Goal: Task Accomplishment & Management: Complete application form

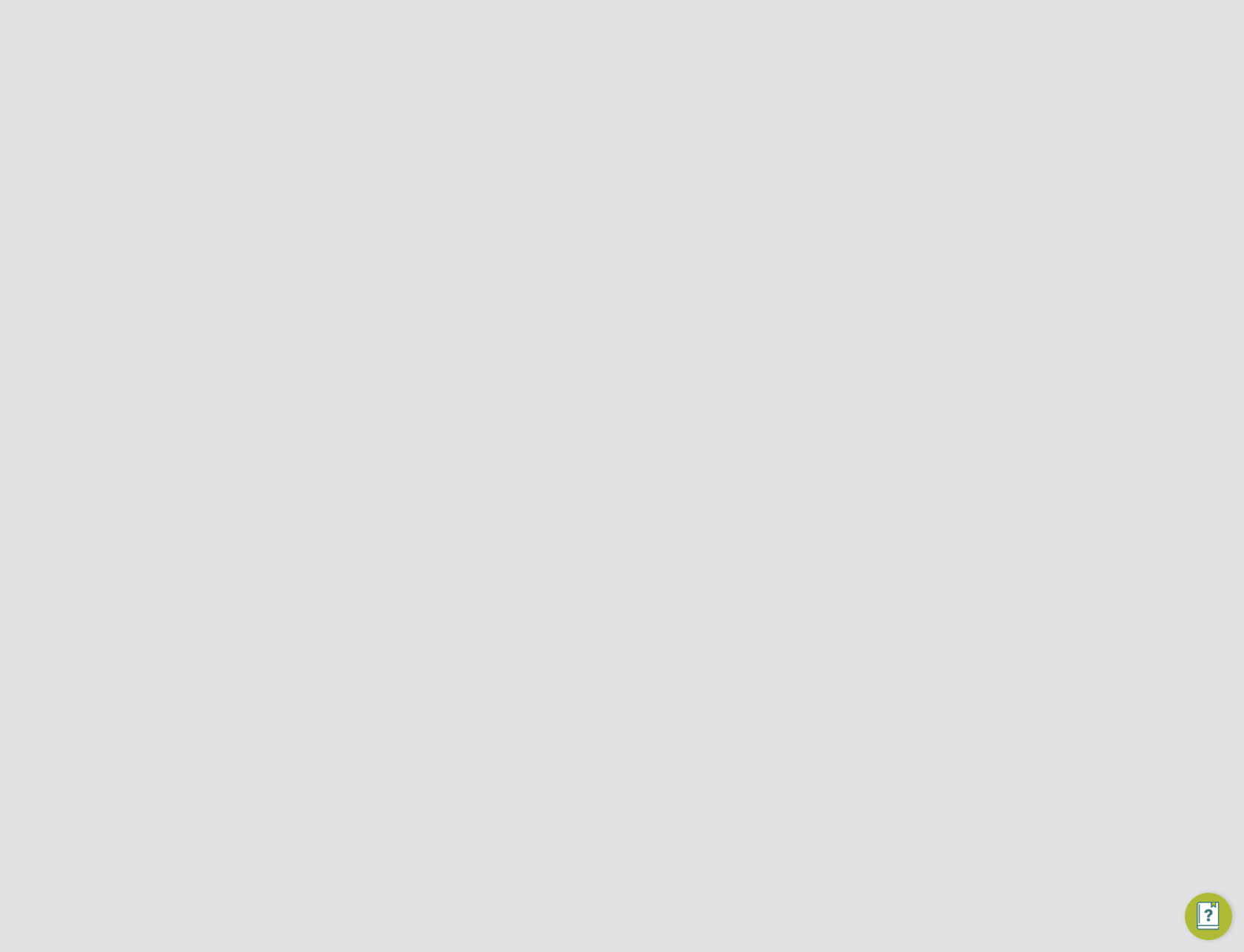
scroll to position [710, 130]
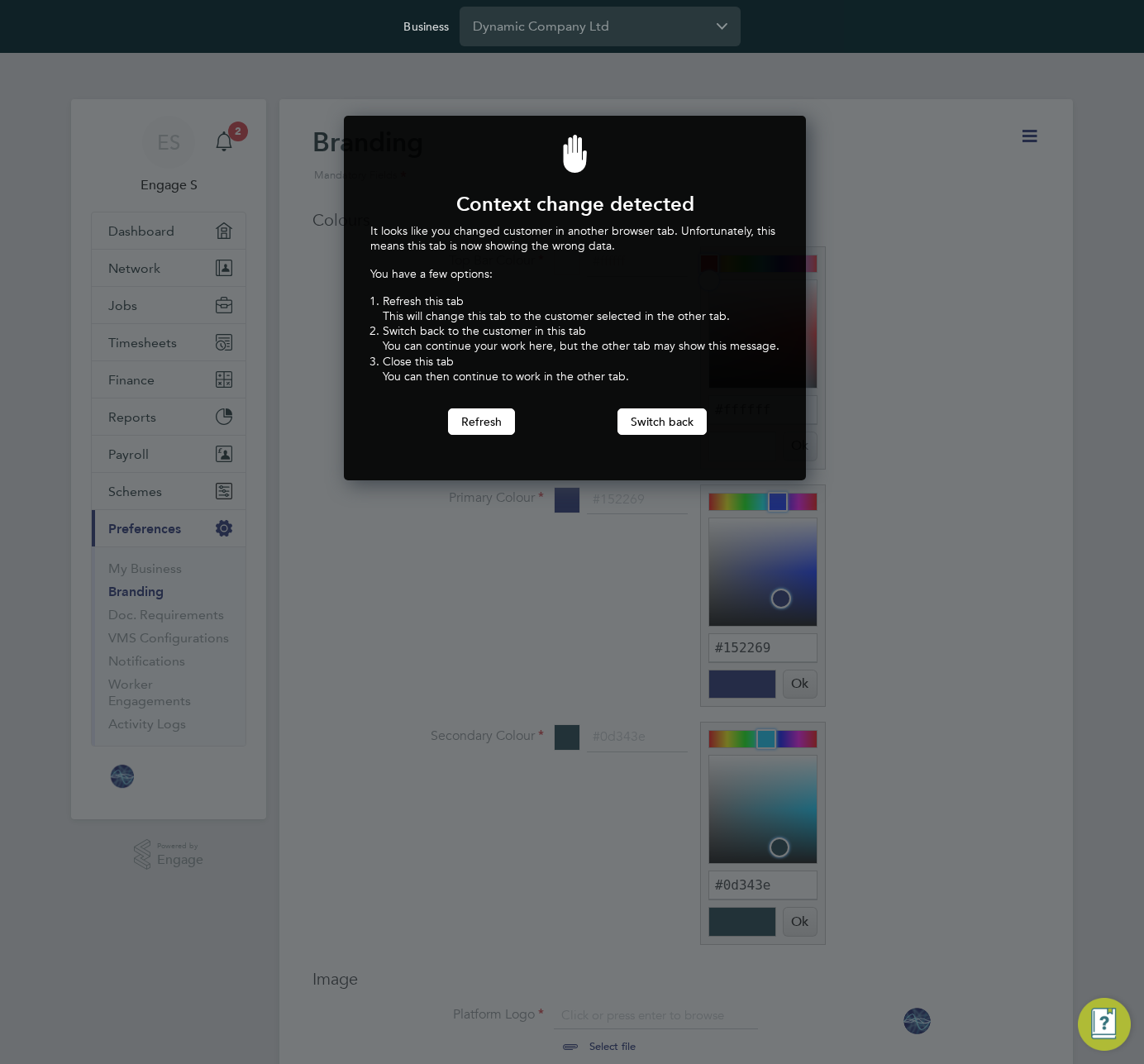
scroll to position [365, 456]
click at [1113, 247] on div at bounding box center [572, 532] width 1144 height 1064
click at [666, 424] on button "Switch back" at bounding box center [662, 421] width 89 height 26
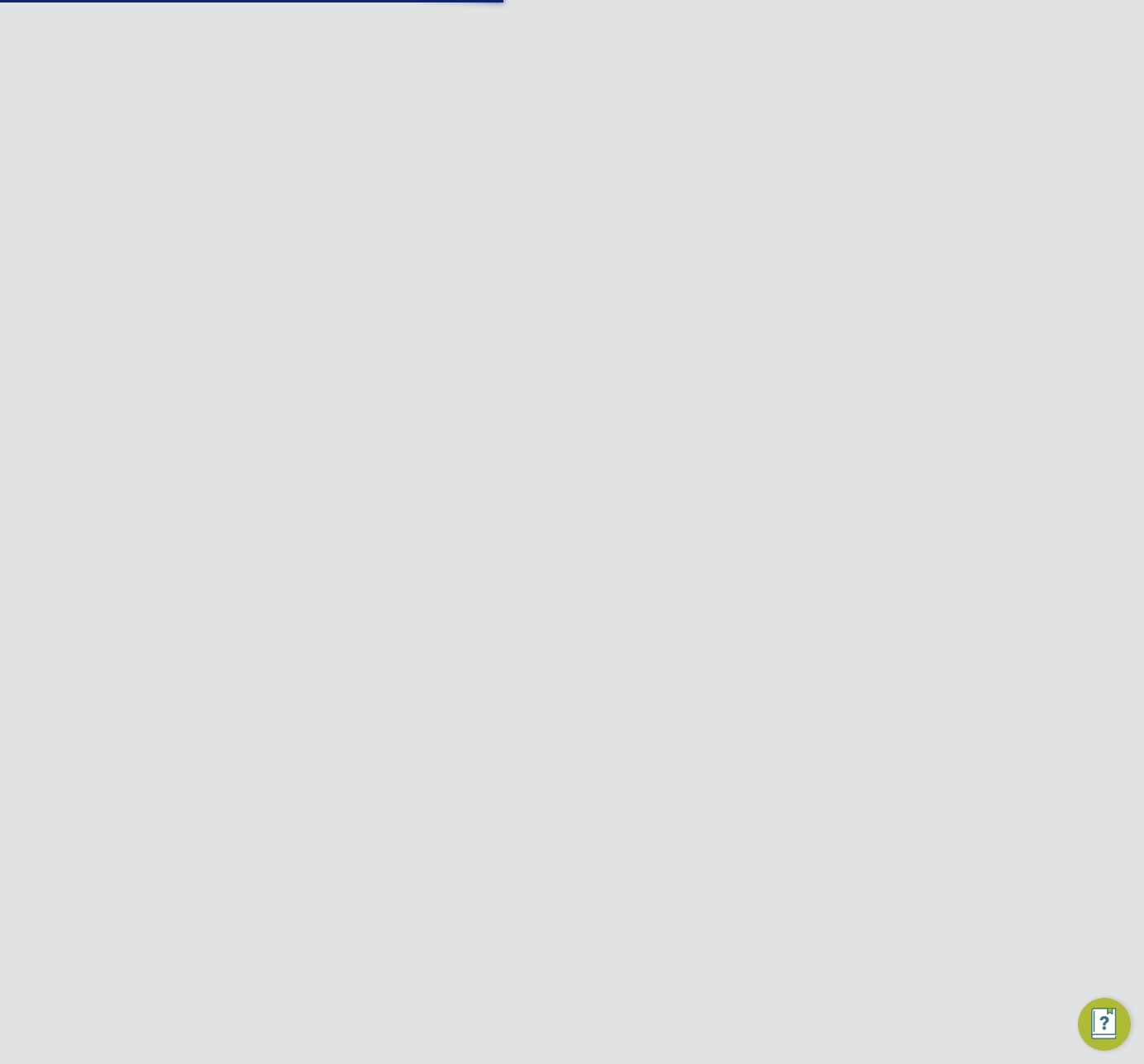
type input "support@engagelabs.io"
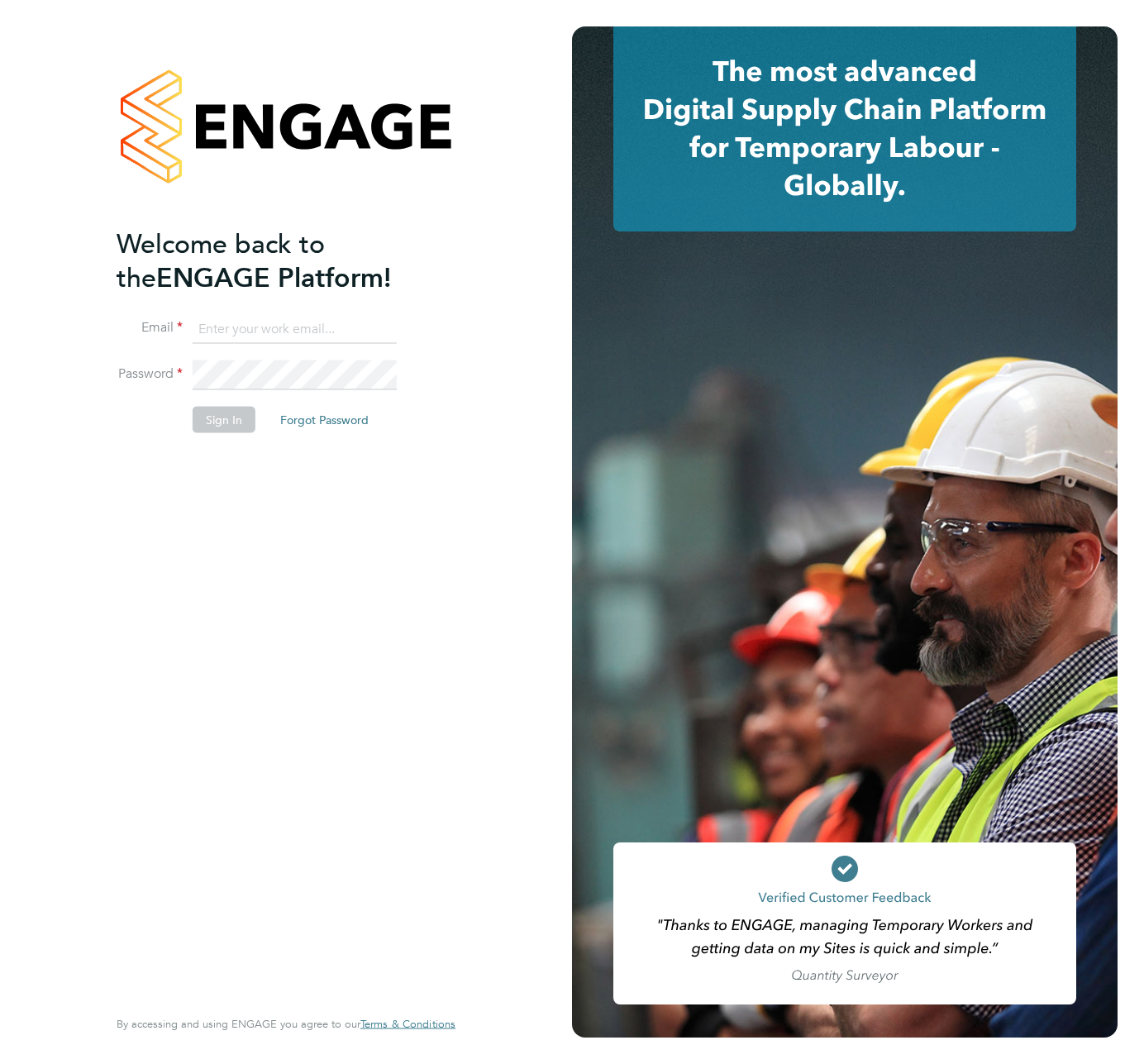
type input "[EMAIL_ADDRESS][DOMAIN_NAME]"
click at [231, 423] on button "Sign In" at bounding box center [224, 419] width 63 height 26
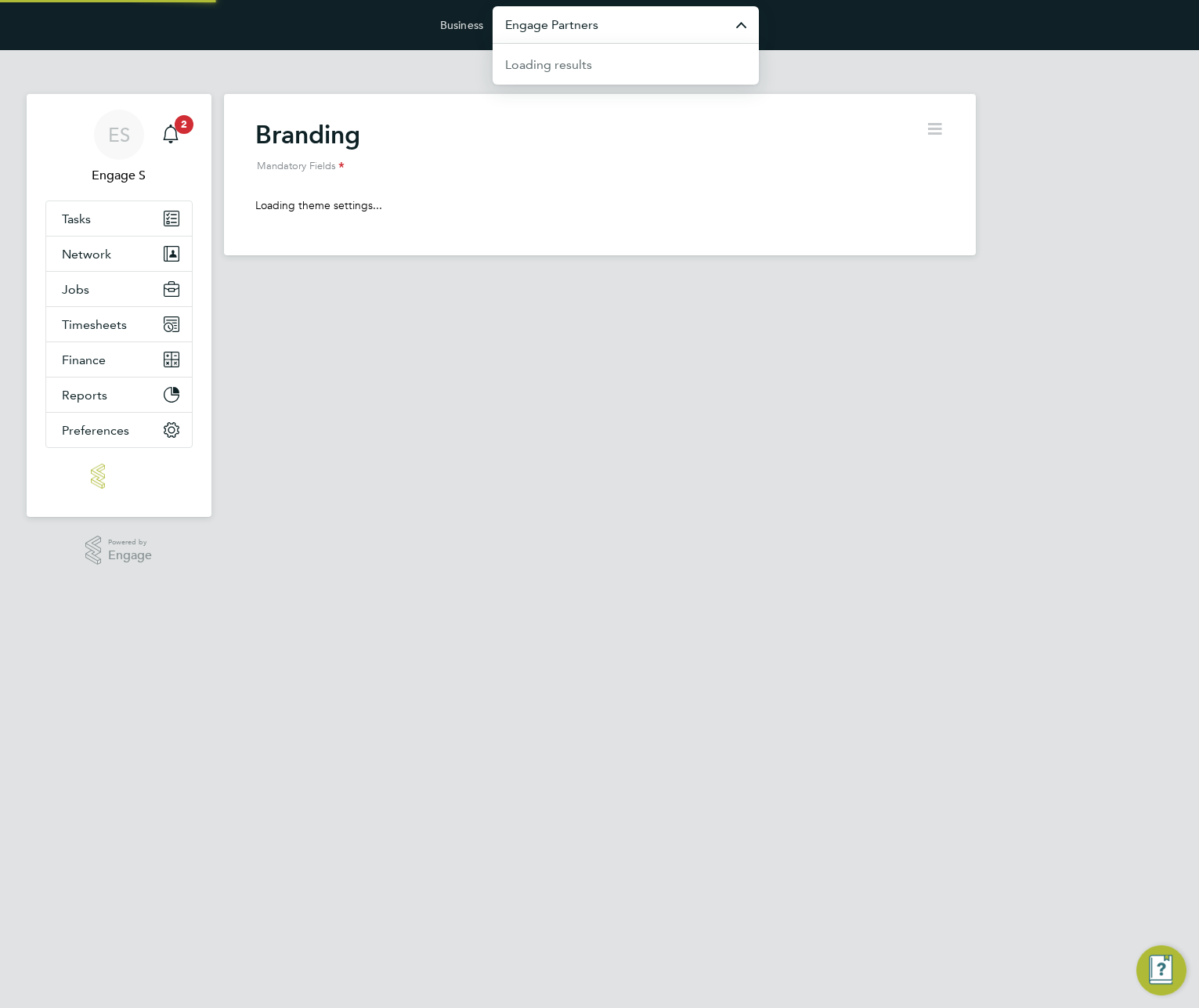
click at [659, 30] on input "Engage Partners" at bounding box center [626, 25] width 266 height 37
click at [571, 68] on span "[PERSON_NAME] Partnerships Limited" at bounding box center [616, 63] width 221 height 19
type input "[PERSON_NAME] Partnerships Limited"
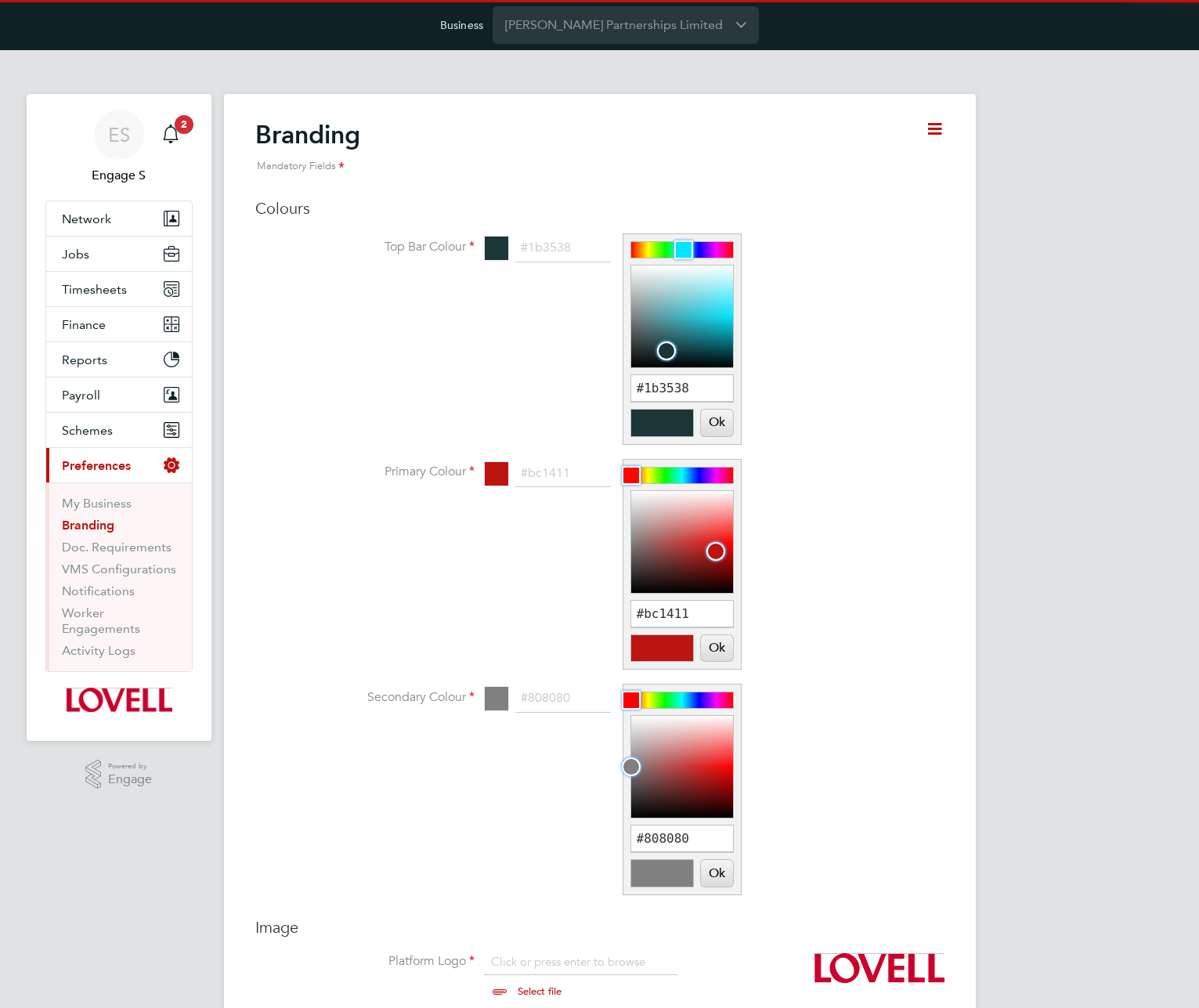
scroll to position [21, 194]
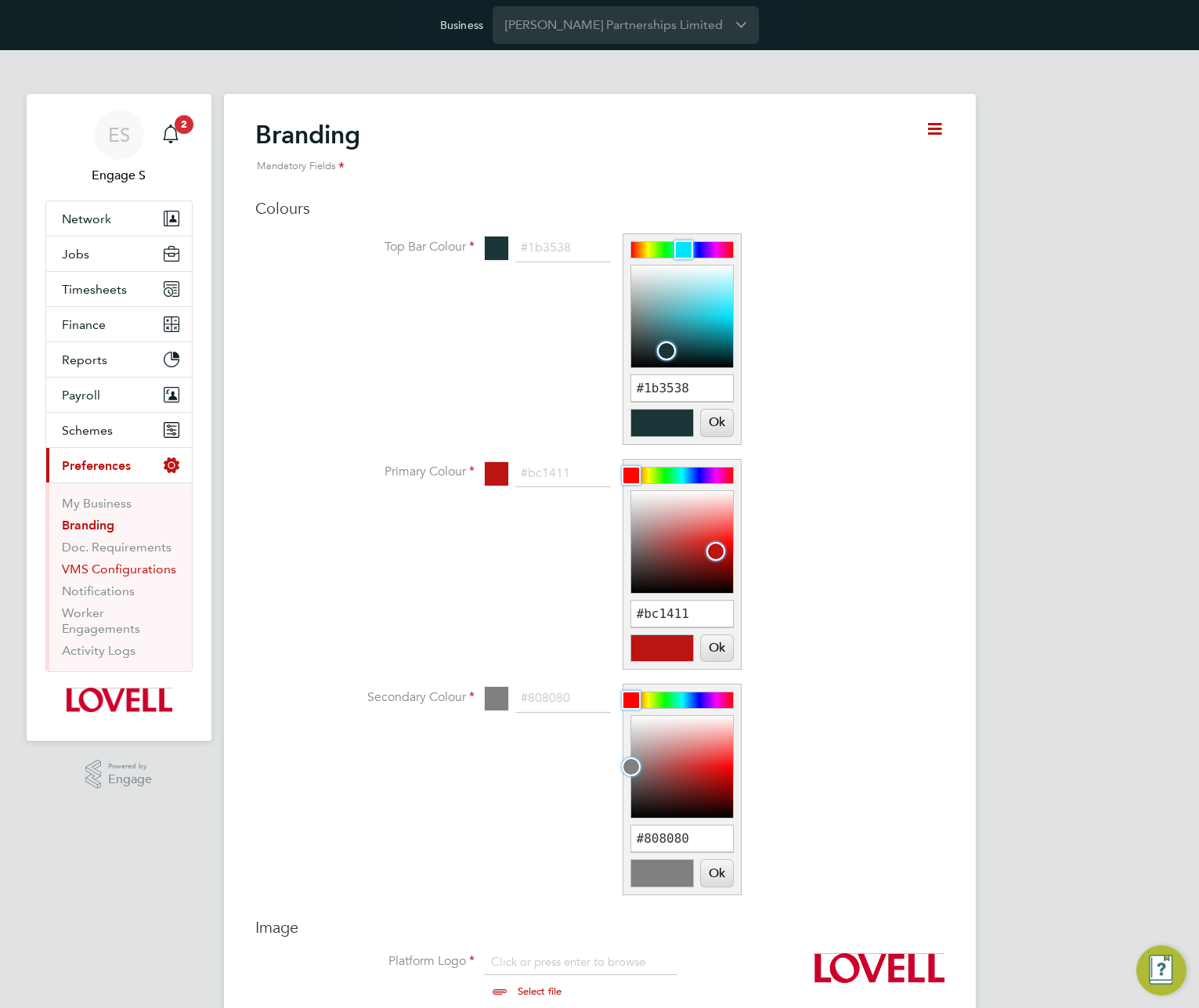
click at [138, 567] on link "VMS Configurations" at bounding box center [119, 569] width 114 height 15
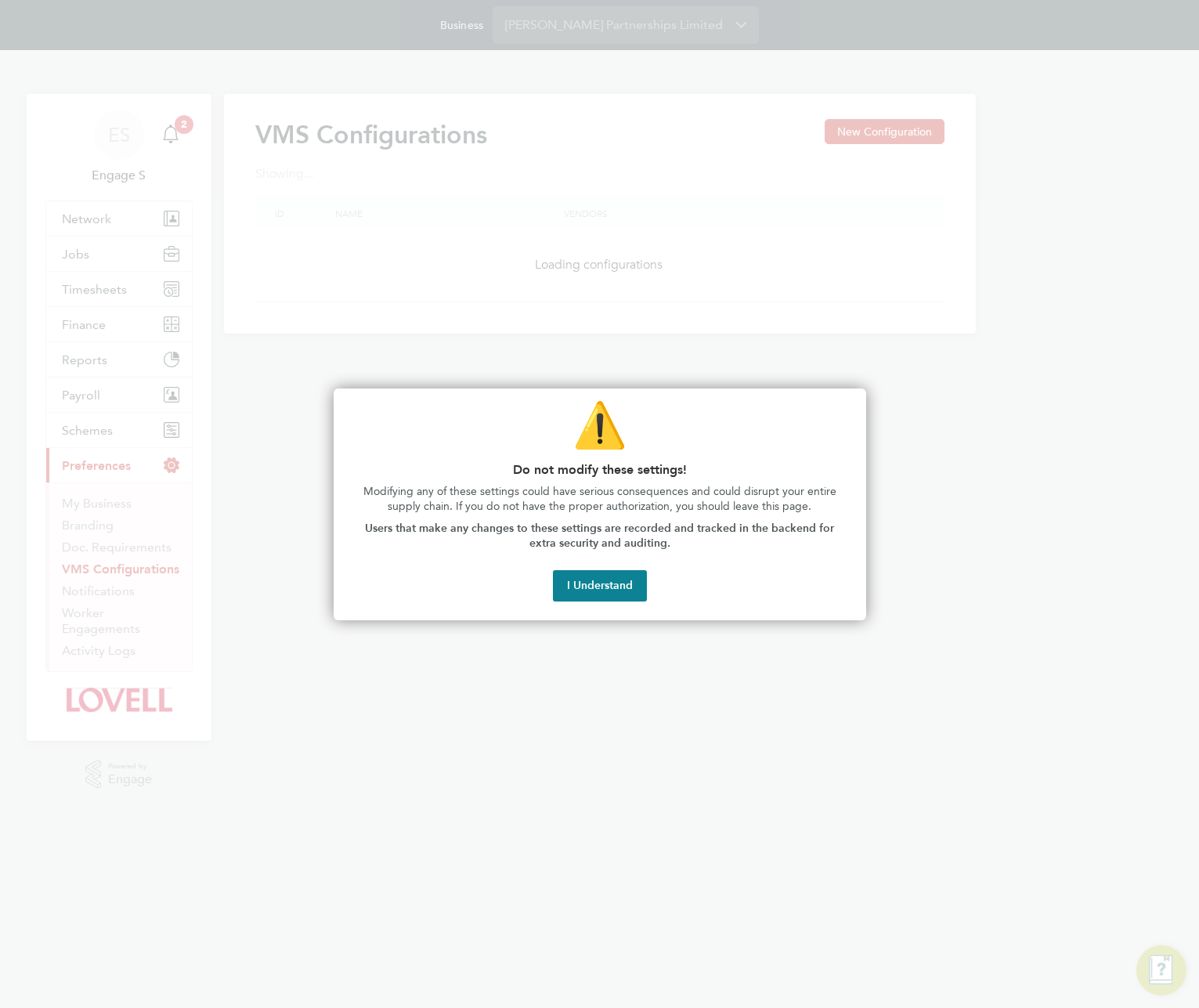
click at [384, 377] on div at bounding box center [599, 504] width 1199 height 1008
click at [110, 281] on div at bounding box center [599, 504] width 1199 height 1008
click at [602, 577] on button "I Understand" at bounding box center [600, 585] width 94 height 31
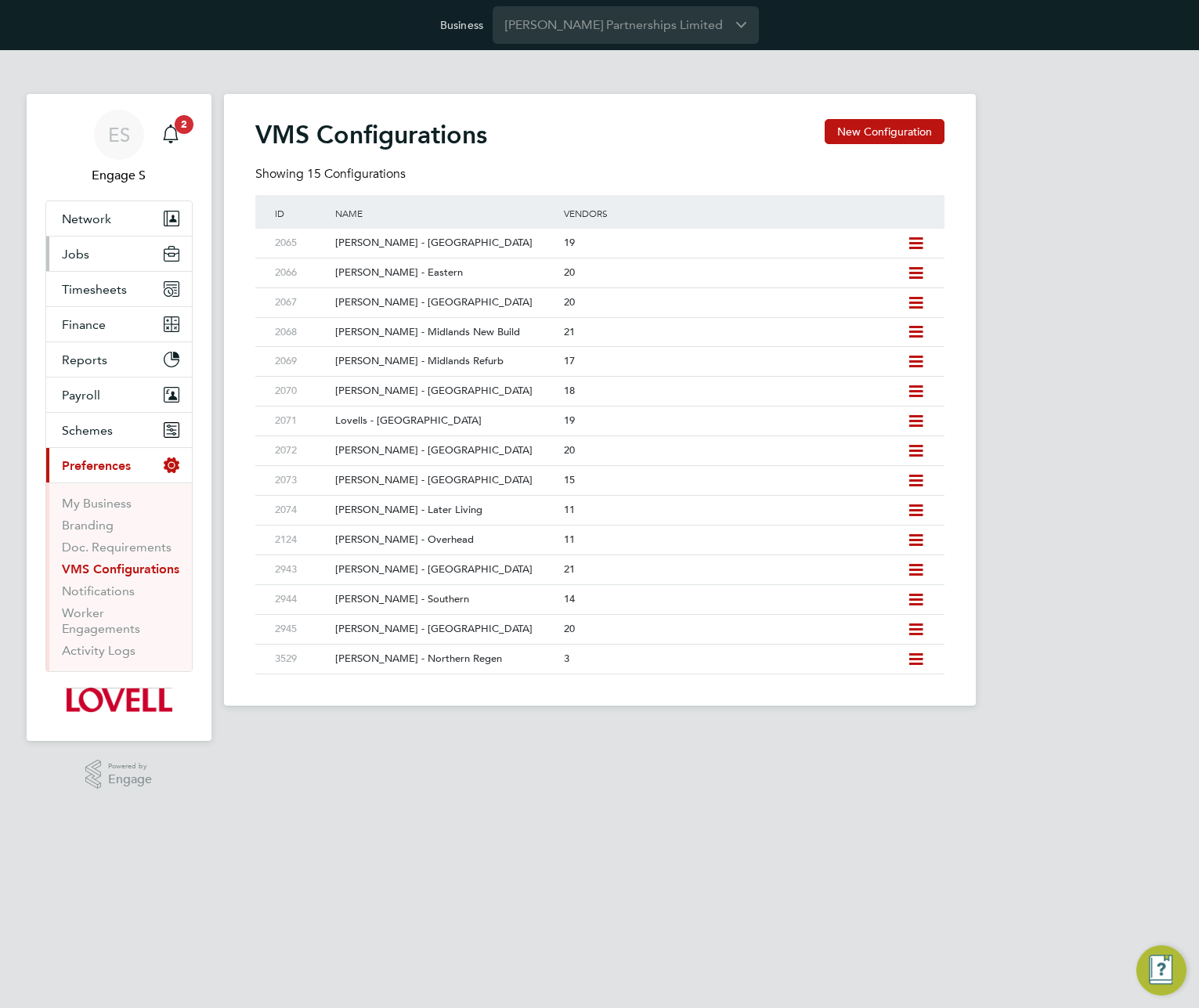
click at [83, 253] on span "Jobs" at bounding box center [76, 254] width 27 height 15
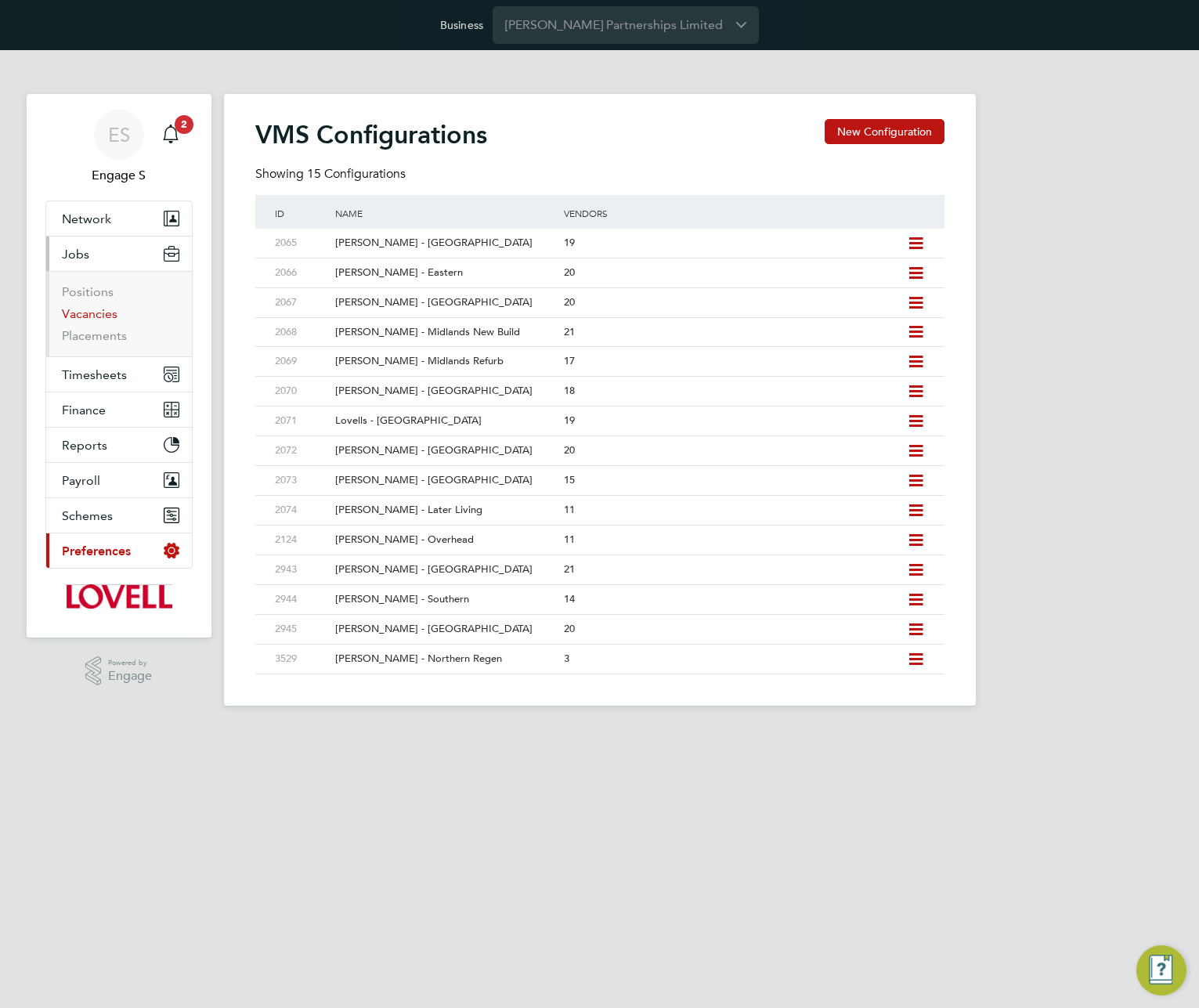
click at [94, 315] on link "Vacancies" at bounding box center [90, 314] width 56 height 15
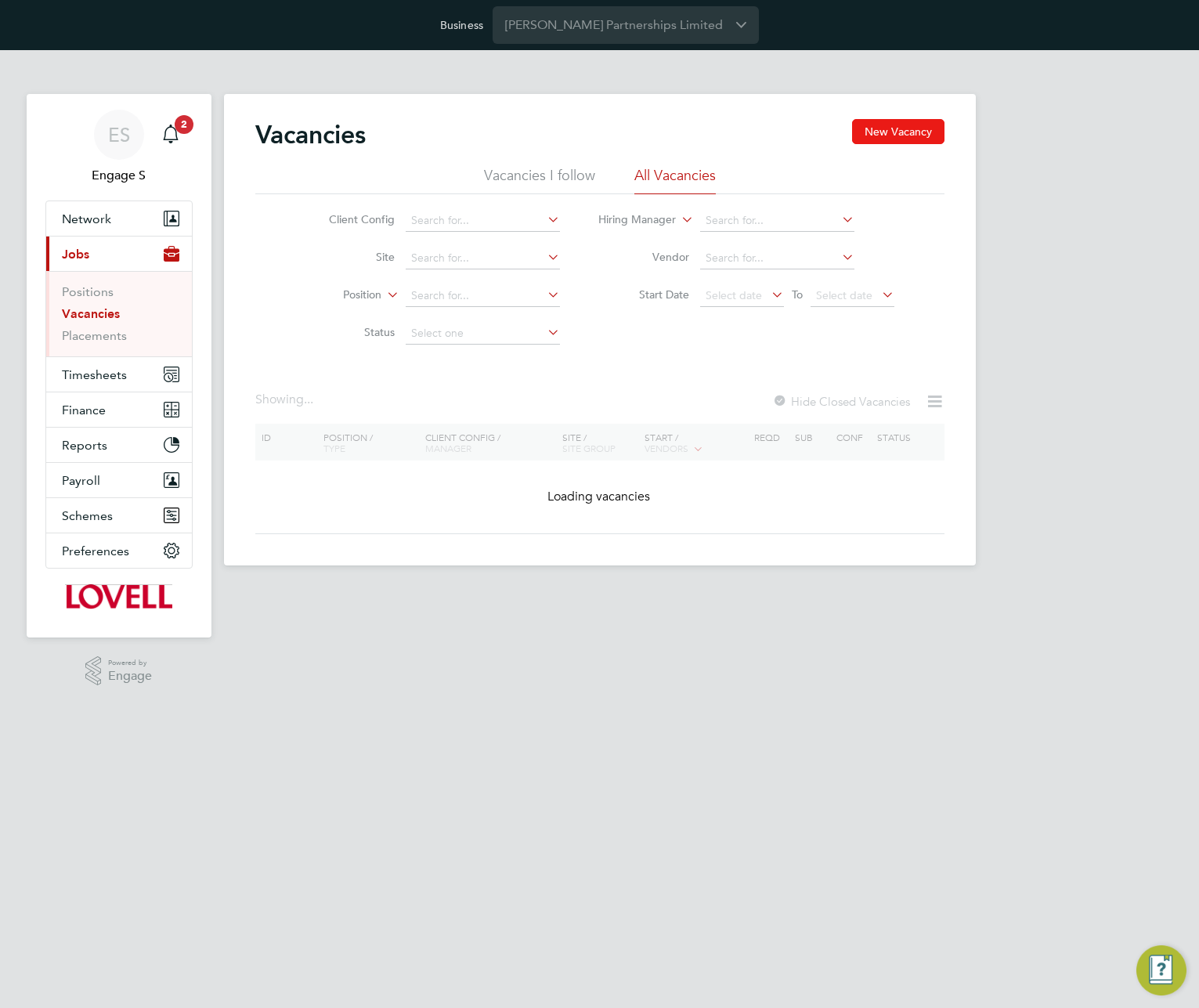
click at [885, 131] on button "New Vacancy" at bounding box center [898, 131] width 93 height 25
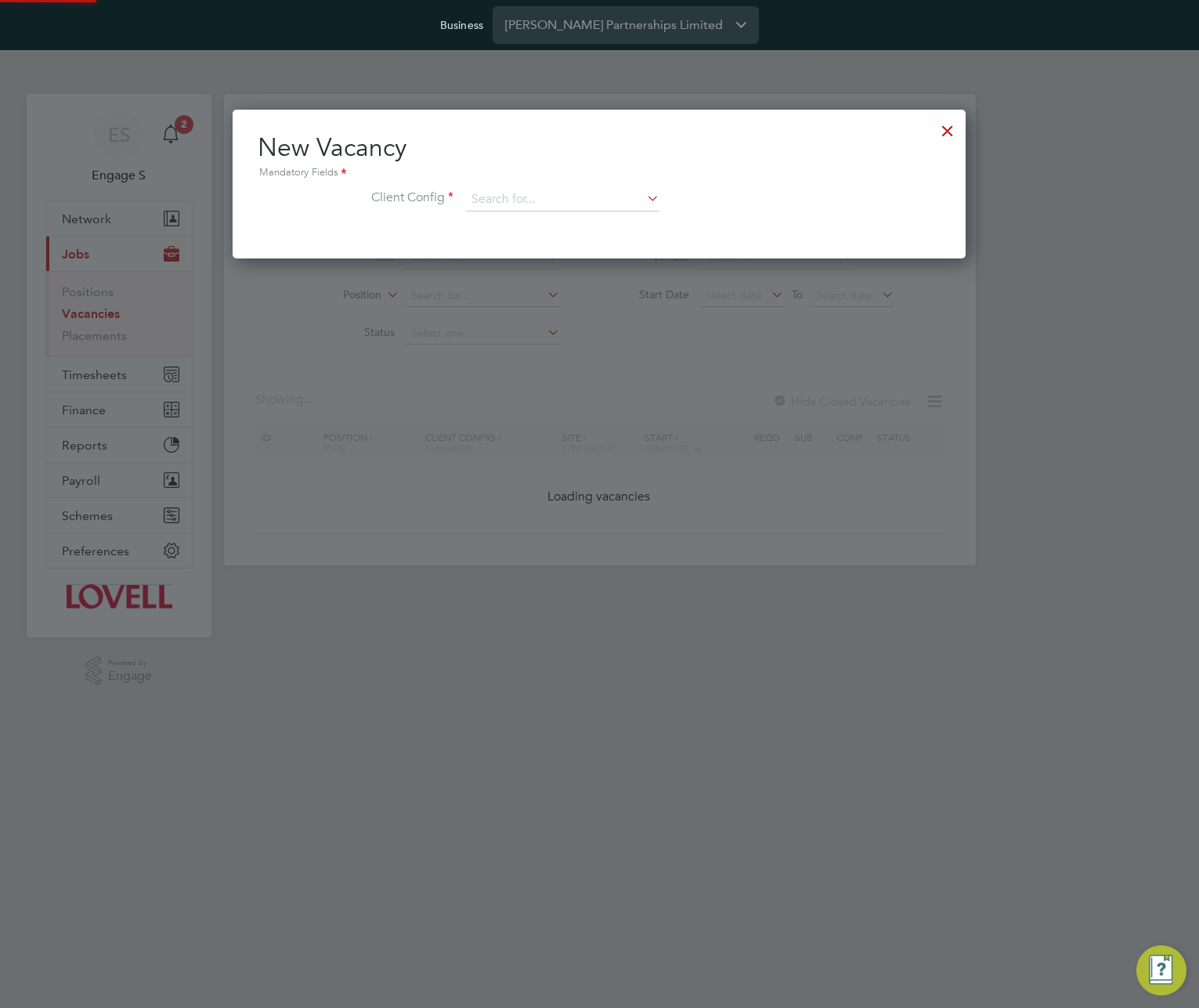
scroll to position [149, 734]
click at [589, 197] on input at bounding box center [563, 199] width 194 height 23
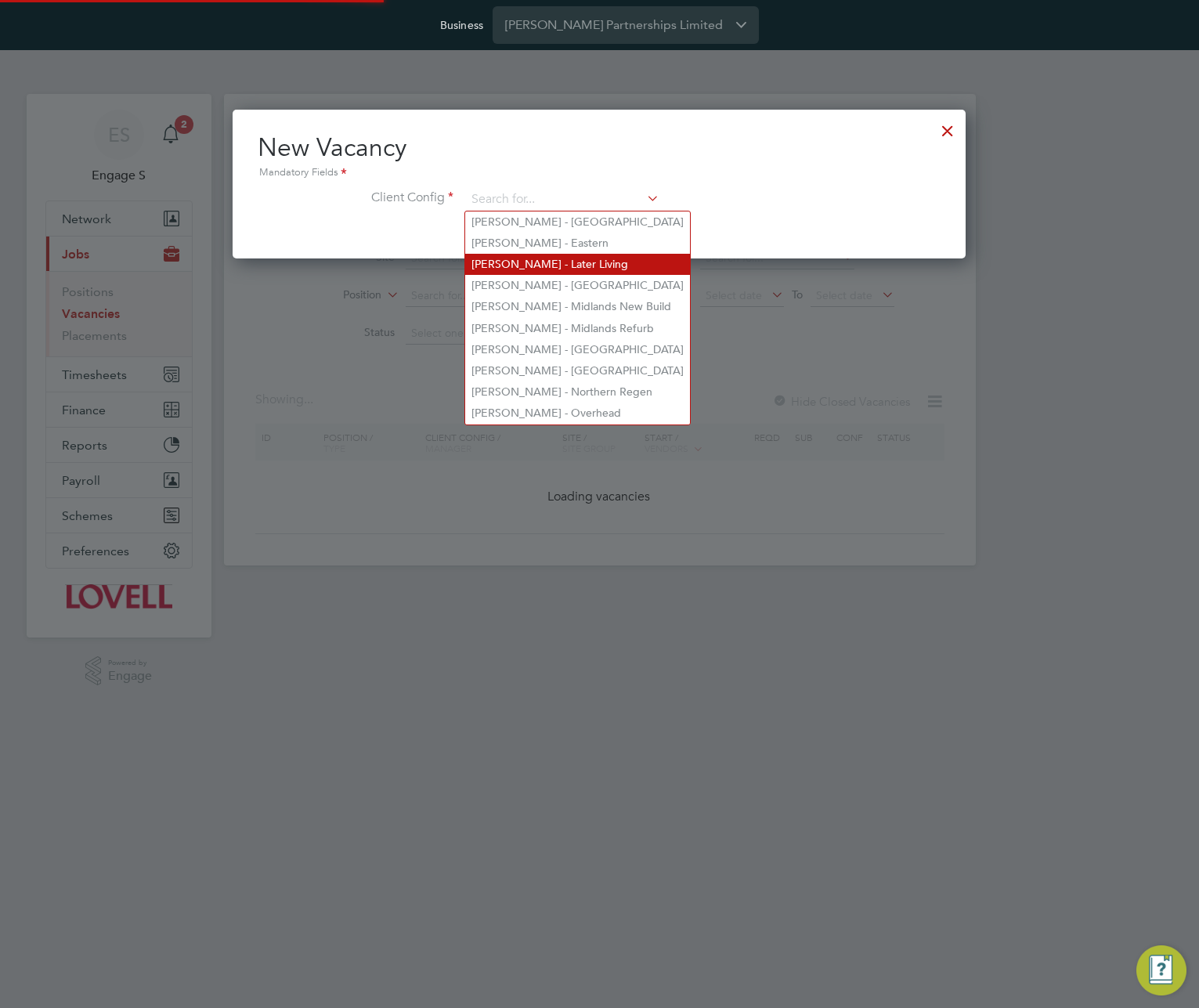
click at [572, 260] on li "Lovell - Later Living" at bounding box center [577, 264] width 225 height 21
type input "Lovell - Later Living"
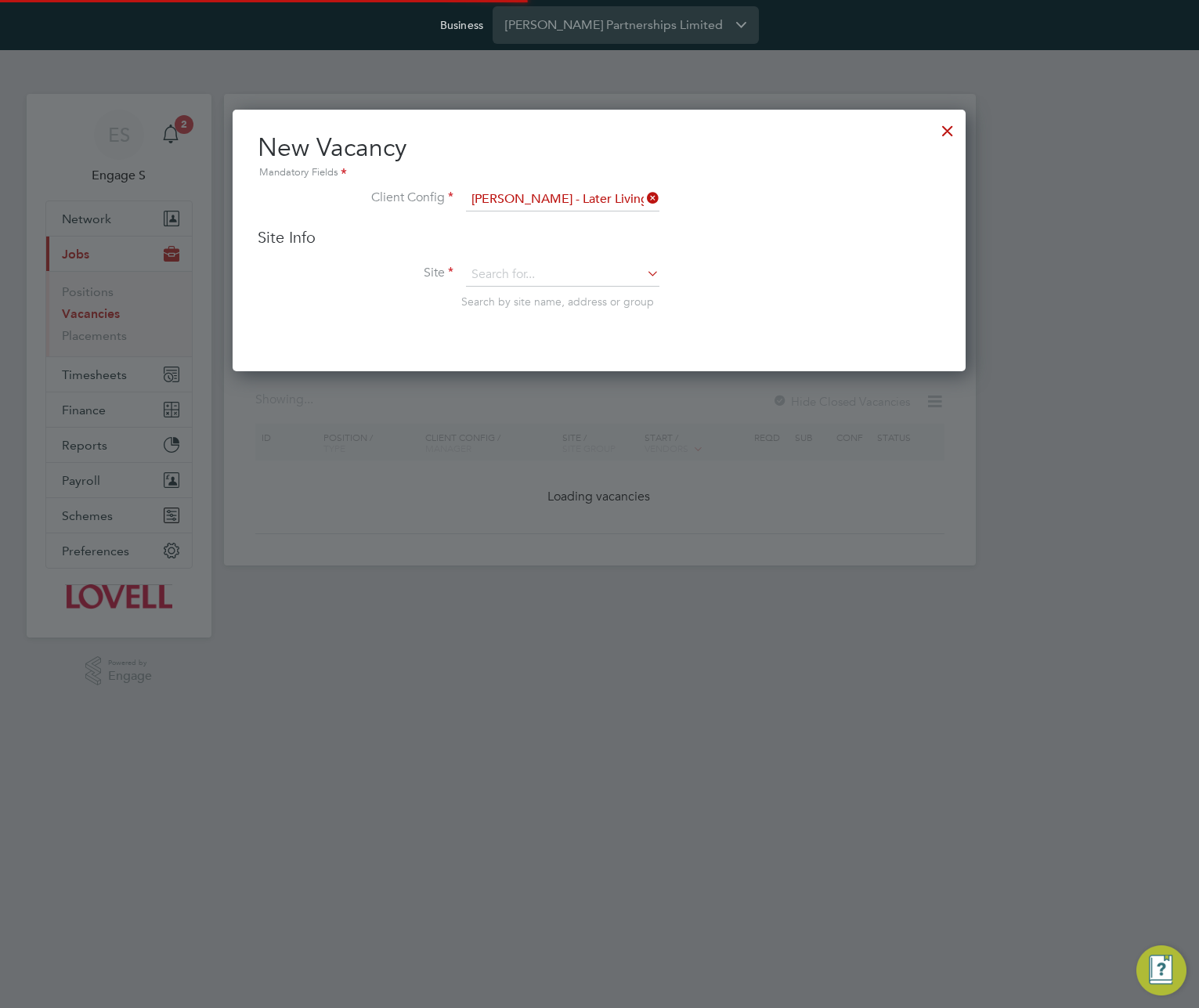
scroll to position [262, 734]
click at [577, 273] on input at bounding box center [563, 274] width 194 height 23
drag, startPoint x: 615, startPoint y: 185, endPoint x: 611, endPoint y: 194, distance: 9.8
click at [614, 186] on div "New Vacancy Mandatory Fields Client Config Lovell - Later Living Site Info Site…" at bounding box center [599, 235] width 683 height 208
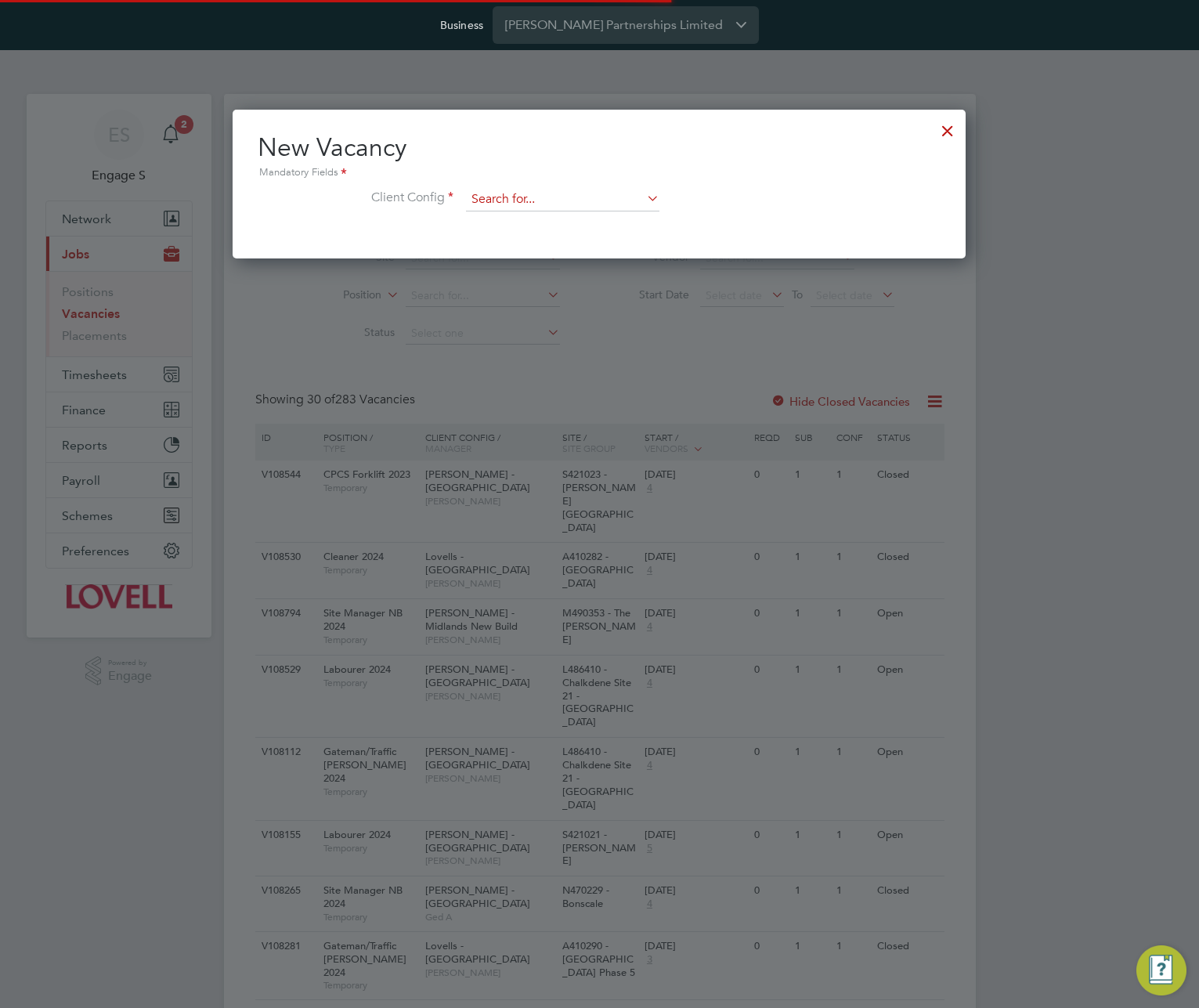
scroll to position [149, 734]
click at [609, 199] on input at bounding box center [563, 199] width 194 height 23
click at [590, 229] on li "Lovell - East Midlands" at bounding box center [577, 222] width 225 height 21
type input "Lovell - East Midlands"
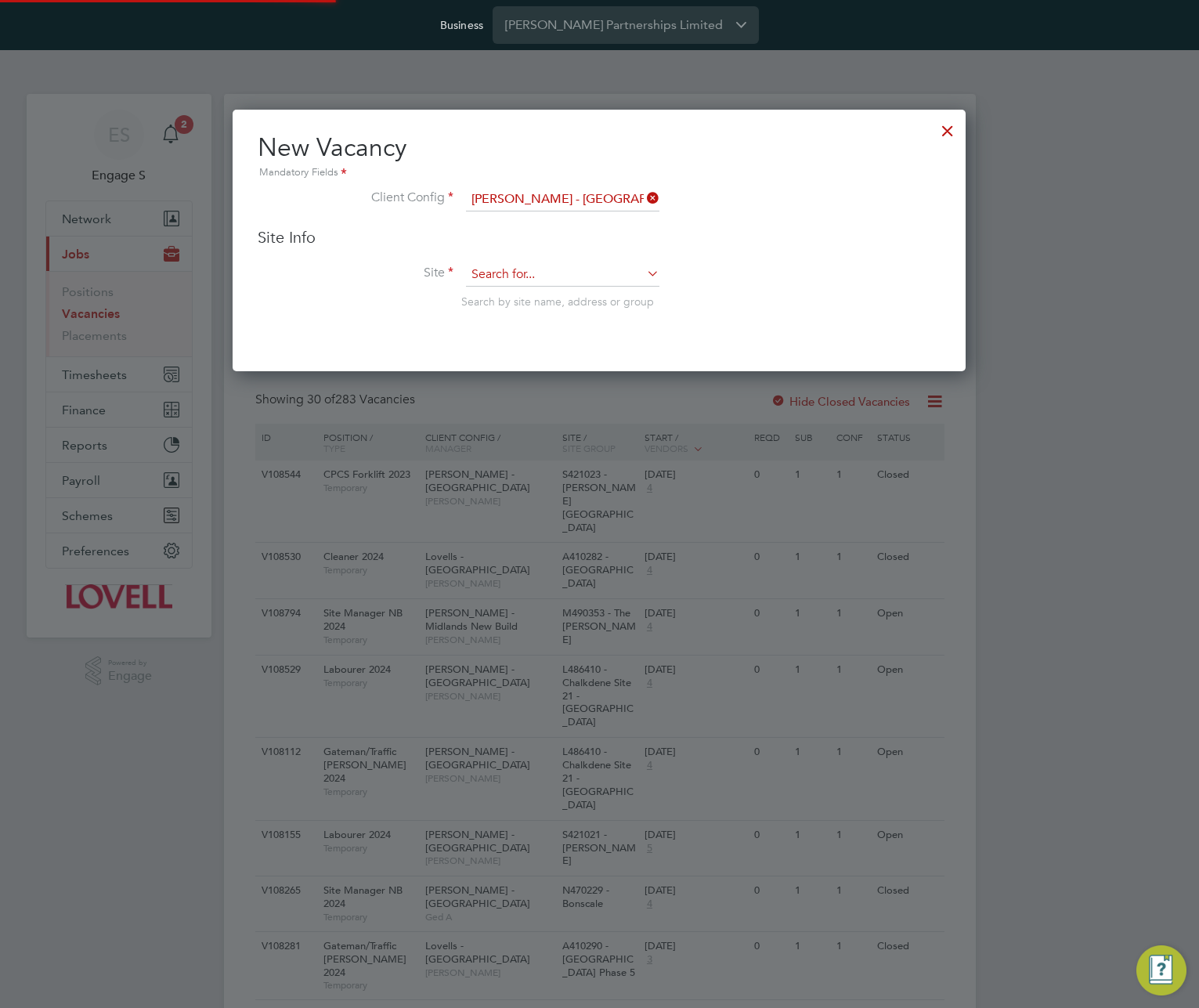
click at [577, 273] on input at bounding box center [563, 274] width 194 height 23
click at [558, 302] on li "B490001 - Bennett Street" at bounding box center [614, 298] width 298 height 21
type input "B490001 - Bennett Street"
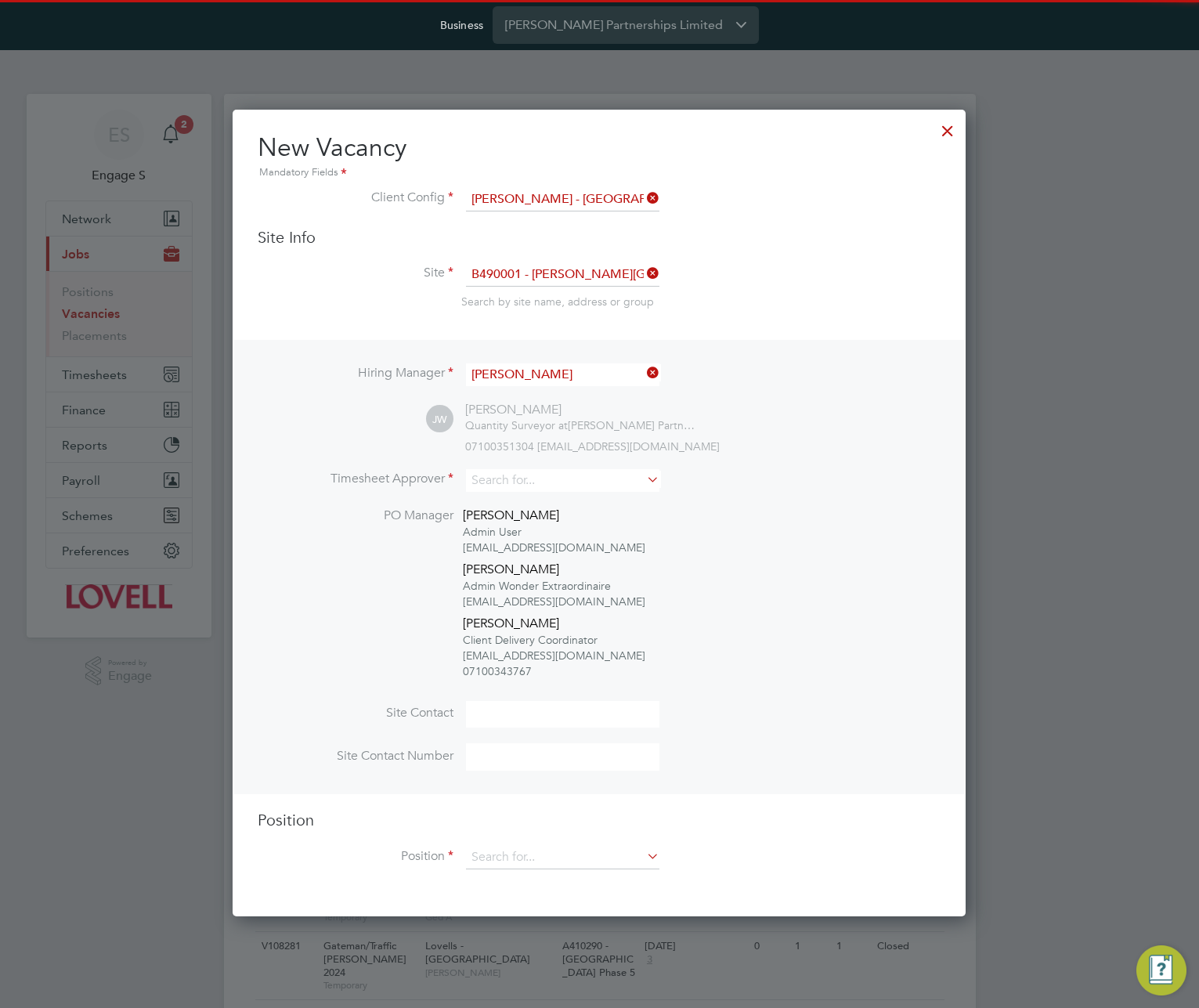
click at [752, 319] on li "Site B490001 - Bennett Street Search by site name, address or group" at bounding box center [599, 301] width 683 height 77
click at [601, 484] on input at bounding box center [563, 481] width 194 height 23
click at [587, 499] on li "Adam H" at bounding box center [563, 503] width 195 height 21
type input "Adam H"
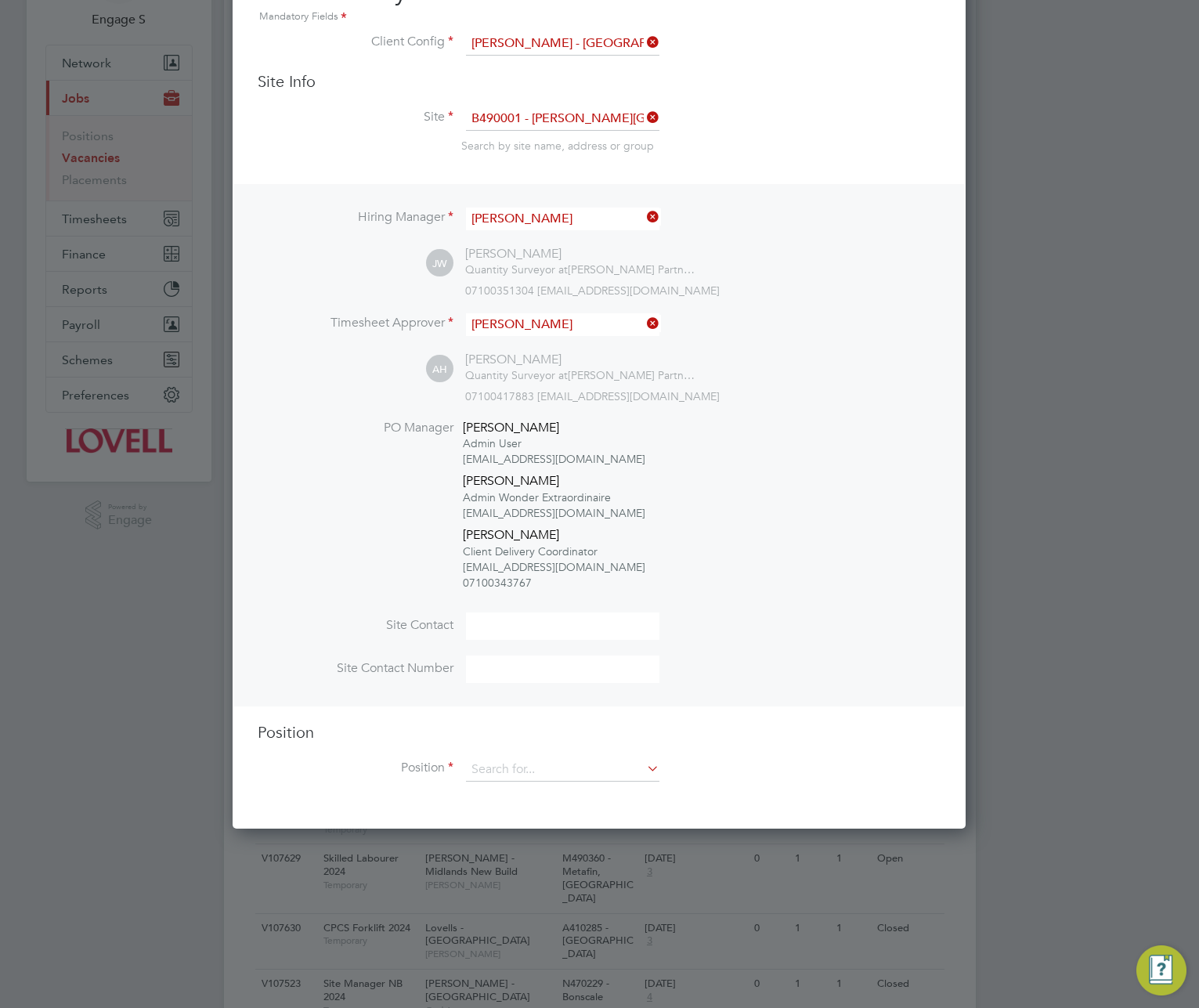
scroll to position [463, 0]
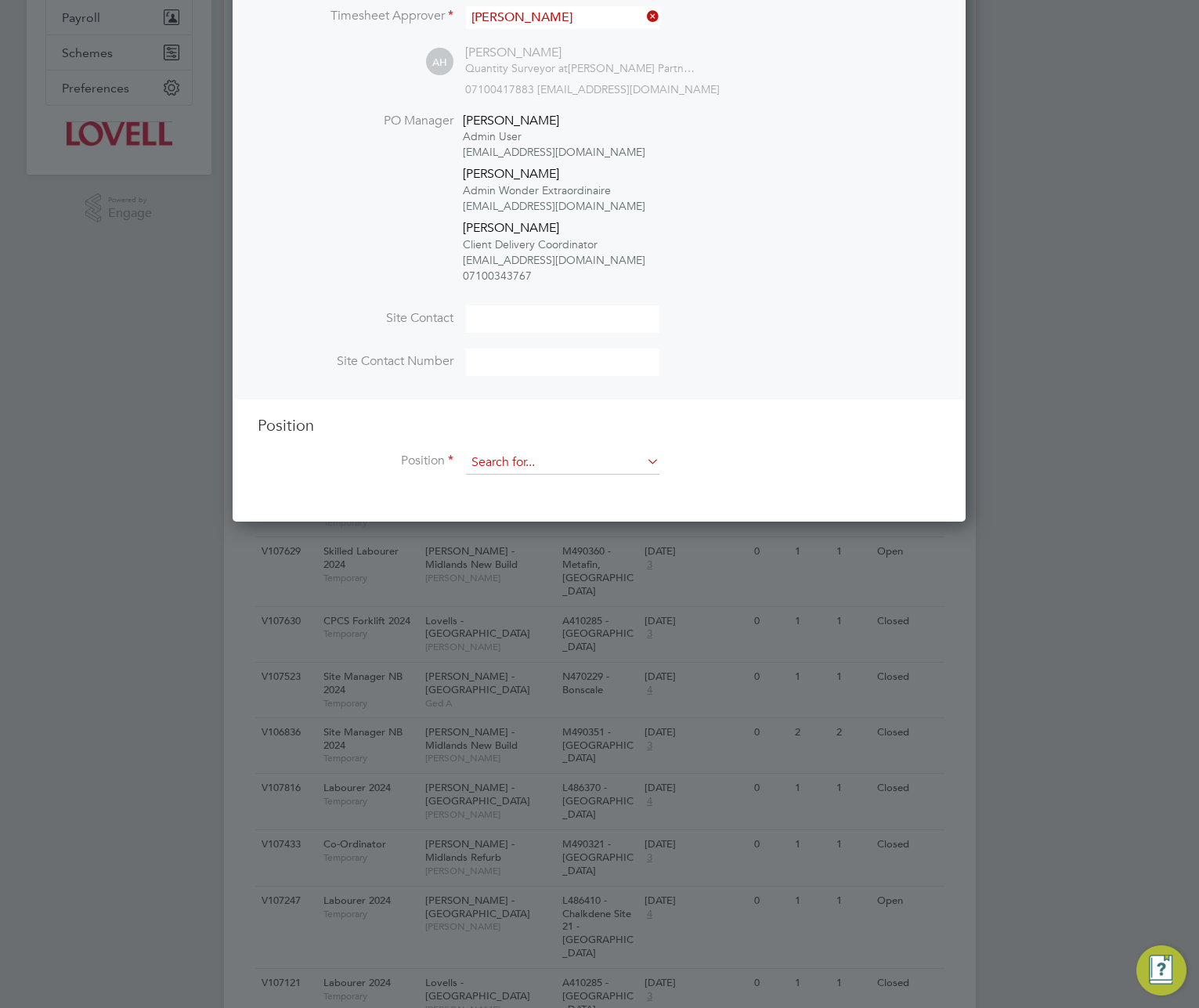
click at [610, 470] on input at bounding box center [563, 463] width 194 height 23
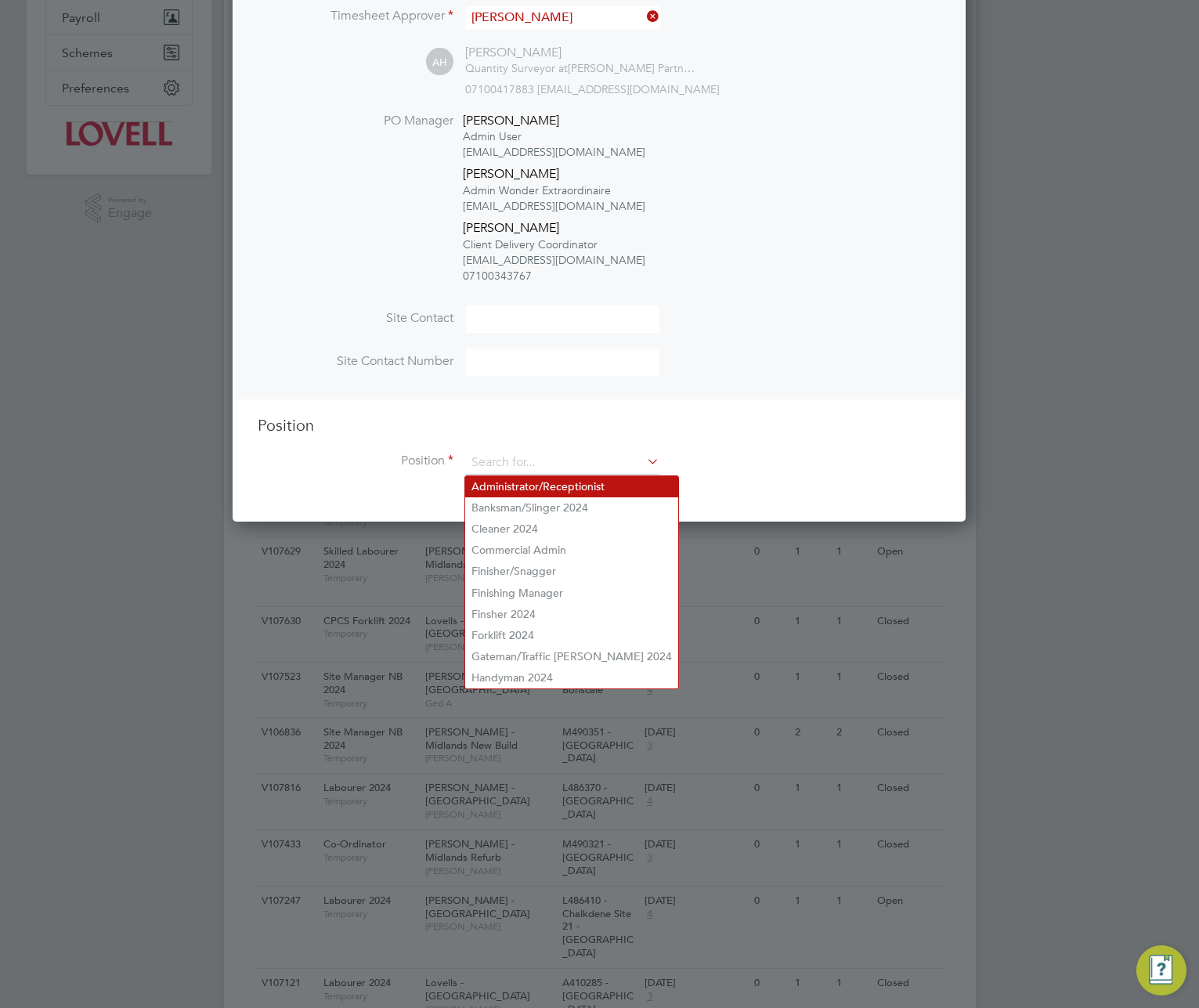
click at [596, 489] on li "Administrator/Receptionist" at bounding box center [572, 487] width 213 height 21
type input "Administrator/Receptionist"
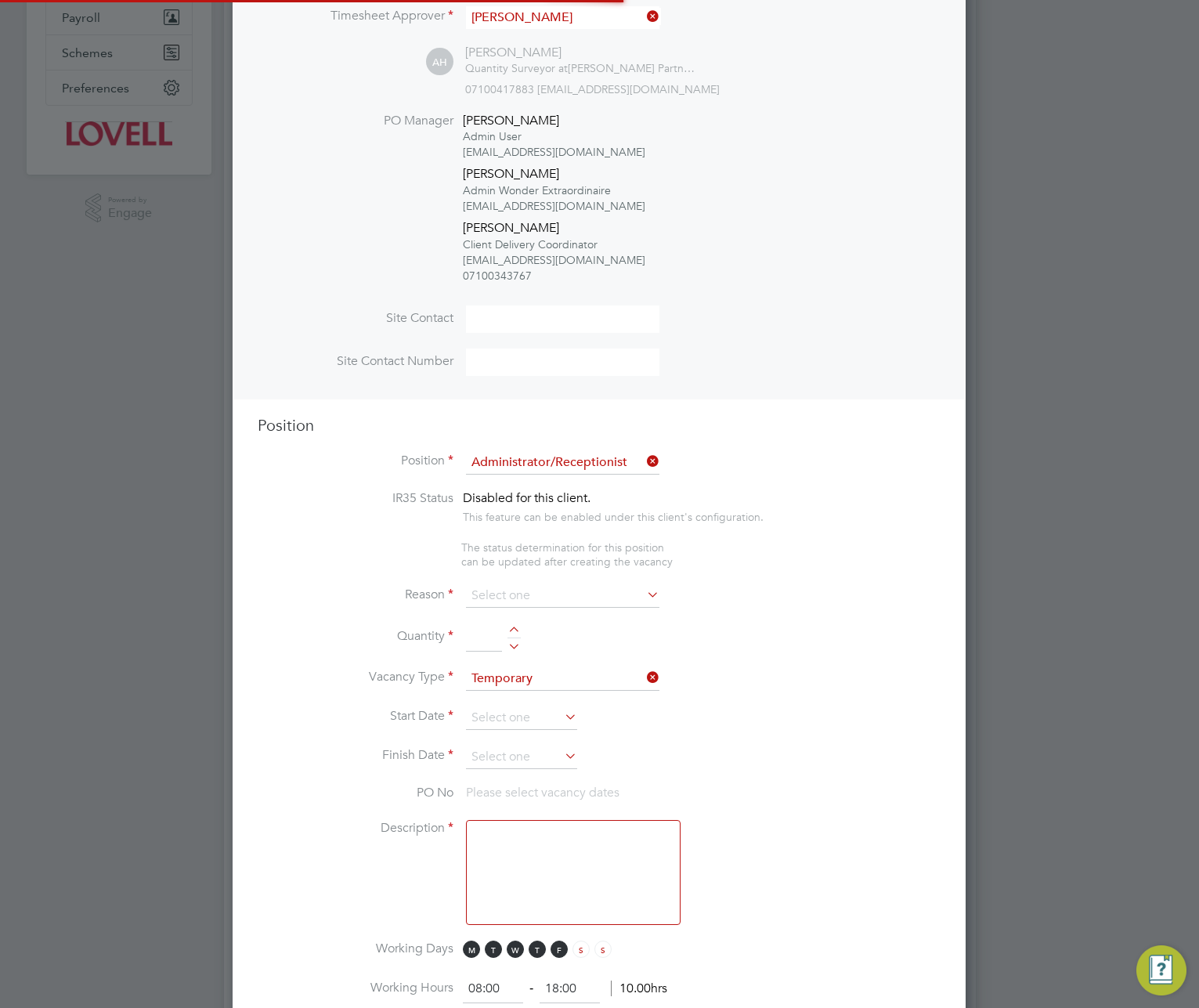
scroll to position [2672, 734]
type textarea "Administrator/Receptionist"
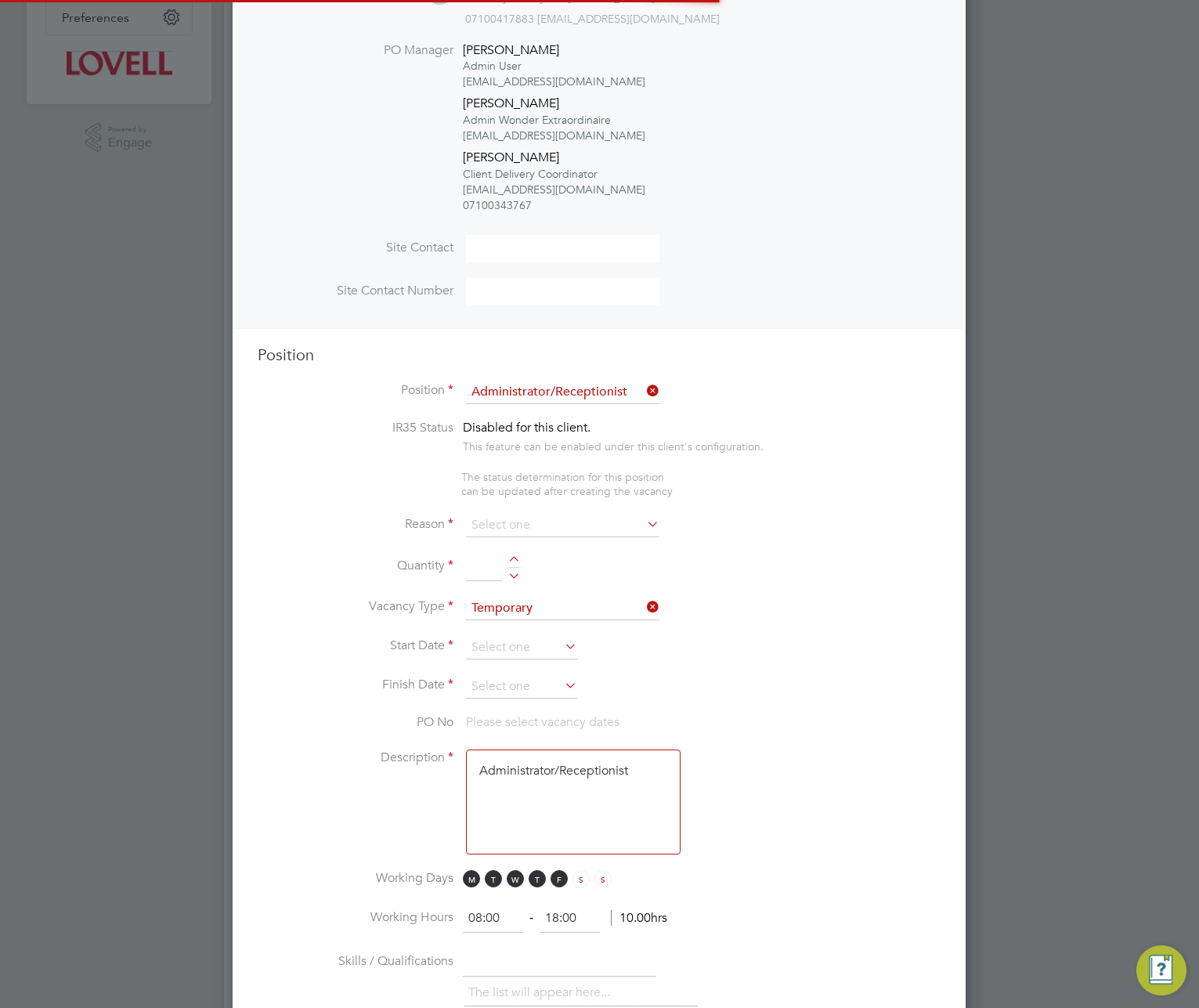
scroll to position [748, 0]
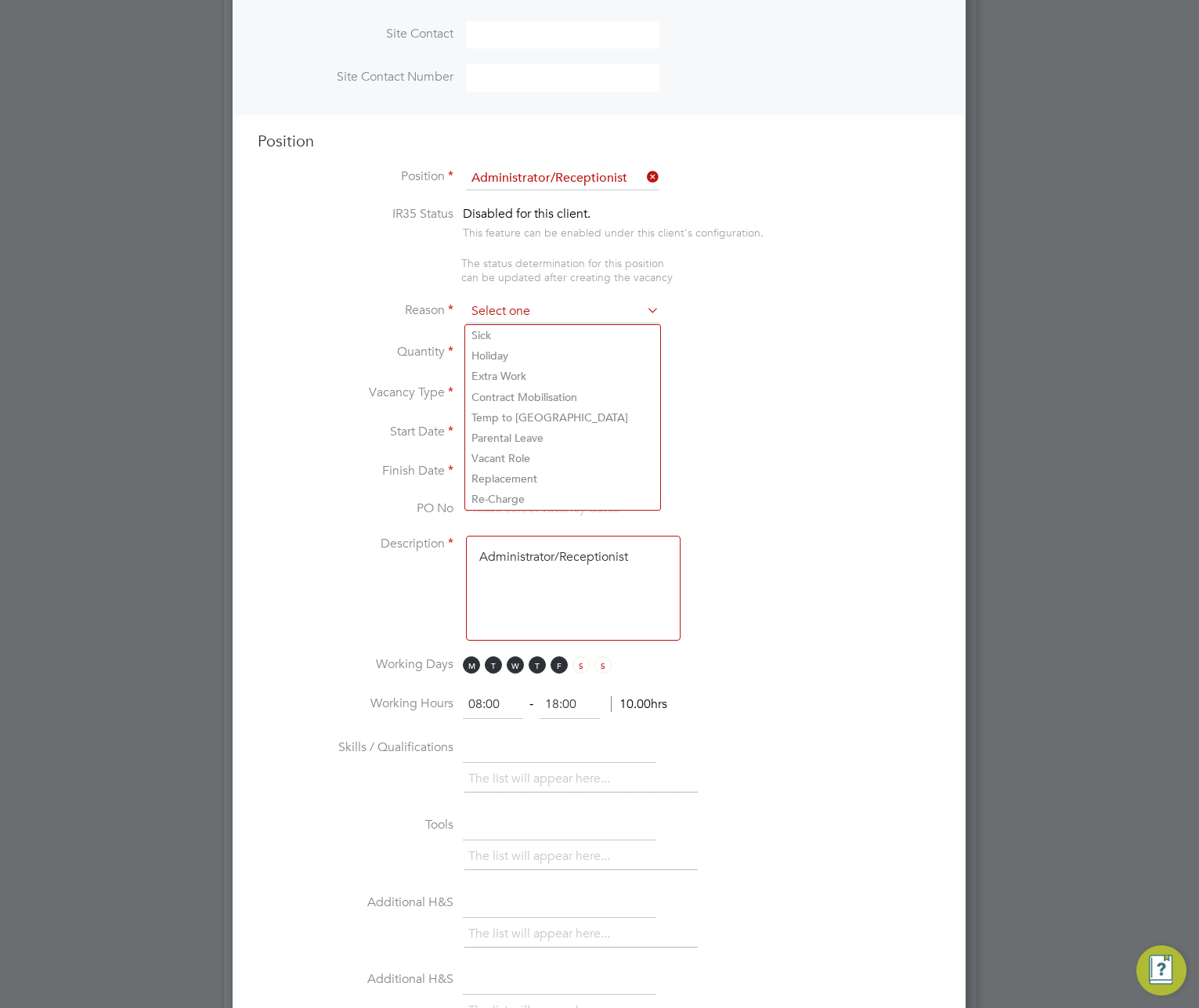
click at [602, 320] on input at bounding box center [563, 311] width 194 height 23
click at [568, 361] on li "Holiday" at bounding box center [563, 355] width 195 height 20
type input "Holiday"
click at [513, 346] on div at bounding box center [514, 348] width 14 height 11
type input "1"
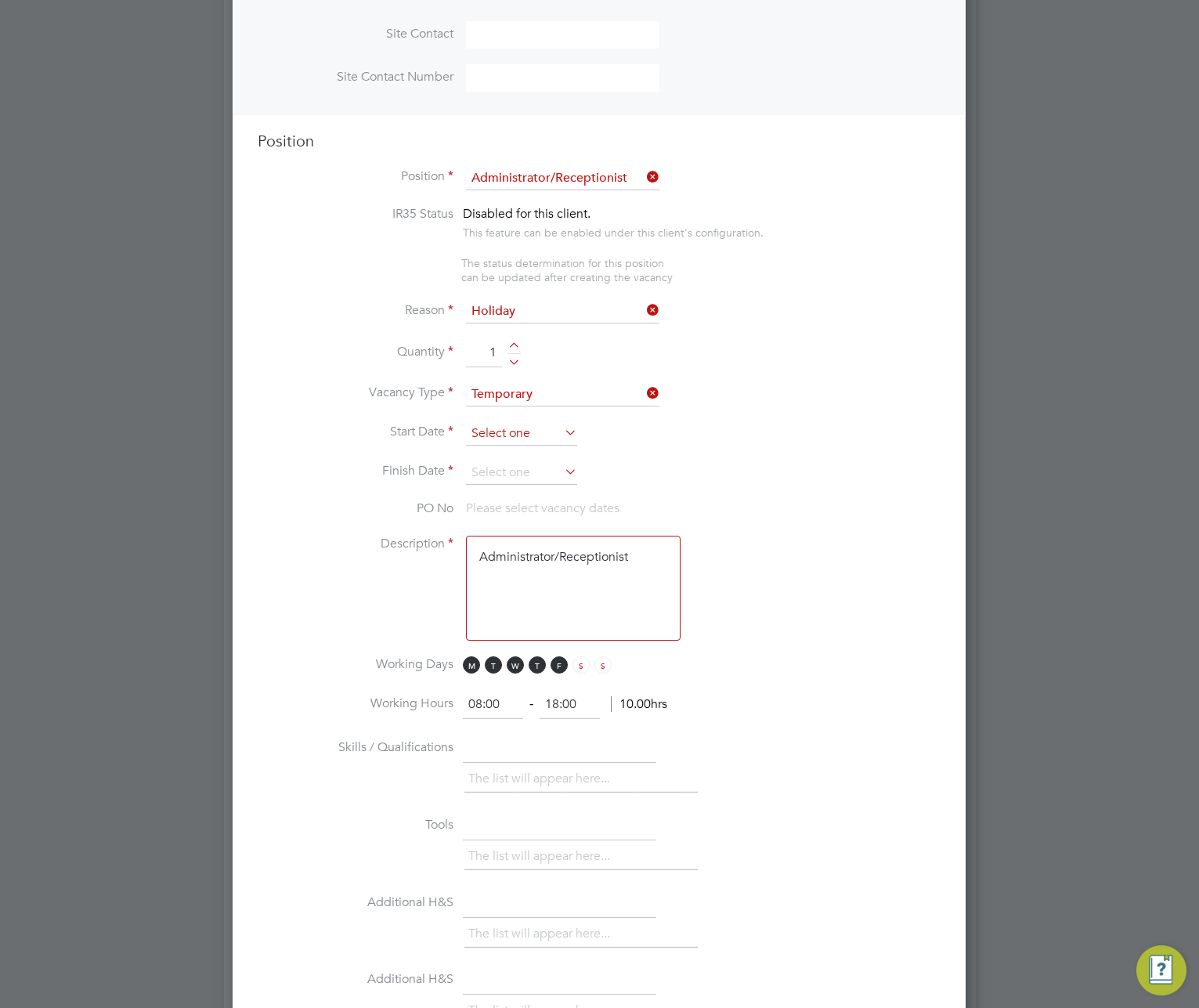
click at [553, 428] on input at bounding box center [522, 434] width 111 height 23
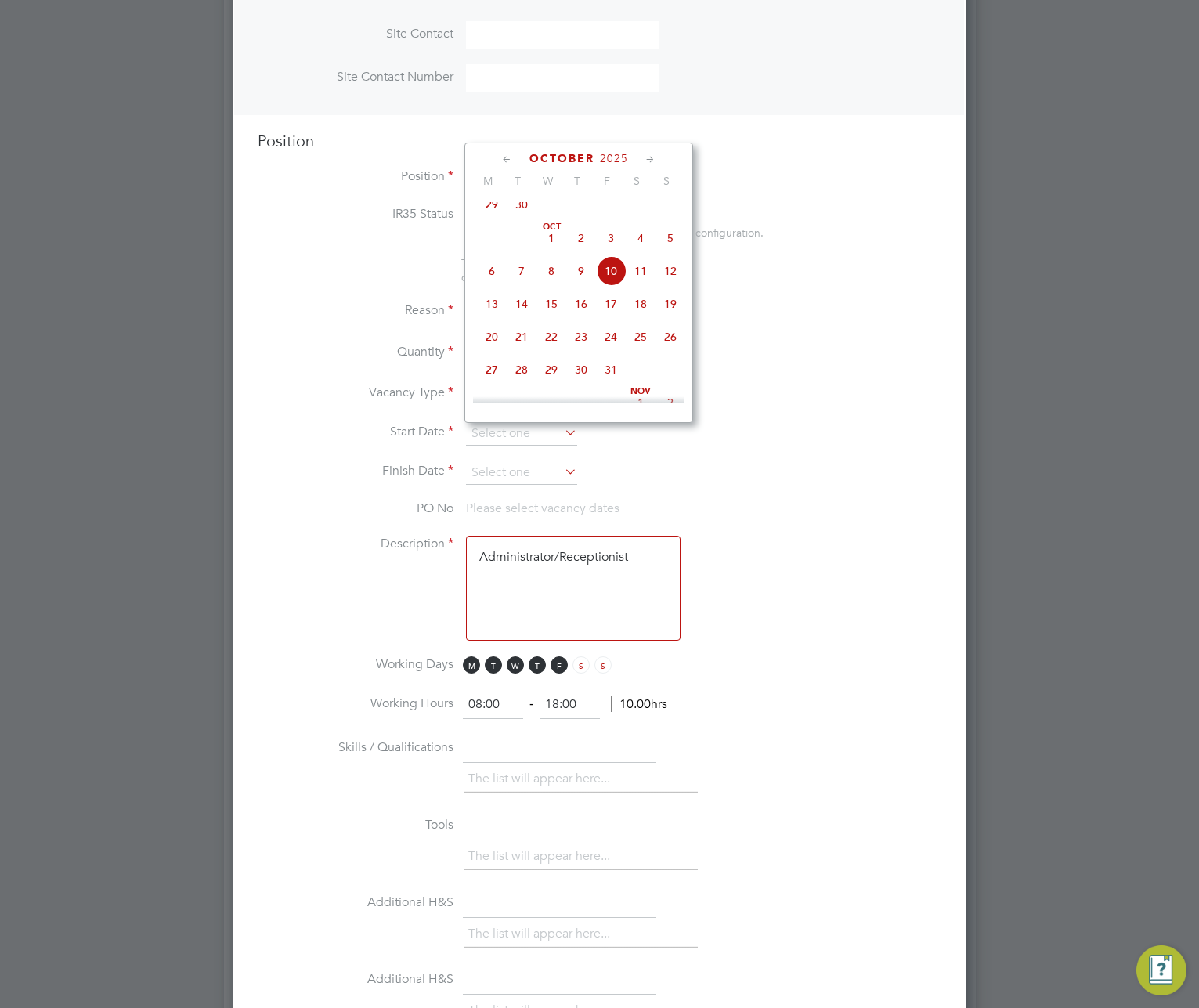
click at [489, 213] on span "29" at bounding box center [492, 204] width 30 height 30
type input "29 Sep 2025"
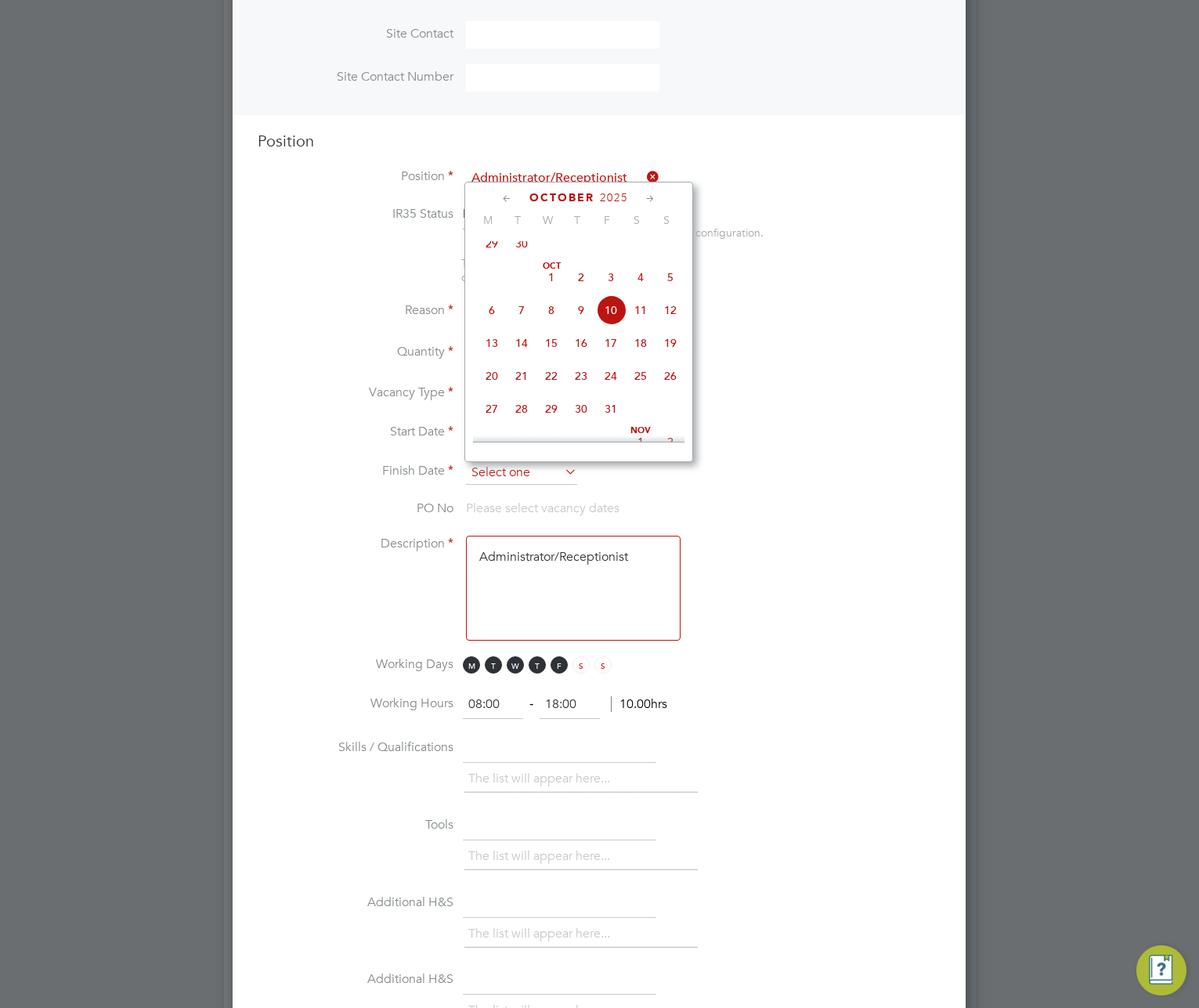
click at [560, 477] on input at bounding box center [522, 473] width 111 height 23
click at [609, 419] on span "31" at bounding box center [610, 409] width 30 height 30
type input "31 Oct 2025"
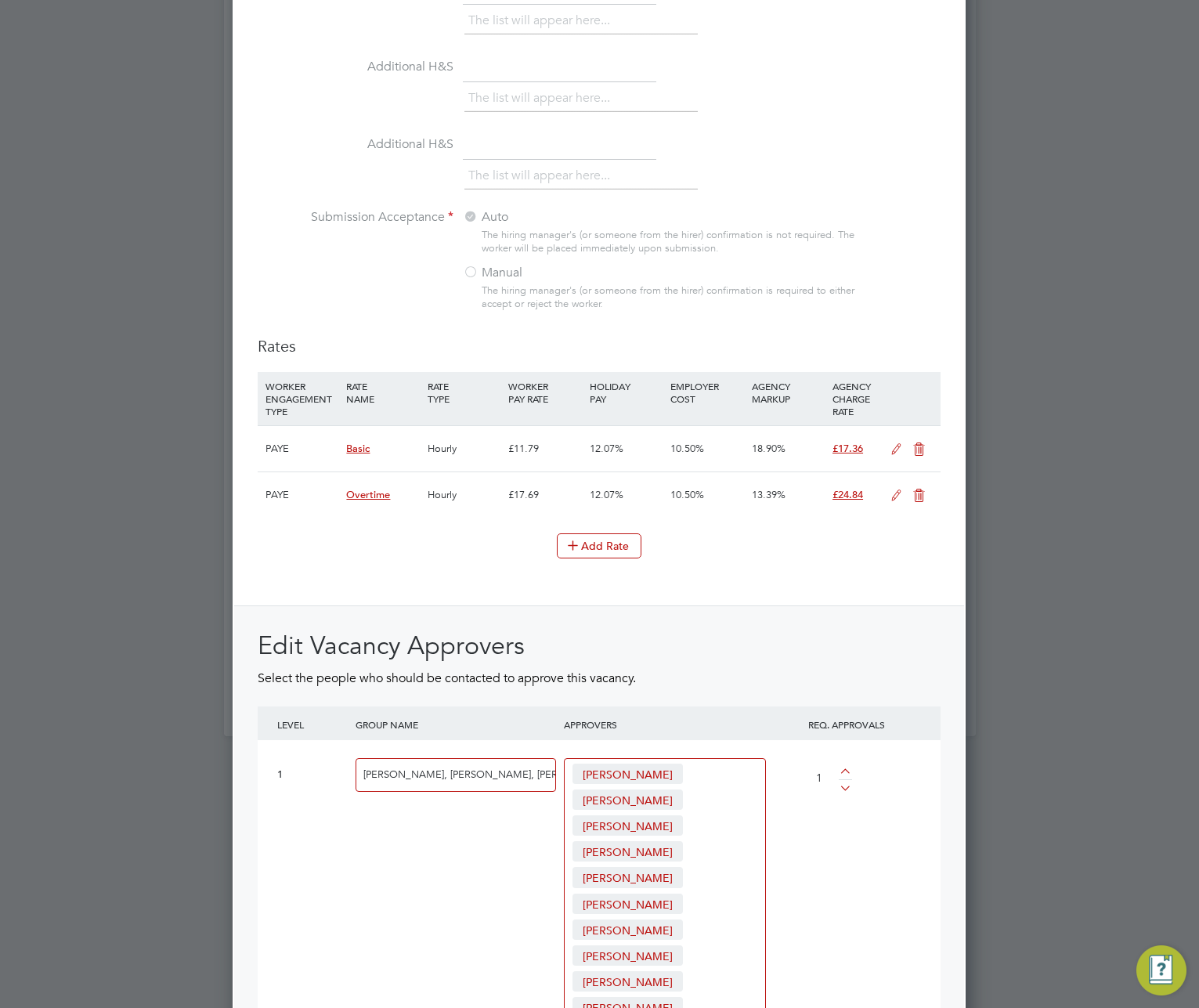
scroll to position [1926, 0]
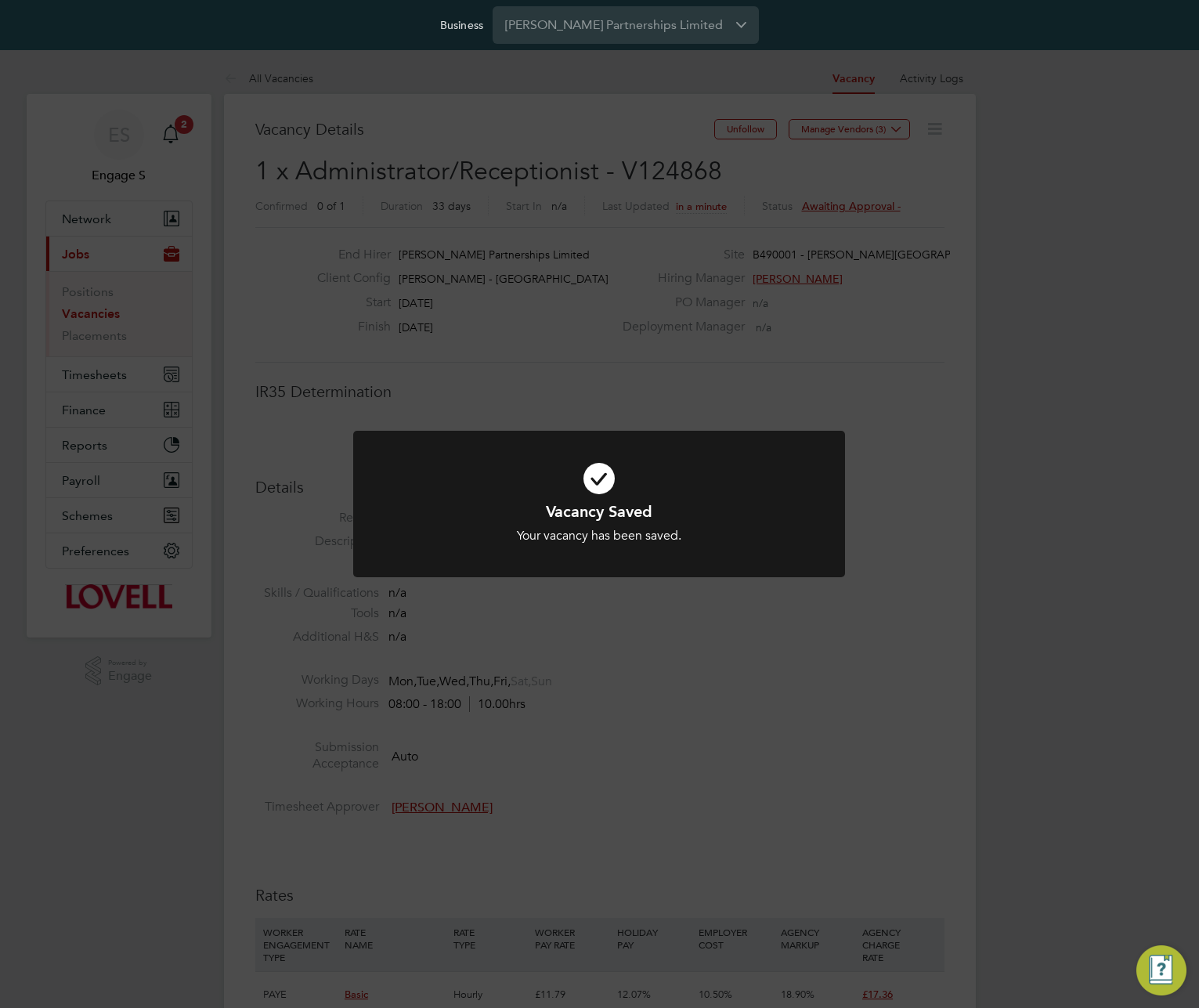
click at [797, 735] on div "Vacancy Saved Your vacancy has been saved. Cancel Okay" at bounding box center [599, 504] width 1199 height 1008
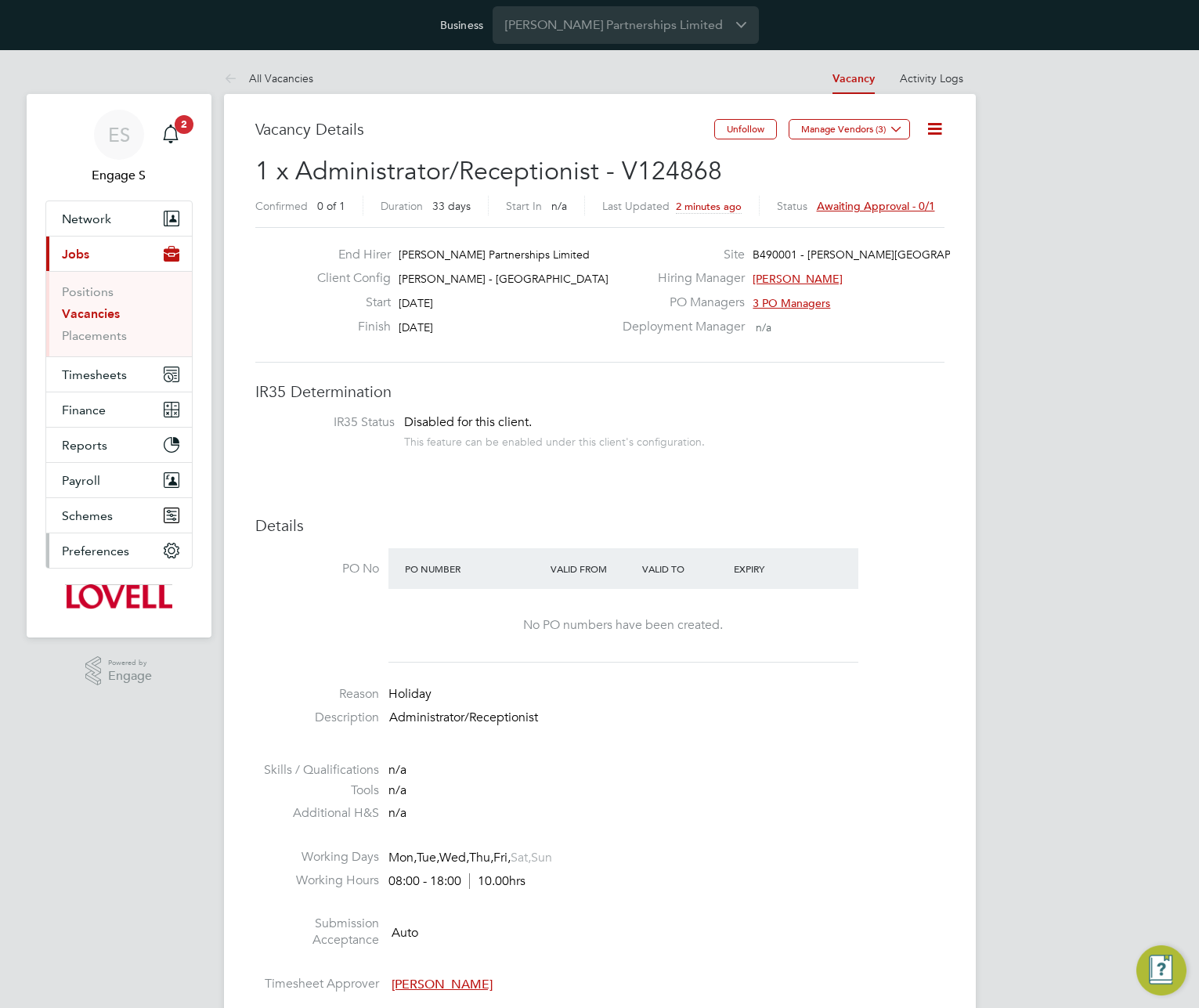
click at [118, 554] on span "Preferences" at bounding box center [96, 551] width 68 height 15
click at [632, 19] on input "Lovell Partnerships Limited" at bounding box center [626, 25] width 266 height 37
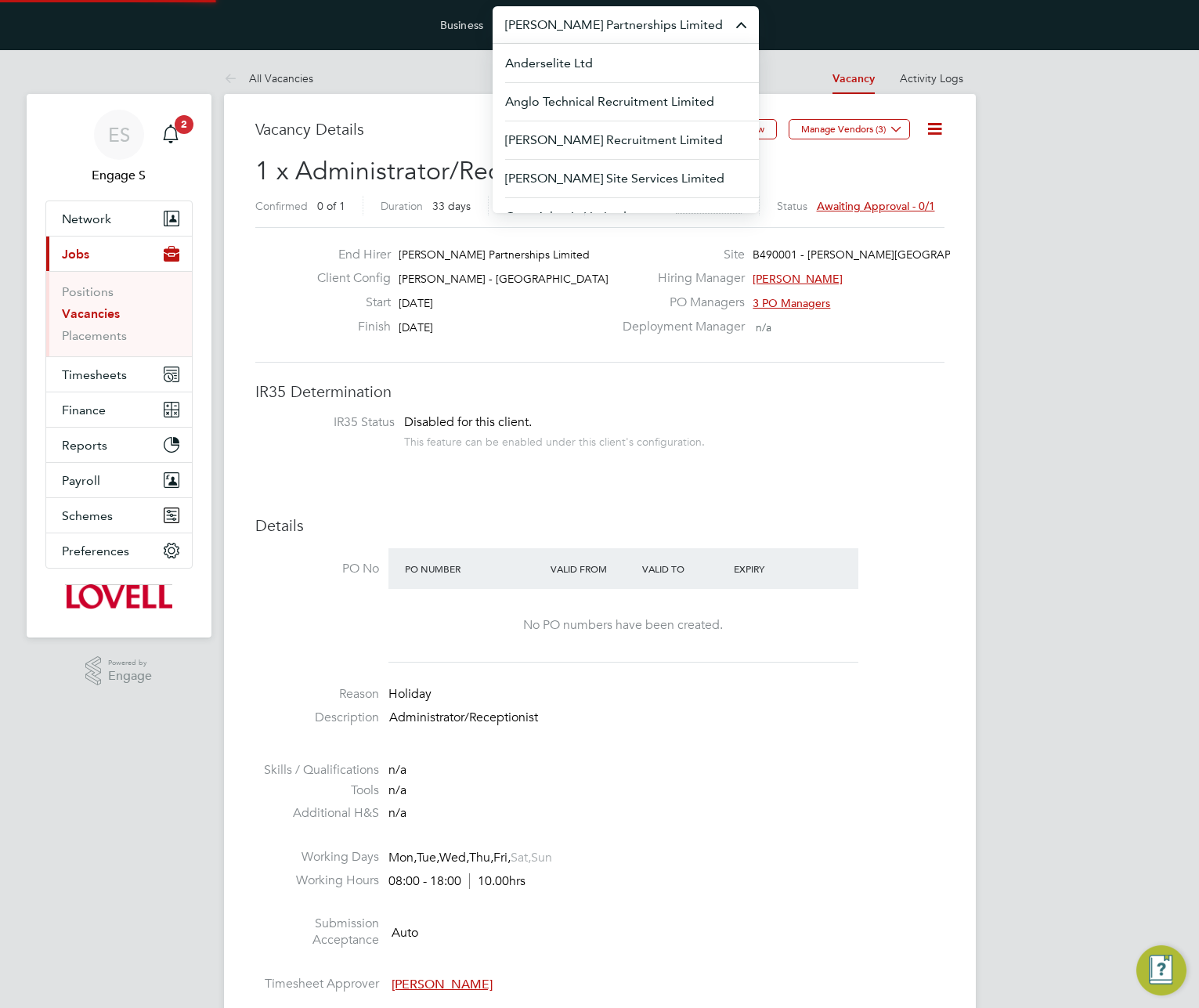
click at [632, 19] on input "Lovell Partnerships Limited" at bounding box center [626, 25] width 266 height 37
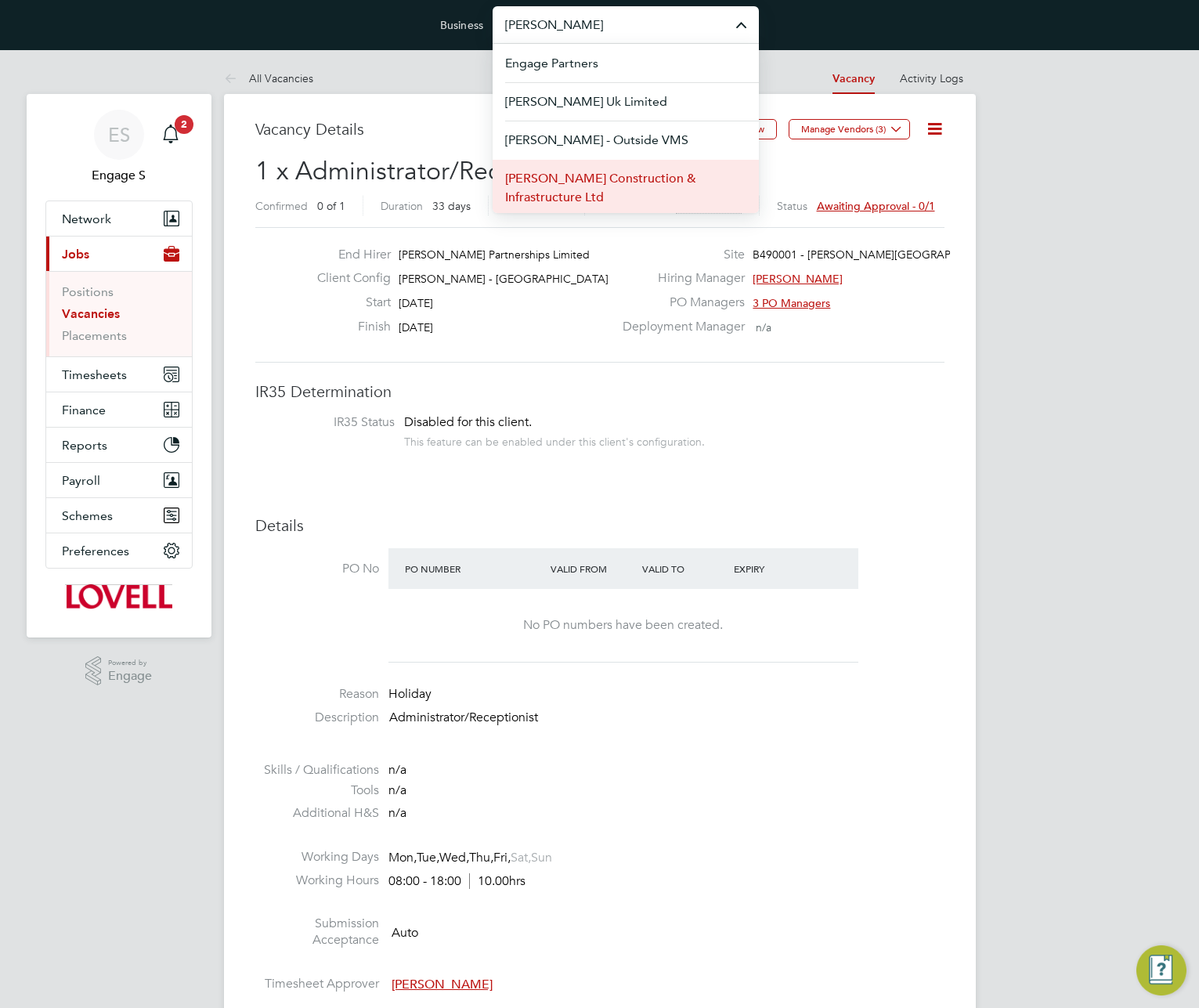
click at [585, 185] on span "Morgan Sindall Construction & Infrastructure Ltd" at bounding box center [626, 188] width 241 height 38
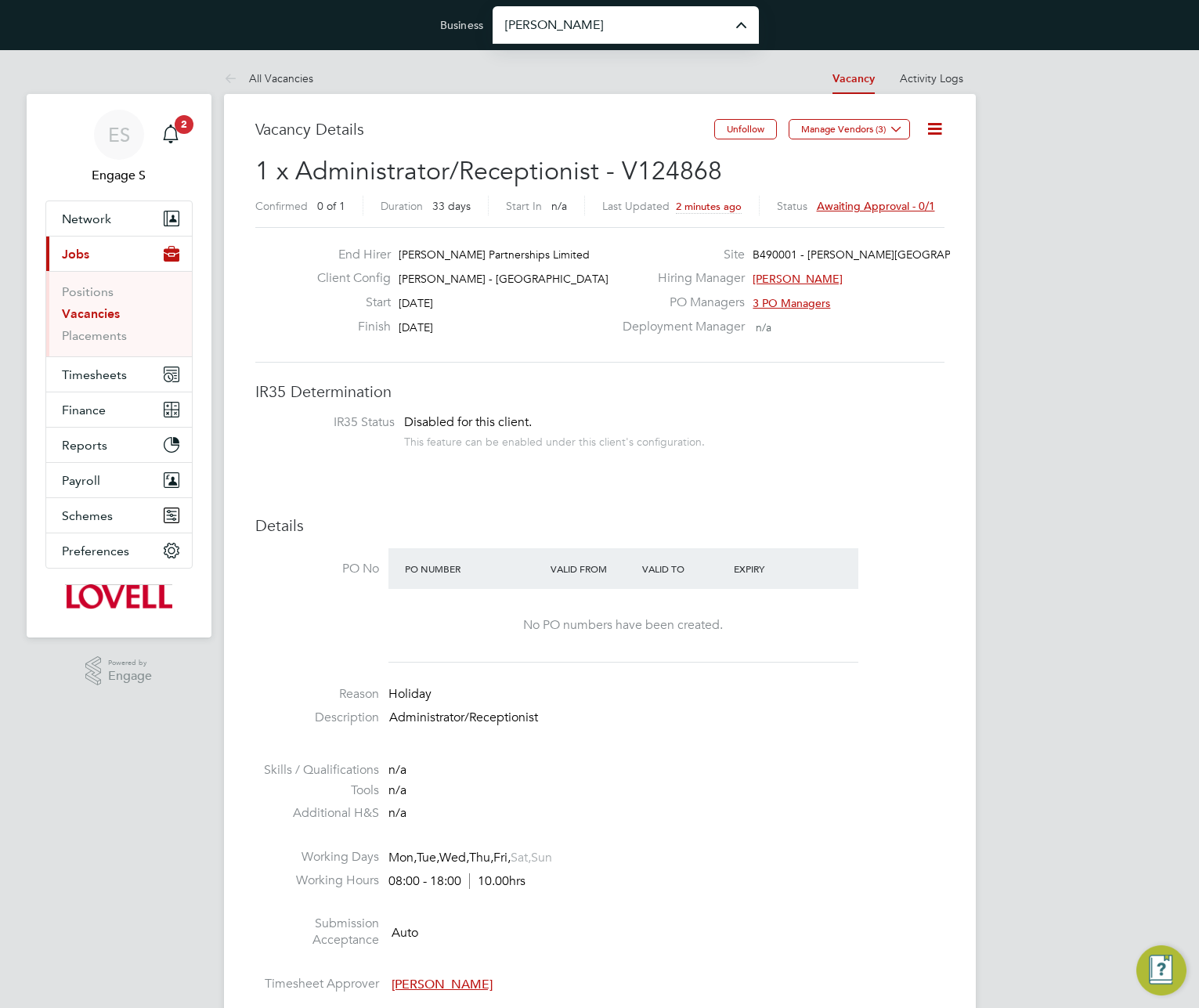
type input "Morgan Sindall Construction & Infrastructure Ltd"
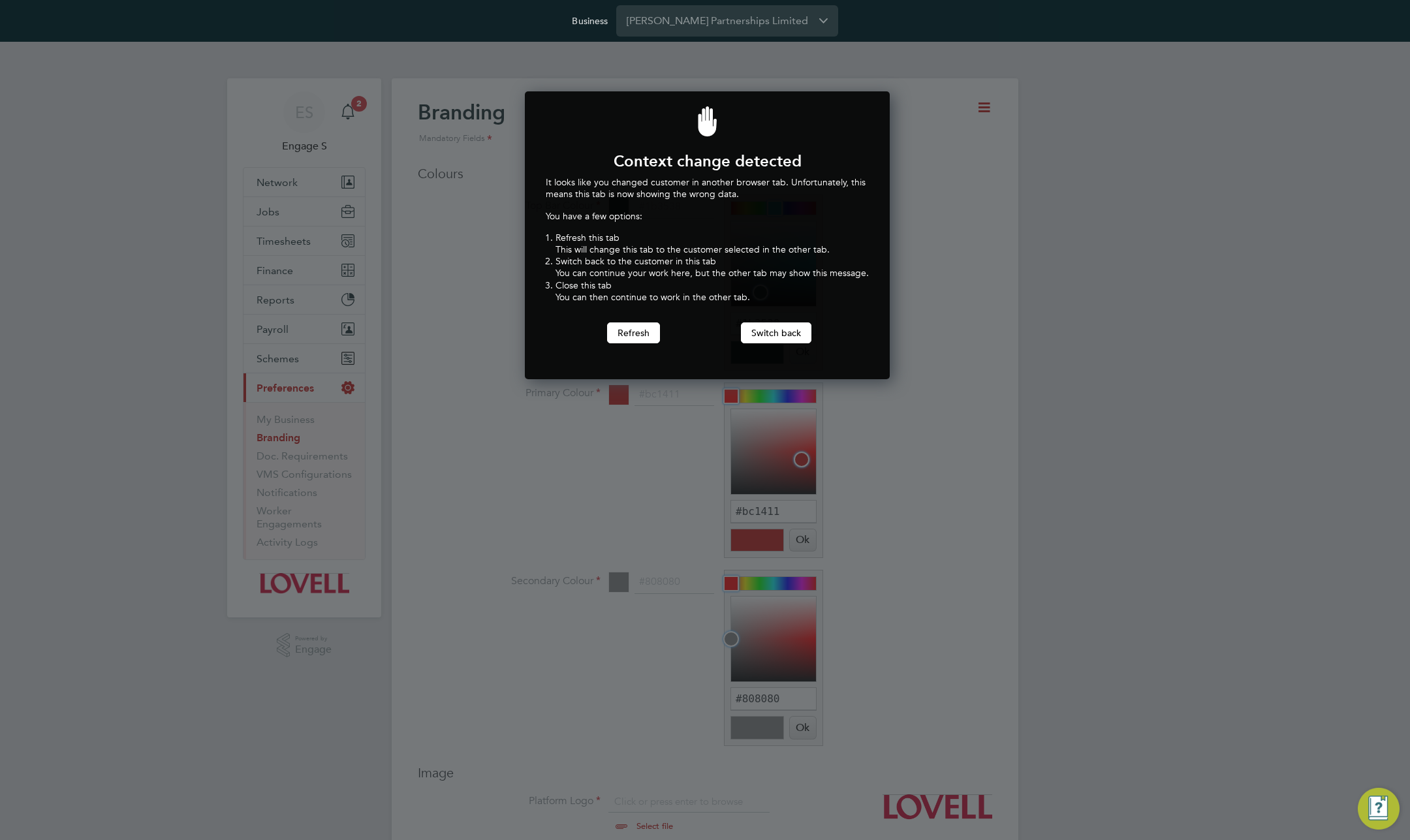
scroll to position [288, 360]
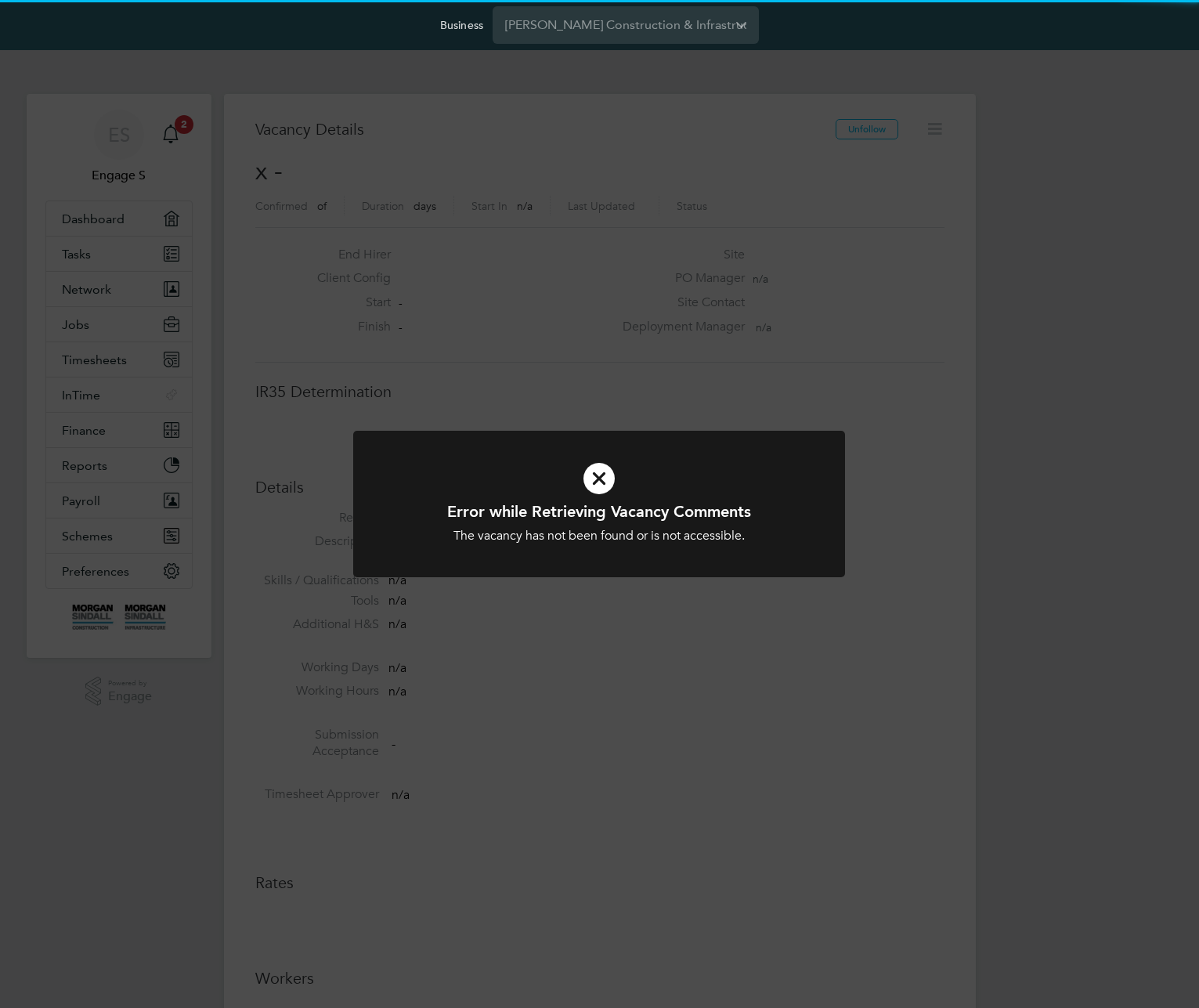
scroll to position [25, 338]
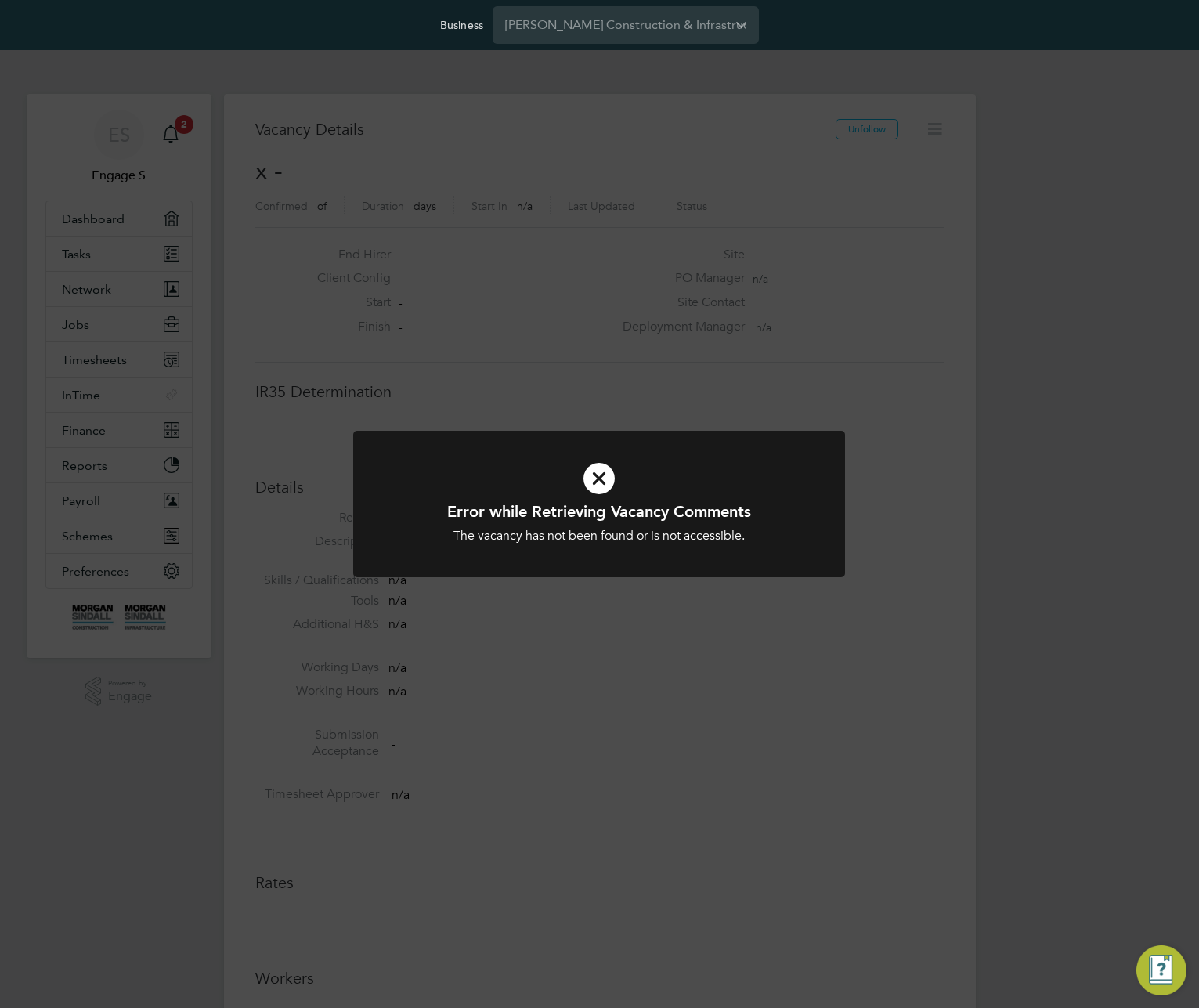
click at [540, 182] on div "Error while Retrieving Vacancy Comments The vacancy has not been found or is no…" at bounding box center [599, 504] width 1199 height 1008
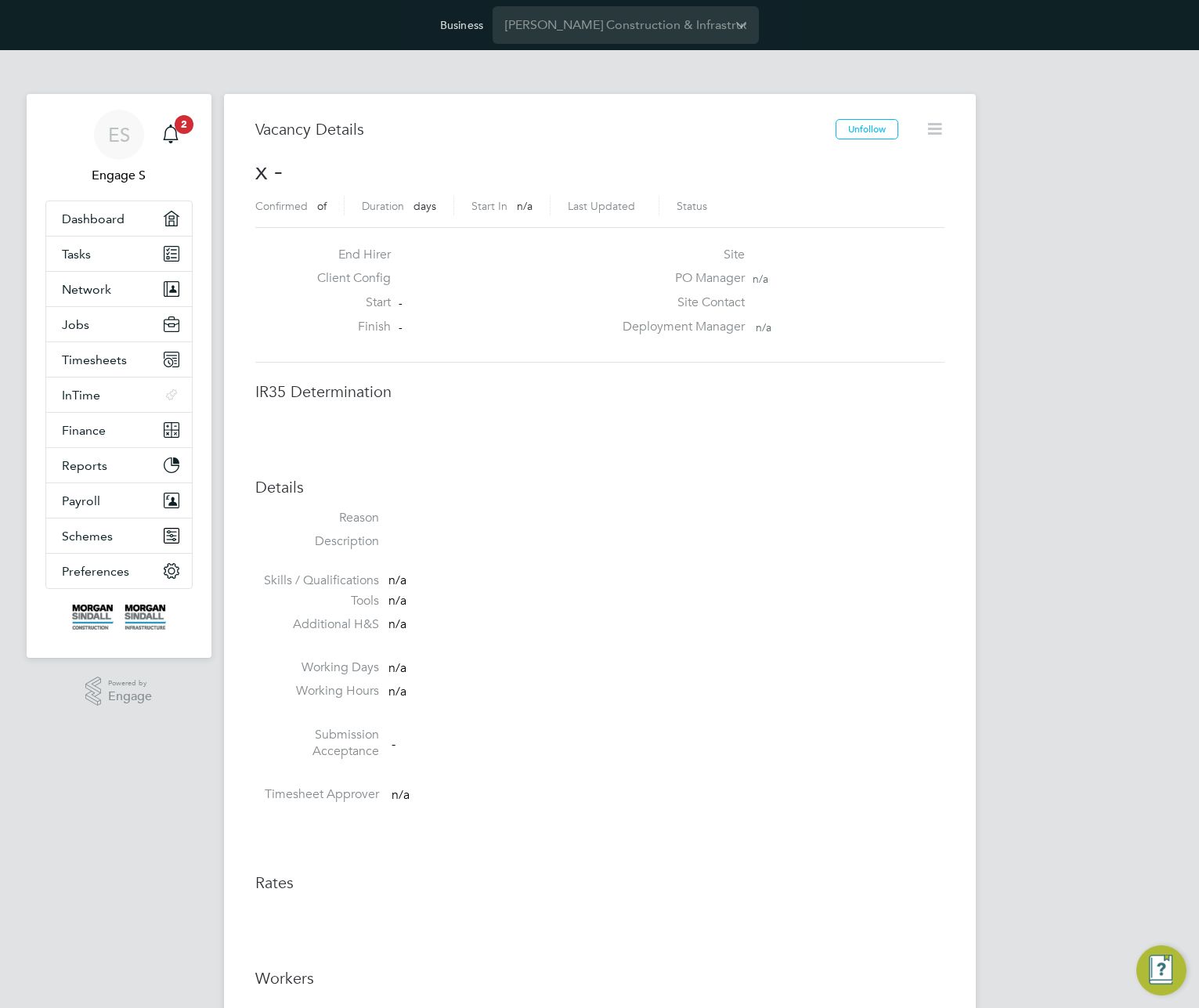
click at [277, 159] on span "x -" at bounding box center [269, 171] width 27 height 31
click at [85, 319] on span "Jobs" at bounding box center [76, 324] width 27 height 15
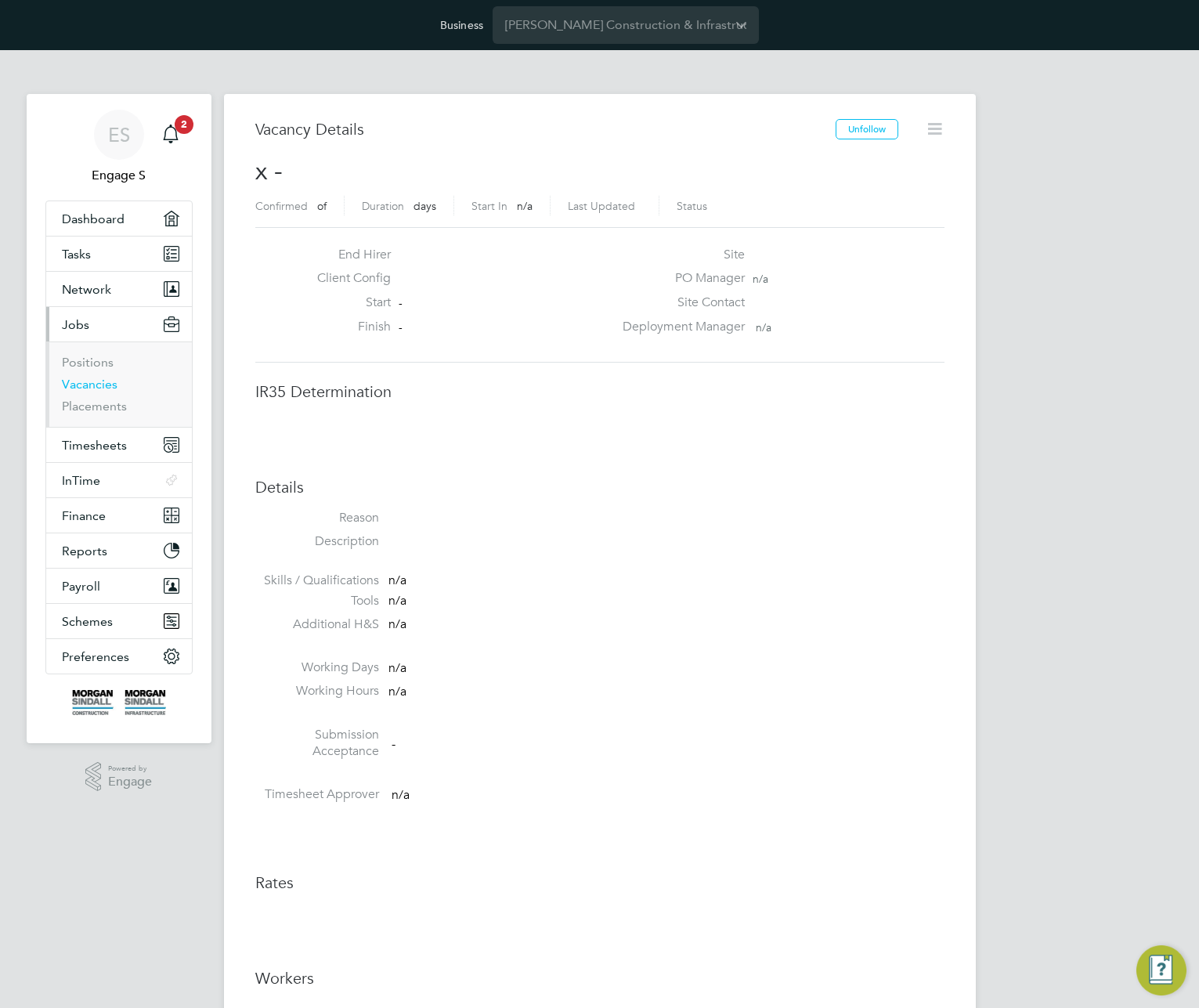
click at [96, 389] on link "Vacancies" at bounding box center [90, 384] width 56 height 15
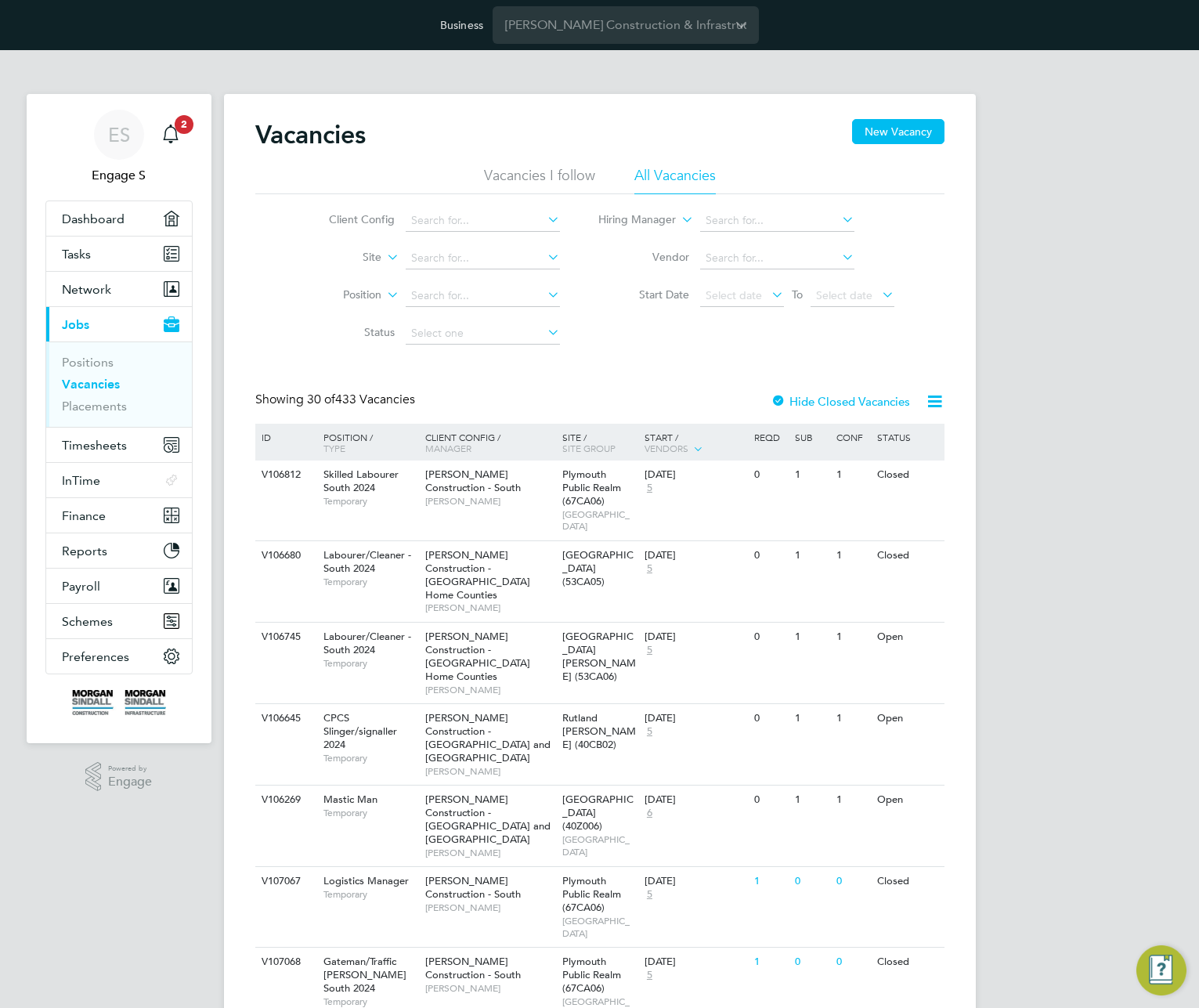
drag, startPoint x: 453, startPoint y: 386, endPoint x: 377, endPoint y: 397, distance: 76.8
click at [377, 397] on span "30 of 433 Vacancies" at bounding box center [361, 399] width 108 height 15
drag, startPoint x: 340, startPoint y: 398, endPoint x: 491, endPoint y: 409, distance: 151.4
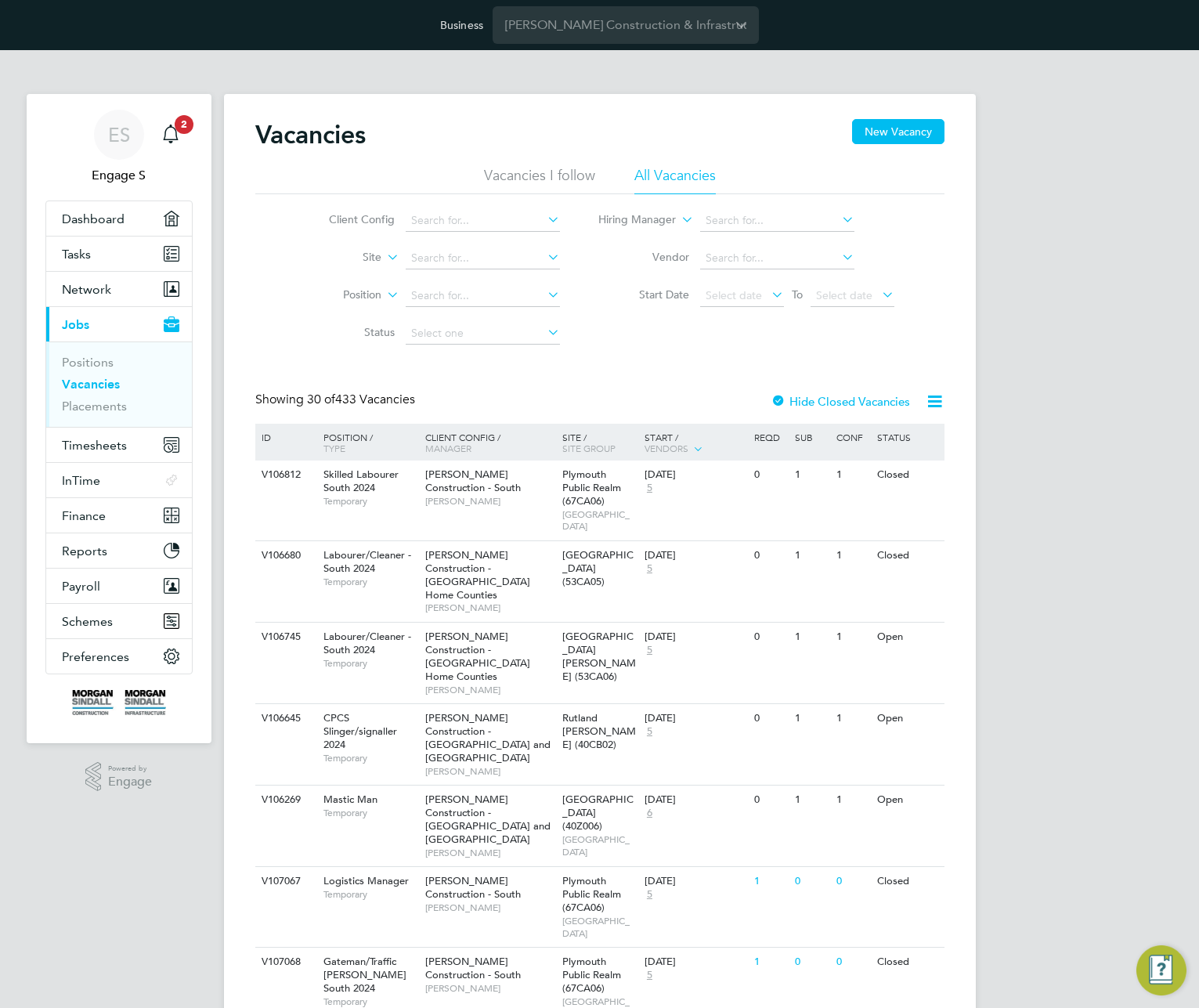
click at [491, 409] on div "Showing 30 of 433 Vacancies Hide Closed Vacancies" at bounding box center [600, 408] width 689 height 32
click at [885, 127] on button "New Vacancy" at bounding box center [898, 131] width 93 height 25
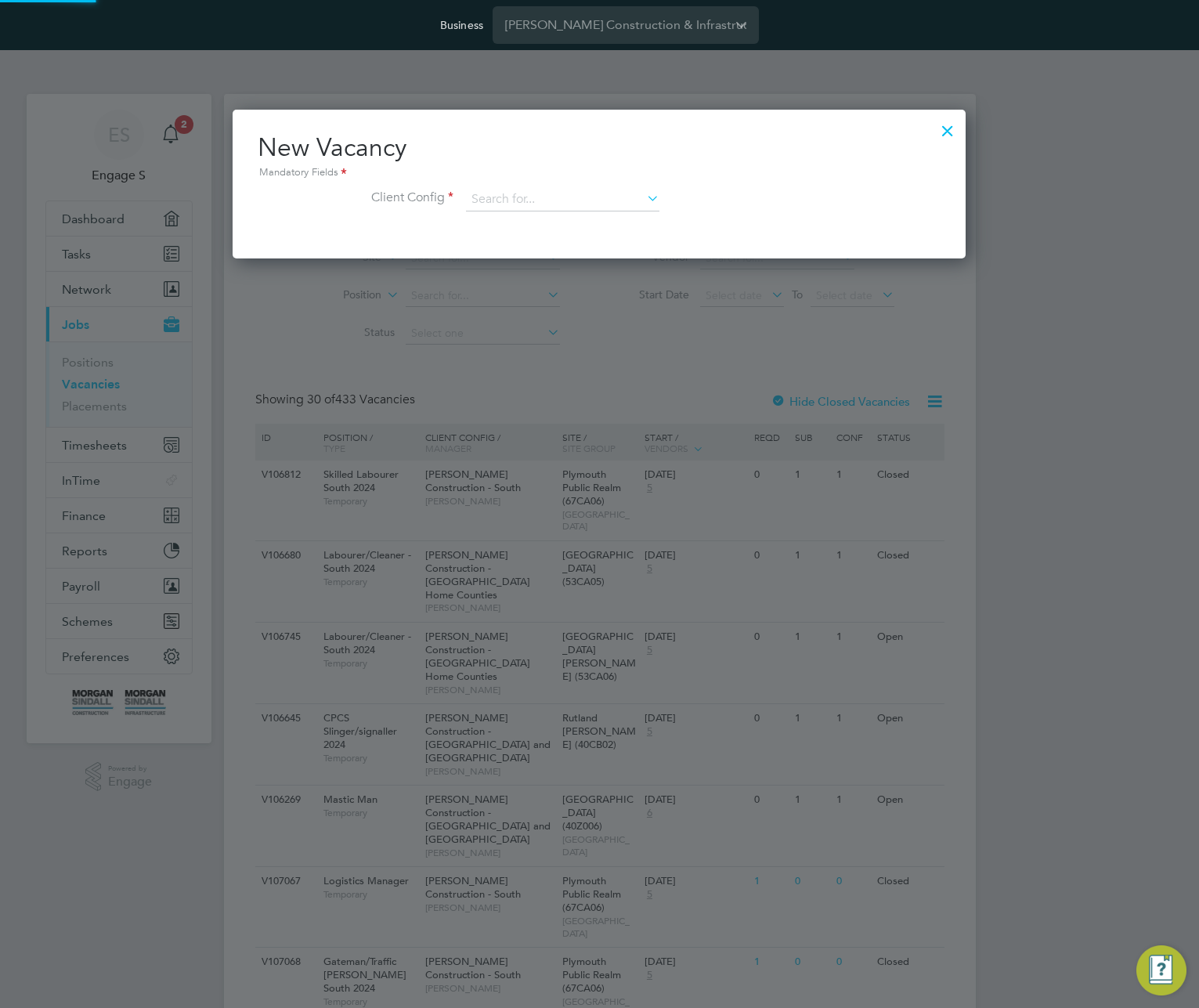
scroll to position [149, 734]
click at [626, 196] on input at bounding box center [563, 199] width 194 height 23
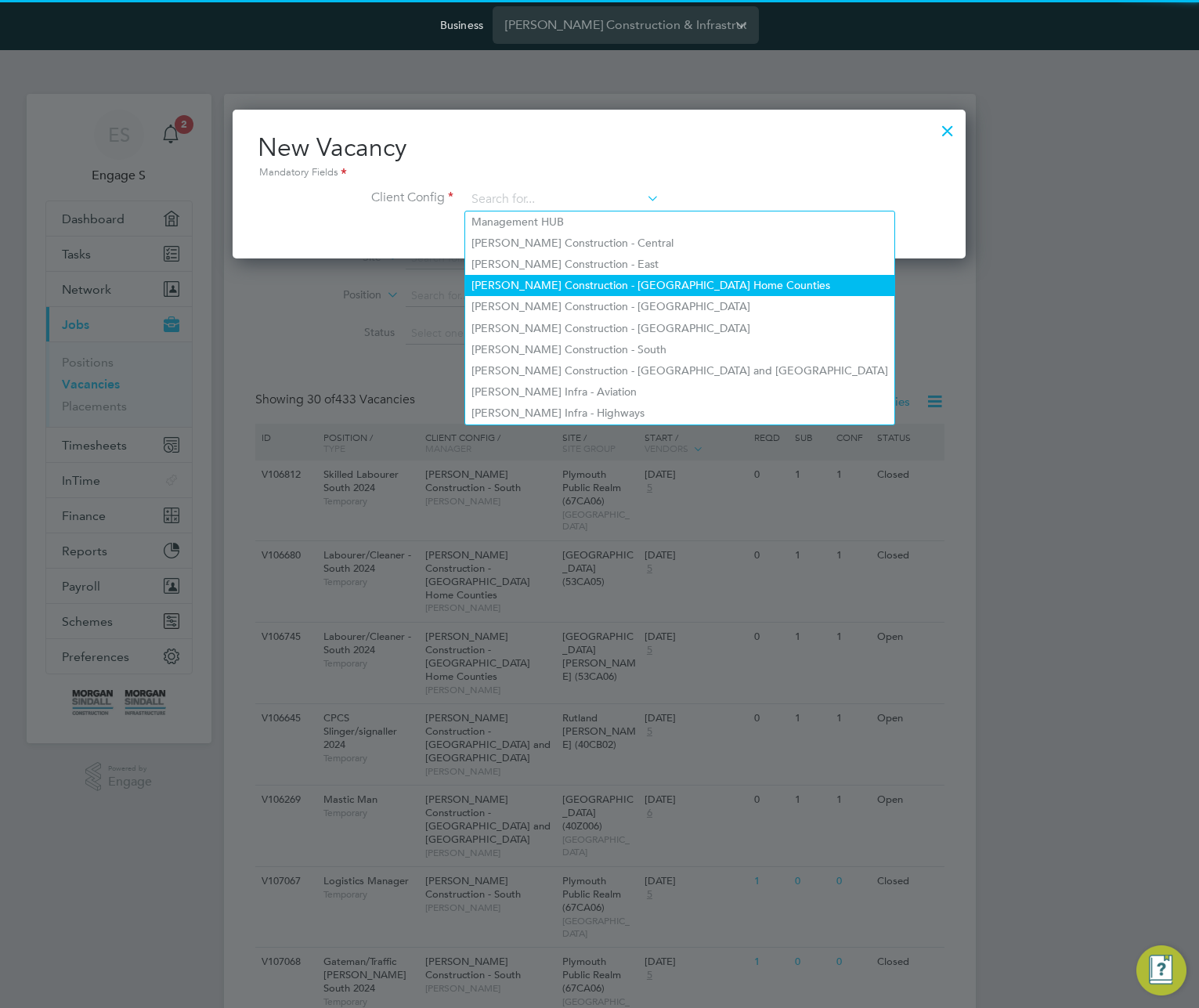
click at [580, 289] on li "Morgan Sindall Construction - London Home Counties" at bounding box center [680, 285] width 429 height 21
type input "Morgan Sindall Construction - London Home Counties"
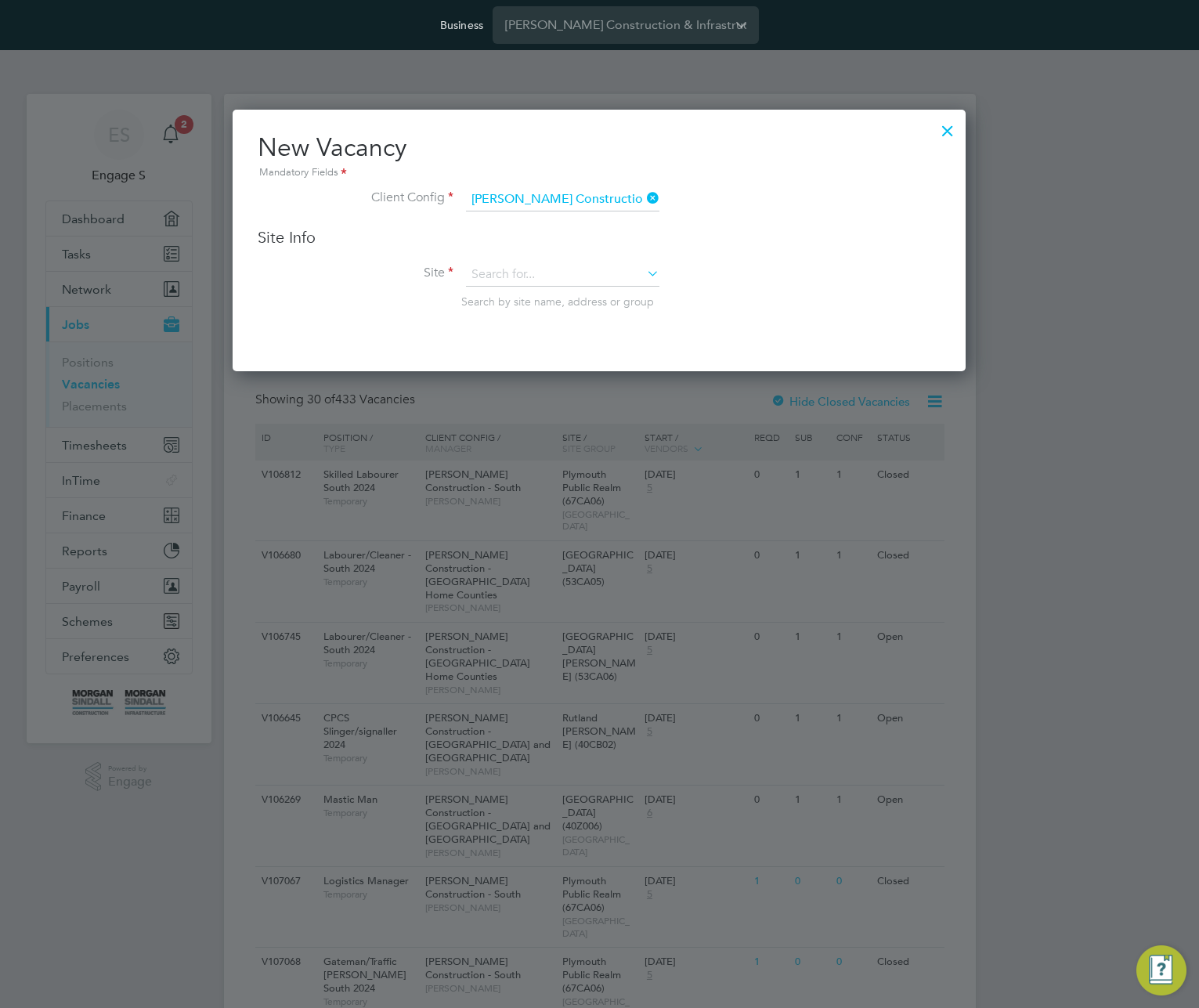
scroll to position [262, 734]
click at [584, 279] on input at bounding box center [563, 274] width 194 height 23
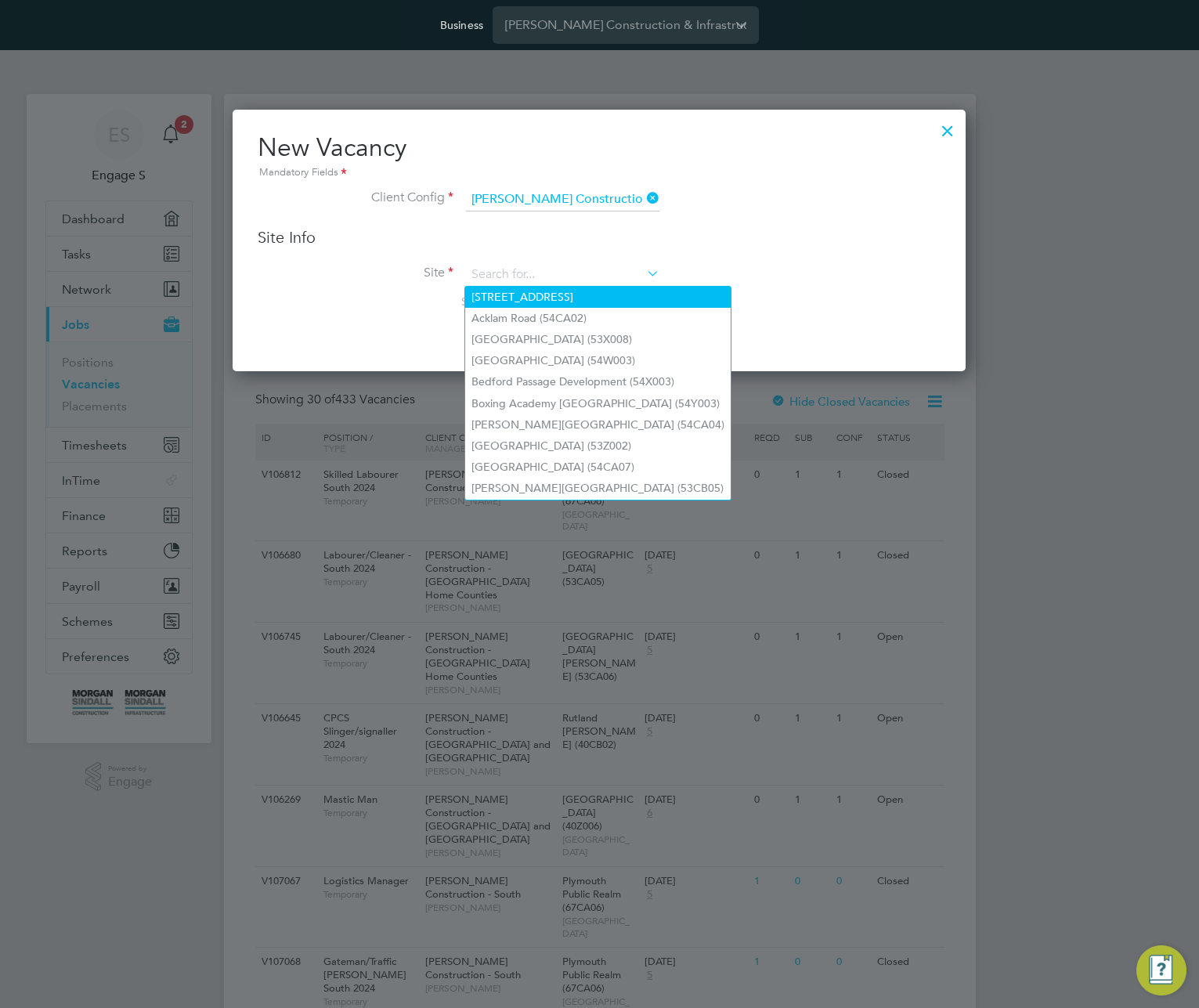
click at [573, 298] on li "29 Marylebone Road" at bounding box center [597, 298] width 265 height 21
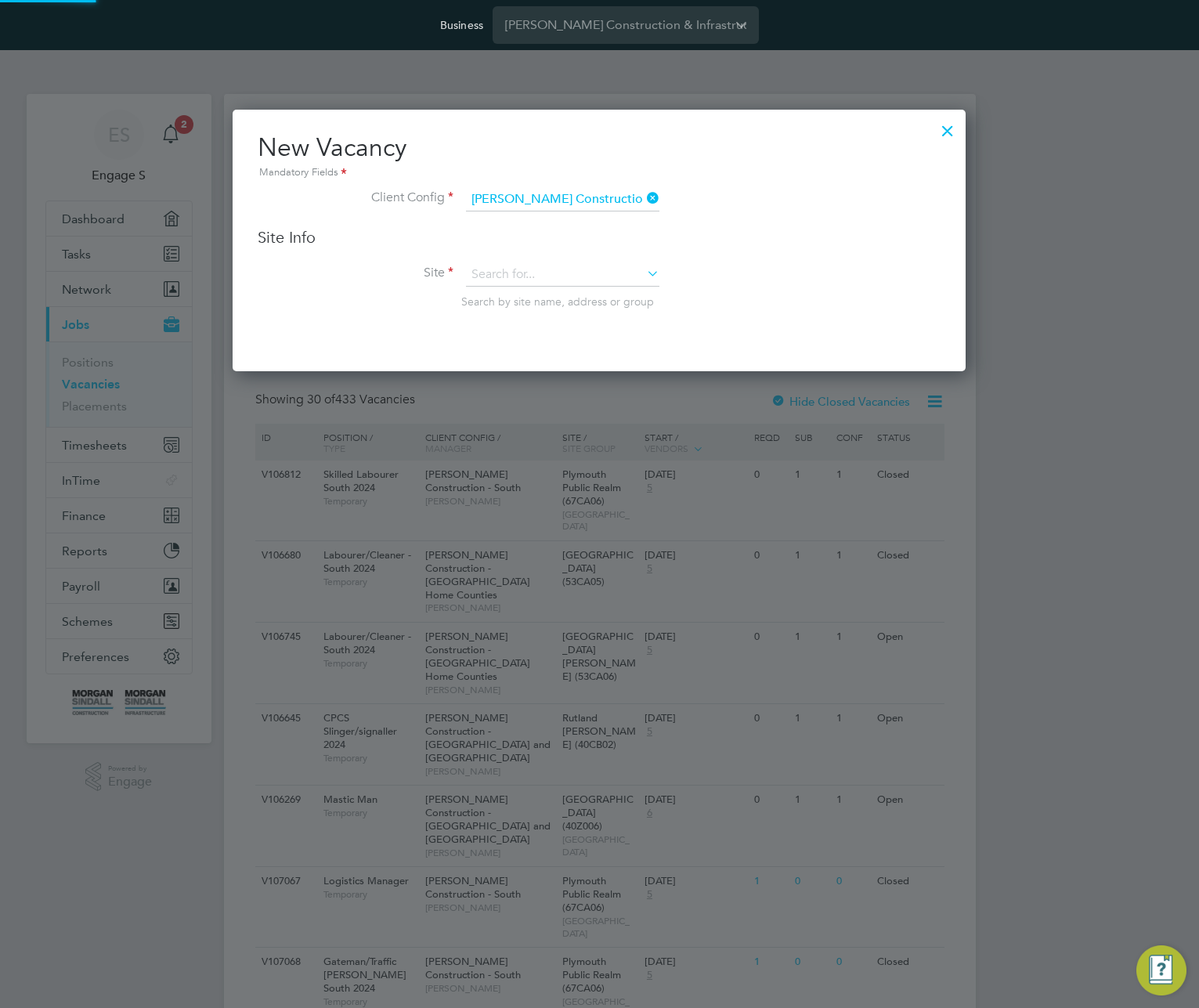
type input "29 Marylebone Road"
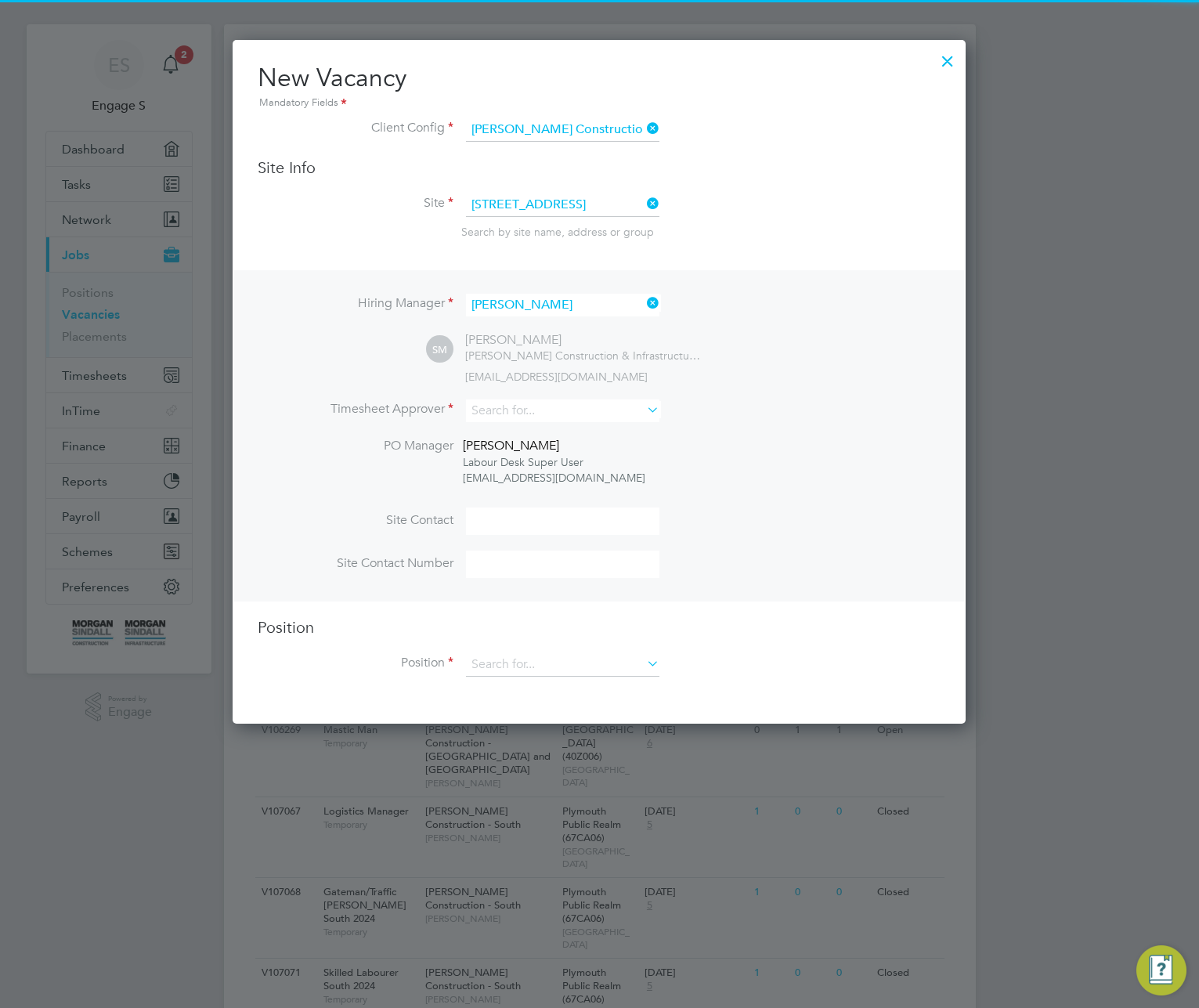
scroll to position [152, 0]
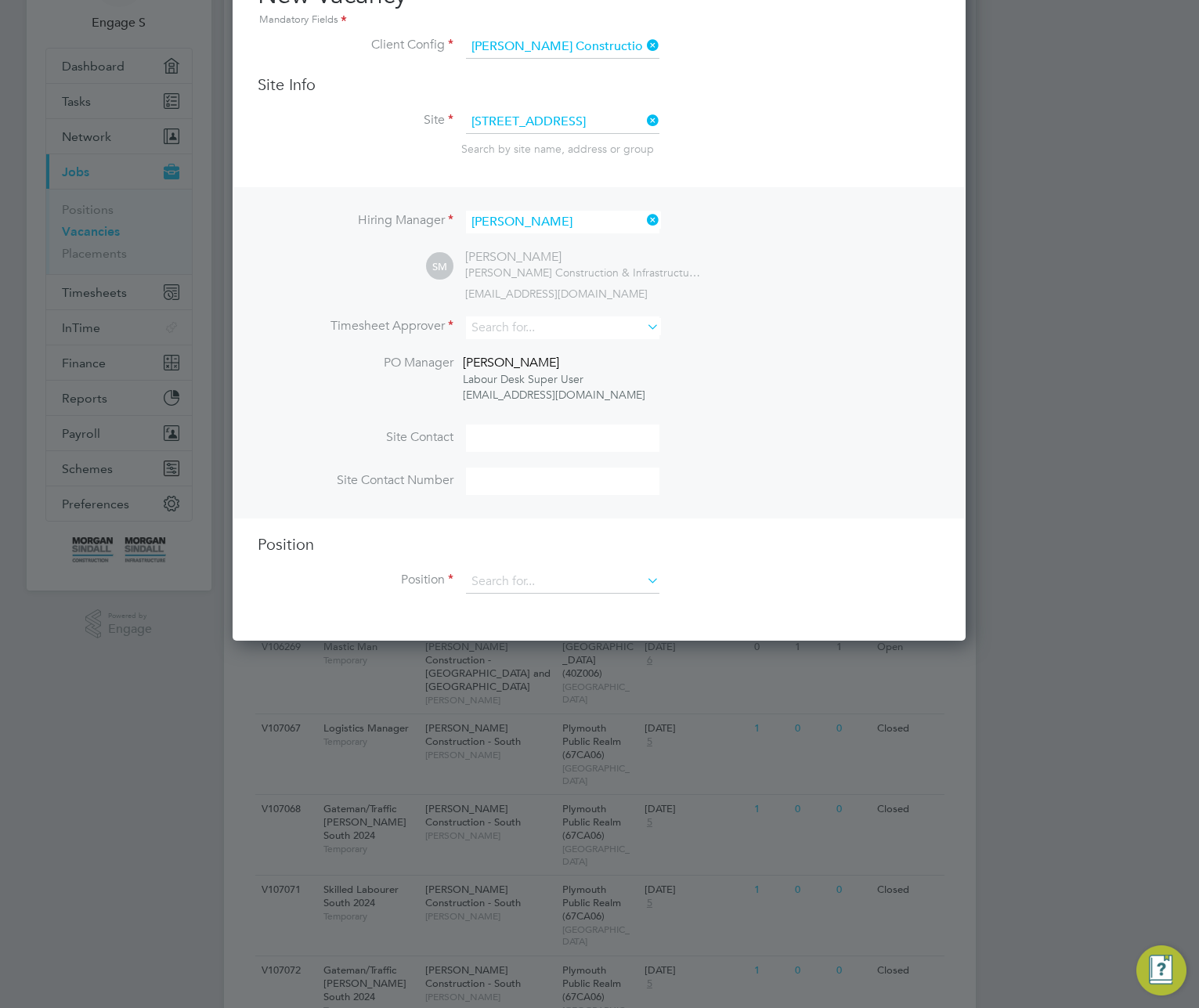
click at [572, 315] on div "Hiring Manager Sam M SM Sam M Morgan Sindall Construction & Infrastructure Ltd …" at bounding box center [598, 352] width 730 height 331
click at [567, 334] on input at bounding box center [563, 327] width 194 height 23
click at [552, 386] on li "Adam P" at bounding box center [563, 394] width 195 height 21
type input "Adam P"
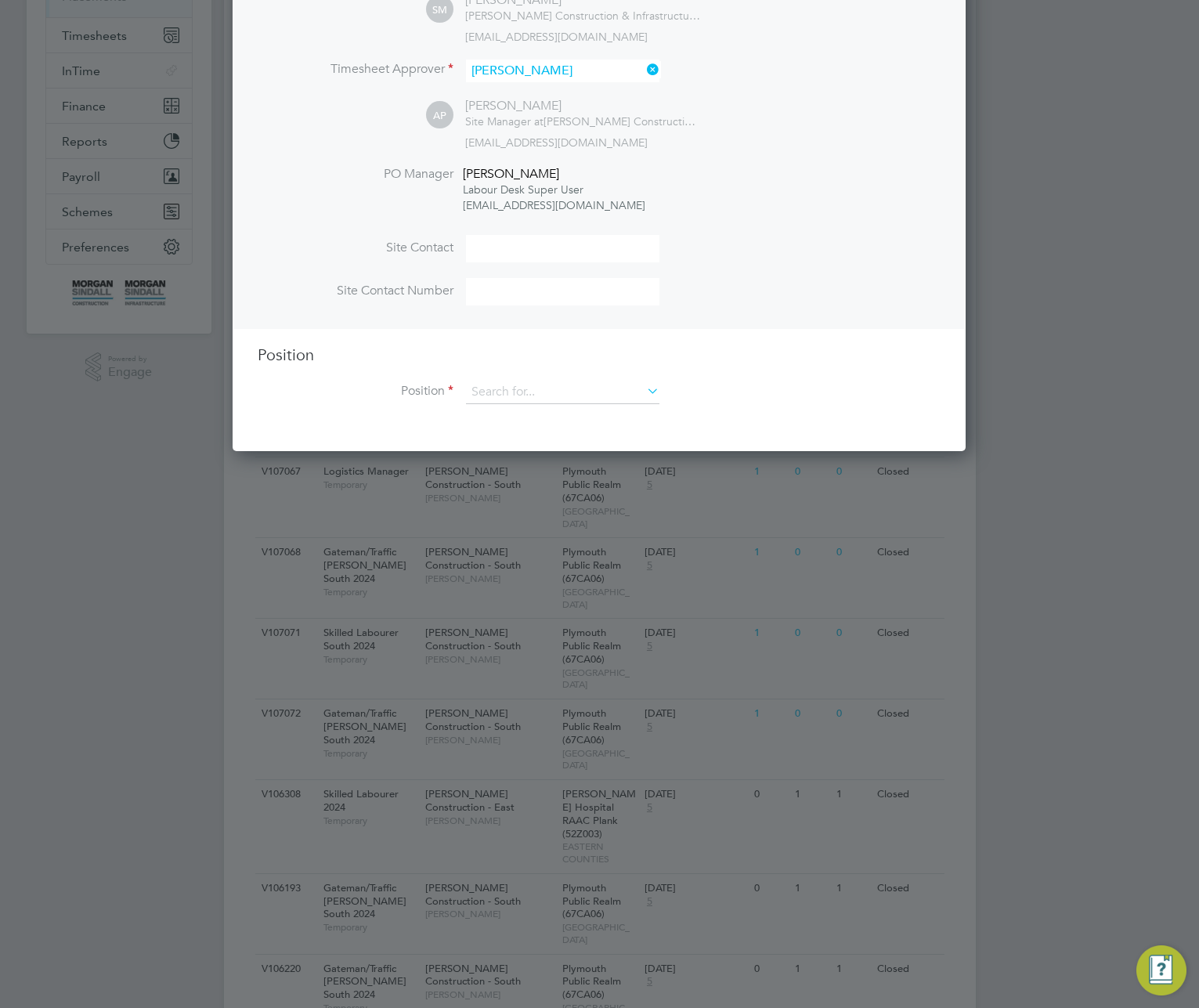
scroll to position [423, 0]
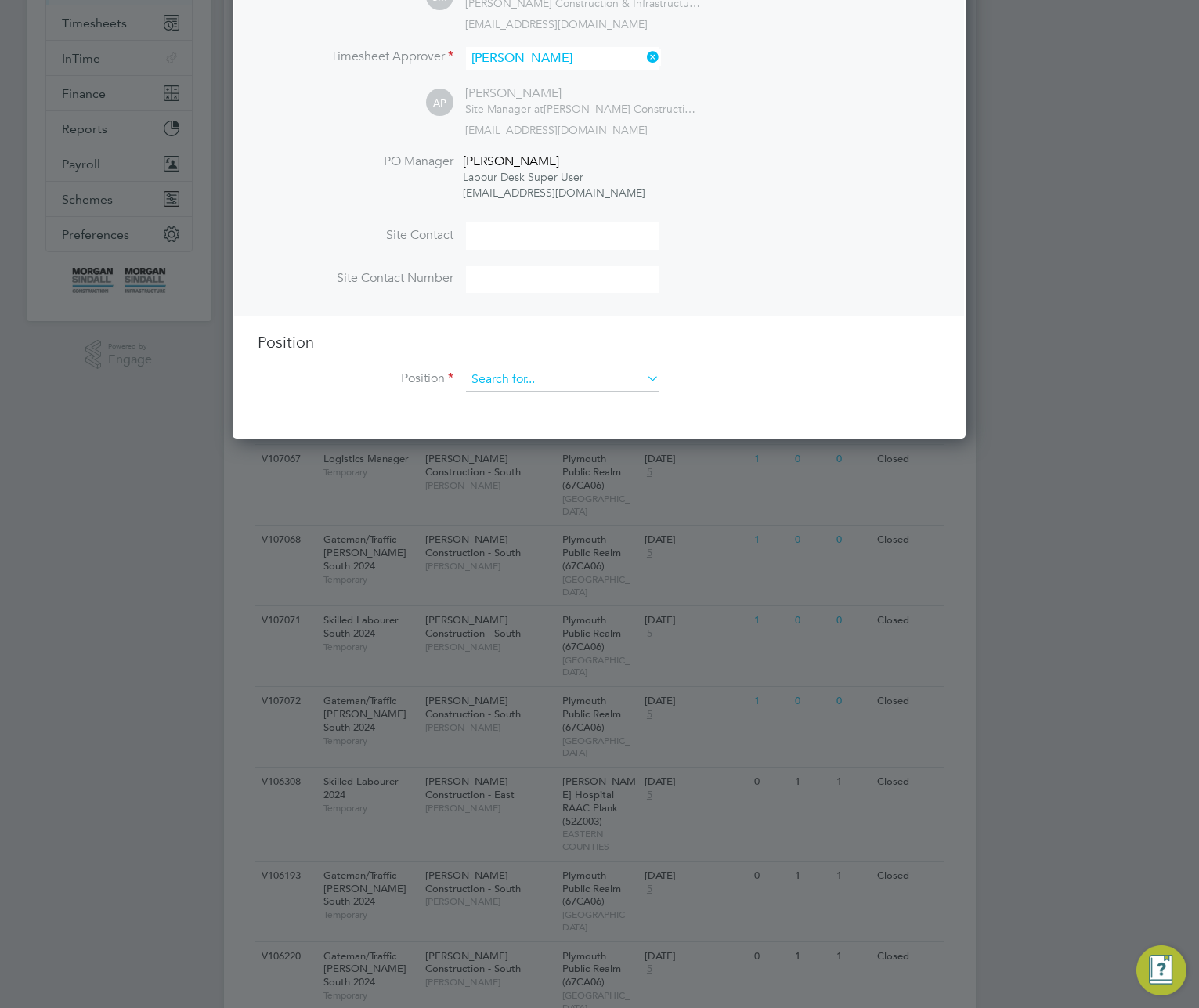
click at [585, 386] on input at bounding box center [563, 380] width 194 height 23
click at [574, 473] on li "Bid Planner" at bounding box center [589, 468] width 247 height 21
type input "Bid Planner"
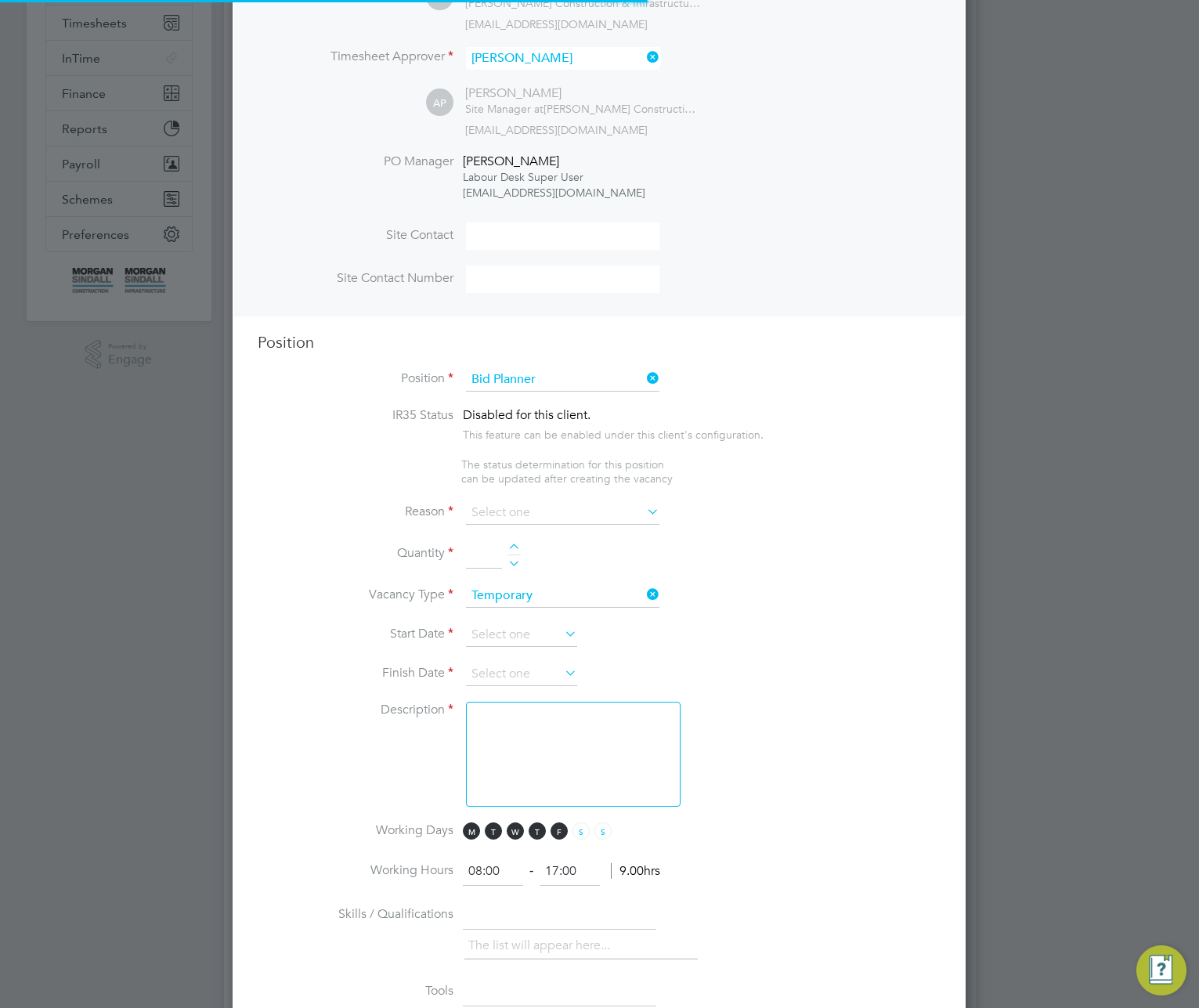
type textarea "TBC"
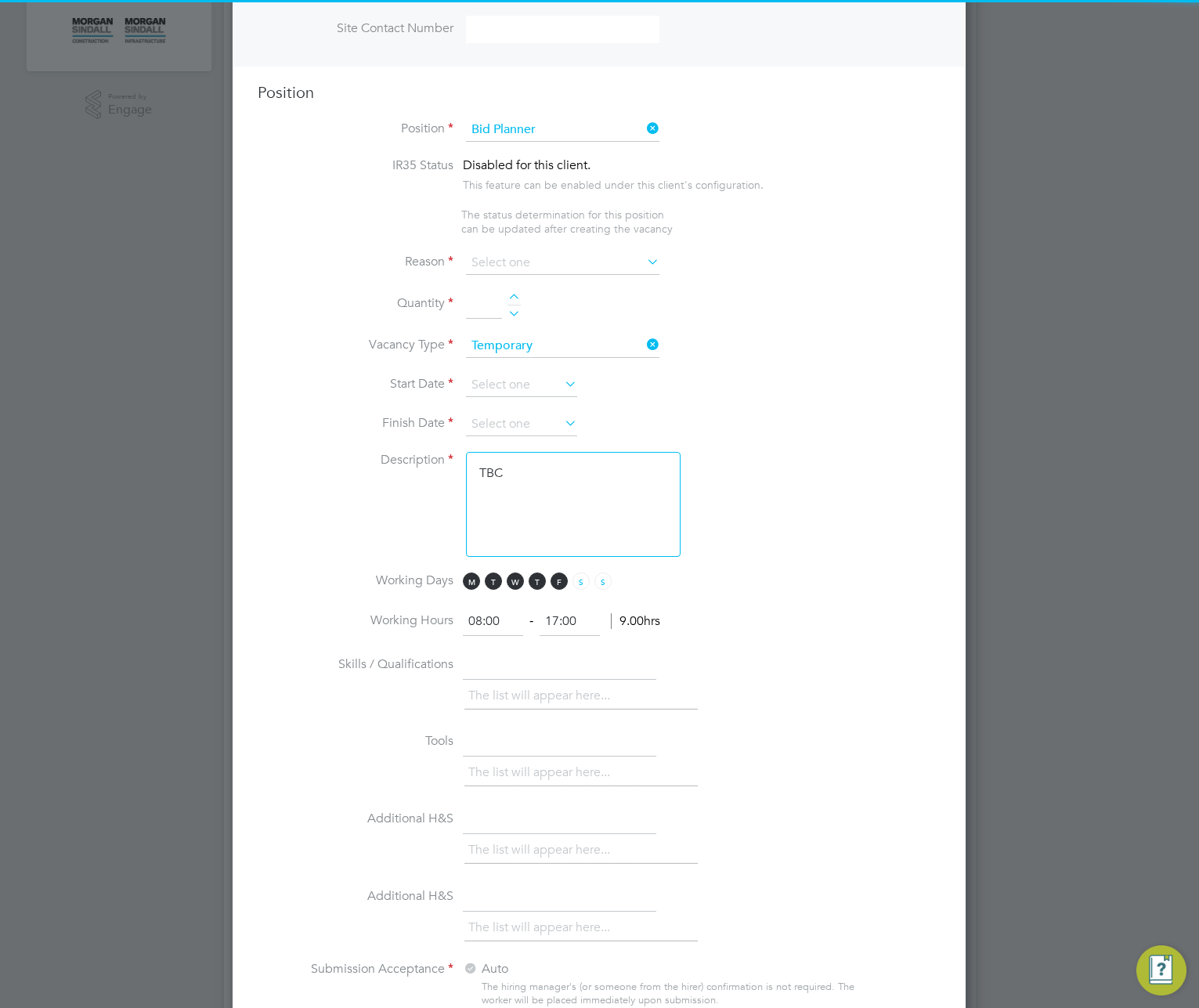
scroll to position [2313, 734]
click at [625, 264] on input at bounding box center [563, 263] width 194 height 23
click at [568, 329] on li "Extra Work" at bounding box center [563, 327] width 195 height 20
type input "Extra Work"
click at [512, 295] on div at bounding box center [514, 299] width 14 height 11
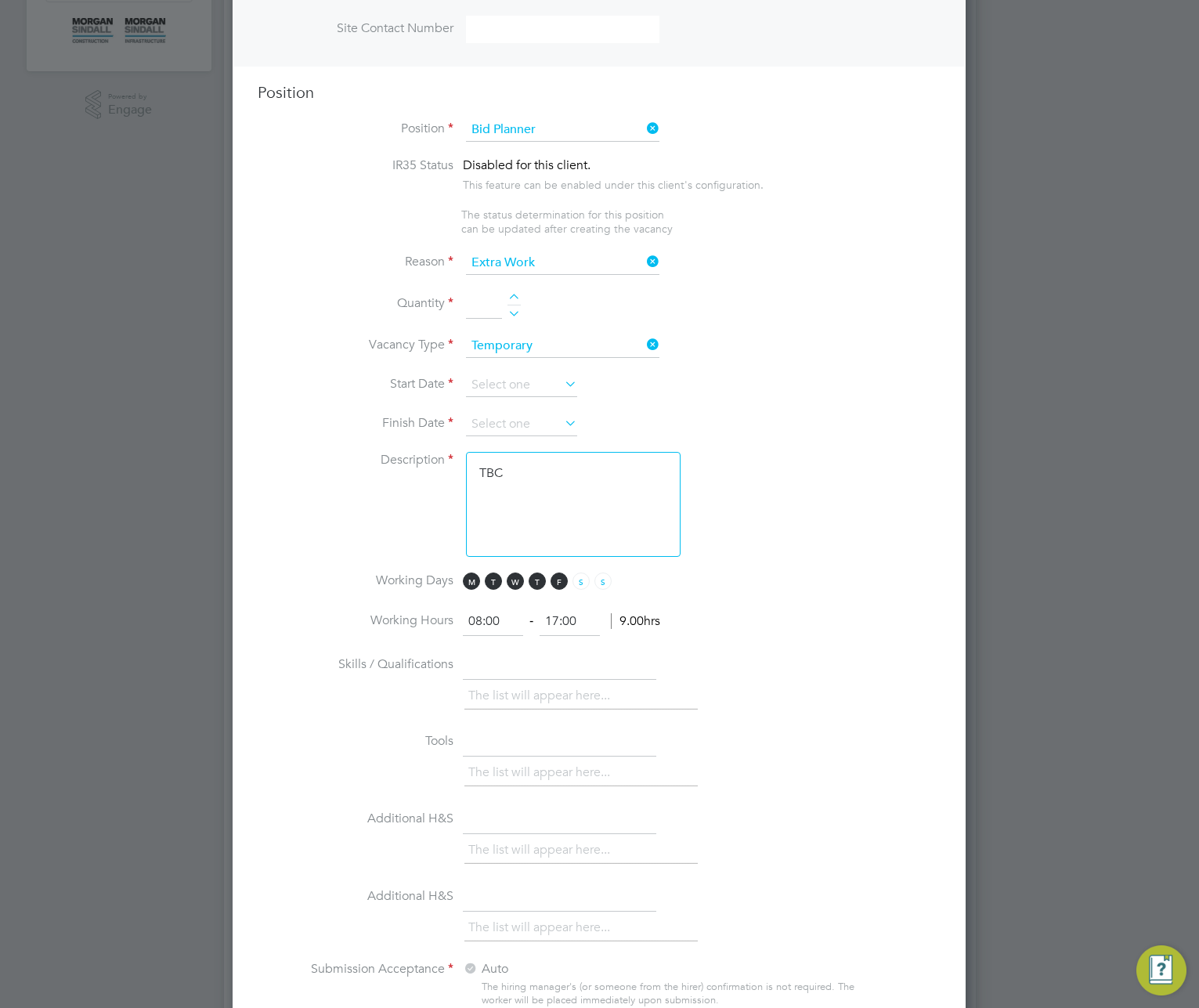
type input "1"
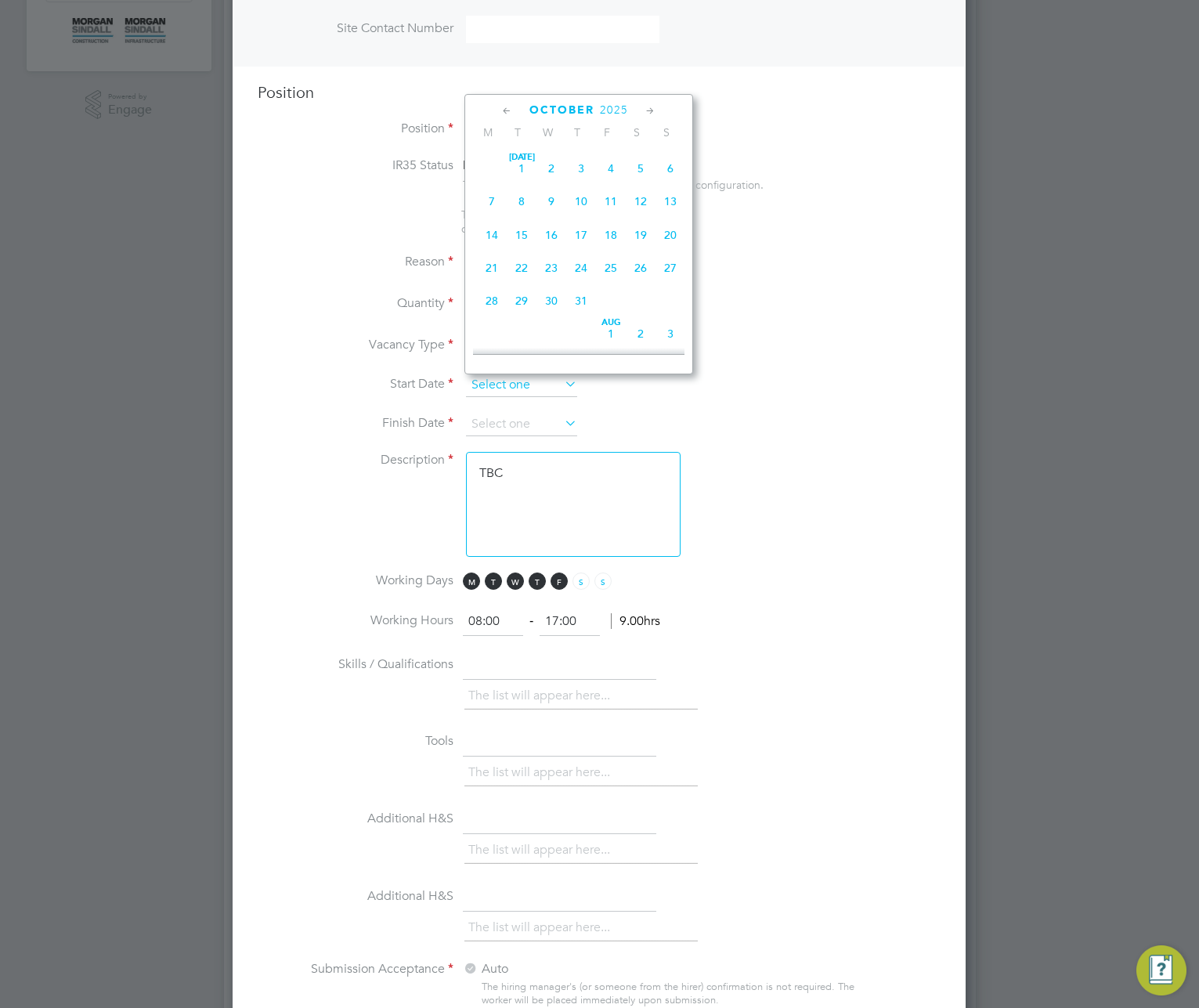
scroll to position [475, 0]
click at [519, 383] on input at bounding box center [522, 385] width 111 height 23
click at [489, 164] on span "29" at bounding box center [492, 156] width 30 height 30
type input "29 Sep 2025"
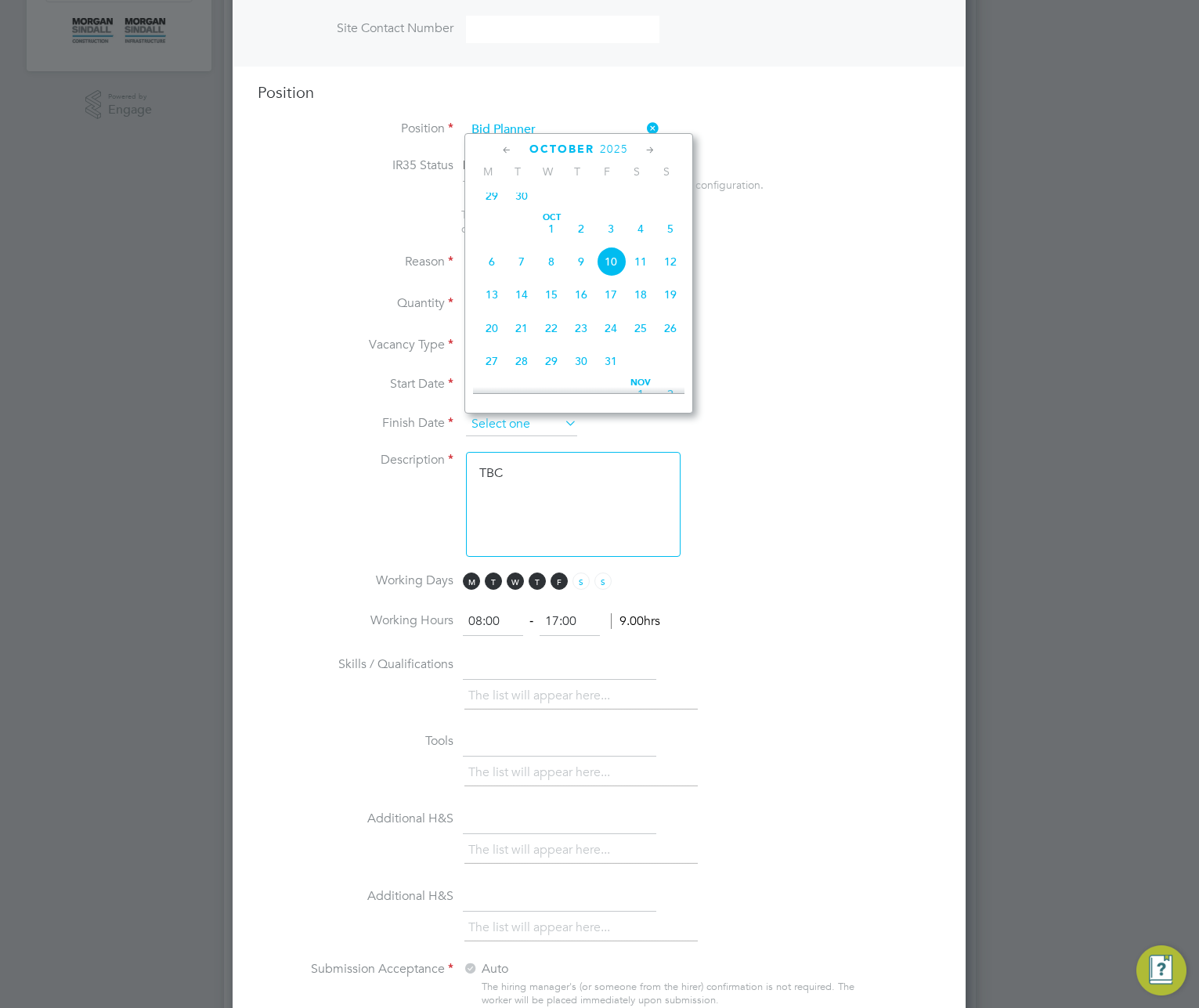
click at [544, 428] on input at bounding box center [522, 424] width 111 height 23
click at [612, 374] on span "31" at bounding box center [610, 360] width 30 height 30
type input "31 Oct 2025"
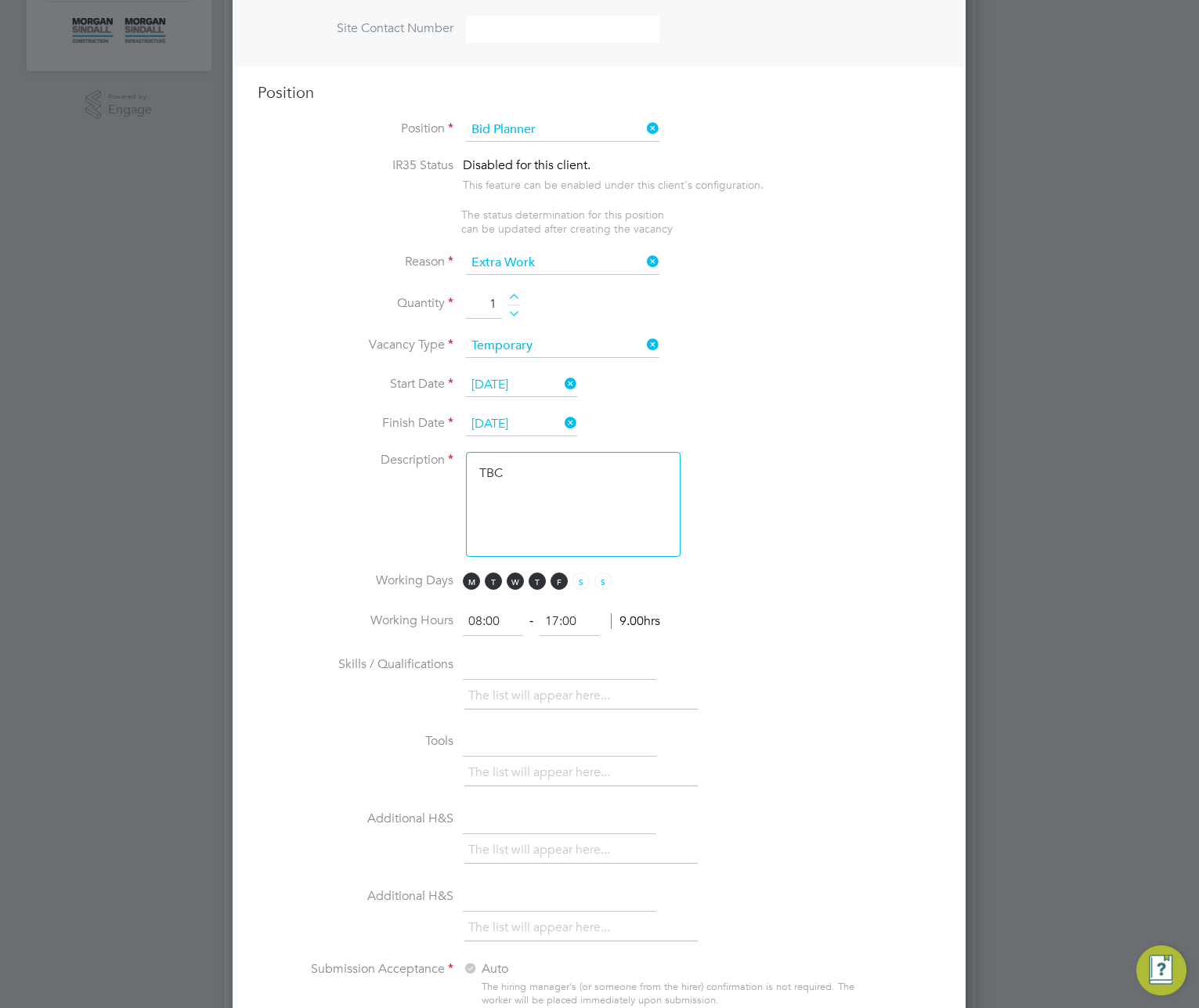
click at [736, 489] on li "Description TBC" at bounding box center [599, 512] width 683 height 121
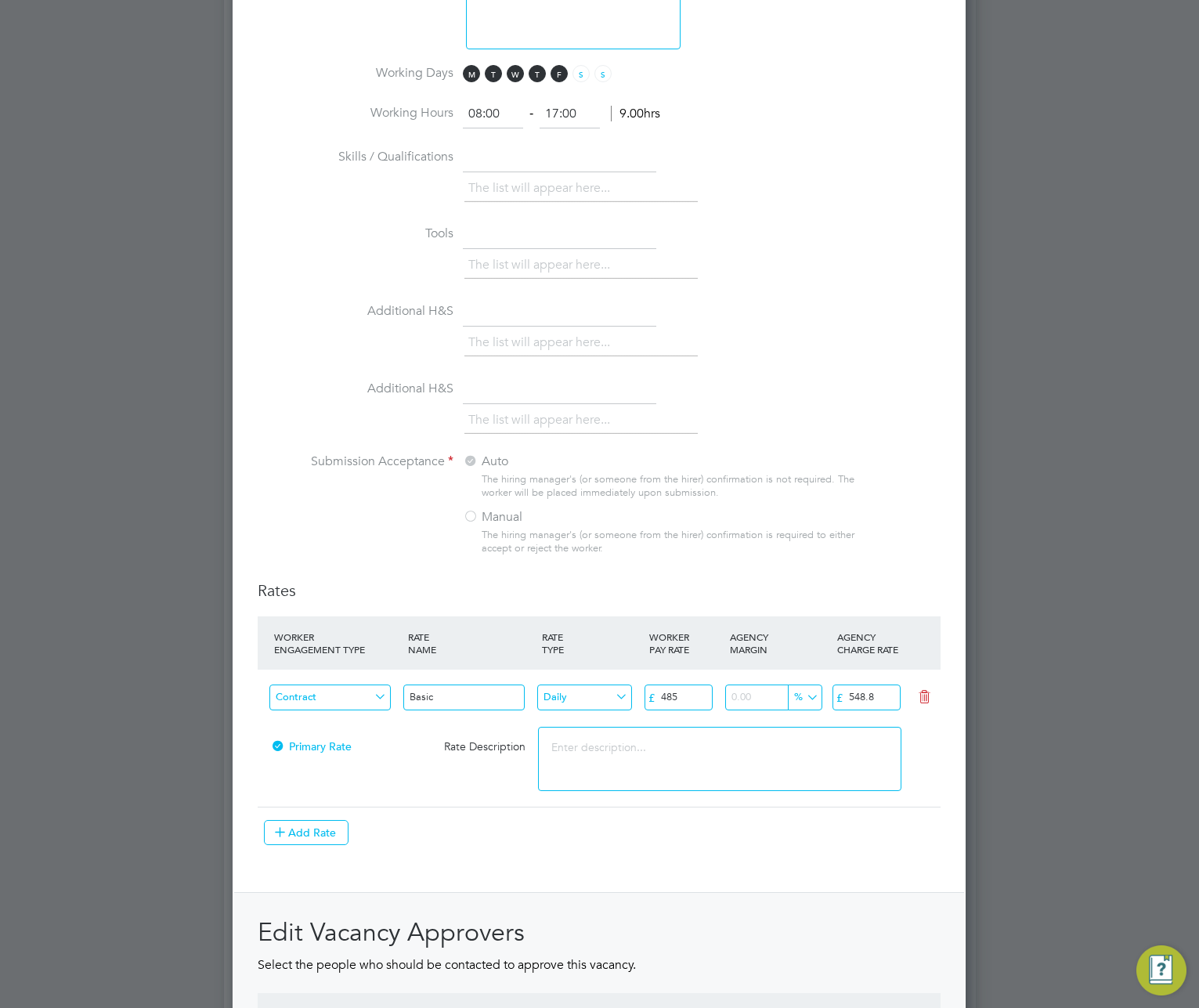
scroll to position [1507, 0]
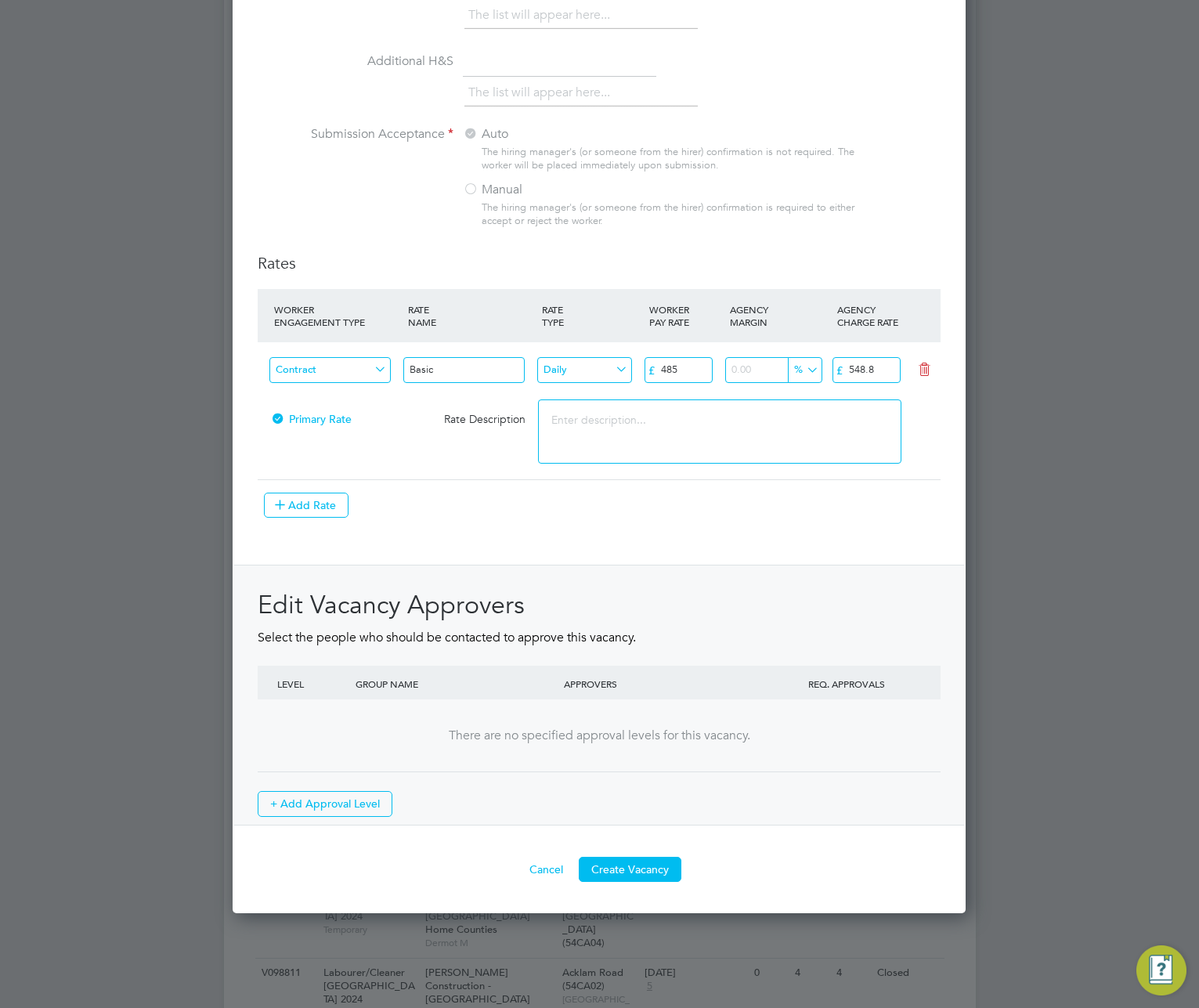
click at [633, 869] on button "Create Vacancy" at bounding box center [630, 869] width 102 height 25
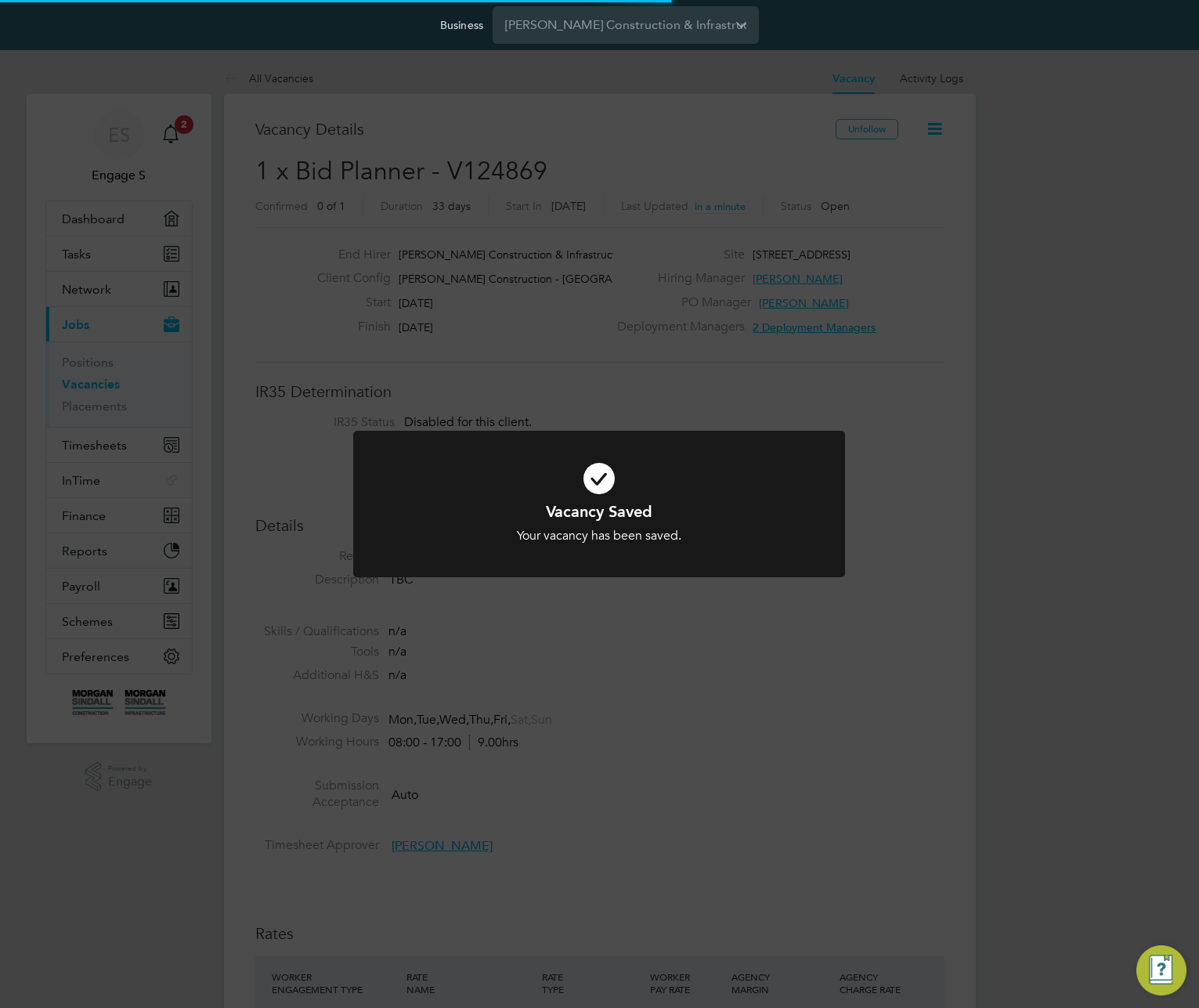
click at [795, 756] on div "Vacancy Saved Your vacancy has been saved. Cancel Okay" at bounding box center [599, 504] width 1199 height 1008
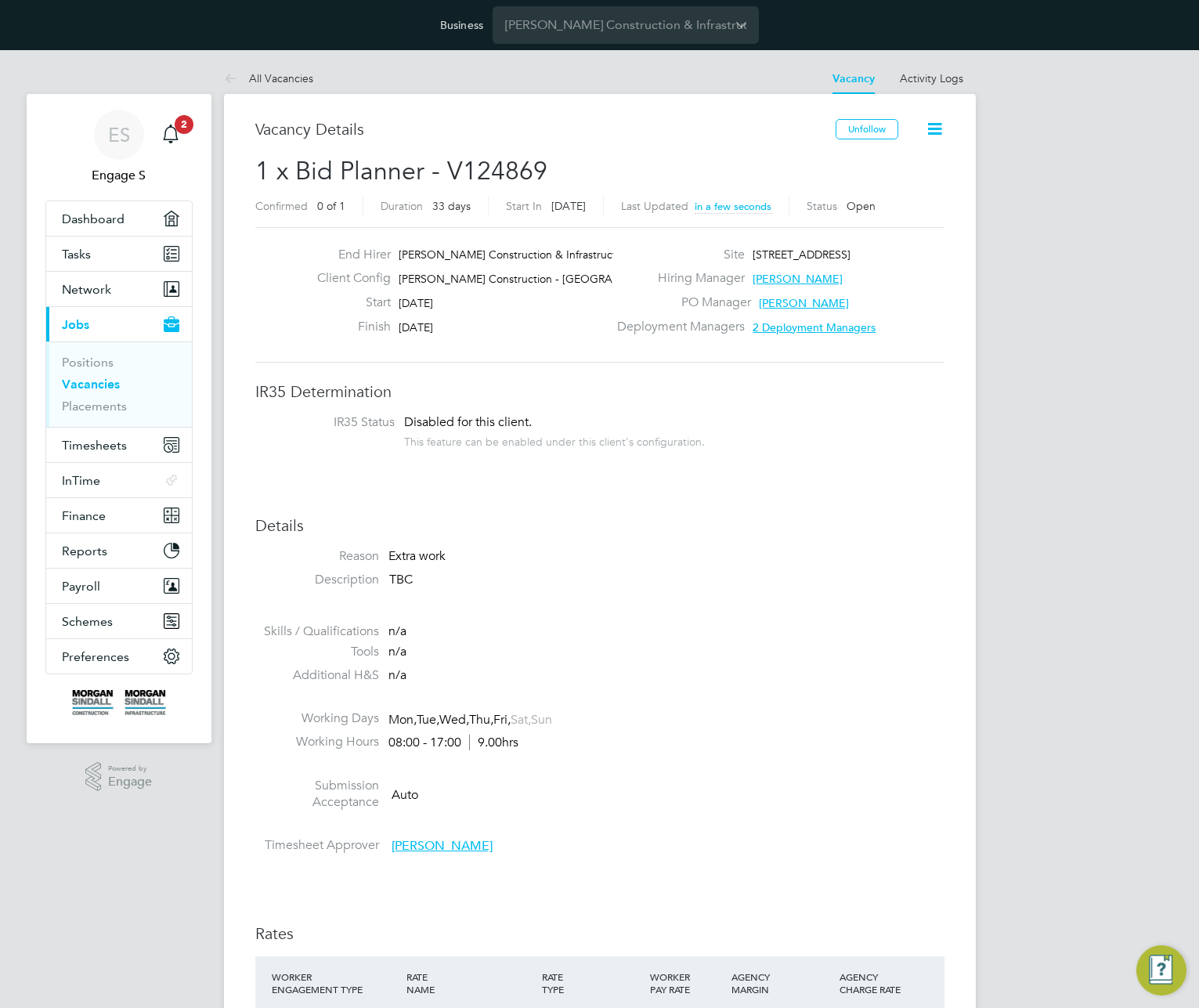
drag, startPoint x: 895, startPoint y: 381, endPoint x: 654, endPoint y: 380, distance: 241.0
click at [661, 379] on div "Vacancy Details Unfollow 1 x Bid Planner - V124869 Confirmed 0 of 1 Duration 33…" at bounding box center [600, 1010] width 689 height 1781
drag, startPoint x: 605, startPoint y: 402, endPoint x: 294, endPoint y: 402, distance: 311.0
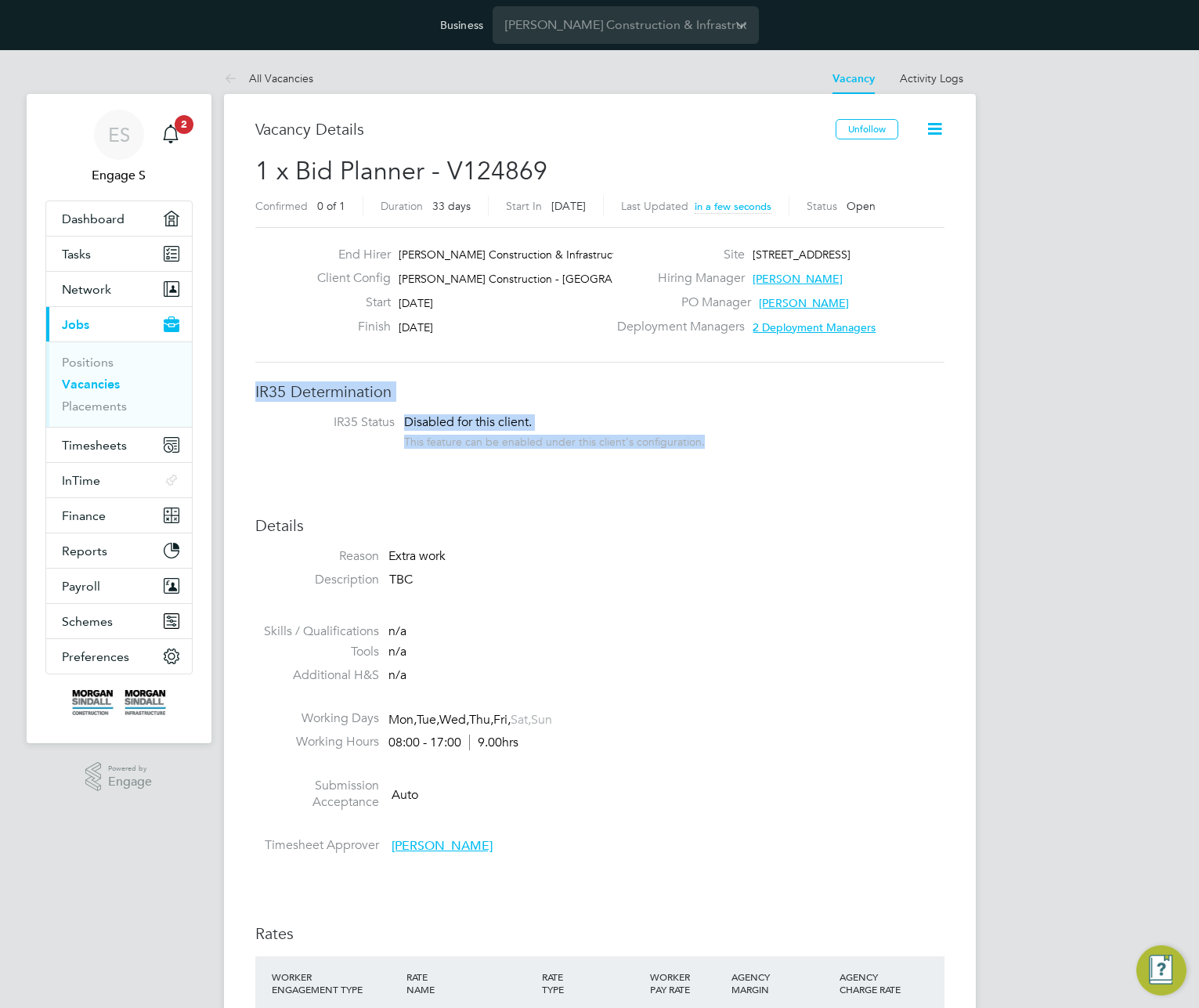
drag, startPoint x: 829, startPoint y: 448, endPoint x: 258, endPoint y: 373, distance: 575.9
click at [258, 373] on div "Vacancy Details Unfollow 1 x Bid Planner - V124869 Confirmed 0 of 1 Duration 33…" at bounding box center [600, 1010] width 689 height 1781
click at [449, 388] on h3 "IR35 Determination" at bounding box center [600, 391] width 689 height 20
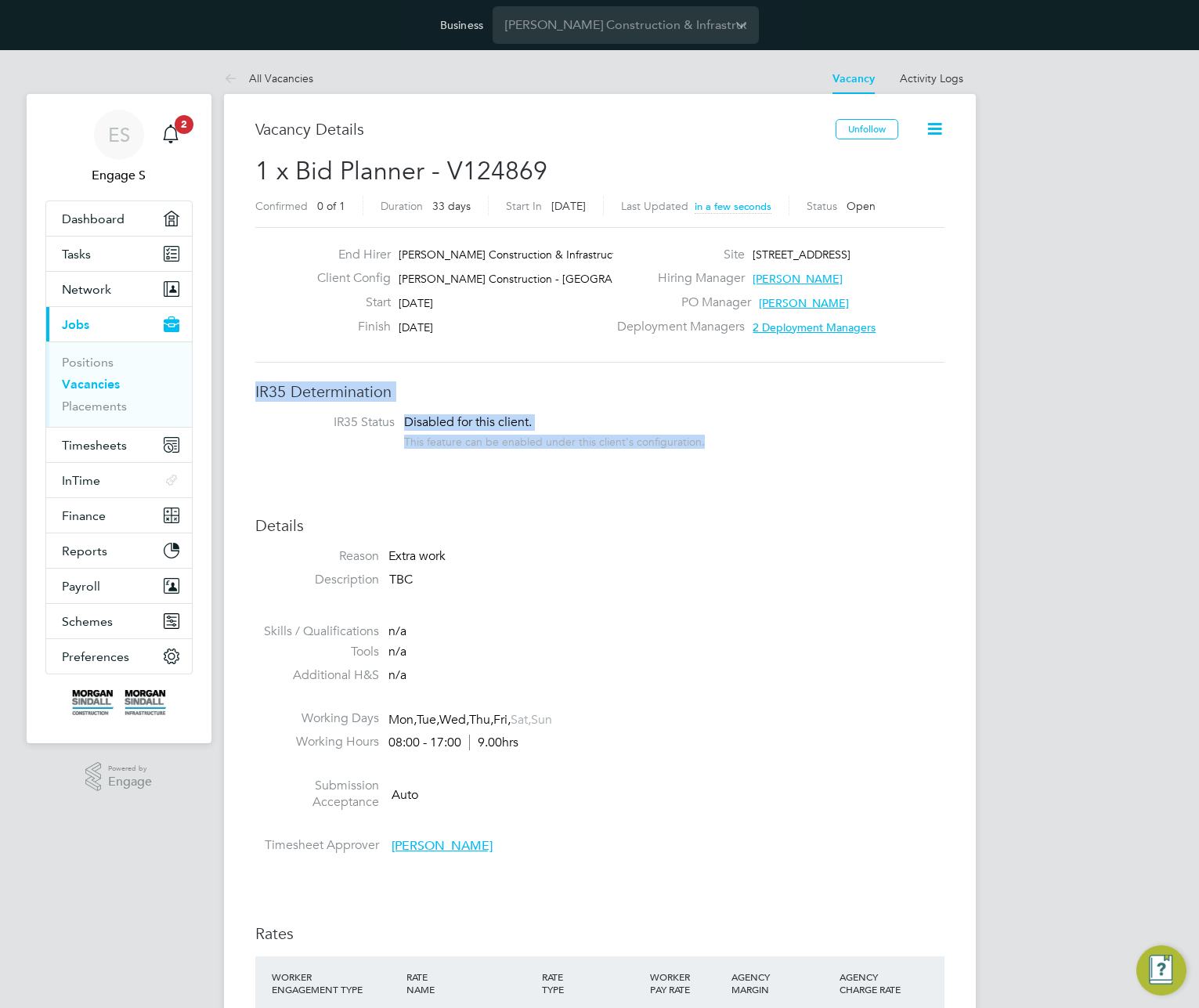
drag, startPoint x: 697, startPoint y: 422, endPoint x: 247, endPoint y: 379, distance: 452.0
click at [247, 379] on div "Vacancy Details Unfollow 1 x Bid Planner - V124869 Confirmed 0 of 1 Duration 33…" at bounding box center [600, 1013] width 752 height 1837
click at [360, 388] on h3 "IR35 Determination" at bounding box center [600, 391] width 689 height 20
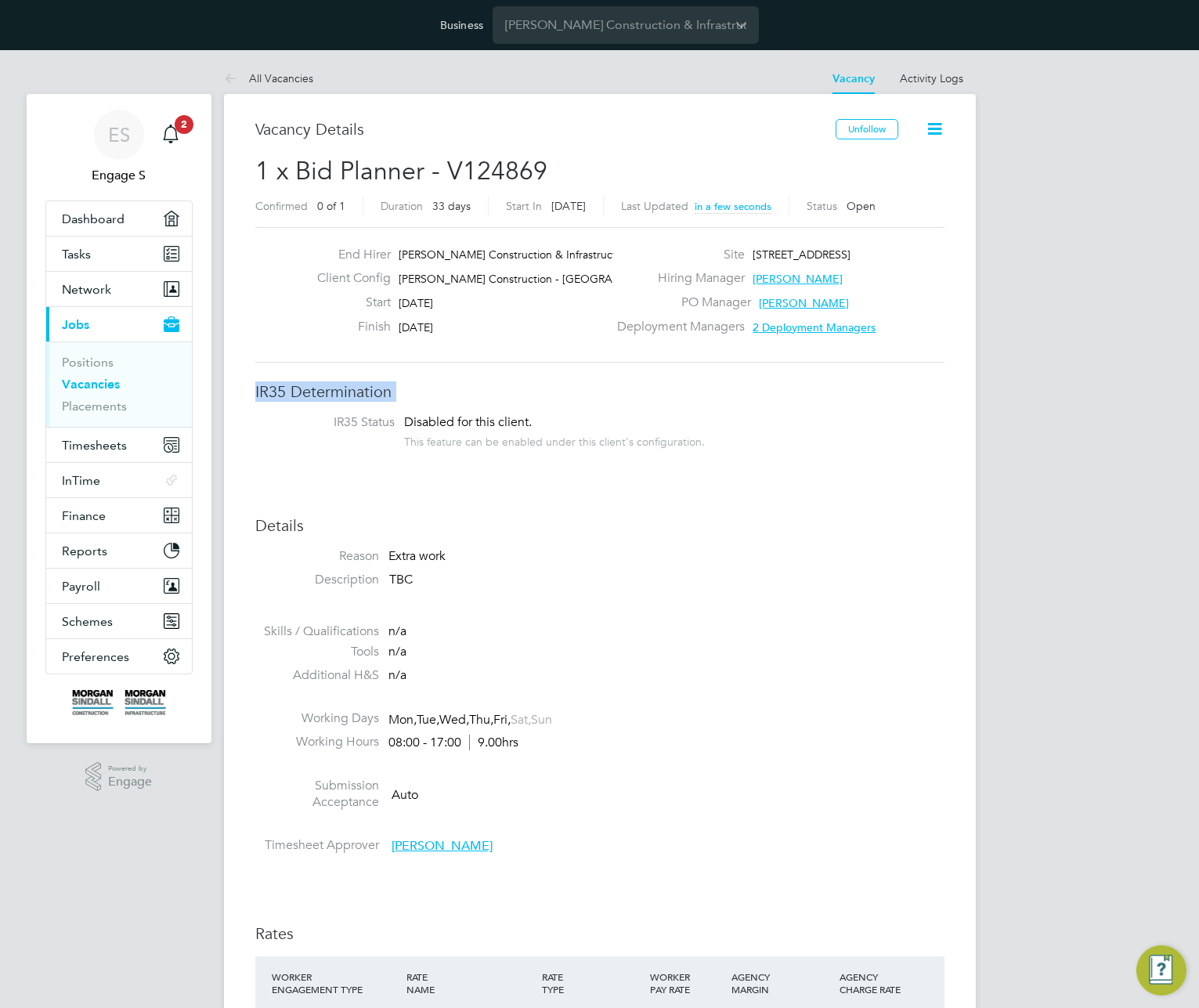
drag, startPoint x: 508, startPoint y: 328, endPoint x: 307, endPoint y: 244, distance: 217.8
click at [307, 244] on div "End Hirer Morgan Sindall Construction & Infrastruct… Client Config Morgan Sinda…" at bounding box center [600, 295] width 689 height 135
drag, startPoint x: 244, startPoint y: 205, endPoint x: 681, endPoint y: 202, distance: 437.0
click at [681, 202] on div "Vacancy Details Unfollow 1 x Bid Planner - V124869 Confirmed 0 of 1 Duration 33…" at bounding box center [600, 1013] width 752 height 1837
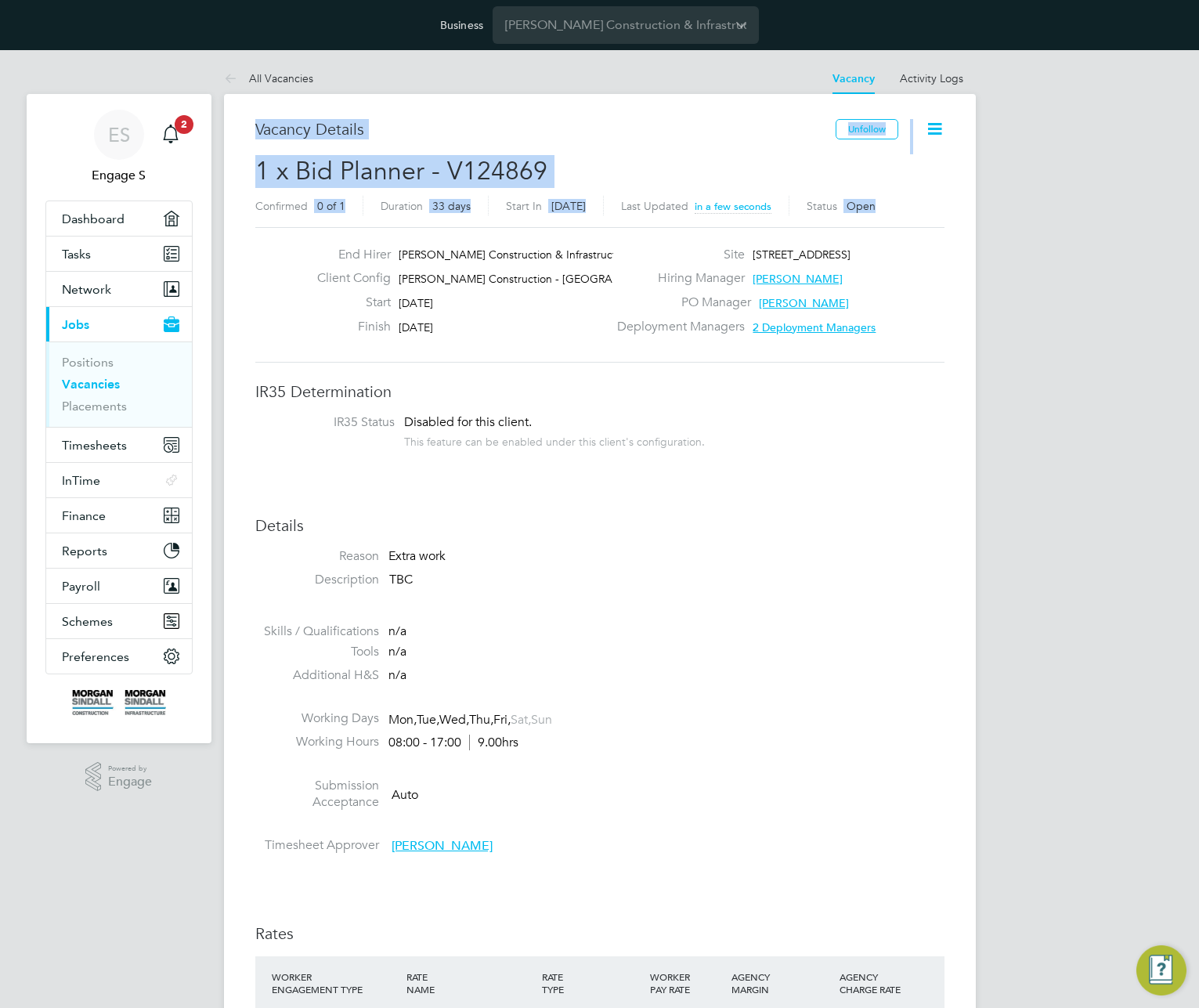
drag, startPoint x: 914, startPoint y: 202, endPoint x: 251, endPoint y: 131, distance: 666.8
click at [251, 131] on div "Vacancy Details Unfollow 1 x Bid Planner - V124869 Confirmed 0 of 1 Duration 33…" at bounding box center [600, 1013] width 752 height 1837
click at [497, 147] on div "Vacancy Details" at bounding box center [546, 137] width 581 height 36
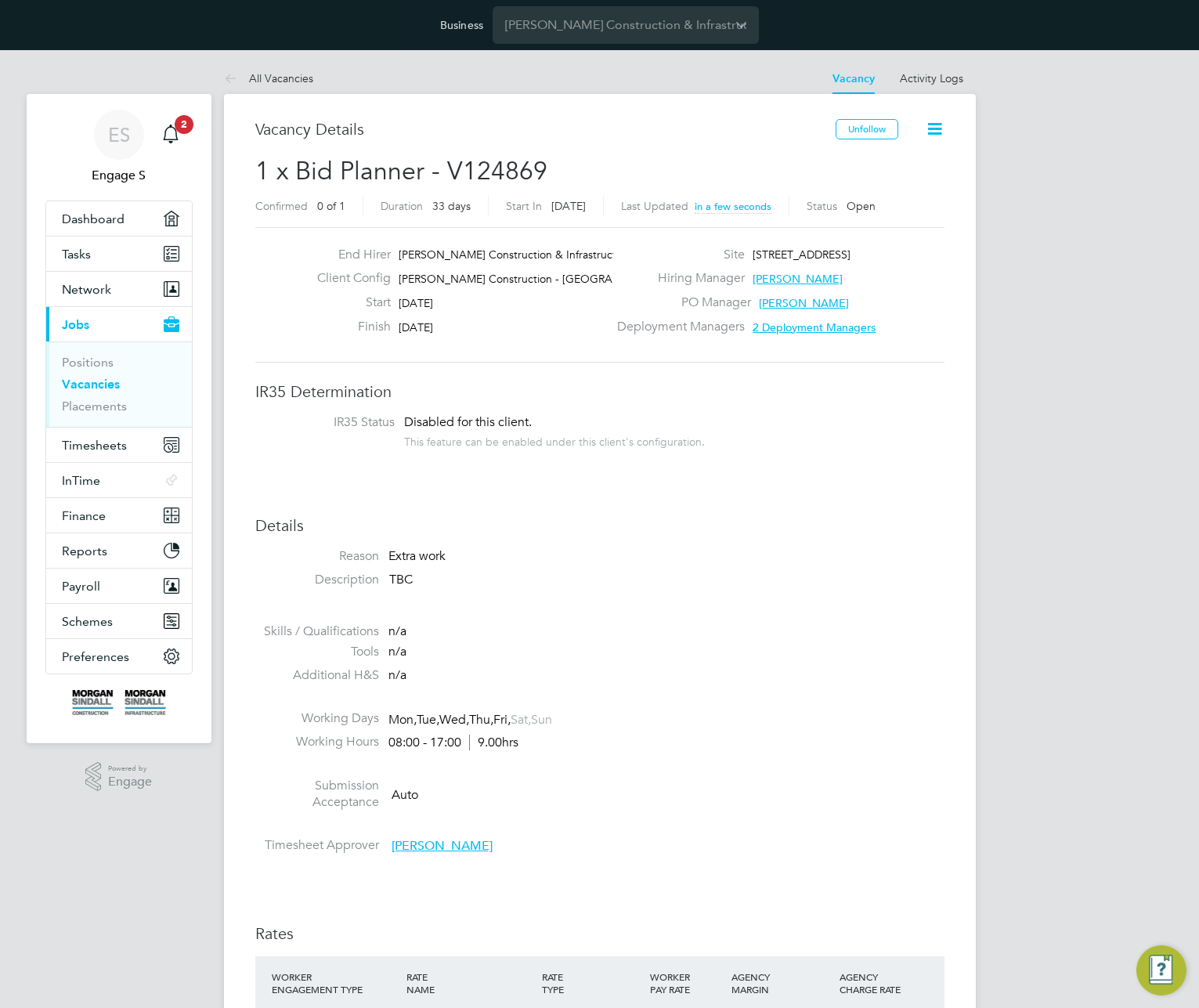
click at [498, 144] on div "Vacancy Details" at bounding box center [546, 137] width 581 height 36
click at [1095, 280] on div "ES Engage S Notifications 2 Applications: Dashboard Tasks Network Team Members …" at bounding box center [599, 1002] width 1199 height 1906
click at [99, 289] on span "Network" at bounding box center [86, 289] width 49 height 15
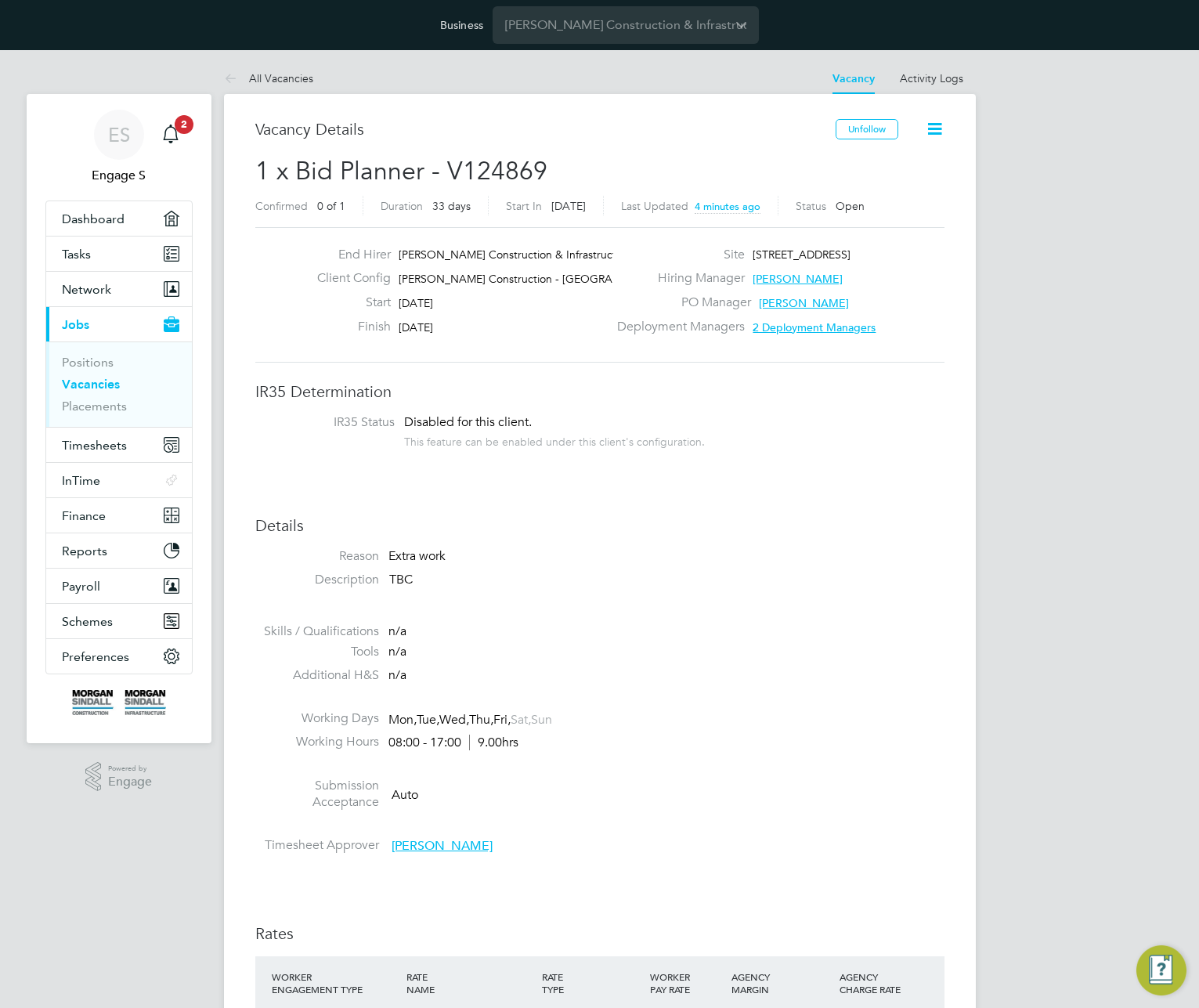
click at [85, 387] on link "Vacancies" at bounding box center [91, 384] width 58 height 15
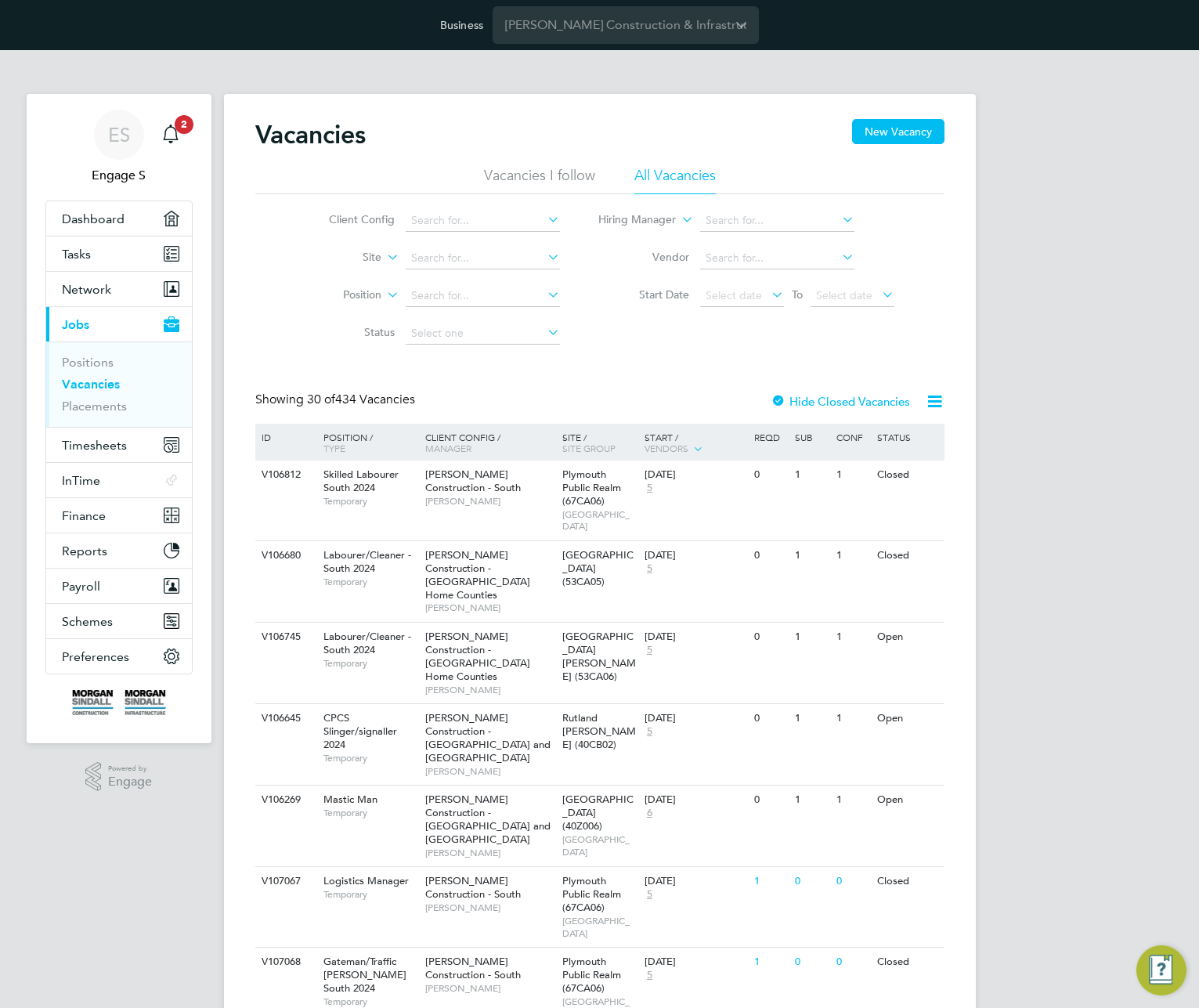
click at [625, 28] on input "Morgan Sindall Construction & Infrastructure Ltd" at bounding box center [626, 25] width 266 height 37
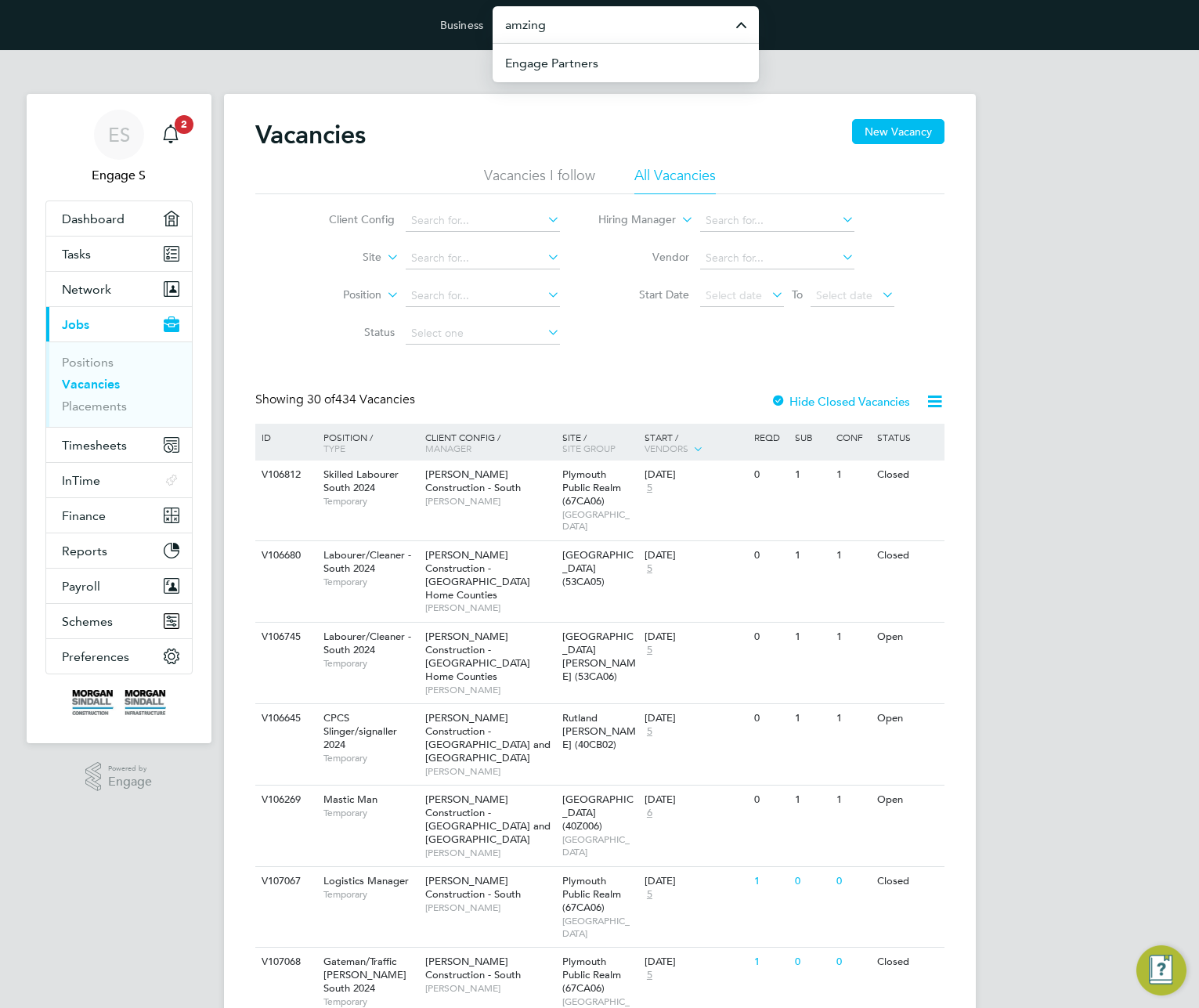
click at [577, 27] on input "amzing" at bounding box center [626, 25] width 266 height 37
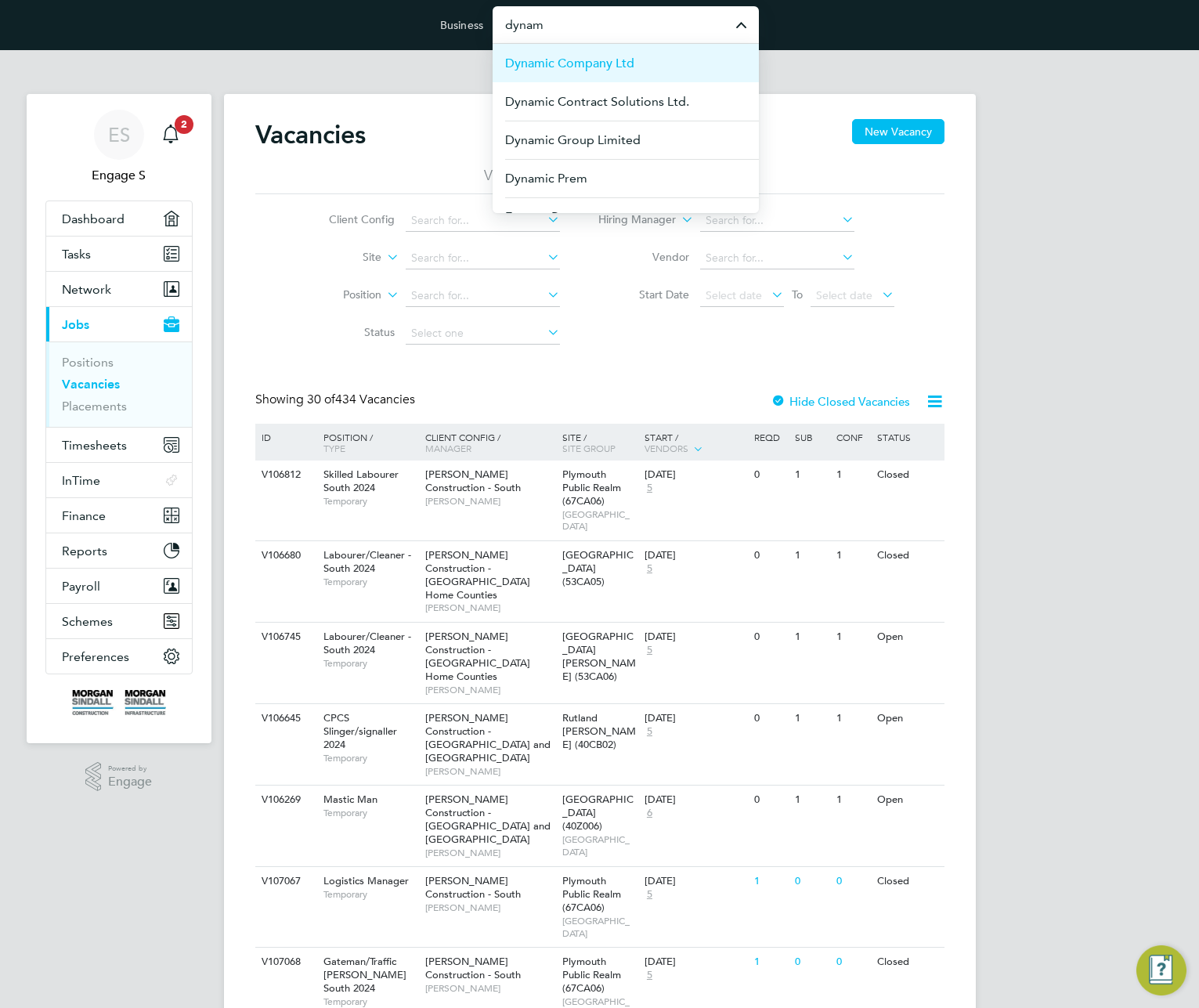
click at [590, 56] on span "Dynamic Company Ltd" at bounding box center [570, 63] width 129 height 19
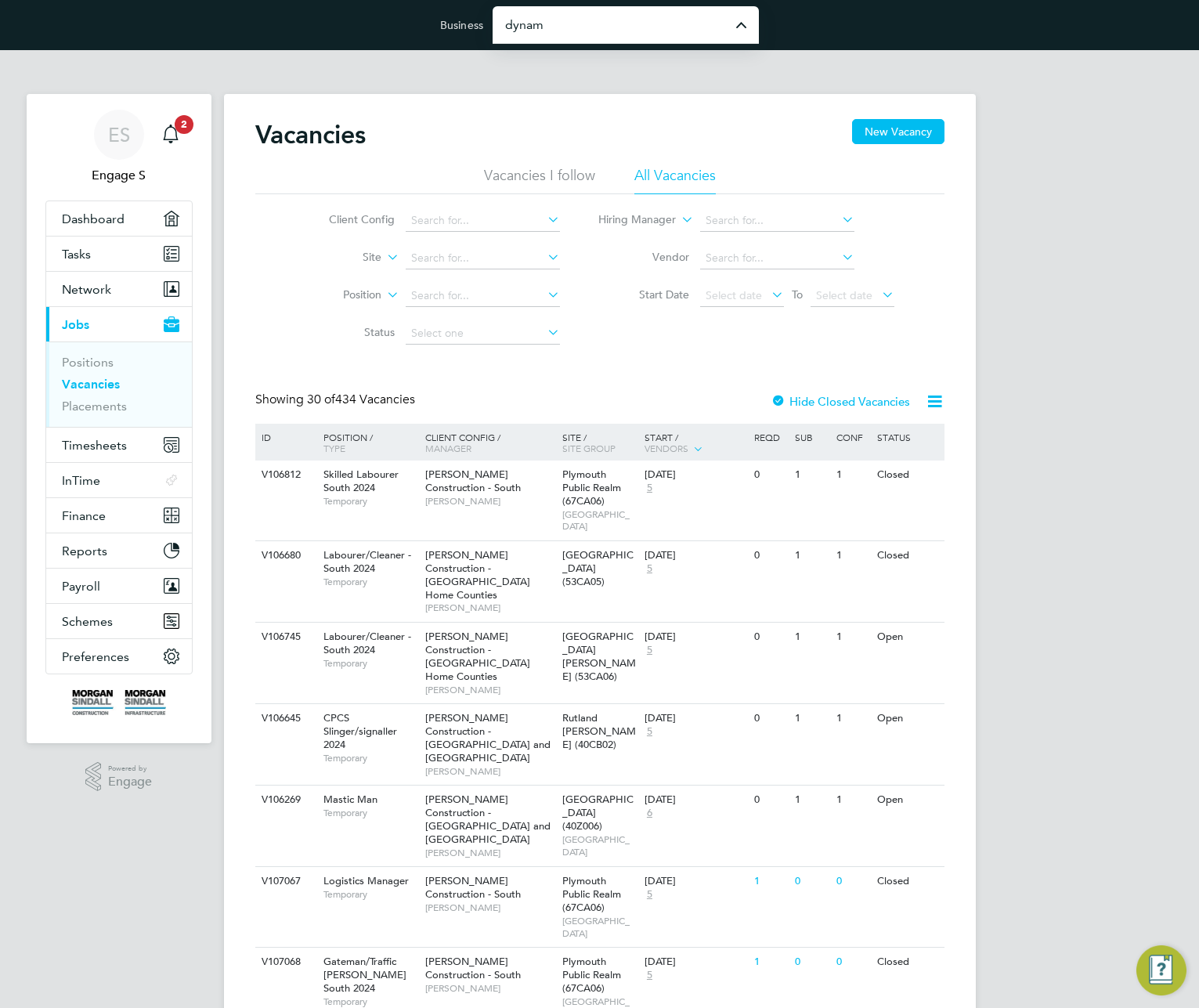
type input "Dynamic Company Ltd"
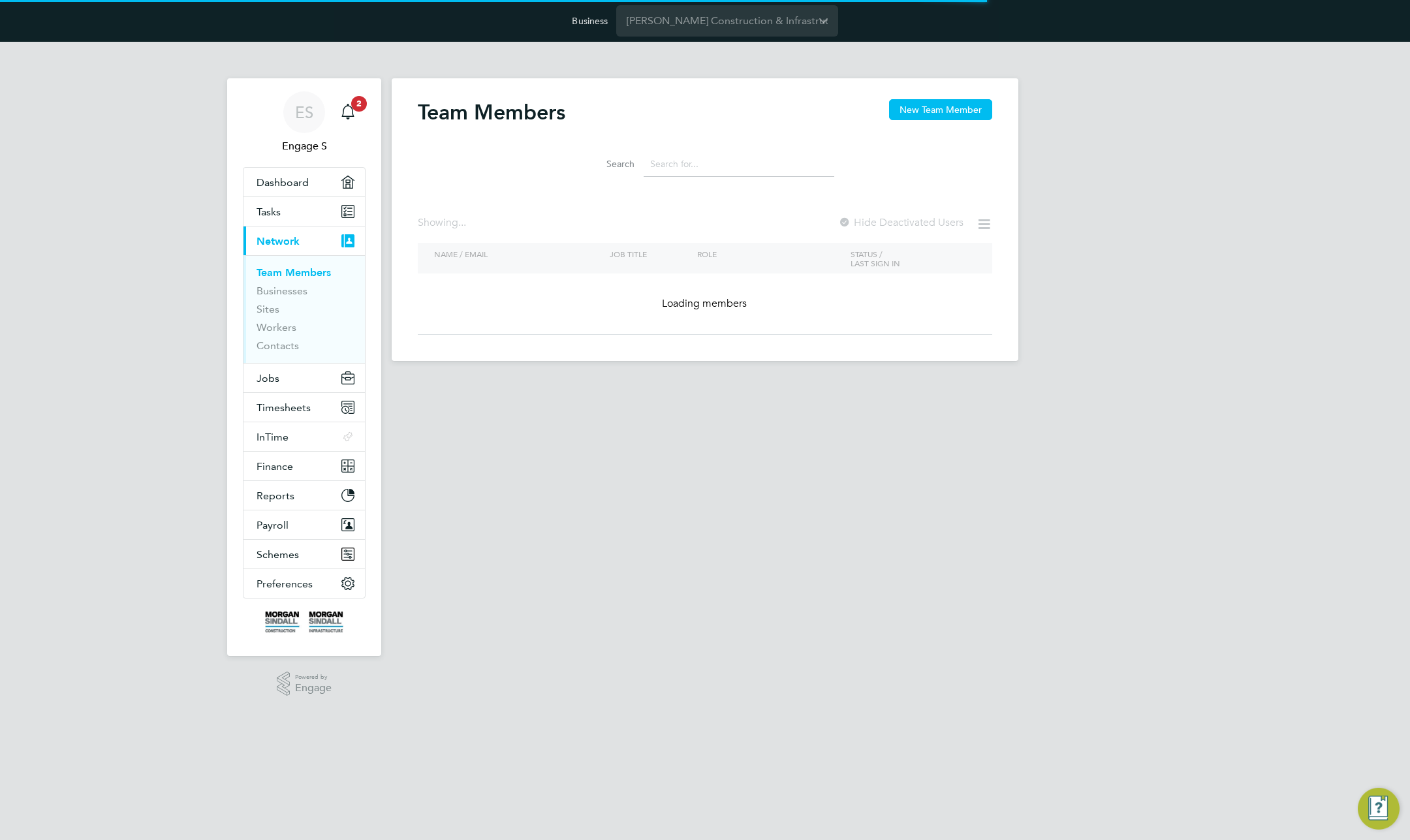
click at [673, 169] on input at bounding box center [739, 164] width 191 height 26
click at [677, 165] on input at bounding box center [739, 164] width 191 height 26
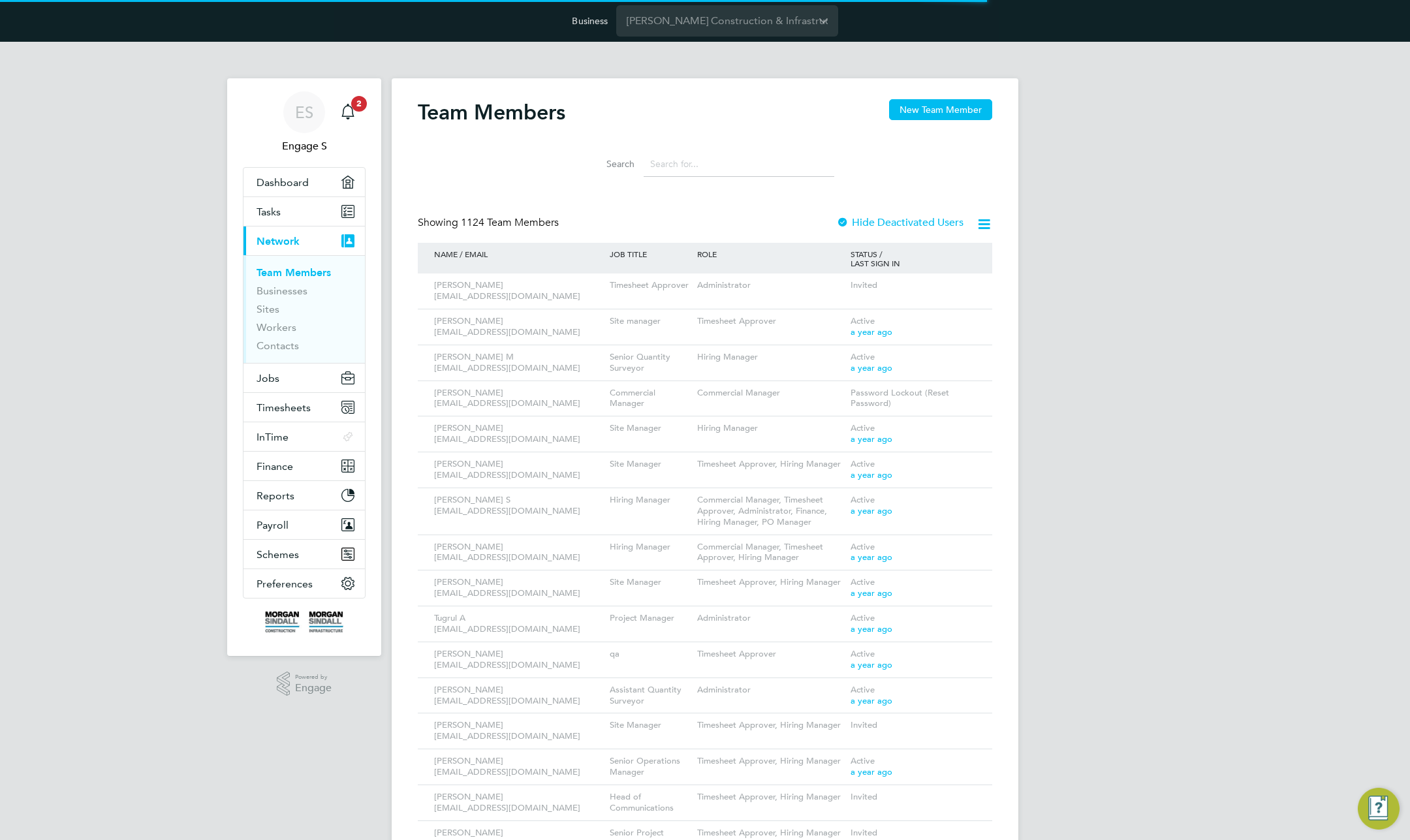
click at [721, 163] on input at bounding box center [739, 164] width 191 height 26
paste input "Sam"
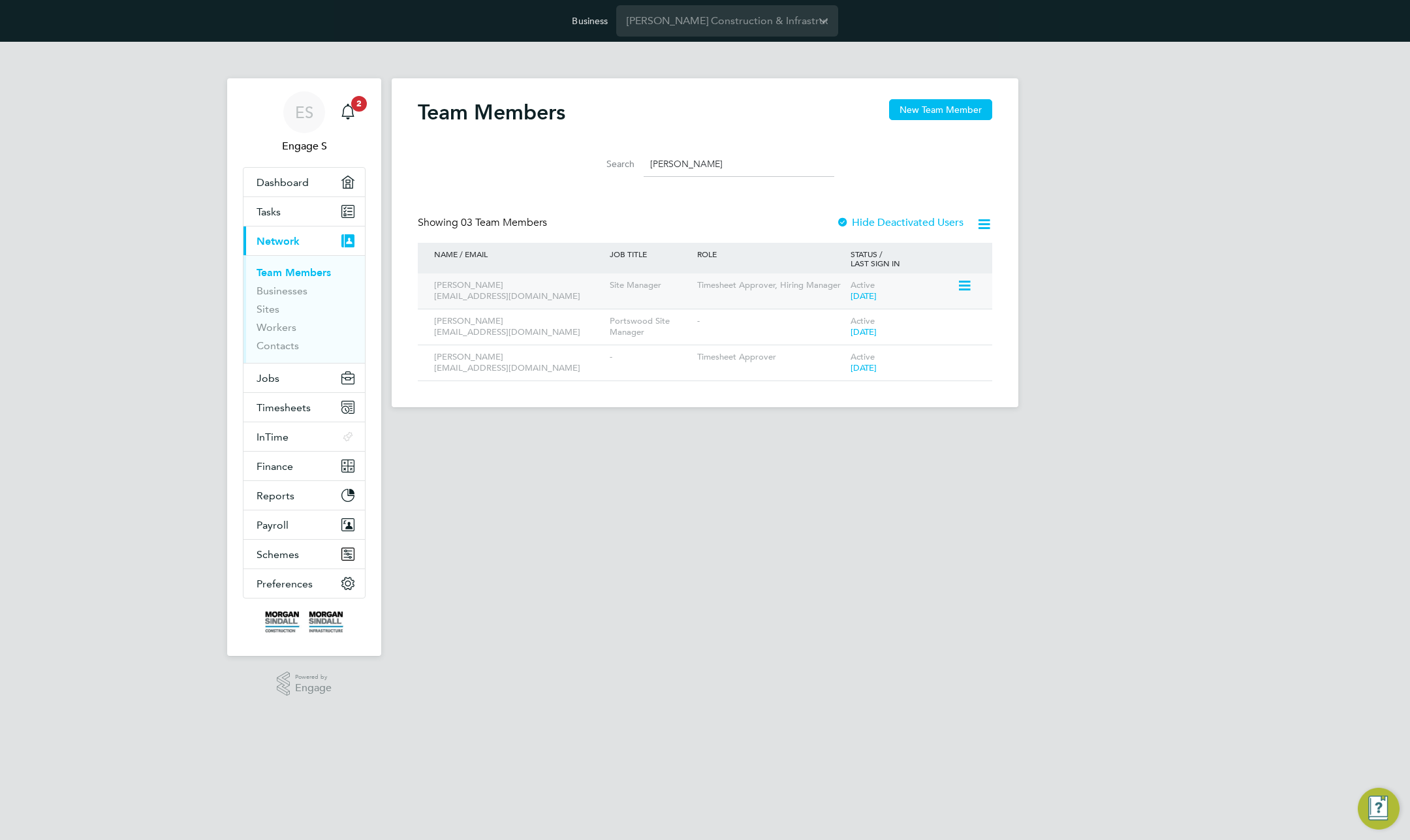
type input "Sam m"
click at [968, 282] on icon at bounding box center [963, 286] width 13 height 15
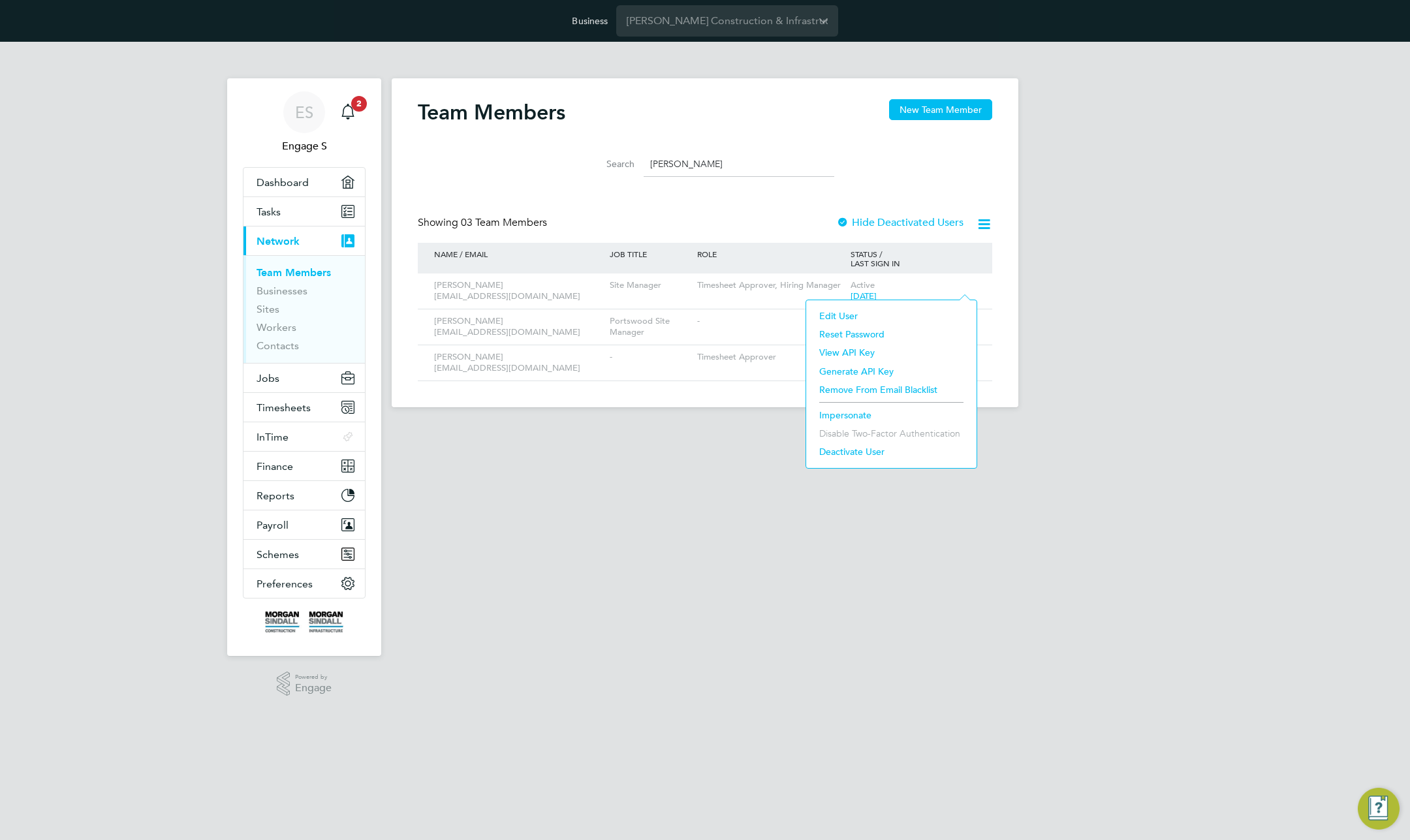
click at [860, 415] on li "Impersonate" at bounding box center [891, 415] width 157 height 18
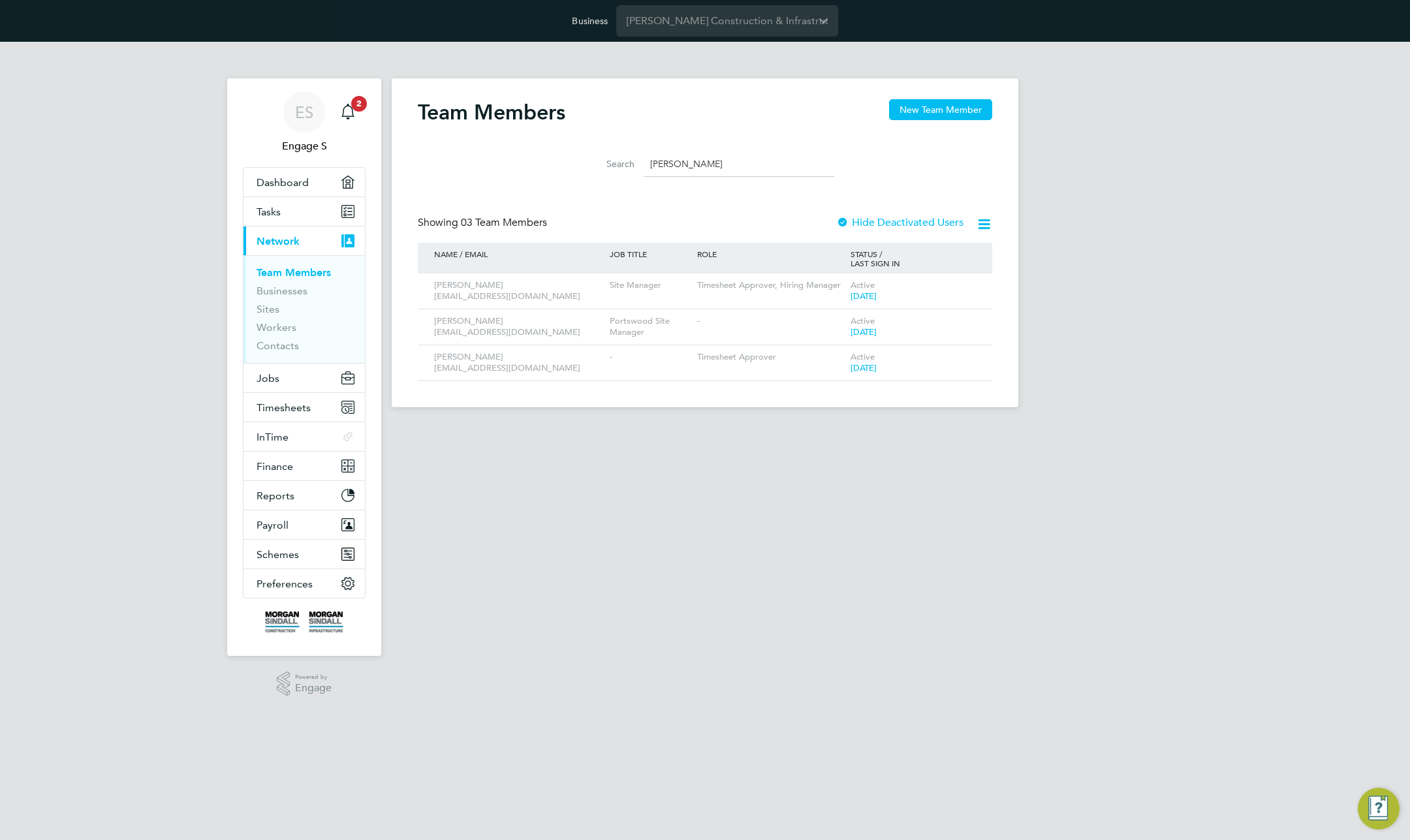
click at [616, 149] on li "Search Sam m" at bounding box center [704, 164] width 291 height 38
click at [666, 163] on input "Sam m" at bounding box center [739, 164] width 191 height 26
click at [678, 150] on li "Search" at bounding box center [704, 164] width 291 height 38
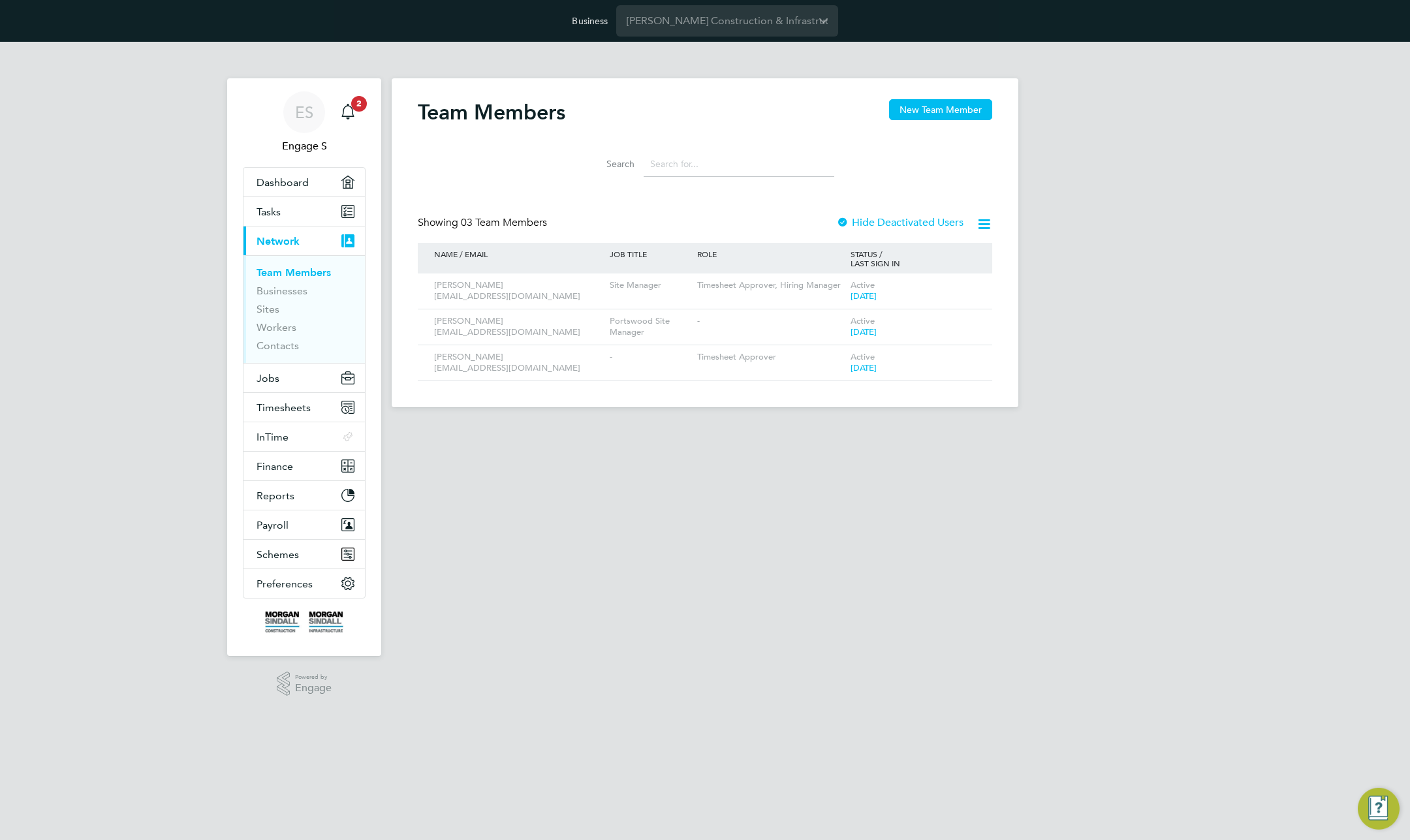
click at [655, 107] on div "Team Members New Team Member" at bounding box center [705, 119] width 575 height 39
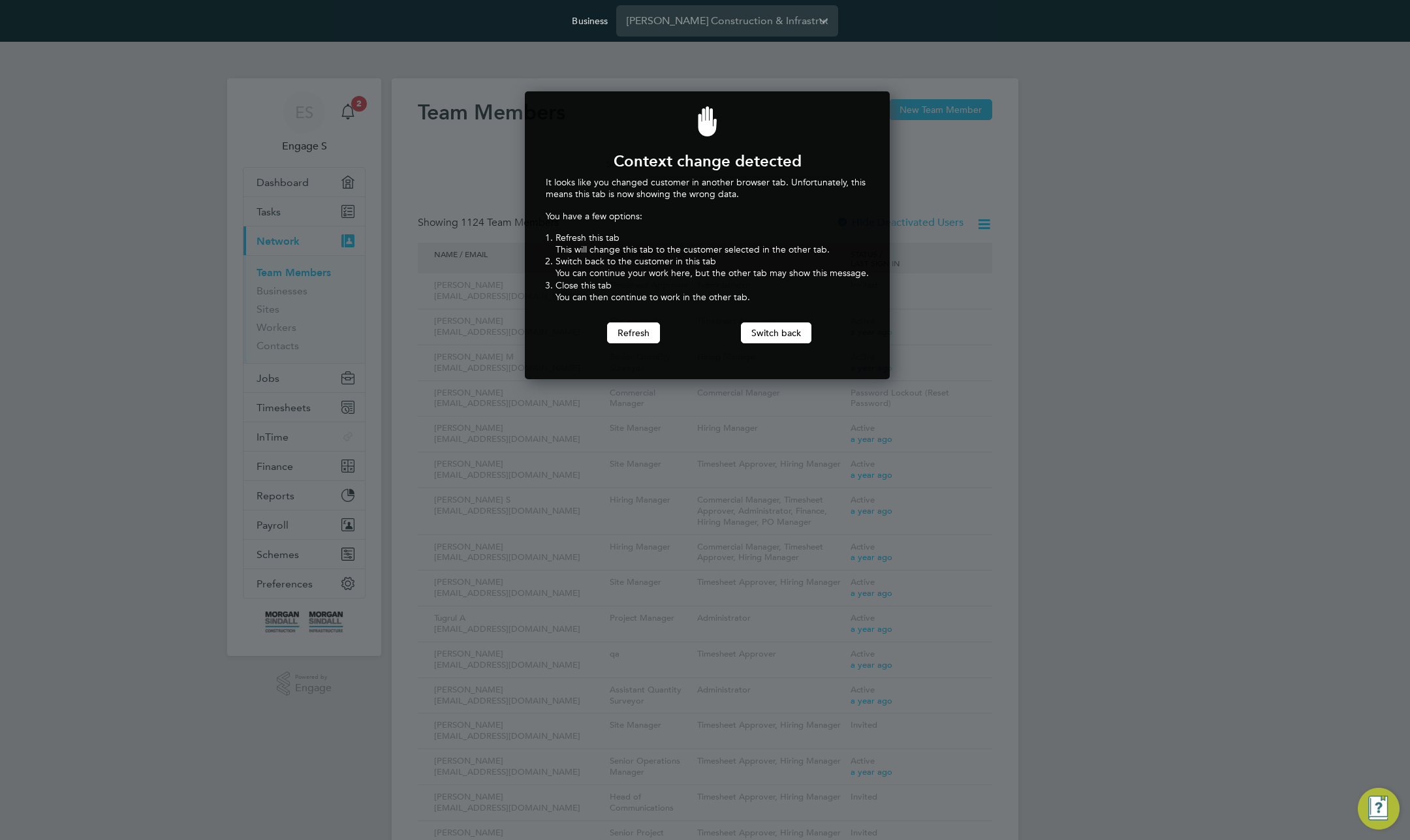
click at [1102, 209] on div at bounding box center [705, 420] width 1410 height 840
click at [1148, 108] on div at bounding box center [705, 420] width 1410 height 840
click at [264, 103] on div at bounding box center [705, 420] width 1410 height 840
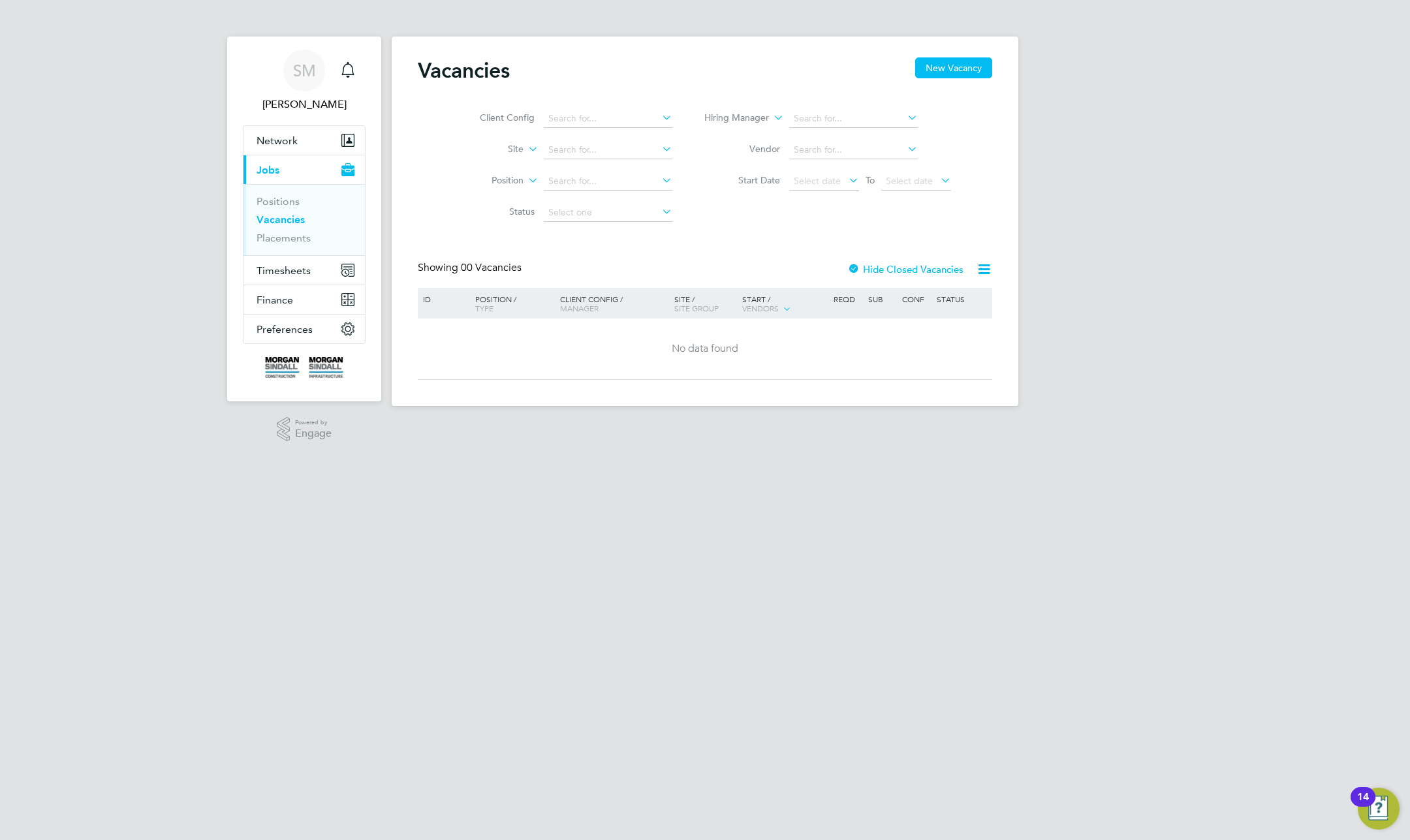
click at [640, 34] on app-barbie "Vacancies New Vacancy Client Config Site Position Status Hiring Manager Vendor …" at bounding box center [705, 203] width 627 height 406
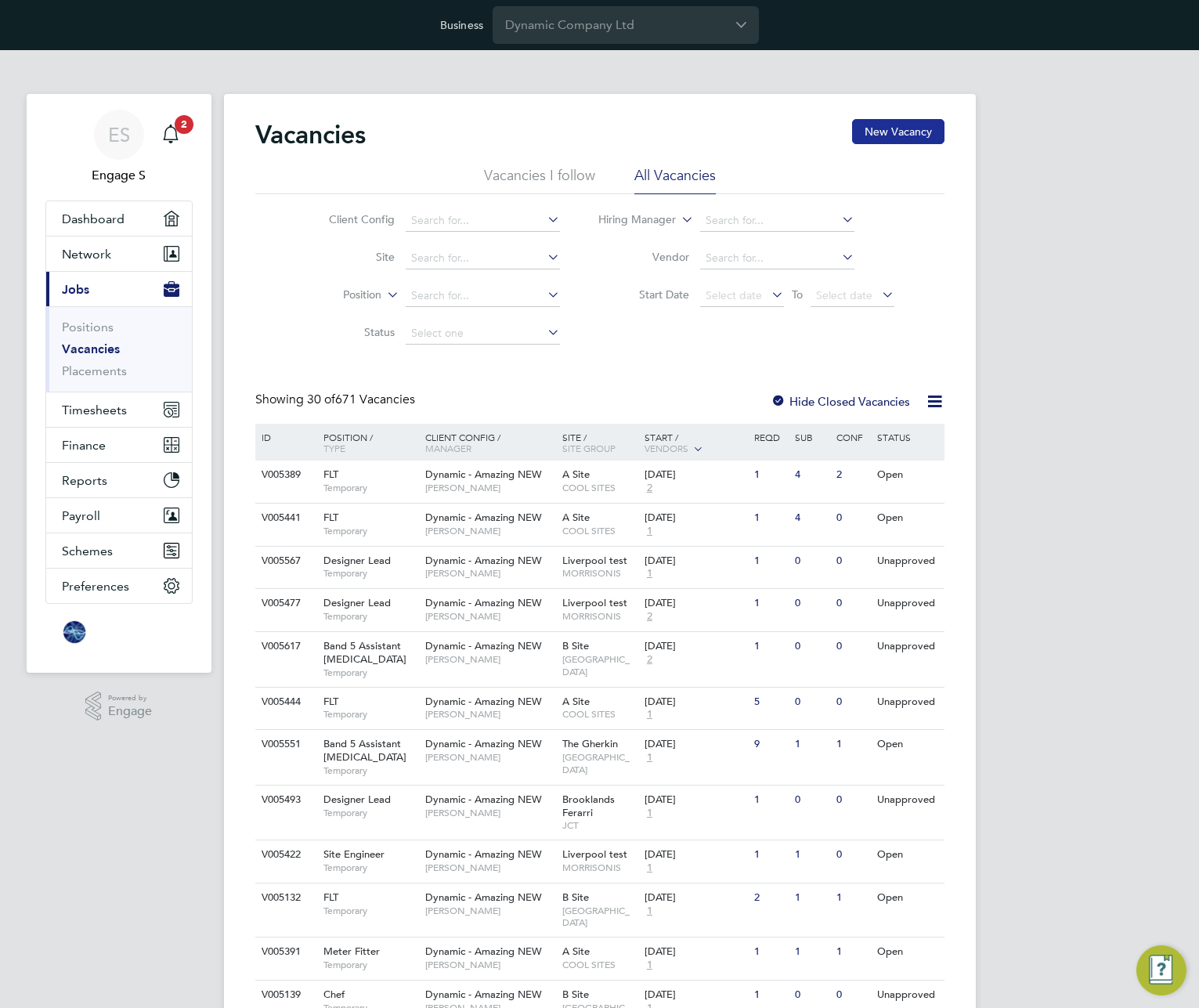
click at [888, 131] on button "New Vacancy" at bounding box center [898, 131] width 93 height 25
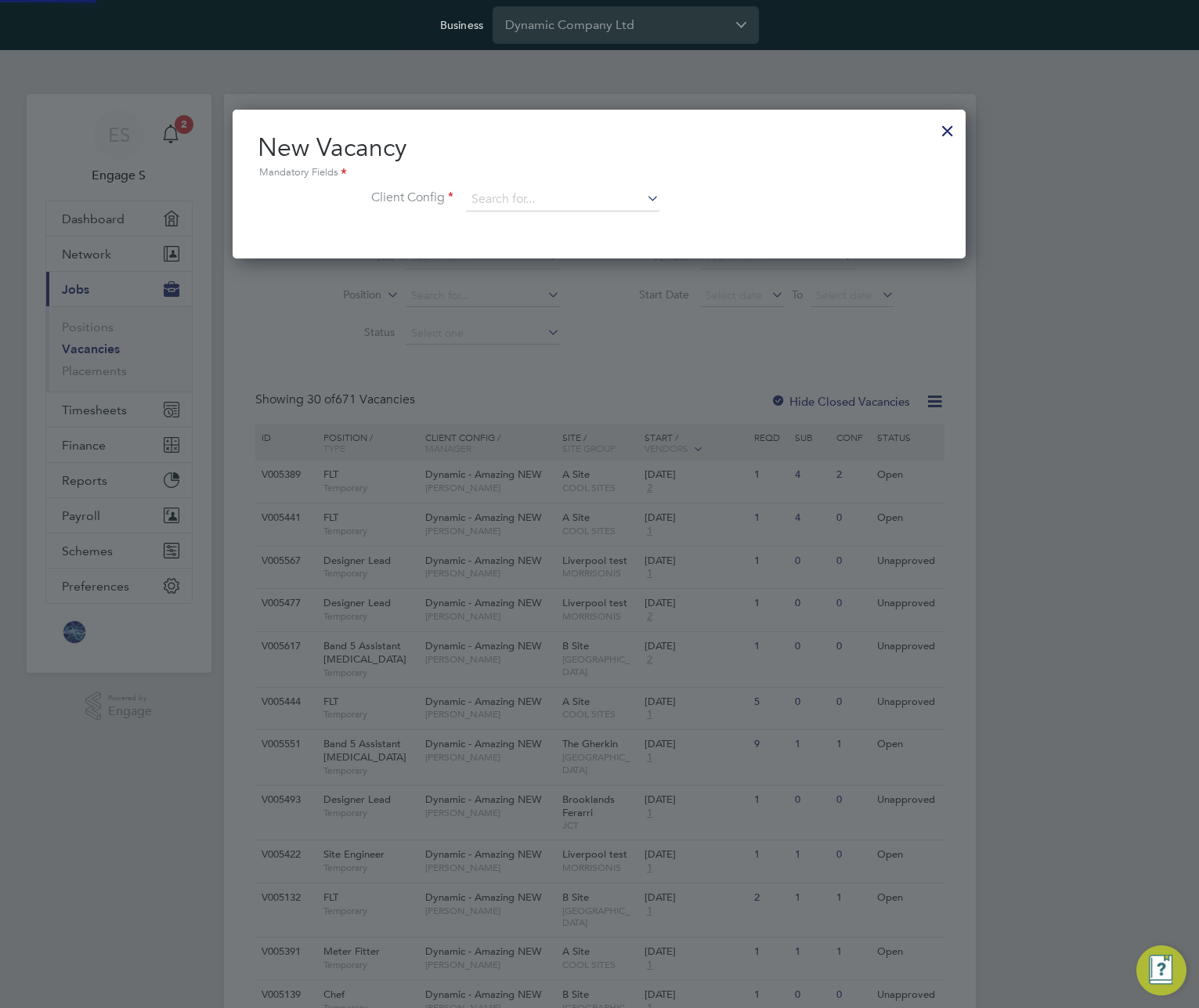
scroll to position [149, 734]
click at [630, 198] on input at bounding box center [563, 199] width 194 height 23
click at [609, 215] on li "Test Config" at bounding box center [563, 222] width 195 height 21
type input "Test Config"
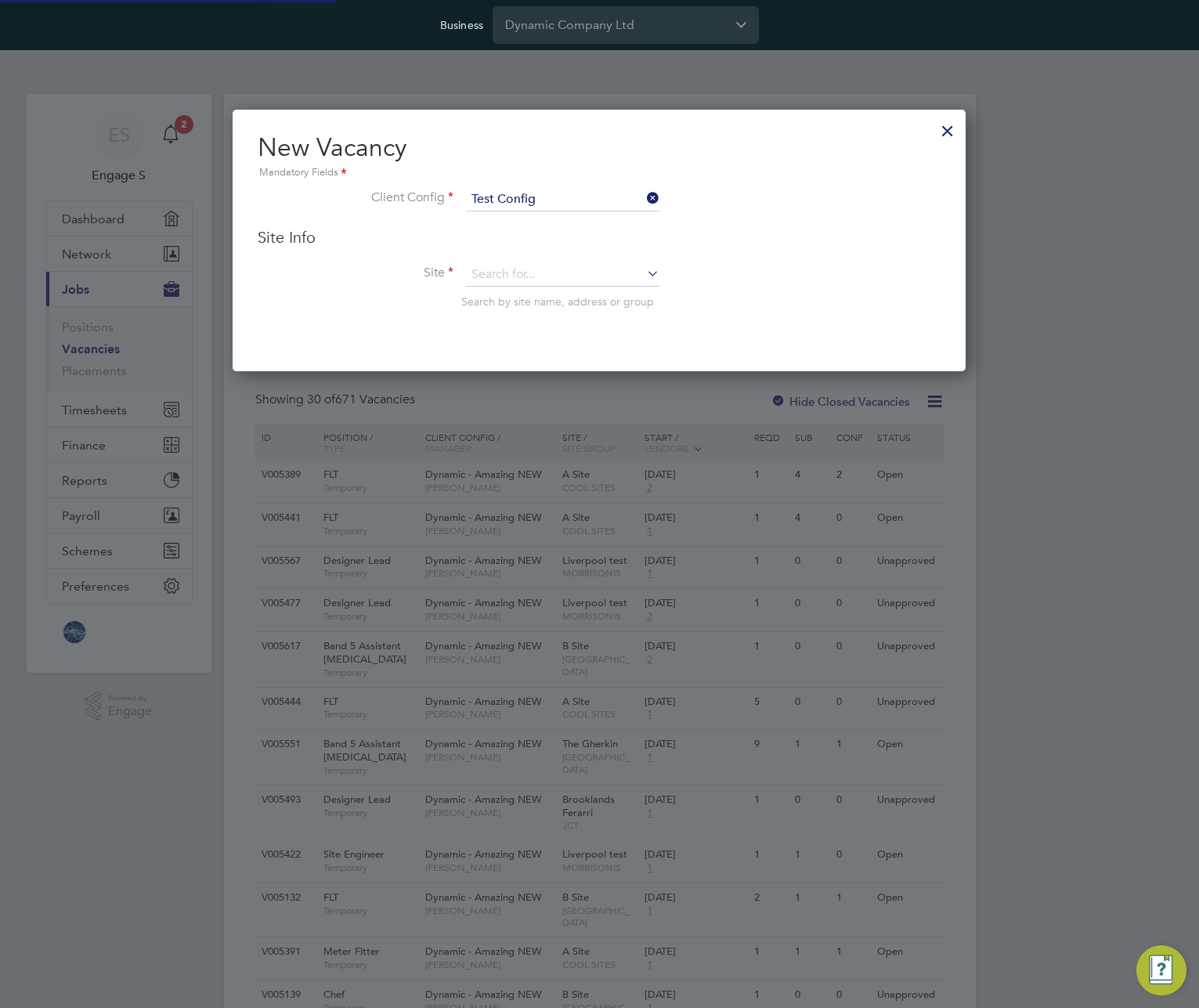
scroll to position [262, 734]
drag, startPoint x: 586, startPoint y: 272, endPoint x: 585, endPoint y: 285, distance: 13.0
click at [586, 275] on input at bounding box center [563, 274] width 194 height 23
click at [577, 301] on li "C20038 - Test Site" at bounding box center [565, 298] width 201 height 21
type input "C20038 - Test Site"
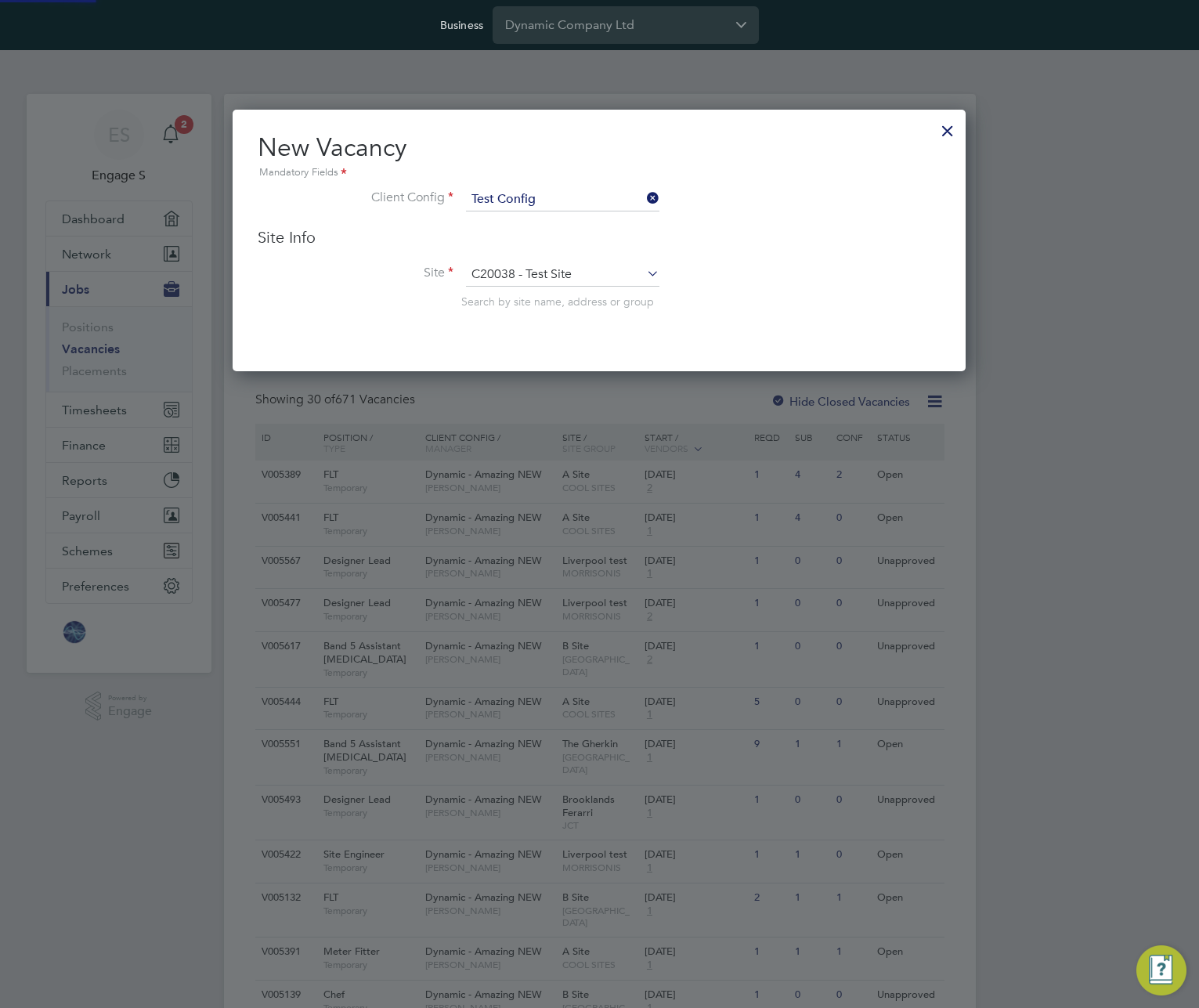
scroll to position [650, 734]
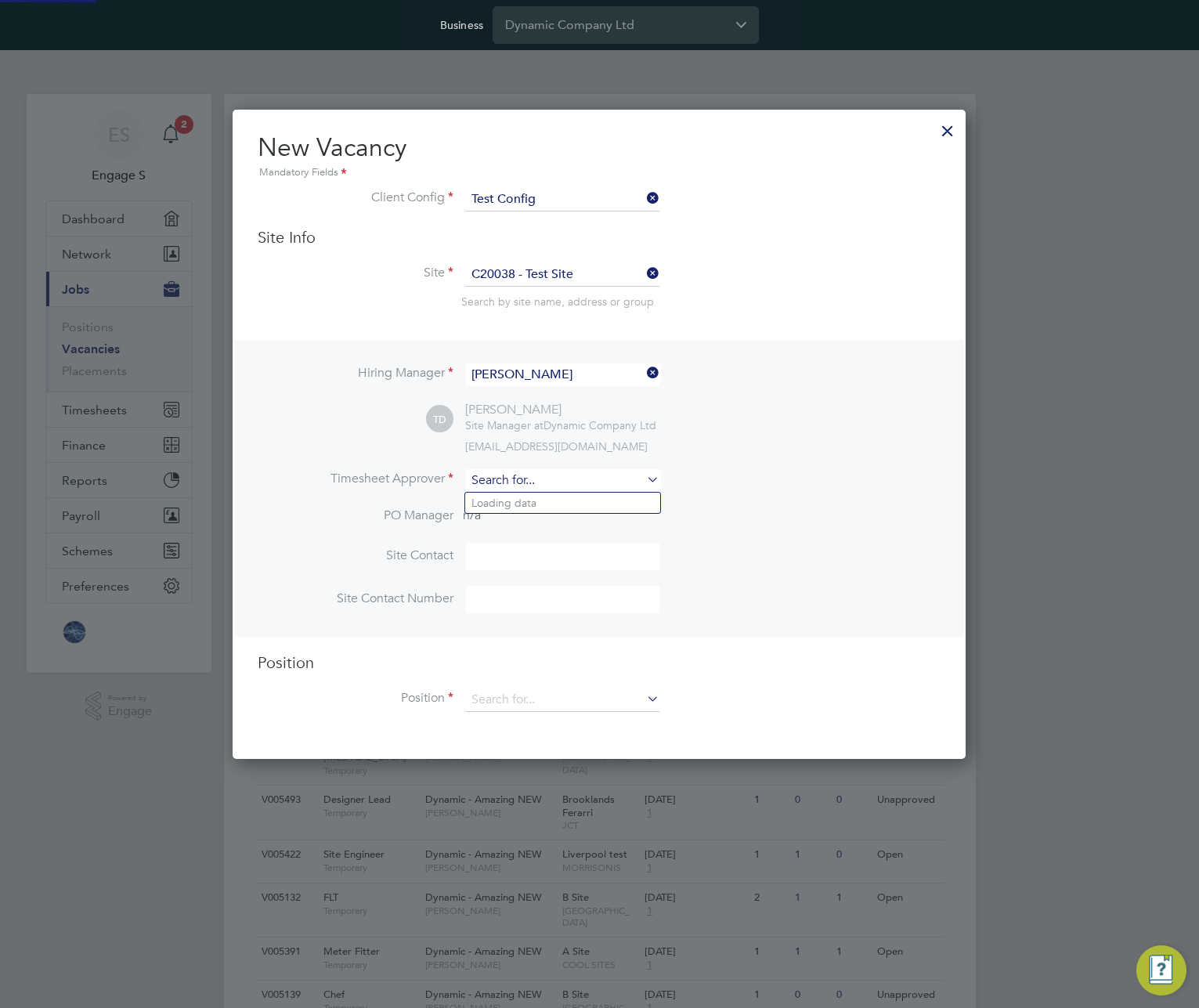
click at [593, 477] on input at bounding box center [563, 481] width 194 height 23
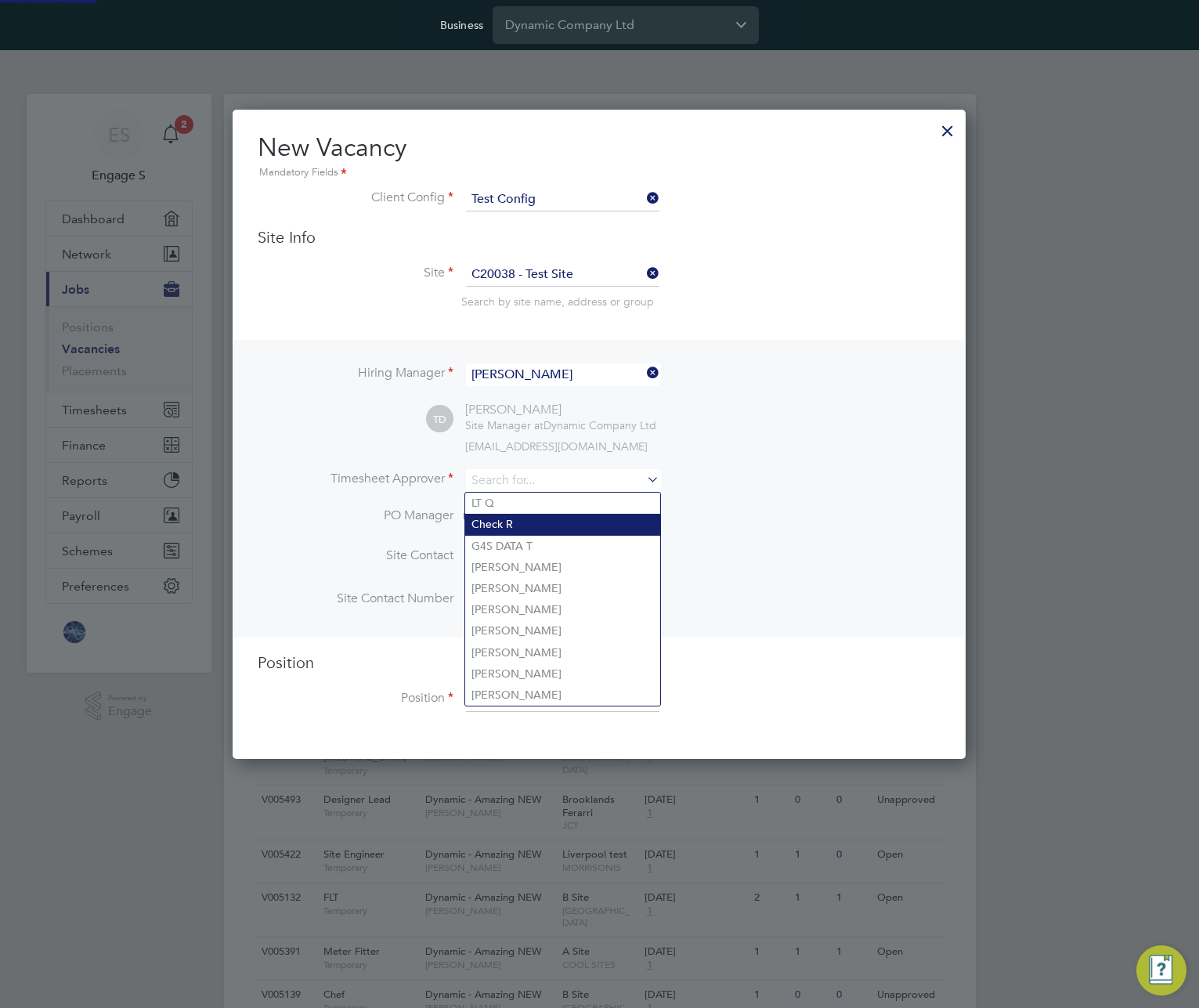
click at [577, 520] on li "Check R" at bounding box center [563, 524] width 195 height 21
type input "Check R"
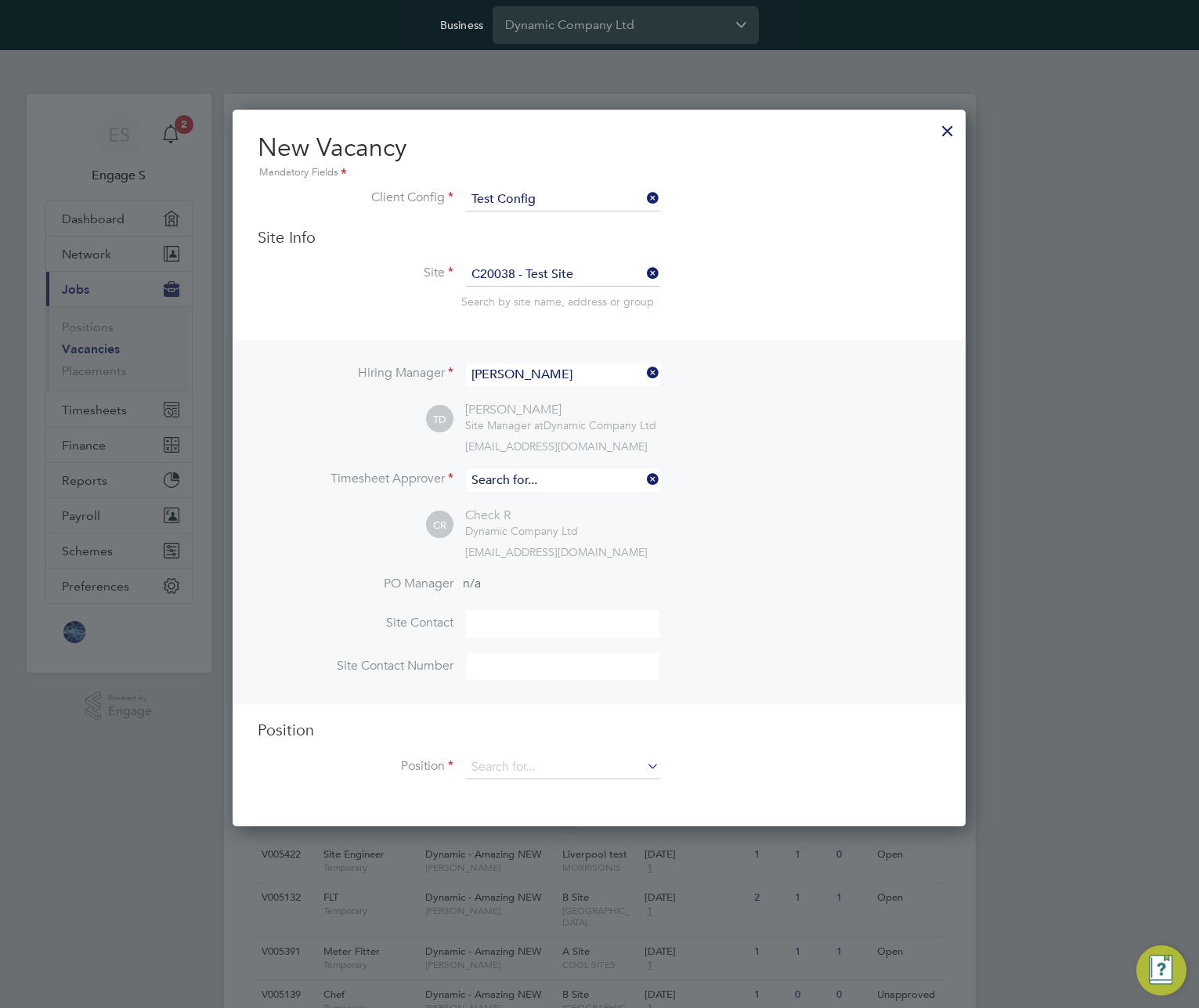
click at [577, 474] on input at bounding box center [563, 481] width 194 height 23
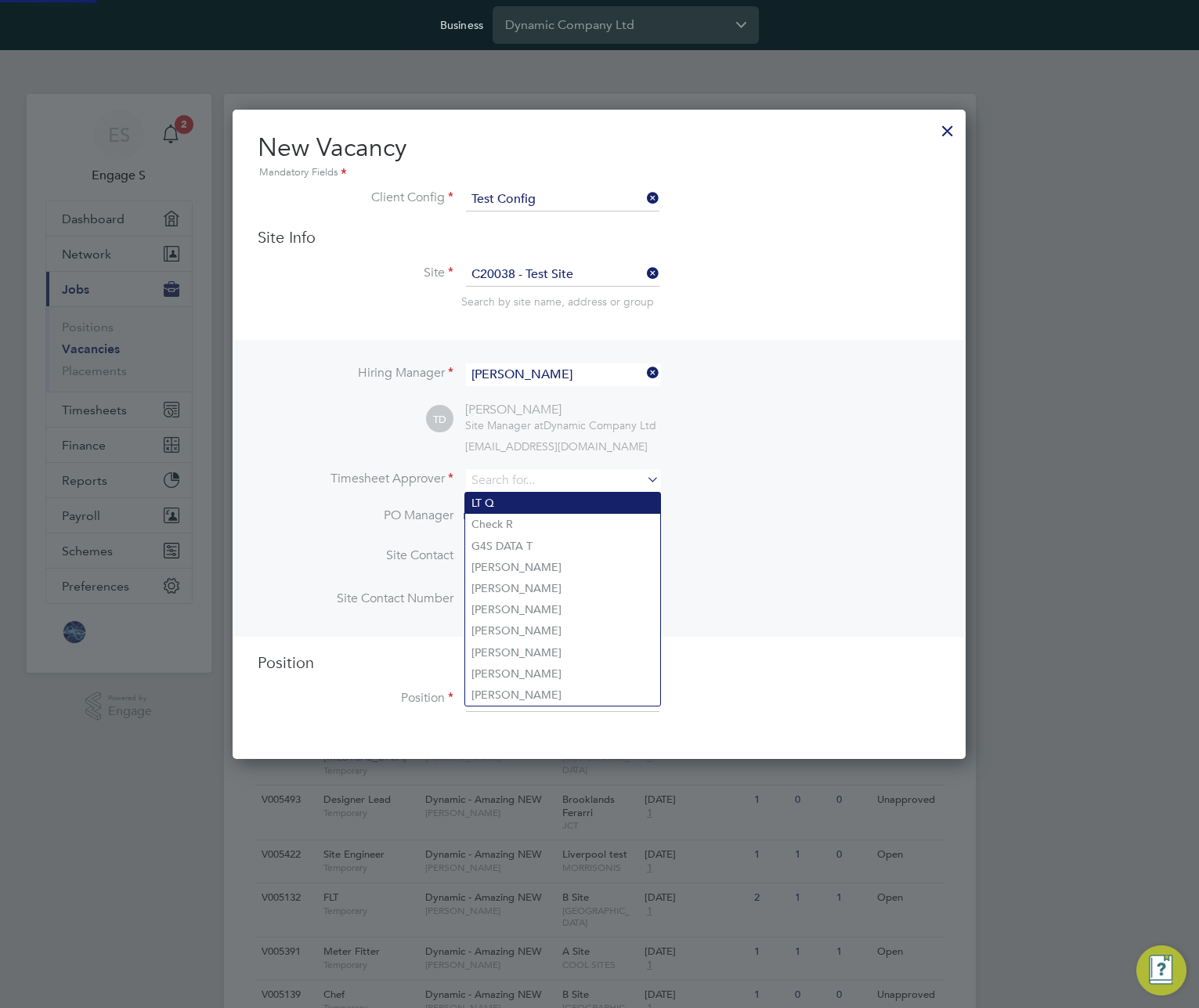
click at [525, 501] on li "LT Q" at bounding box center [563, 503] width 195 height 21
type input "LT Q"
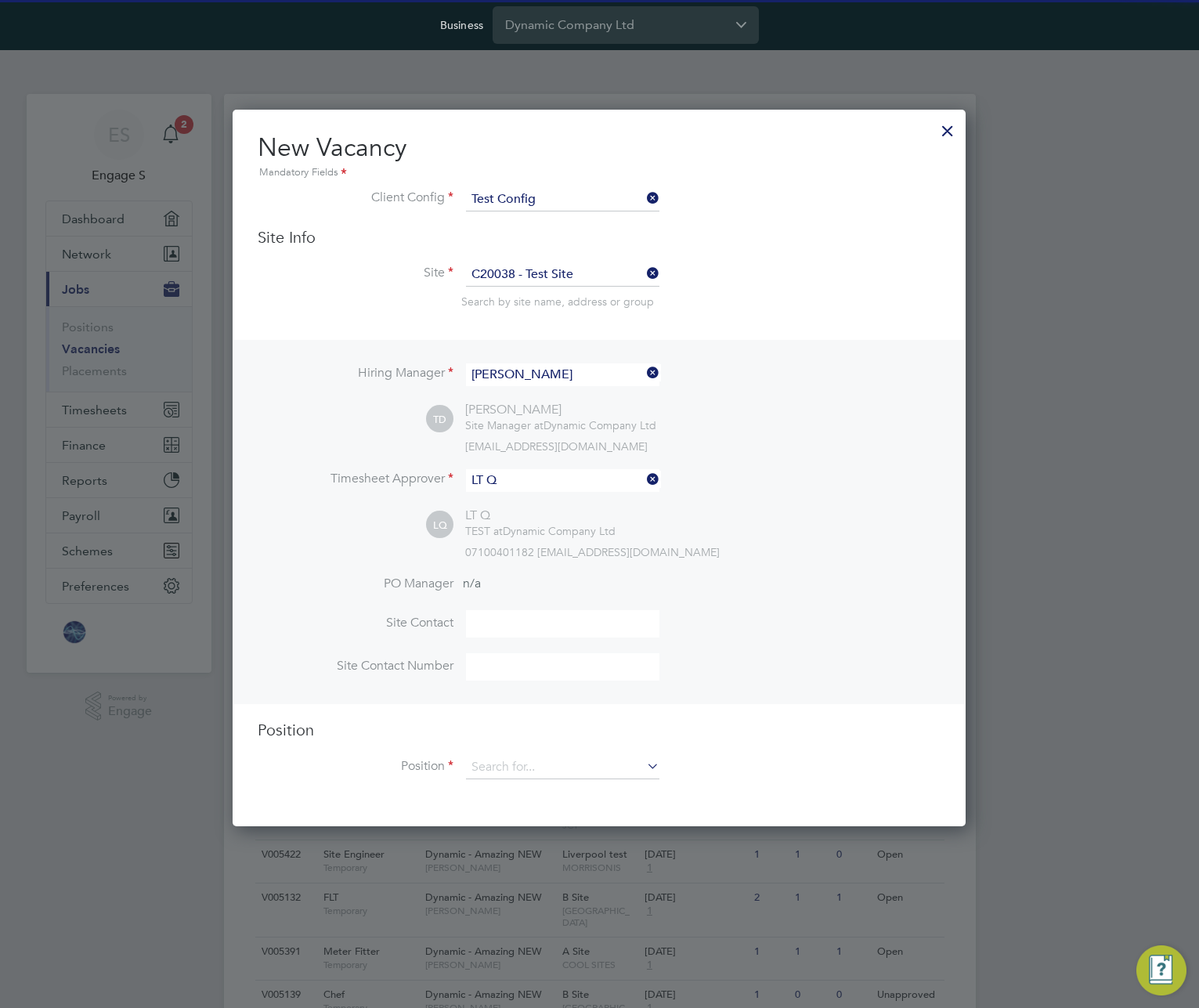
scroll to position [719, 734]
click at [596, 778] on input at bounding box center [563, 767] width 194 height 23
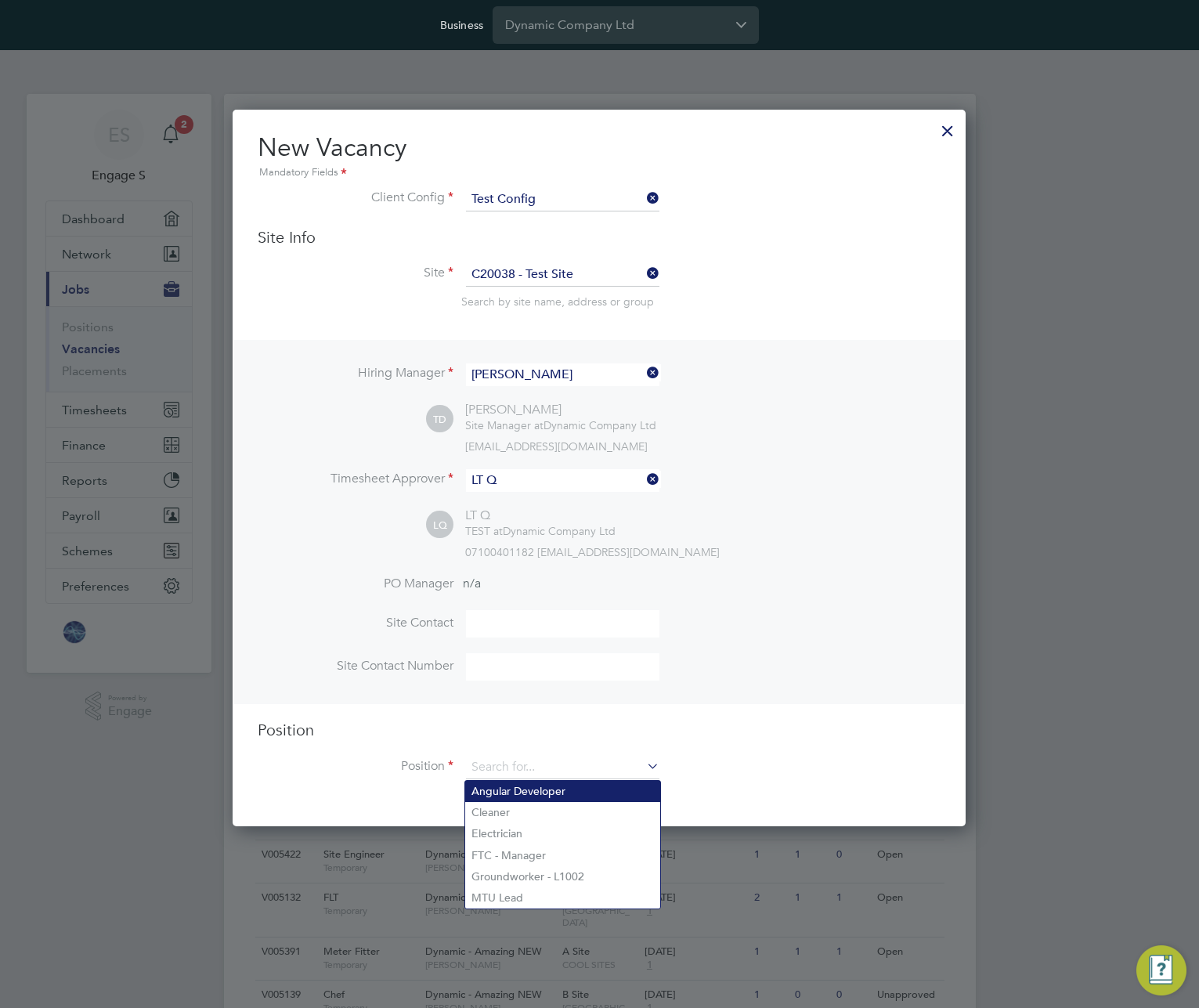
click at [616, 800] on ul "Angular Developer Cleaner Electrician FTC - Manager Groundworker - L1002 MTU Le…" at bounding box center [563, 844] width 197 height 129
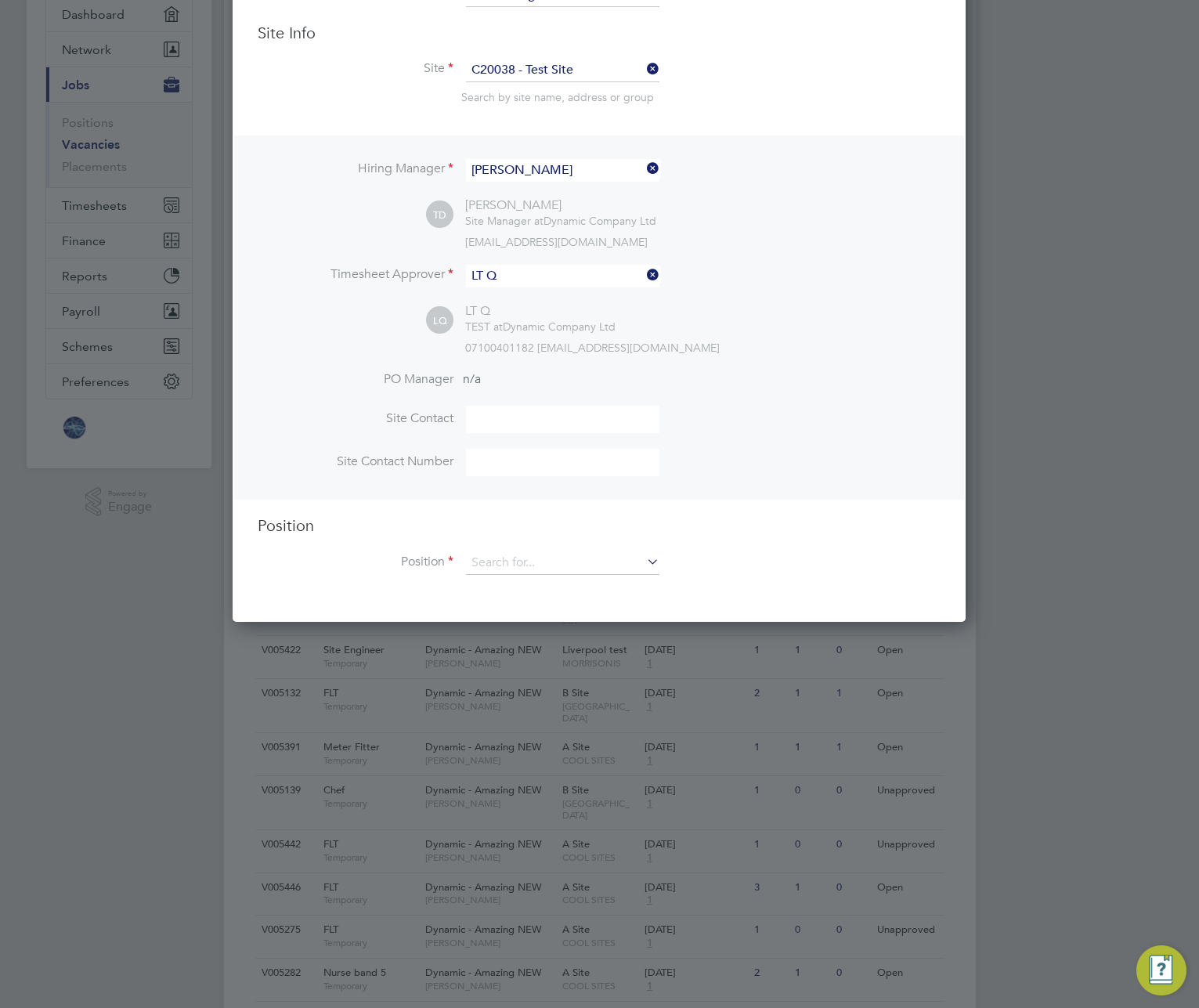
scroll to position [551, 0]
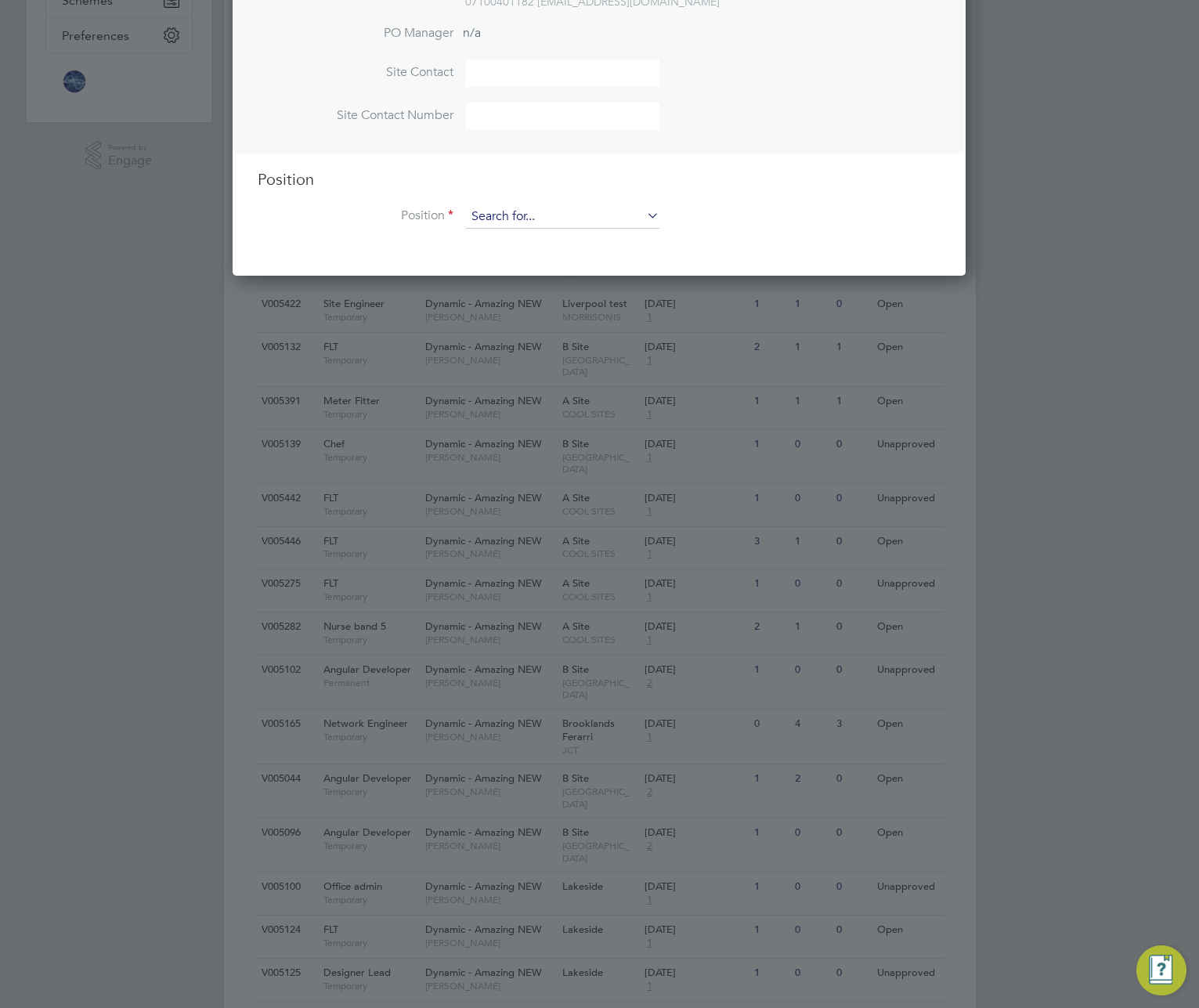
click at [557, 223] on input at bounding box center [563, 217] width 194 height 23
click at [543, 259] on li "Cleaner" at bounding box center [563, 262] width 195 height 21
type input "Cleaner"
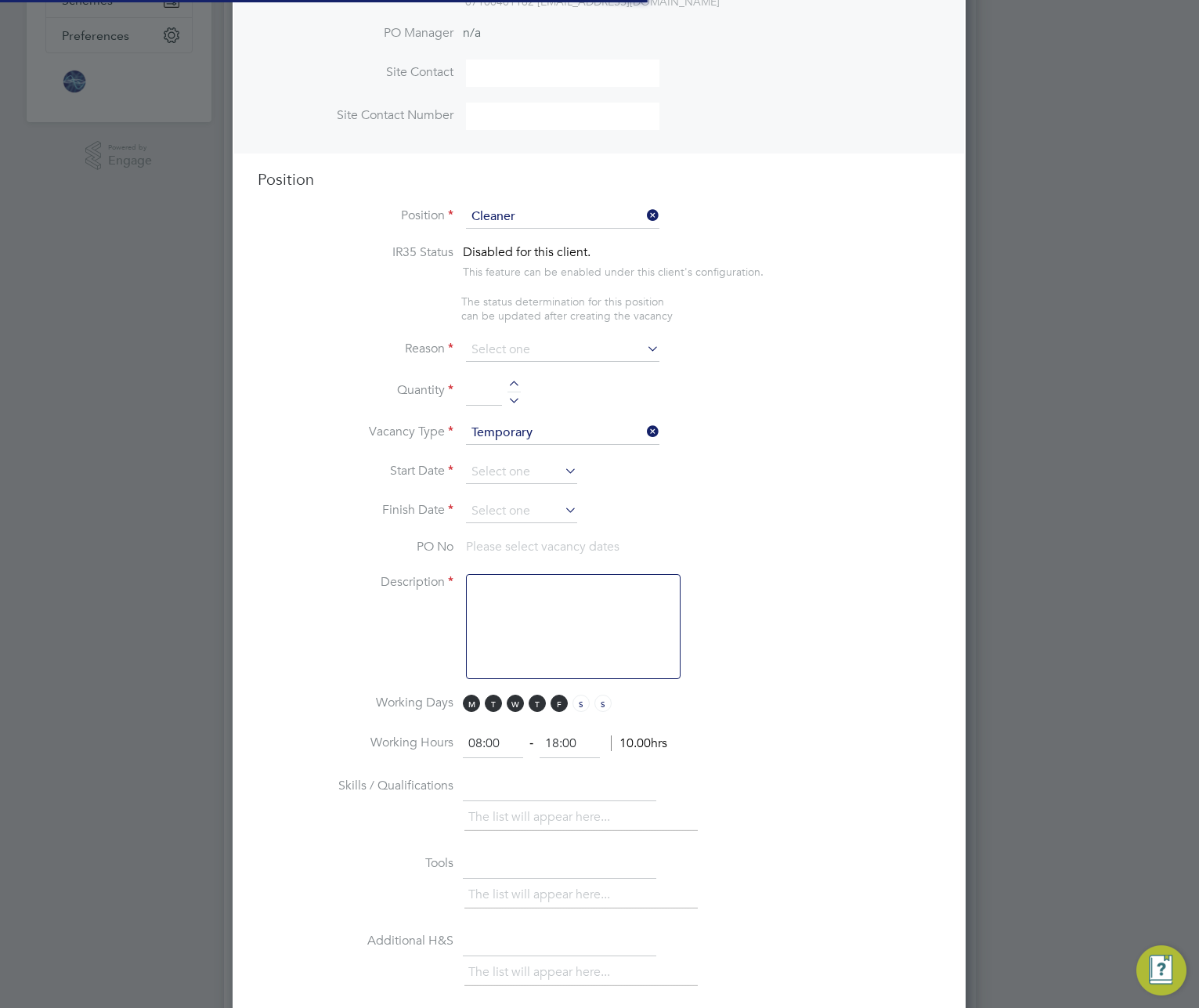
scroll to position [2252, 734]
type textarea "Candidates will be required: To work within the client Health and Safety policy…"
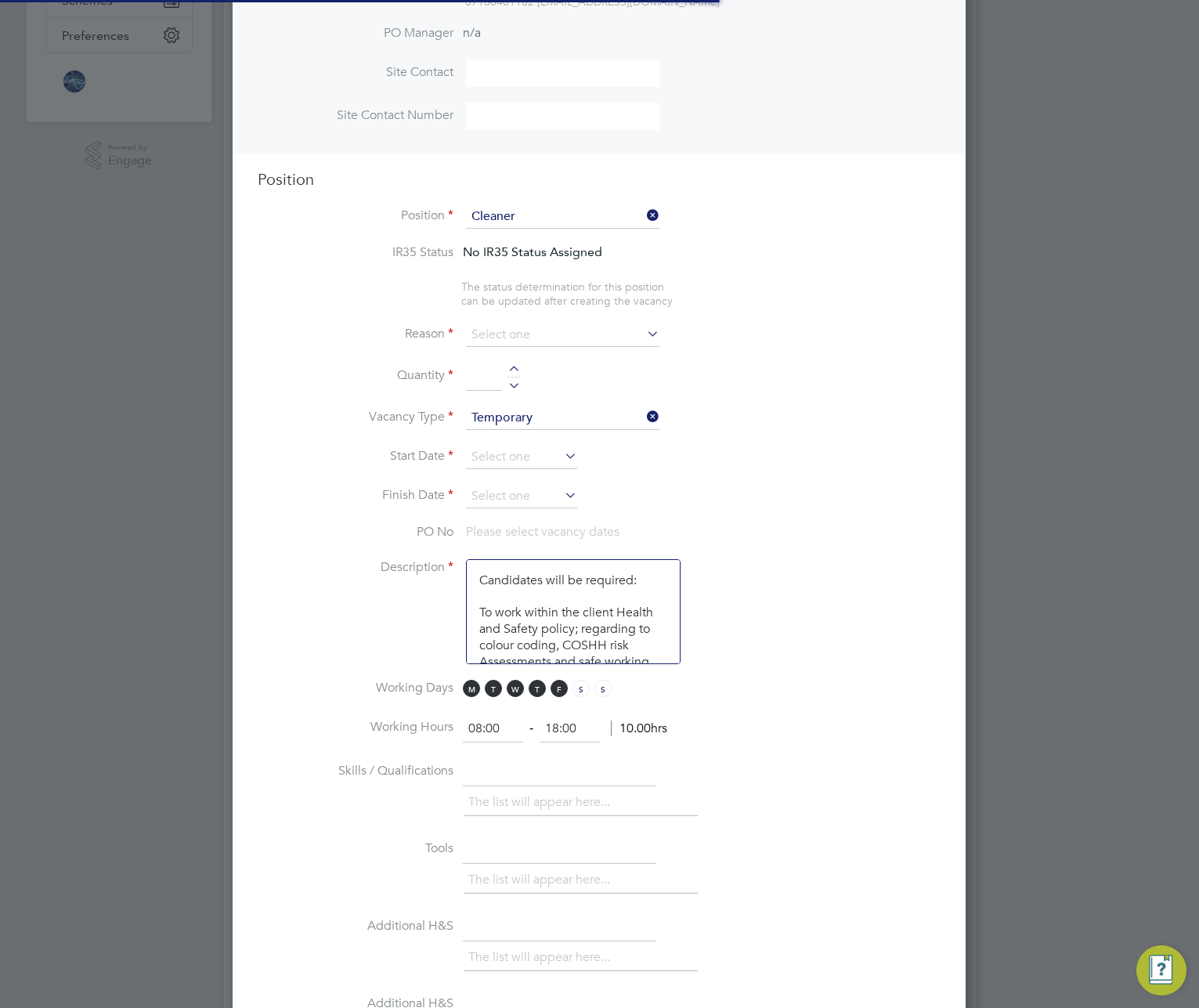
scroll to position [46, 82]
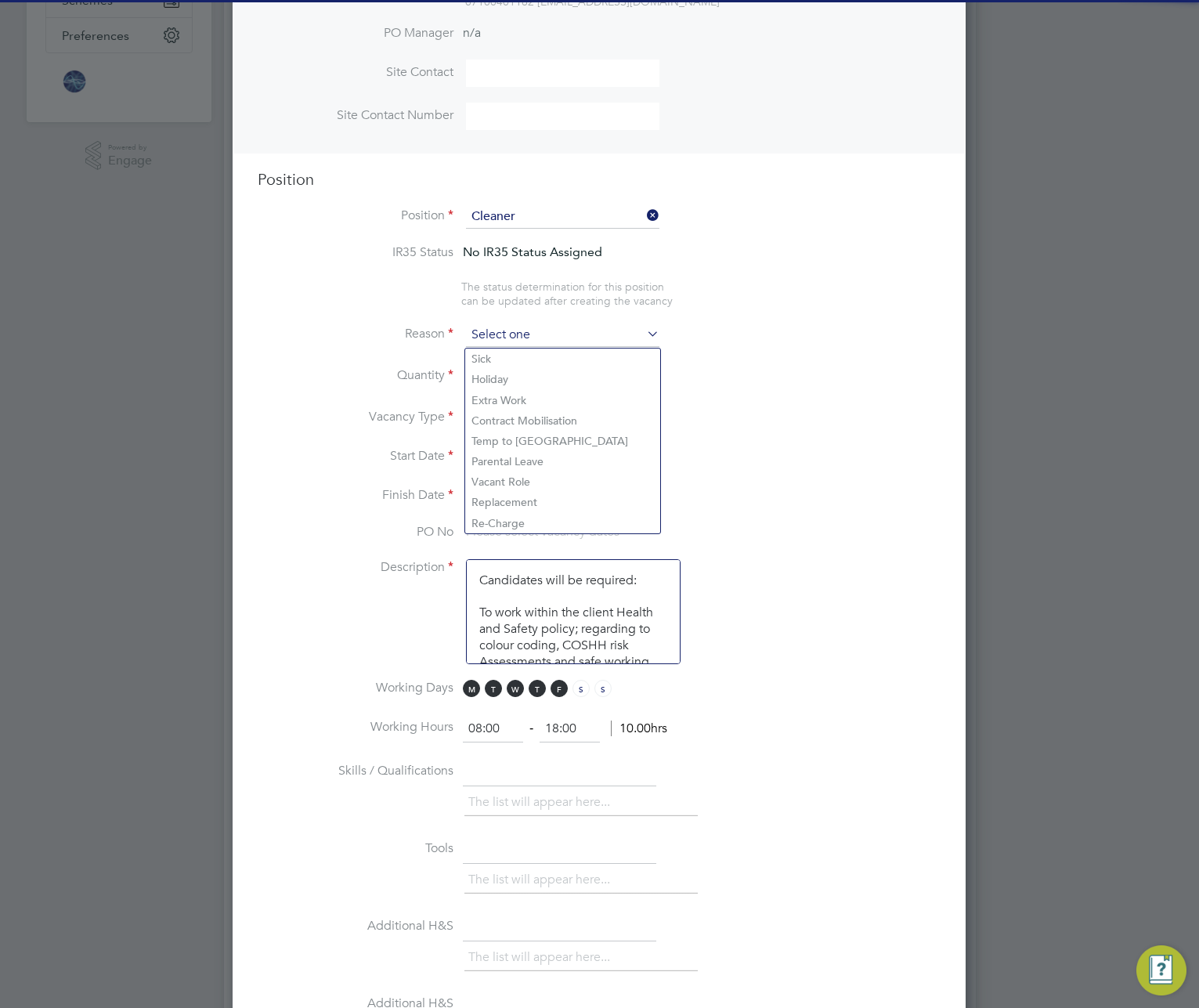
click at [568, 334] on input at bounding box center [563, 335] width 194 height 23
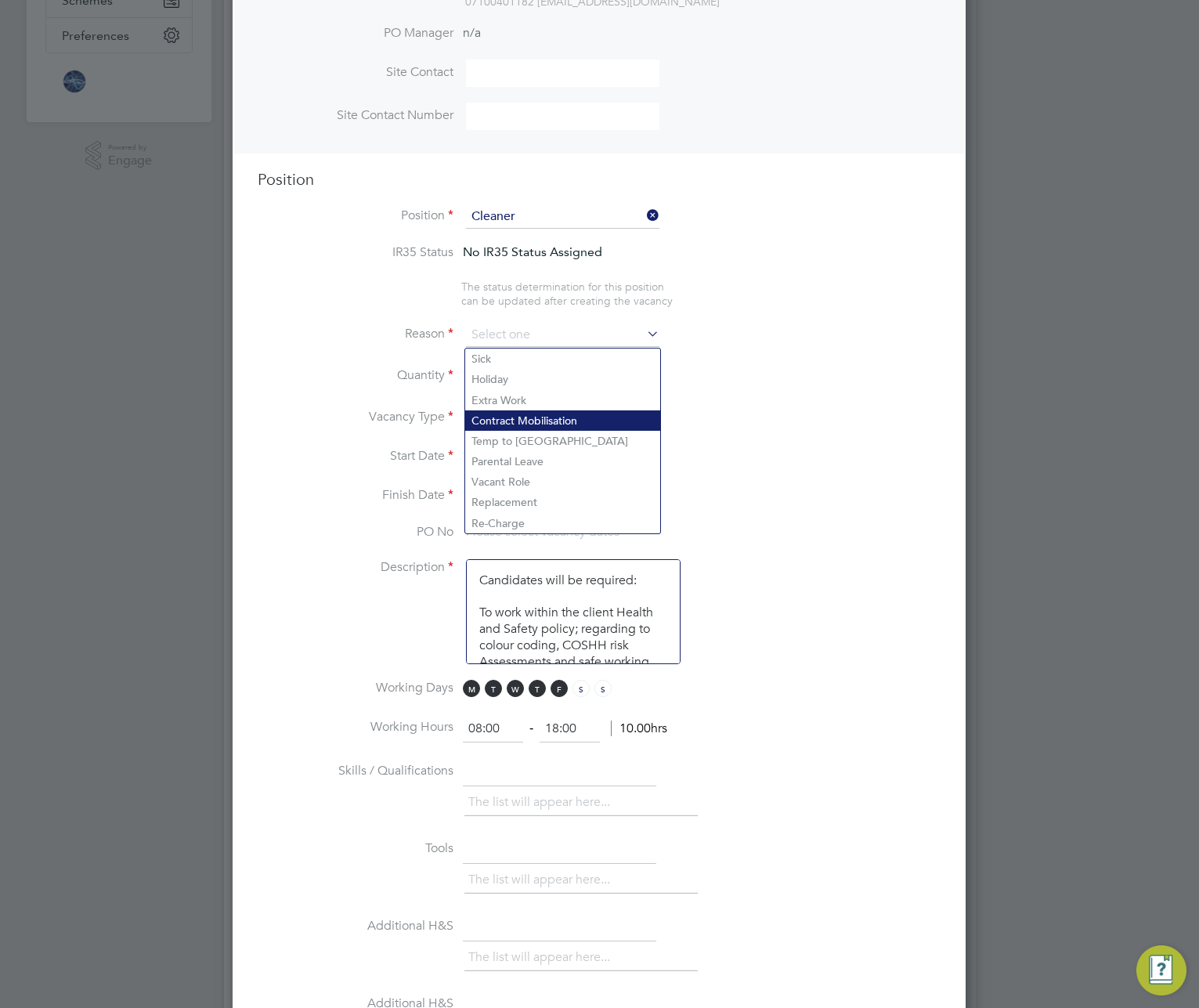
click at [555, 410] on li "Contract Mobilisation" at bounding box center [563, 420] width 195 height 20
type input "Contract Mobilisation"
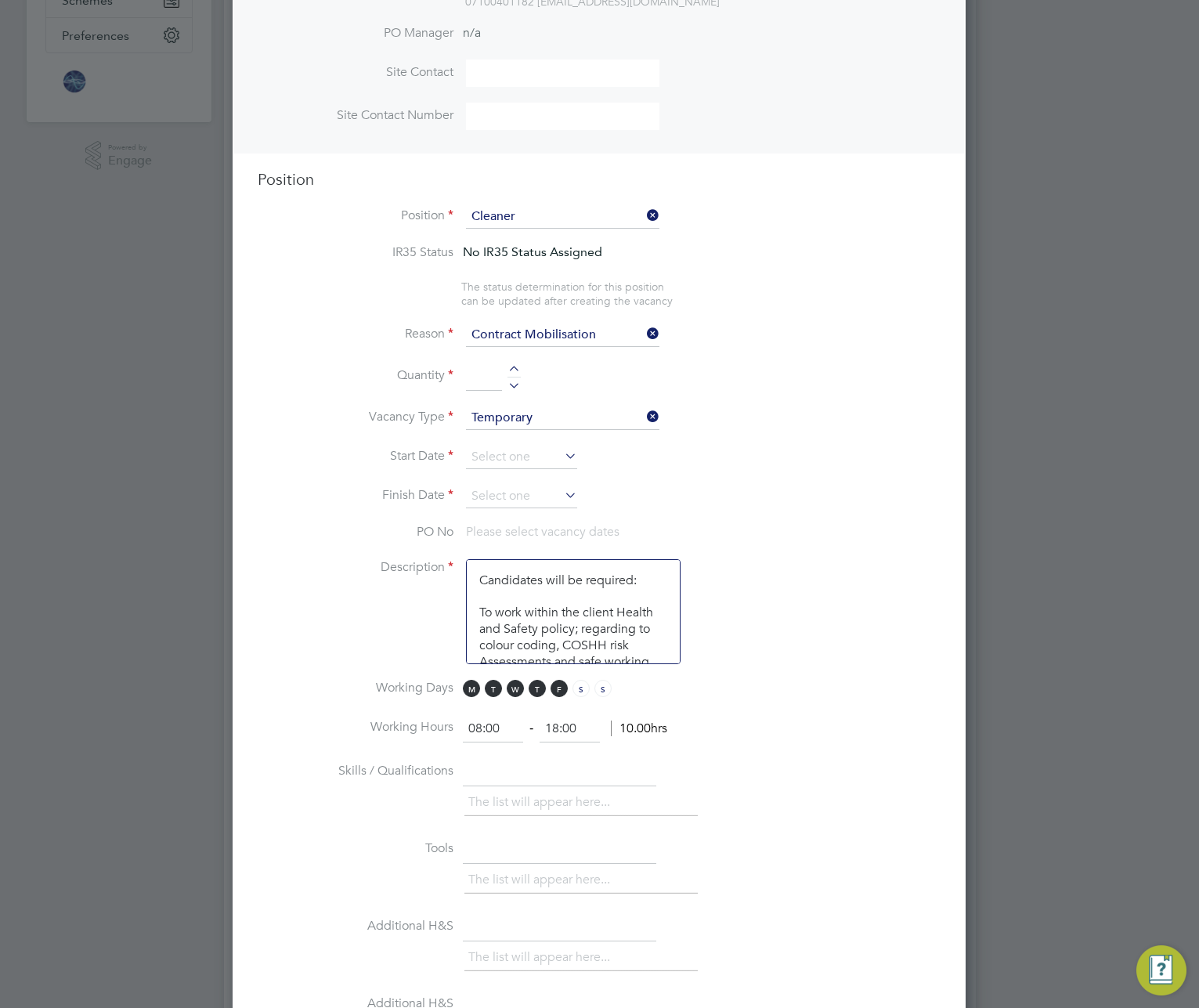
click at [514, 371] on div at bounding box center [514, 372] width 14 height 11
type input "1"
click at [536, 469] on input at bounding box center [522, 457] width 111 height 23
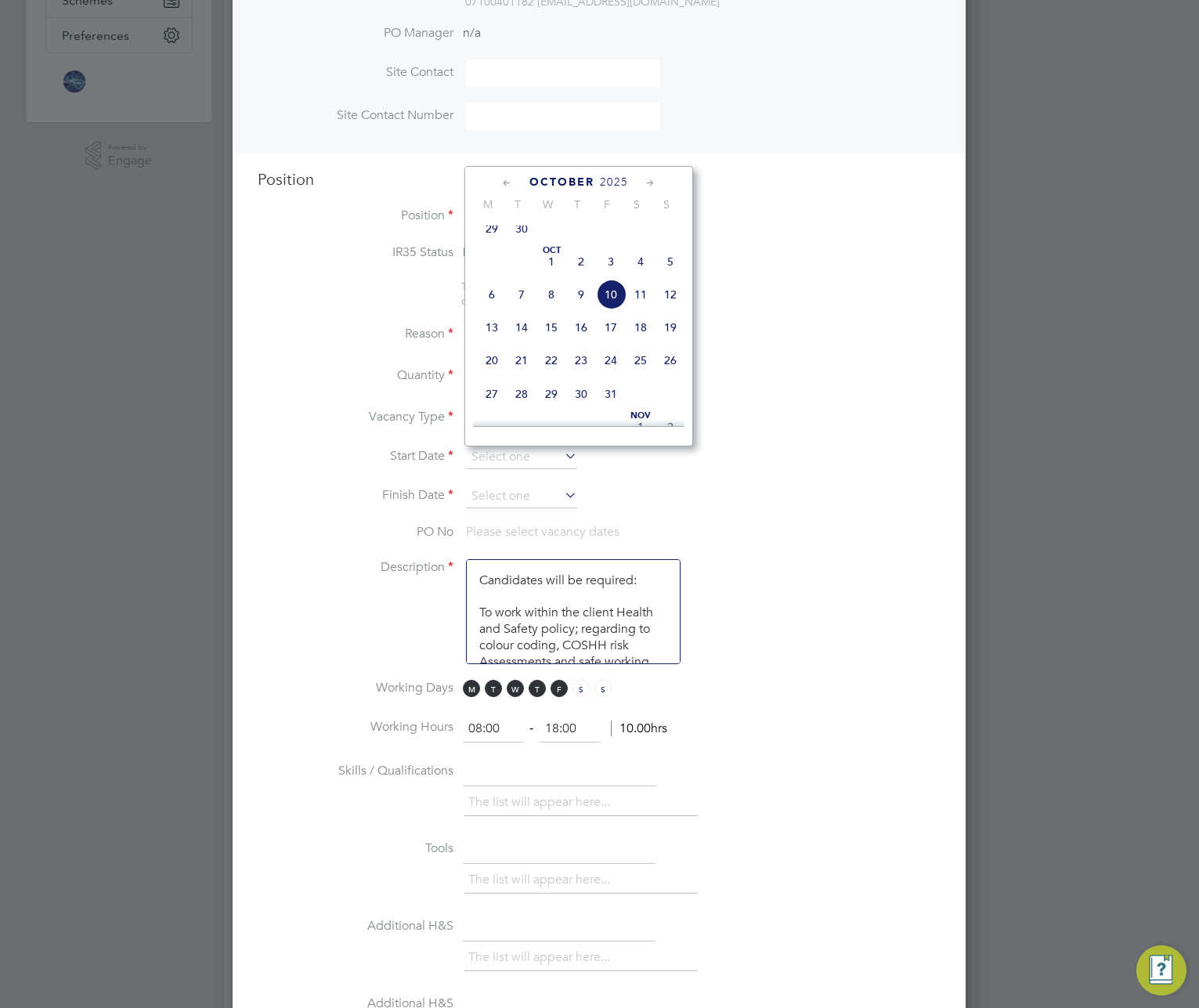
drag, startPoint x: 547, startPoint y: 264, endPoint x: 549, endPoint y: 280, distance: 16.1
click at [547, 255] on span "Oct" at bounding box center [551, 251] width 30 height 8
type input "01 Oct 2025"
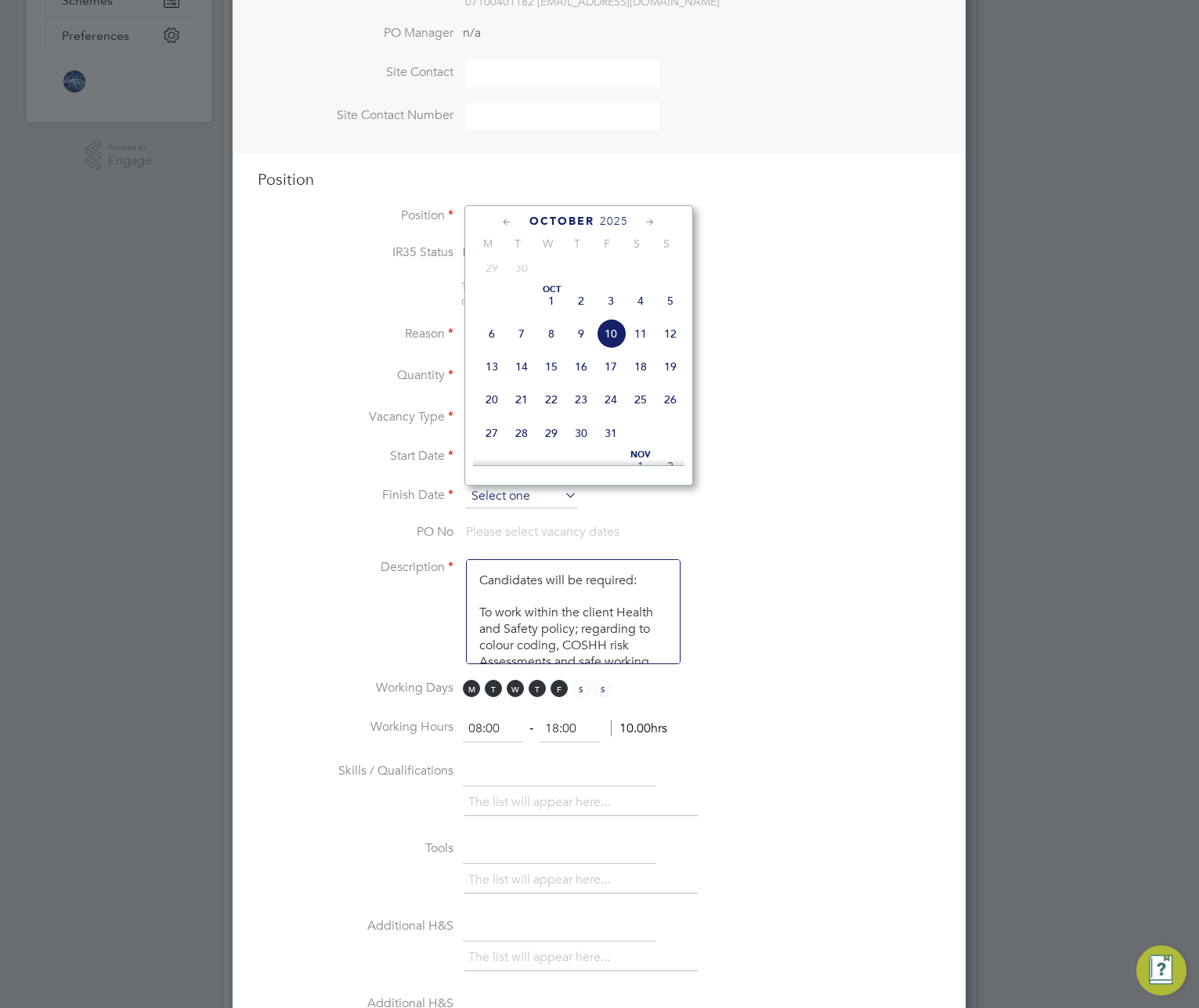
click at [537, 497] on input at bounding box center [522, 496] width 111 height 23
click at [612, 445] on span "31" at bounding box center [610, 433] width 30 height 30
type input "31 Oct 2025"
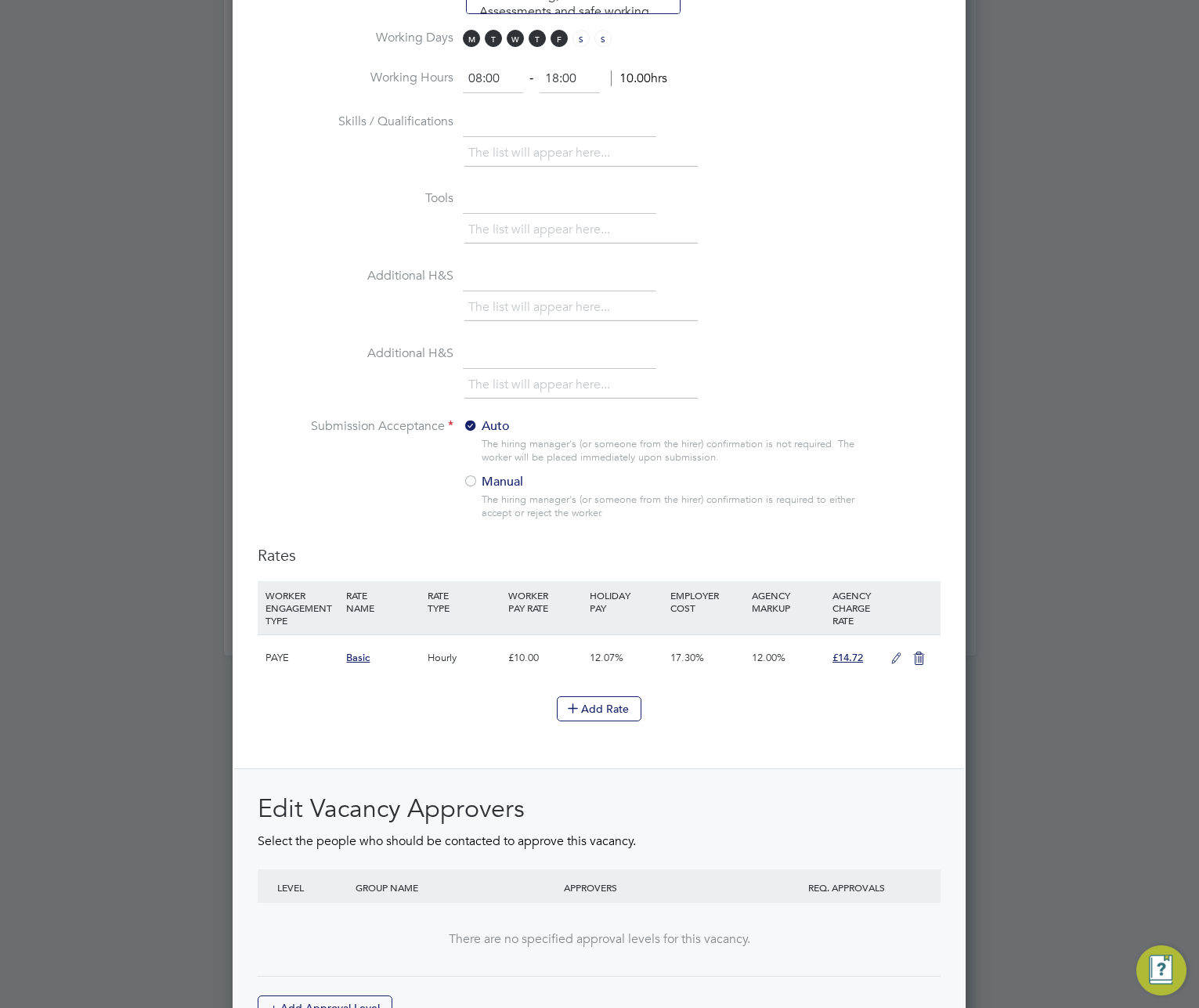
scroll to position [1443, 0]
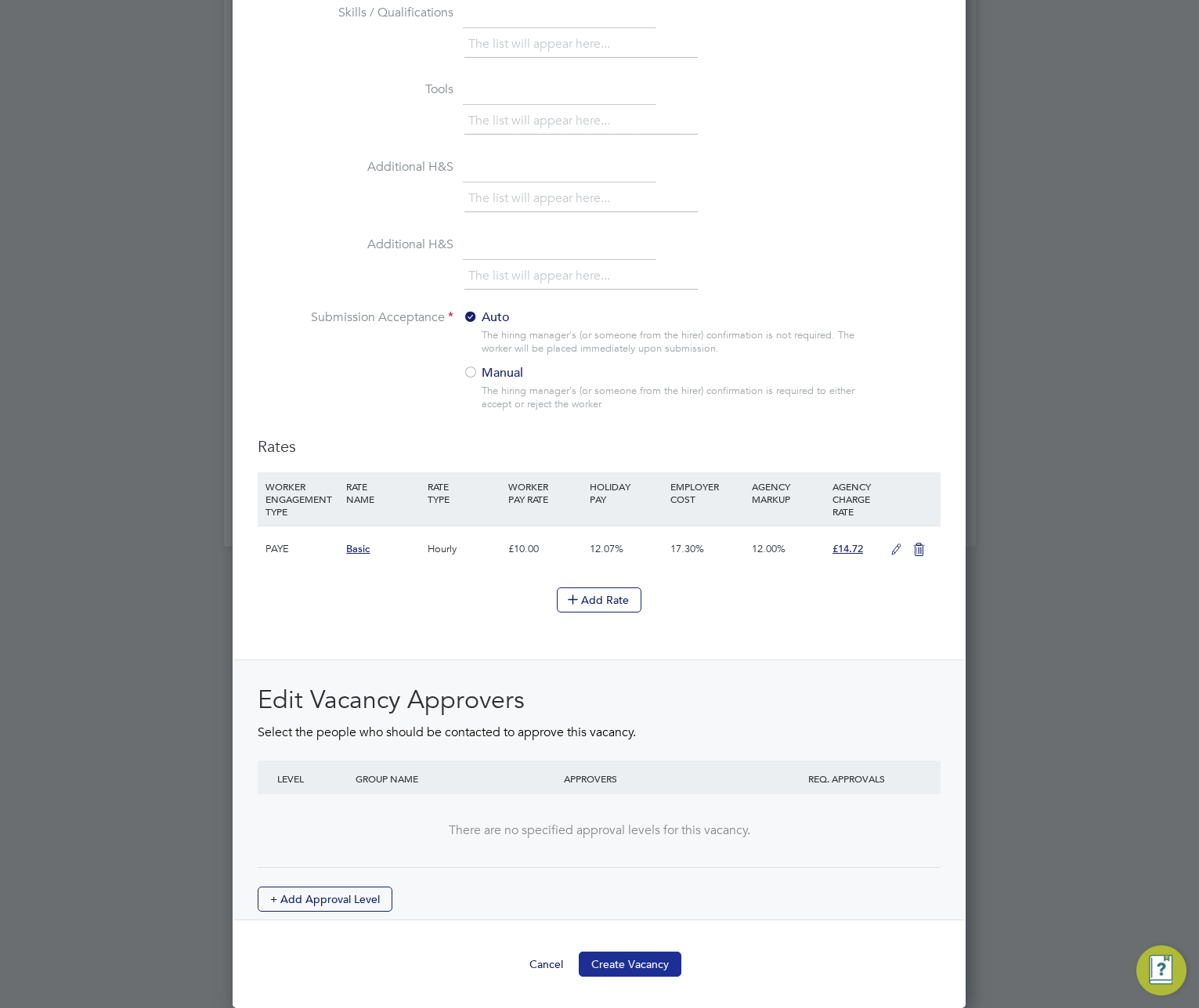
click at [629, 966] on button "Create Vacancy" at bounding box center [630, 964] width 102 height 25
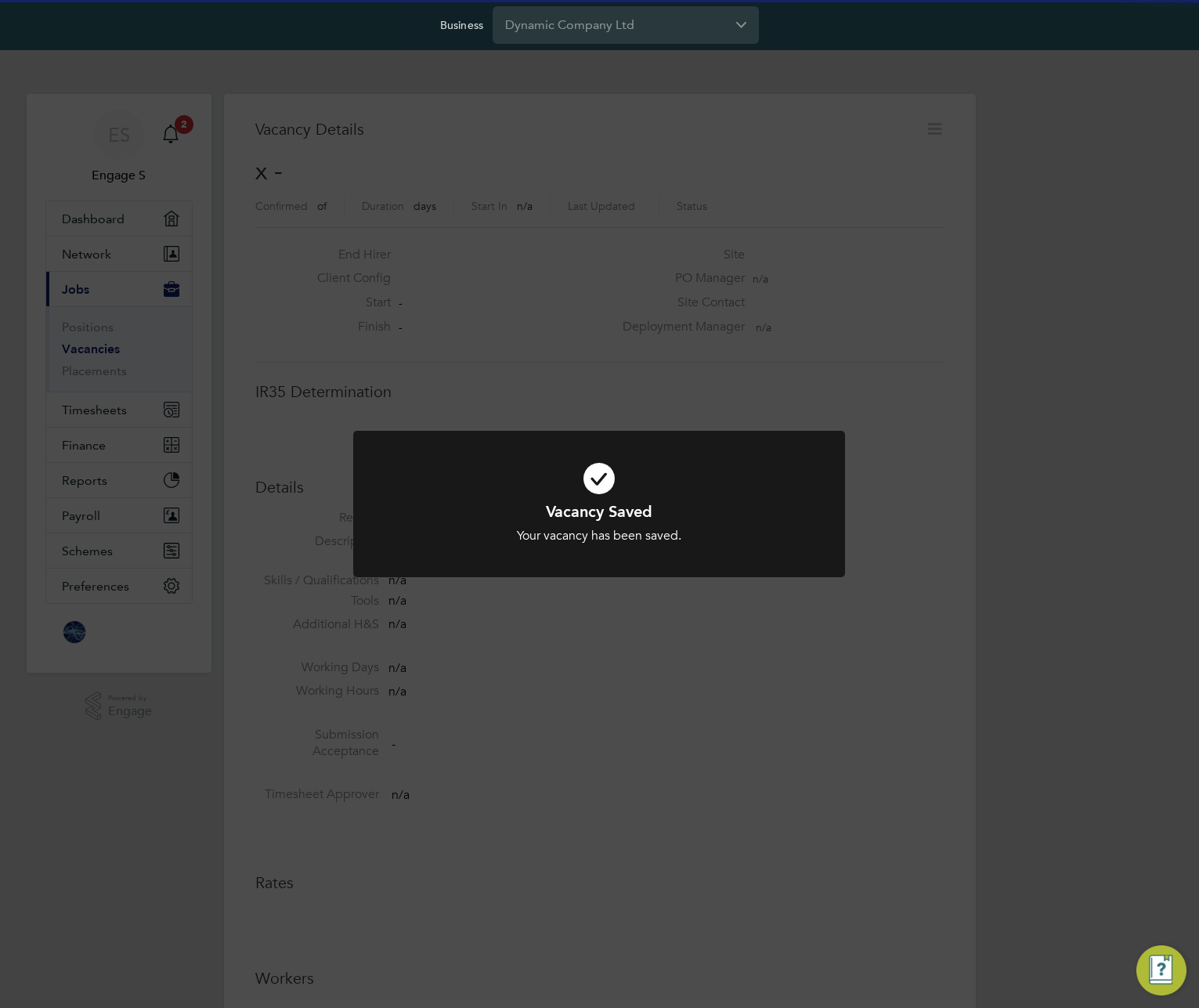
click at [1070, 615] on div "Vacancy Saved Your vacancy has been saved. Cancel Okay" at bounding box center [599, 504] width 1199 height 1008
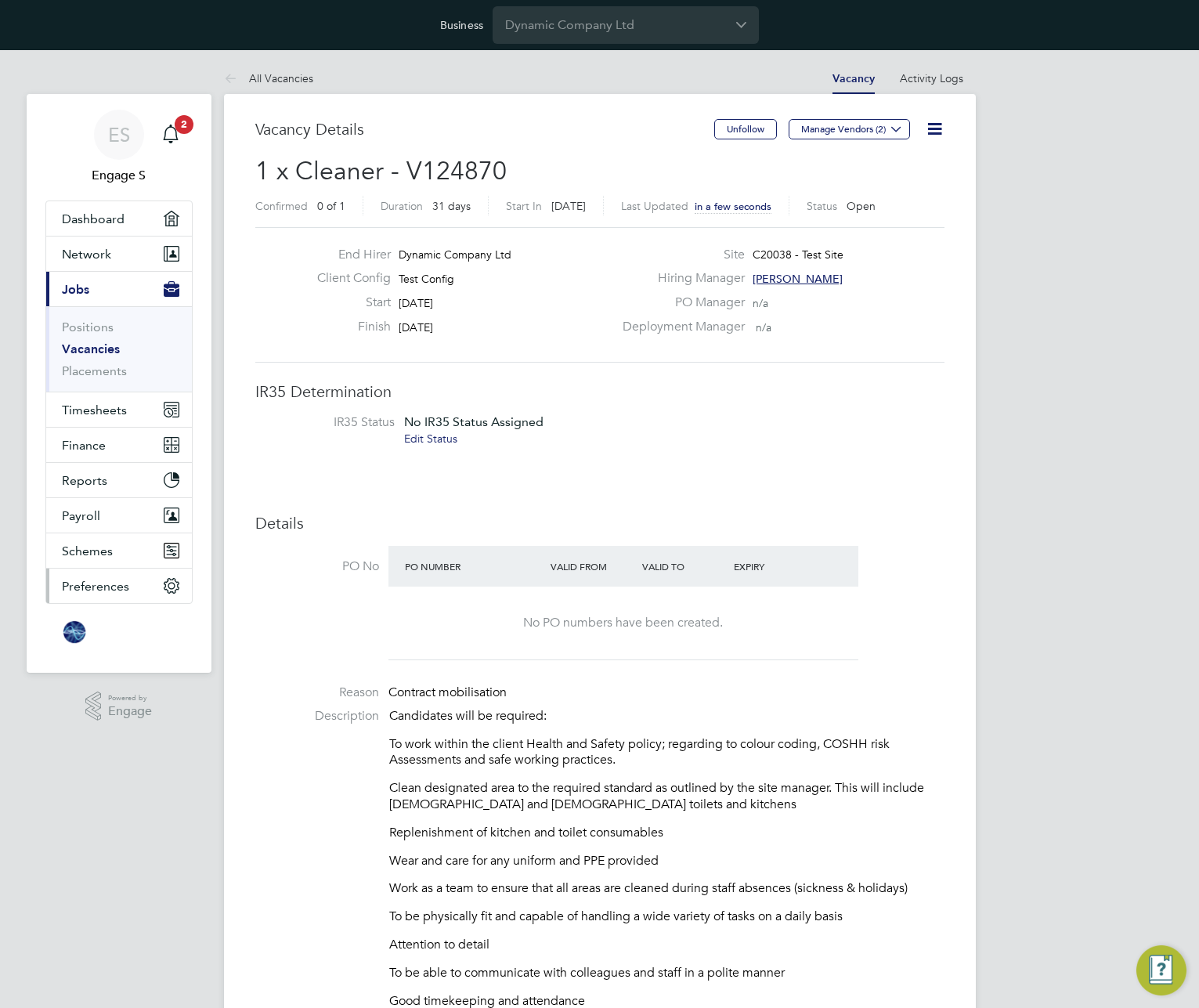
click at [127, 588] on button "Preferences" at bounding box center [119, 585] width 146 height 35
click at [935, 131] on icon at bounding box center [935, 129] width 19 height 19
click at [893, 193] on li "Update Status" at bounding box center [896, 188] width 91 height 22
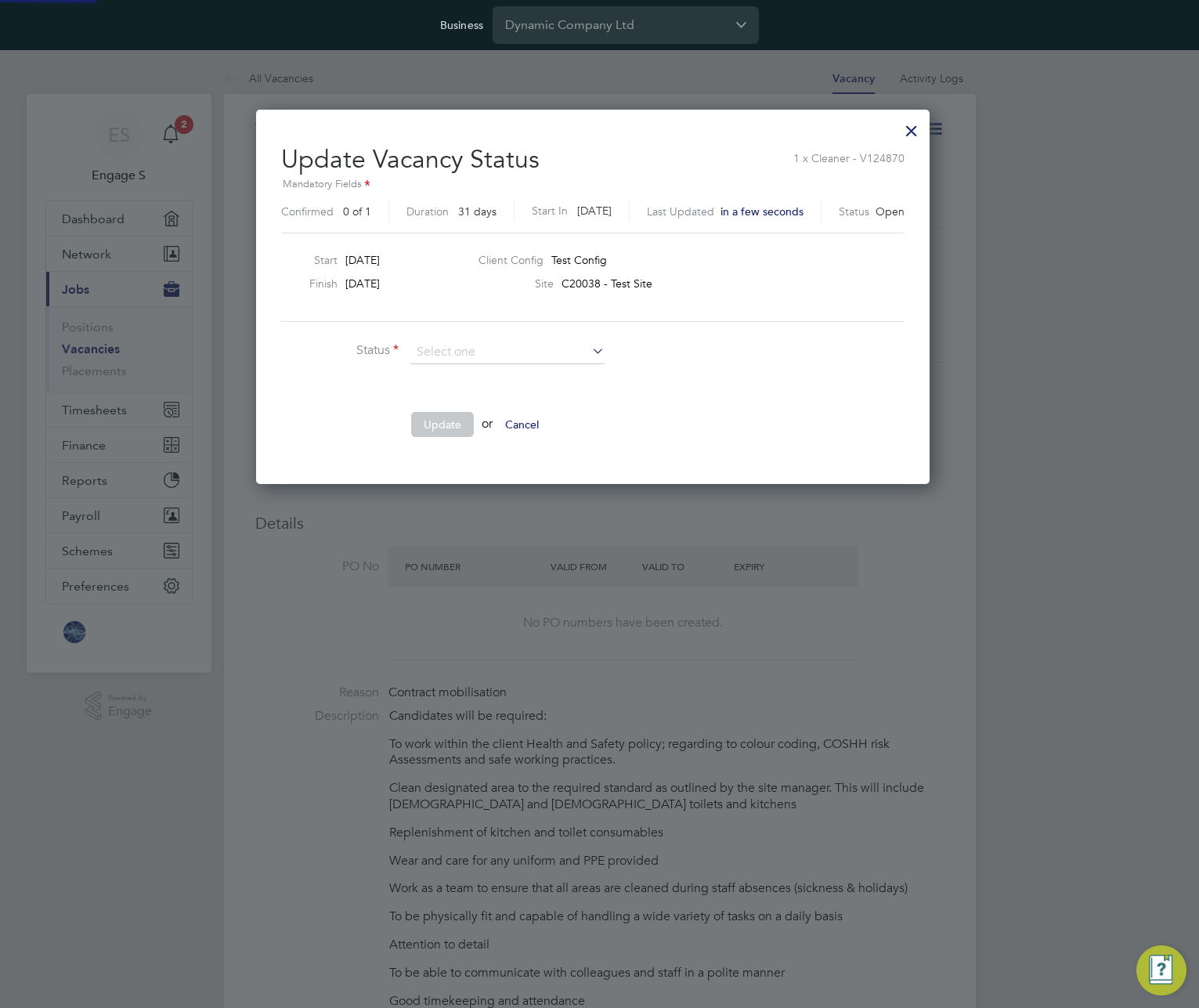
scroll to position [373, 687]
click at [477, 394] on li "Closed" at bounding box center [508, 394] width 195 height 20
type input "Closed"
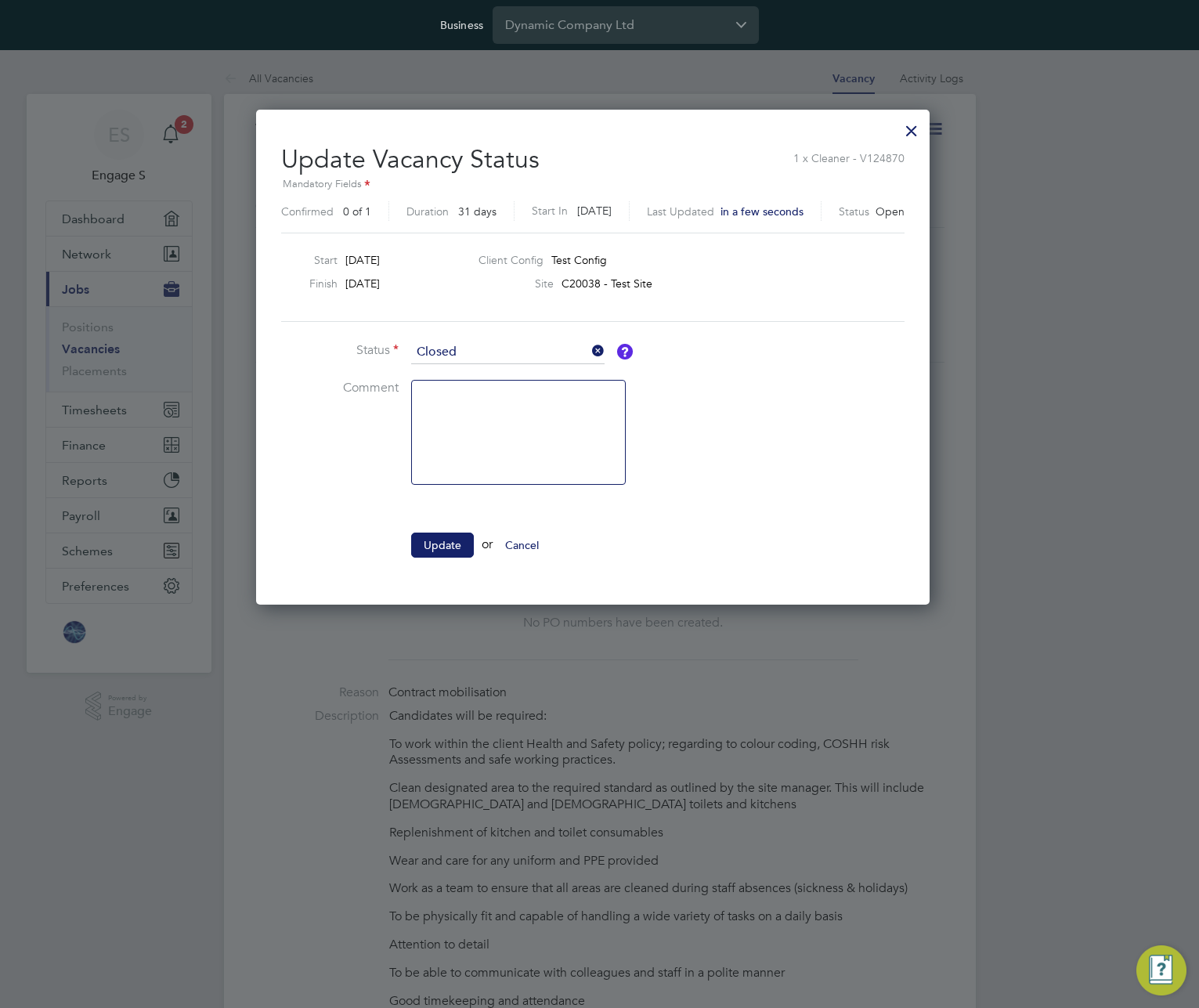
scroll to position [494, 687]
click at [440, 540] on button "Update" at bounding box center [443, 545] width 63 height 25
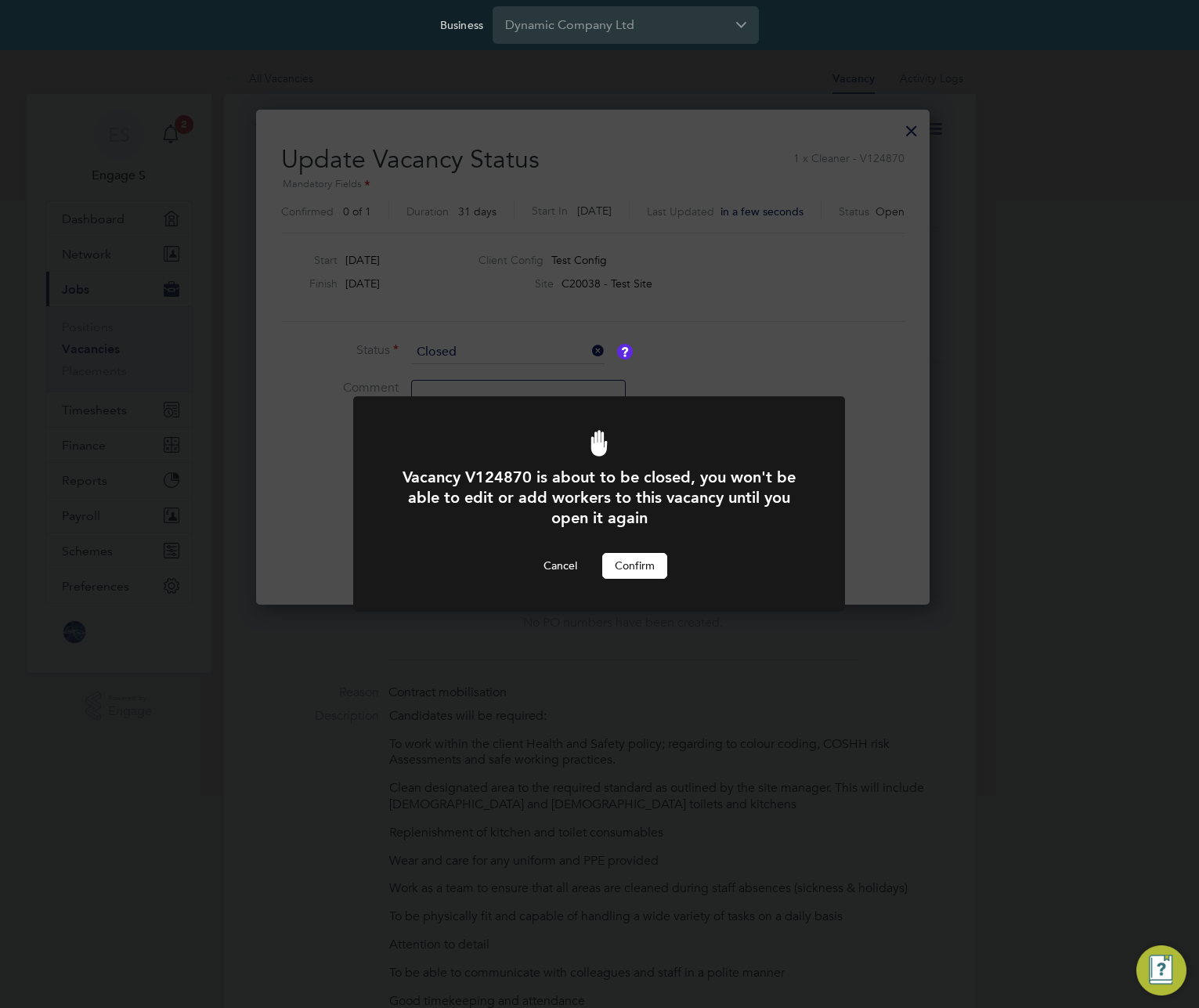
click at [652, 572] on button "Confirm" at bounding box center [635, 565] width 65 height 25
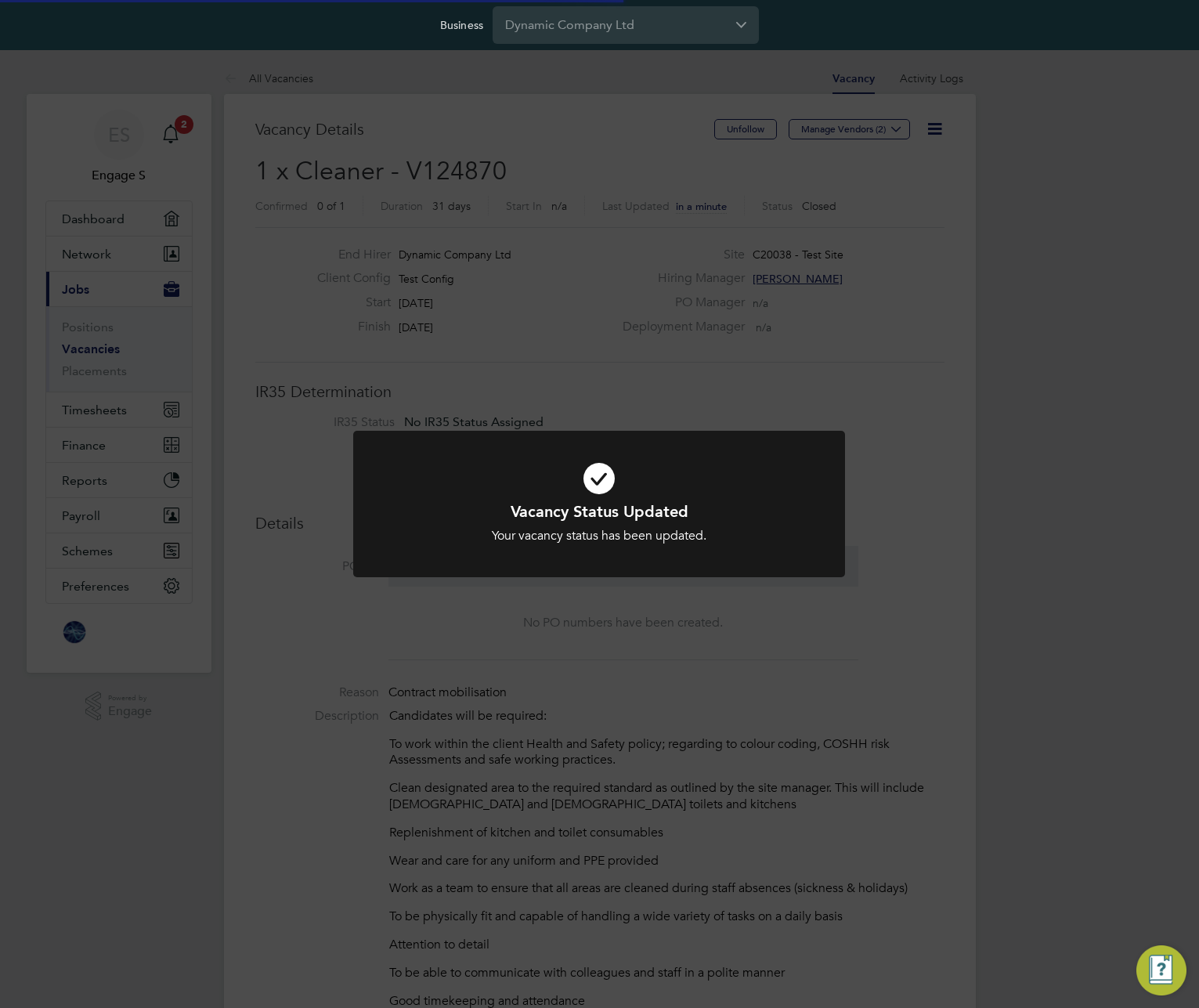
click at [451, 106] on div "Vacancy Status Updated Your vacancy status has been updated. Cancel Okay" at bounding box center [599, 504] width 1199 height 1008
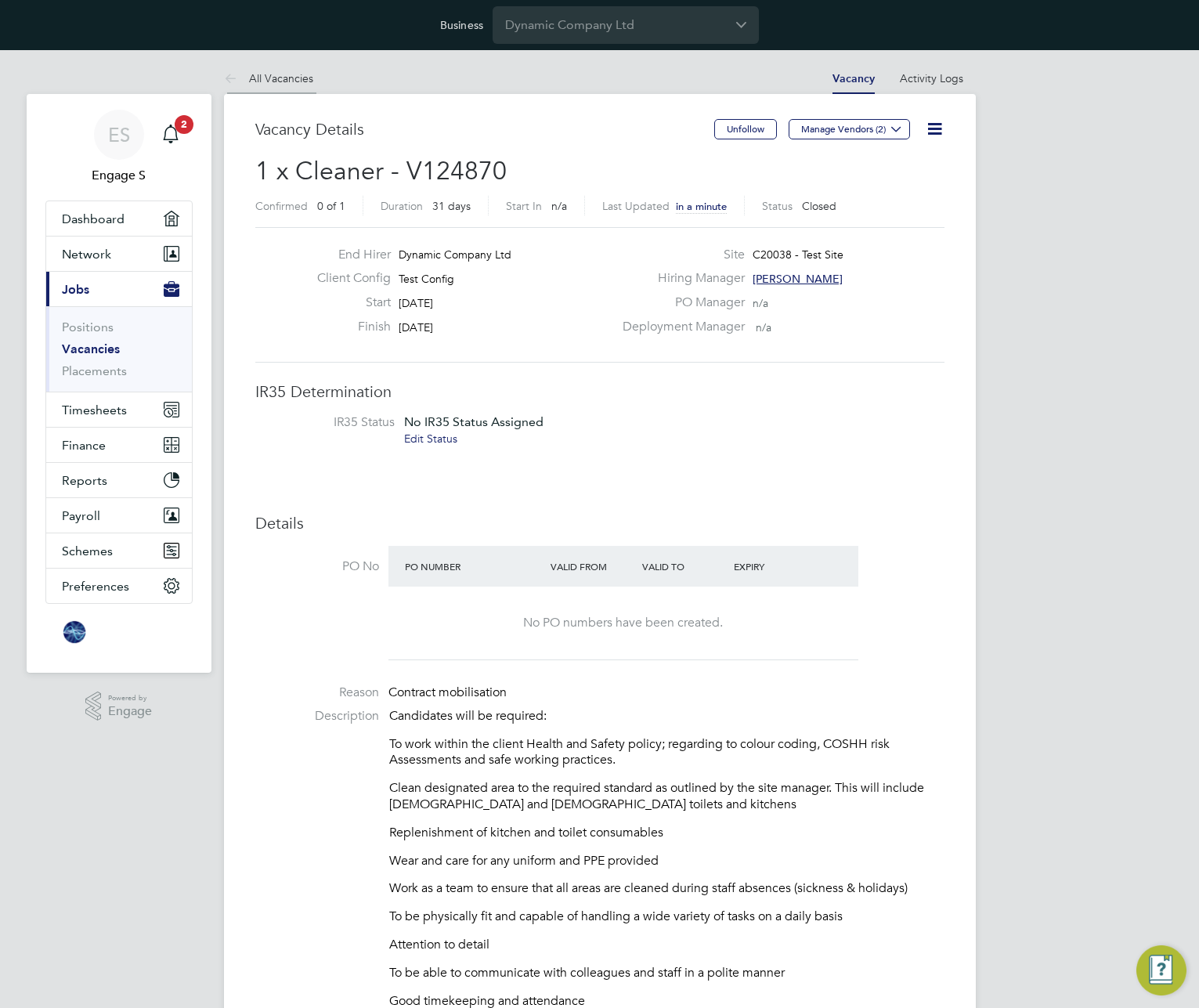
click at [287, 77] on link "All Vacancies" at bounding box center [269, 77] width 90 height 14
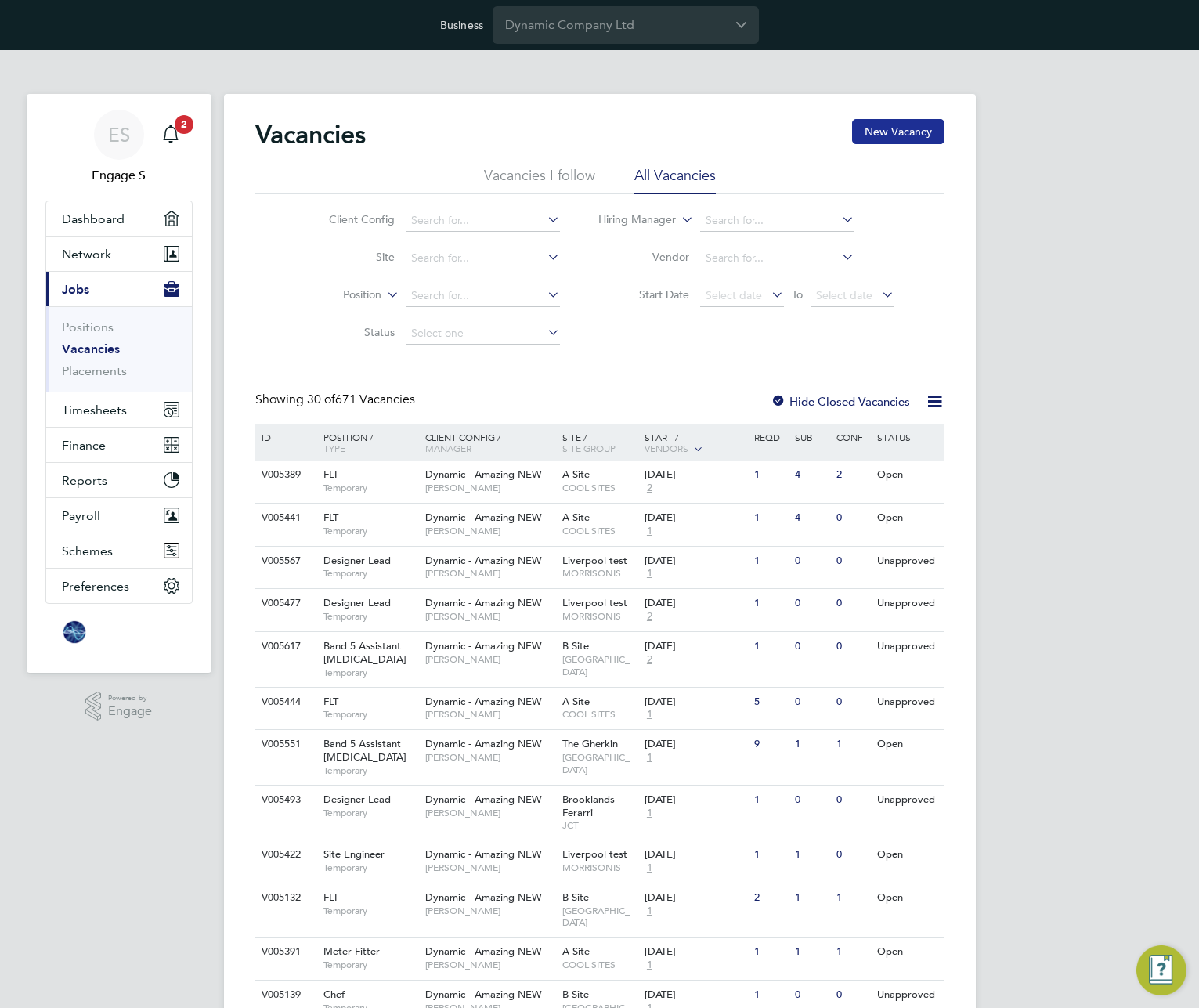
click at [939, 128] on button "New Vacancy" at bounding box center [898, 131] width 93 height 25
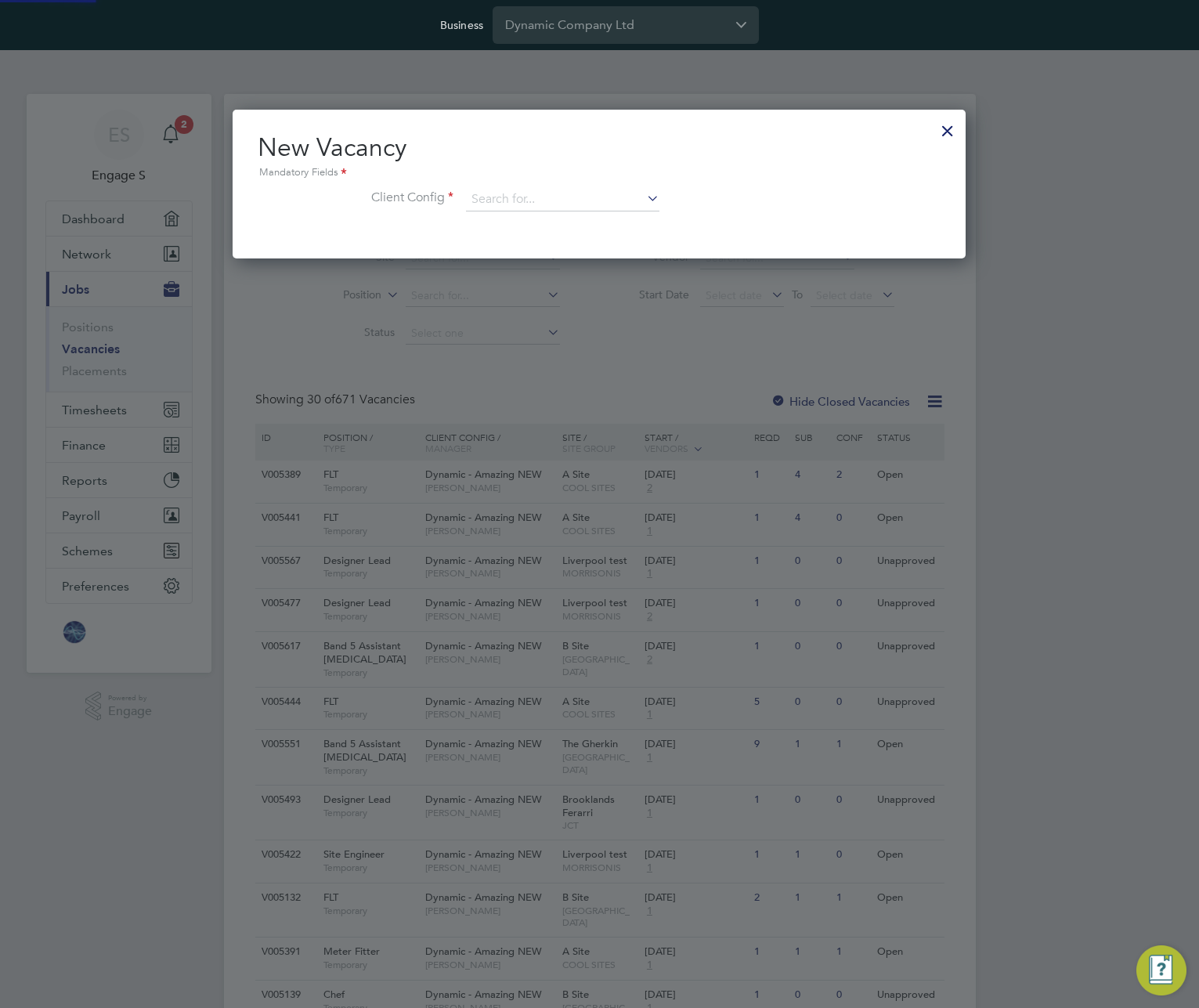
scroll to position [149, 734]
click at [631, 197] on input at bounding box center [563, 199] width 194 height 23
click at [593, 227] on li "Test Config" at bounding box center [563, 222] width 195 height 21
type input "Test Config"
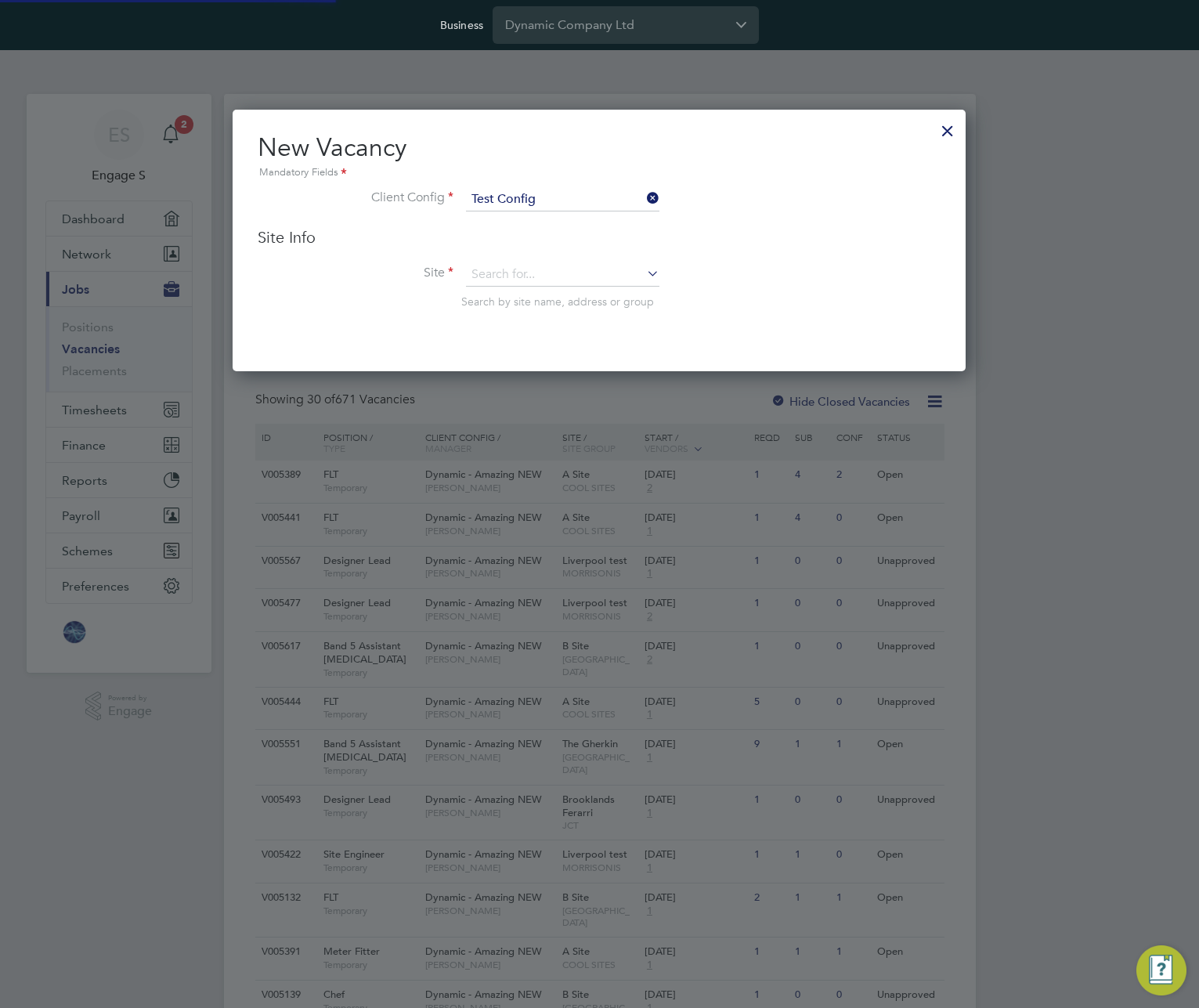
click at [582, 288] on li "Site Search by site name, address or group" at bounding box center [599, 301] width 683 height 77
click at [596, 267] on input at bounding box center [563, 274] width 194 height 23
click at [589, 281] on input at bounding box center [563, 274] width 194 height 23
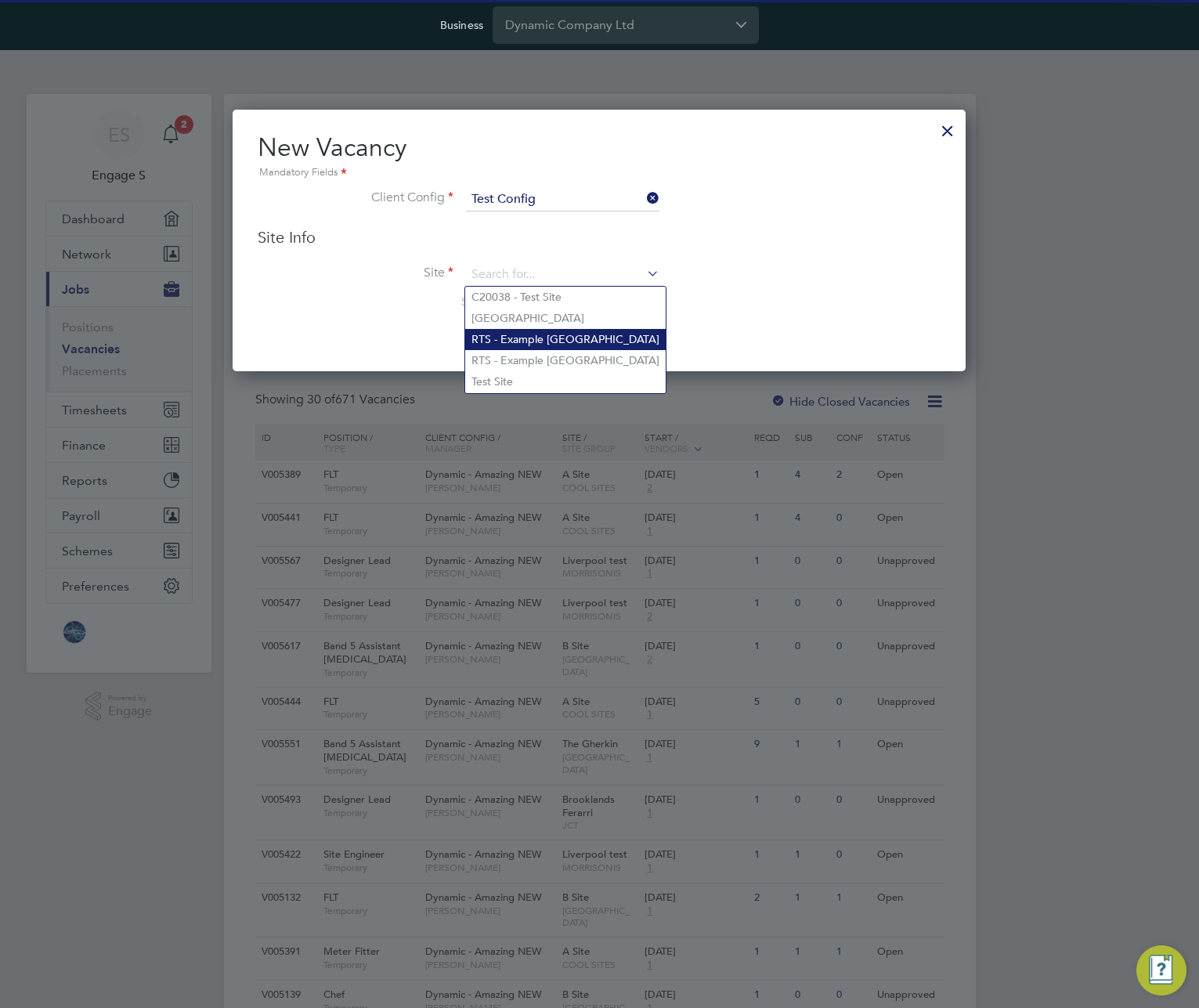
click at [572, 347] on li "RTS - Example Essex" at bounding box center [565, 339] width 201 height 21
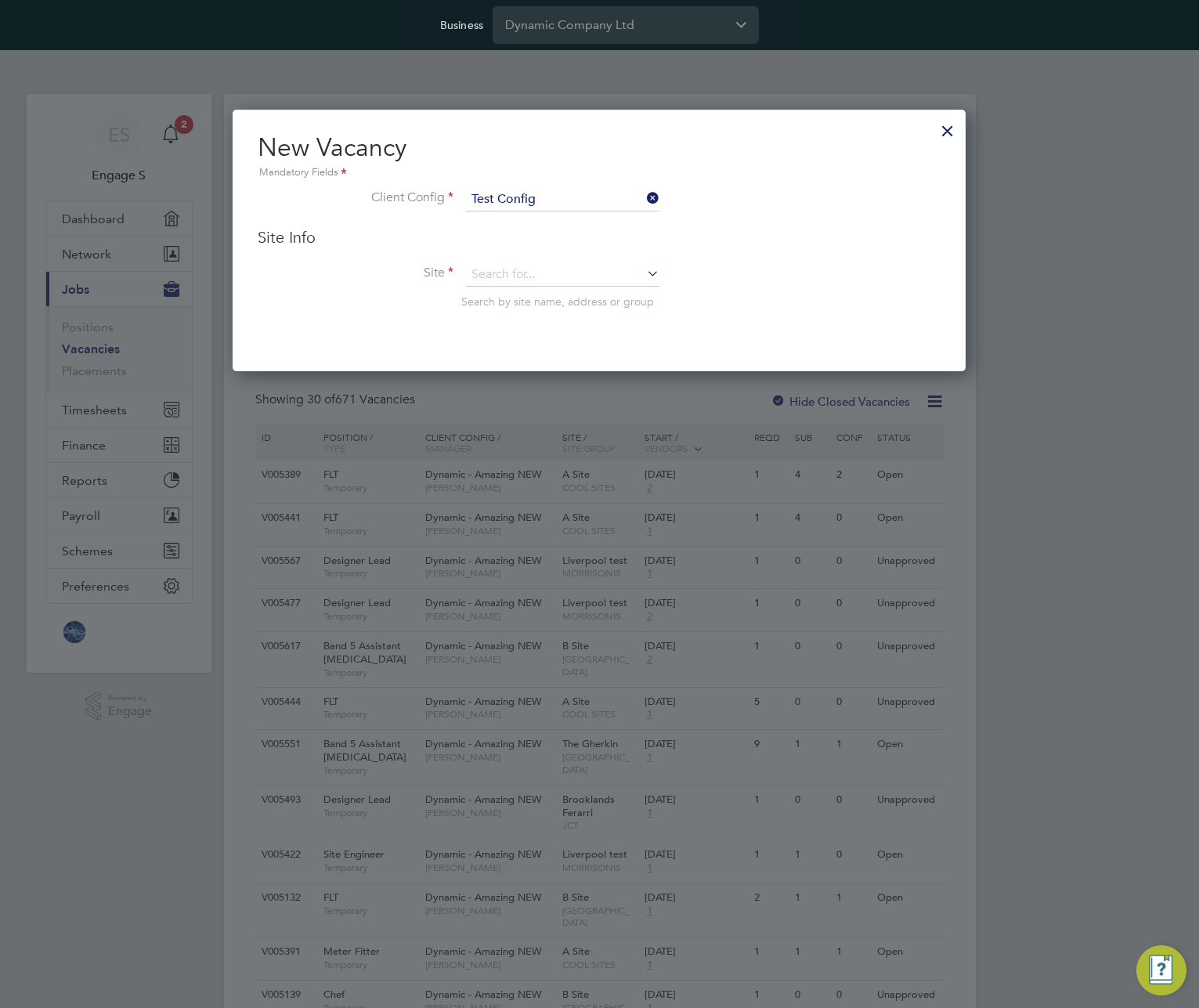
type input "RTS - Example Essex"
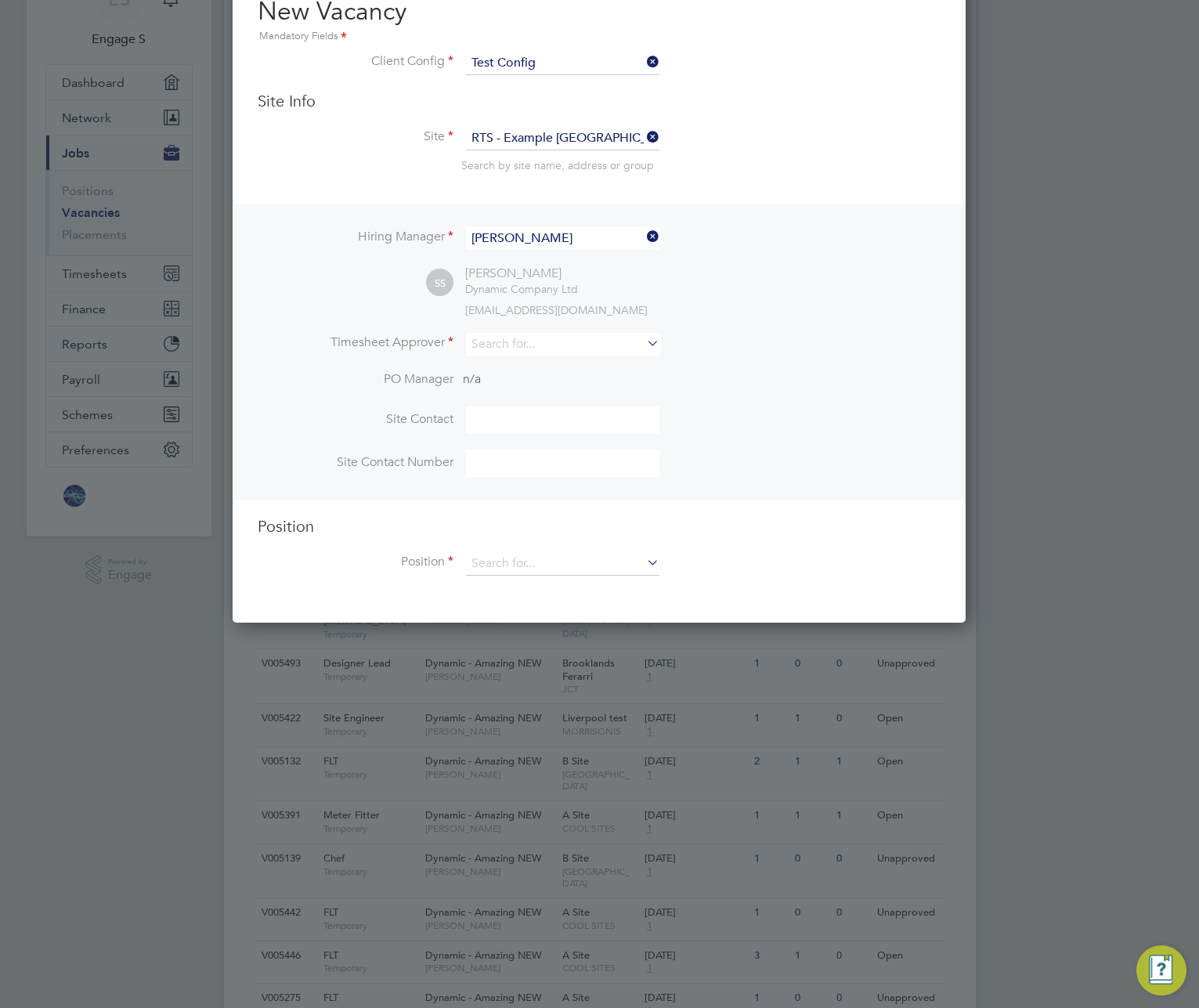
scroll to position [210, 0]
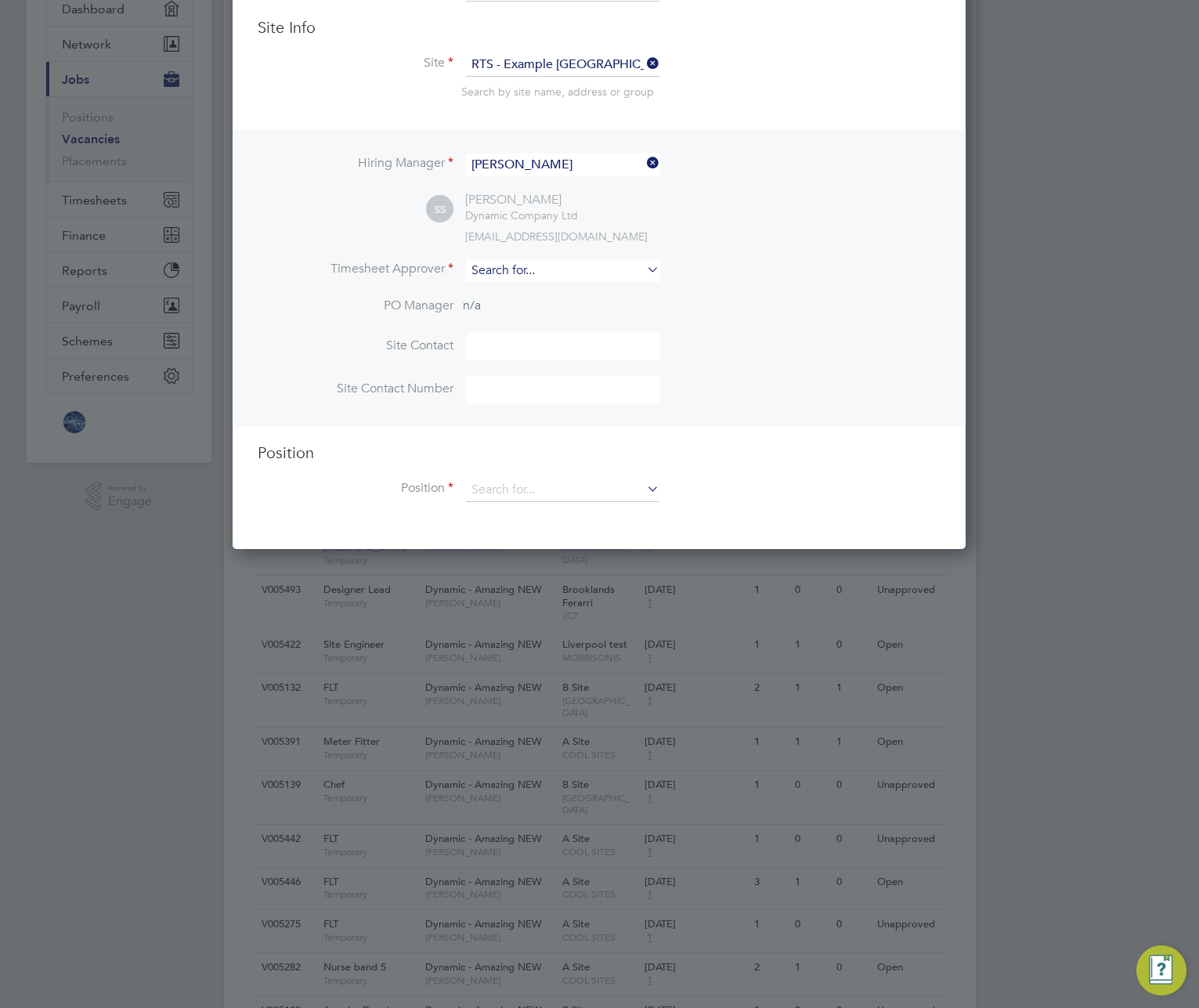
click at [594, 273] on input at bounding box center [563, 271] width 194 height 23
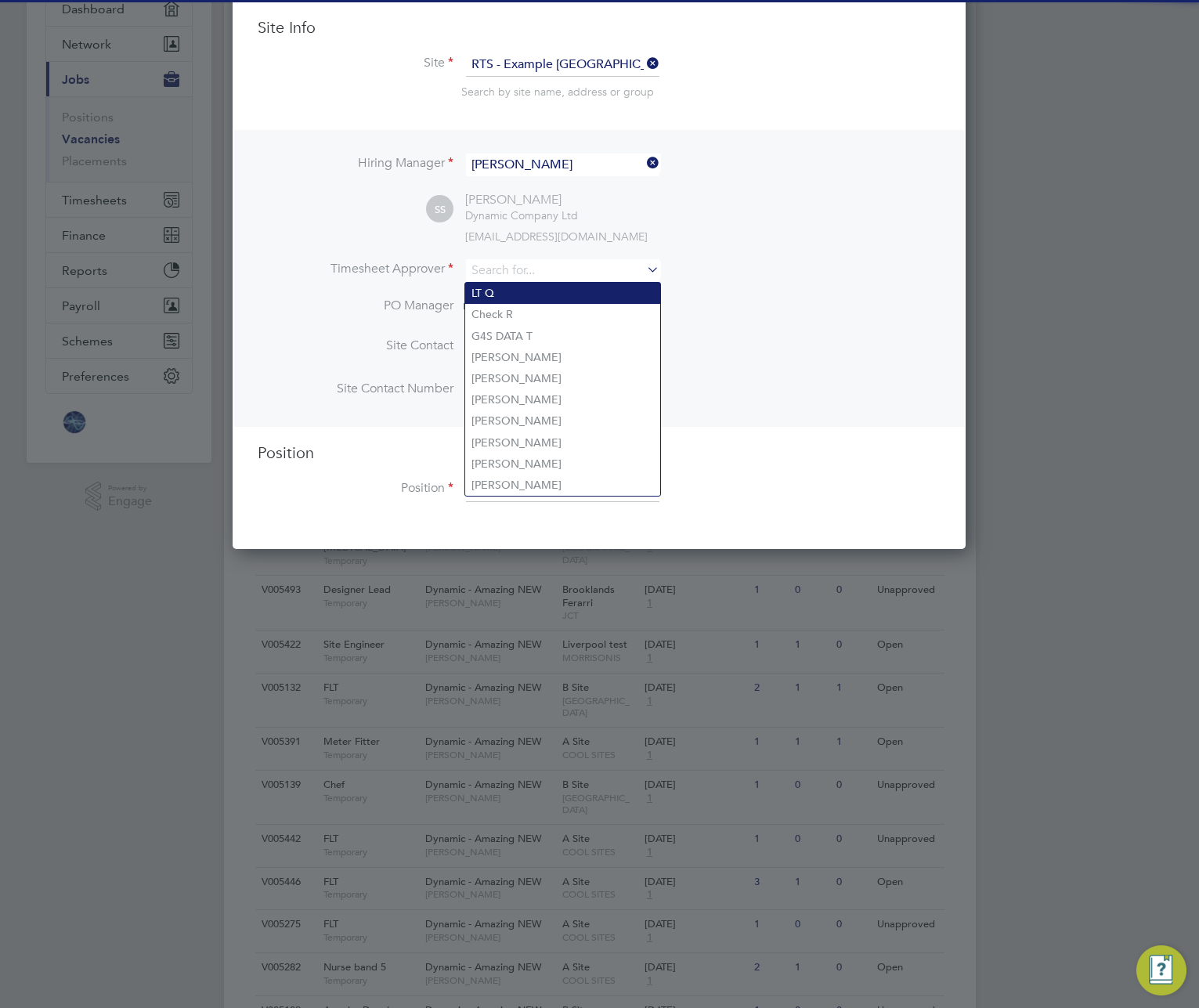
click at [582, 293] on li "LT Q" at bounding box center [563, 294] width 195 height 21
type input "LT Q"
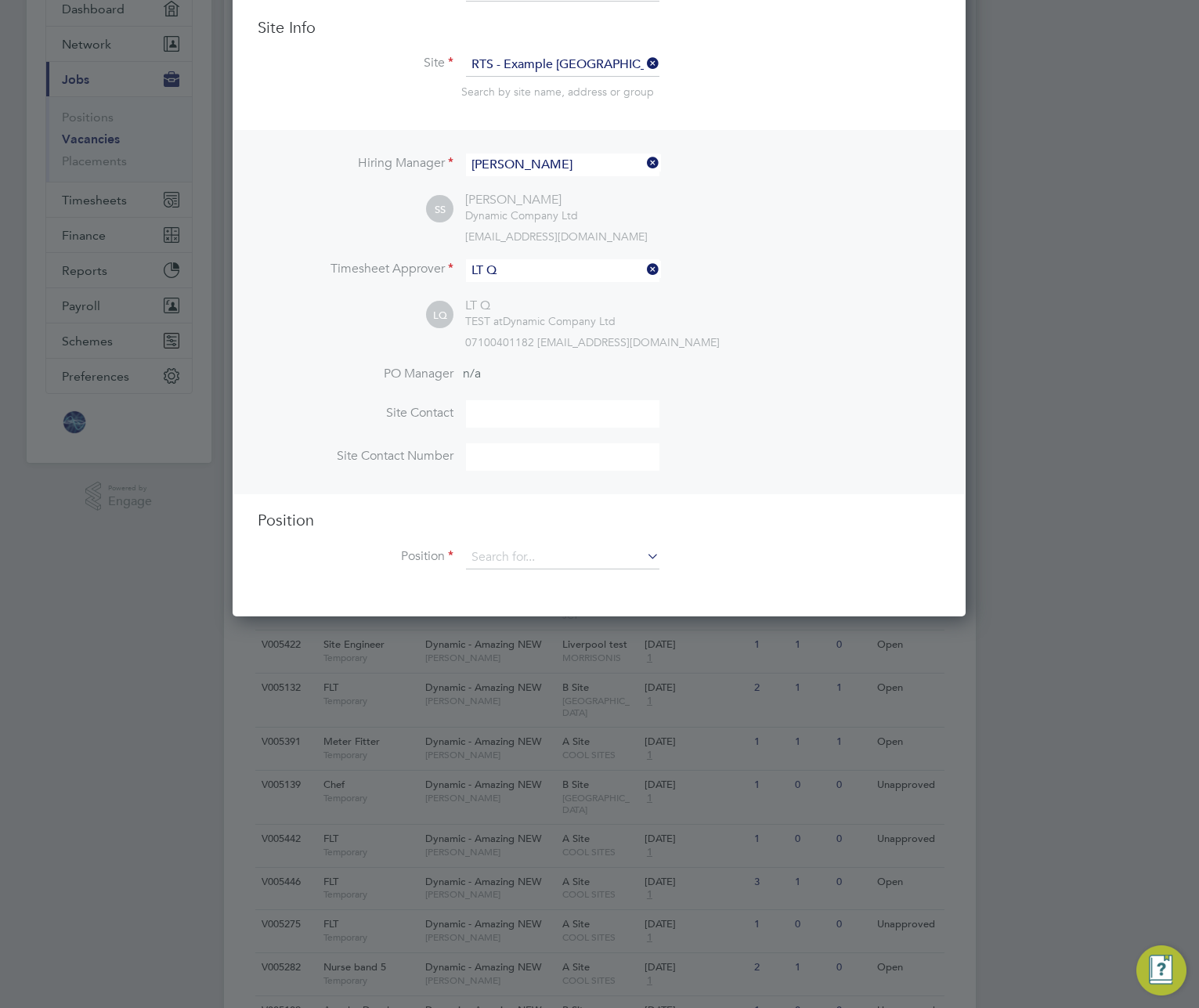
scroll to position [719, 734]
click at [569, 551] on input at bounding box center [563, 557] width 194 height 23
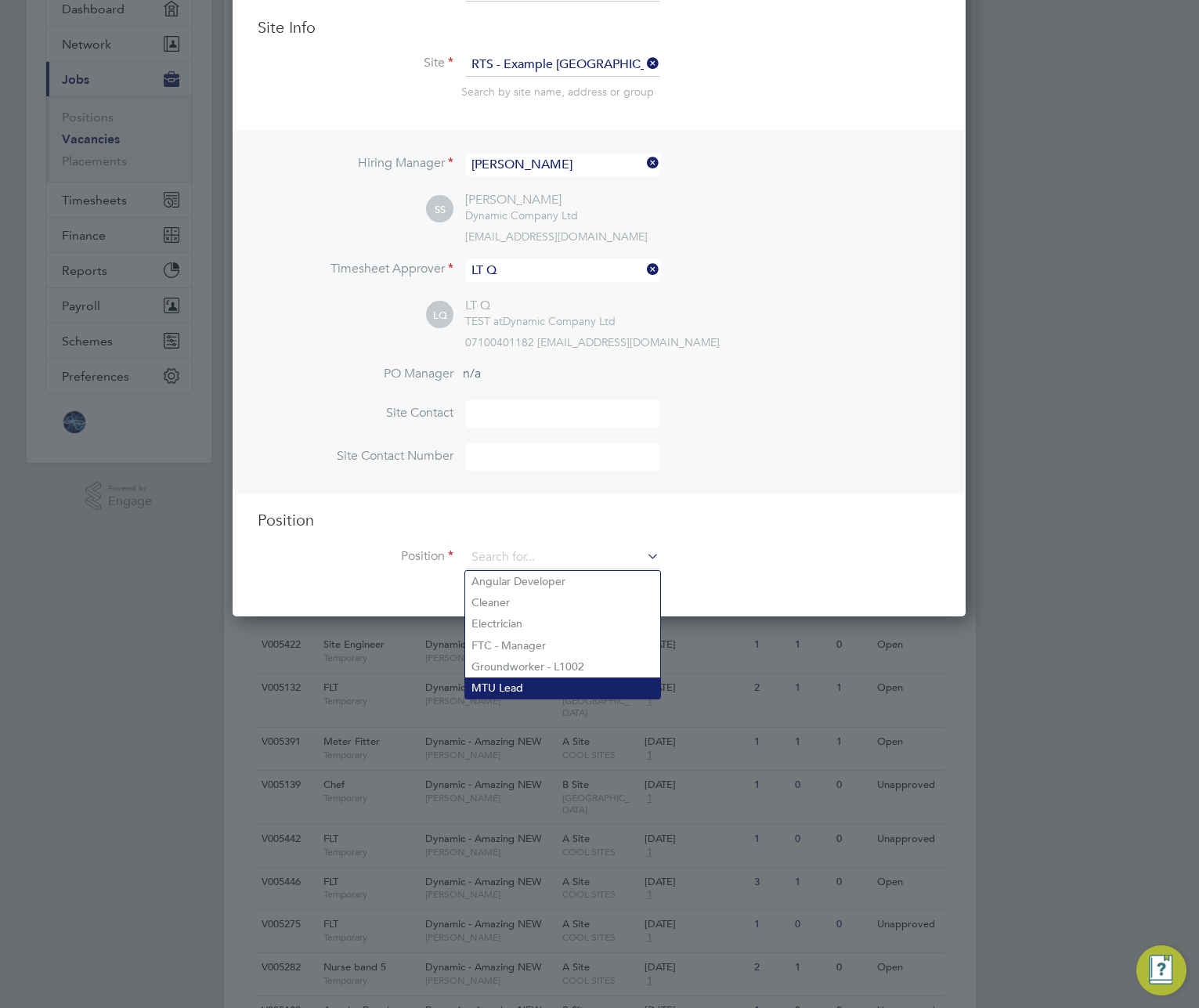
click at [555, 677] on li "MTU Lead" at bounding box center [563, 688] width 195 height 21
type input "MTU Lead"
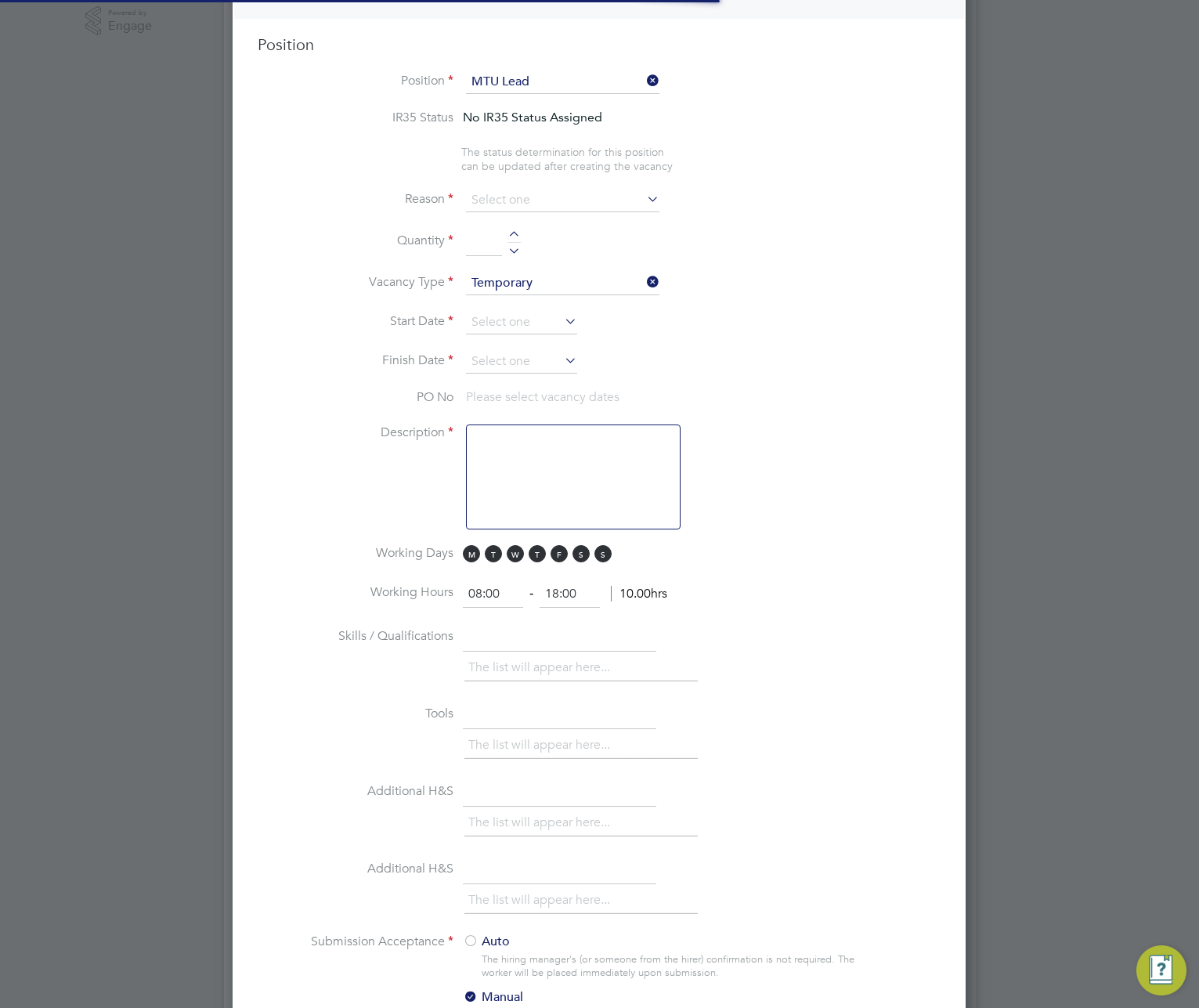
scroll to position [46, 82]
click at [733, 302] on ng-container "IR35 Status No IR35 Status Assigned The status determination for this position …" at bounding box center [599, 585] width 683 height 951
click at [613, 204] on input at bounding box center [563, 200] width 194 height 23
click at [571, 247] on li "Holiday" at bounding box center [563, 244] width 195 height 20
type input "Holiday"
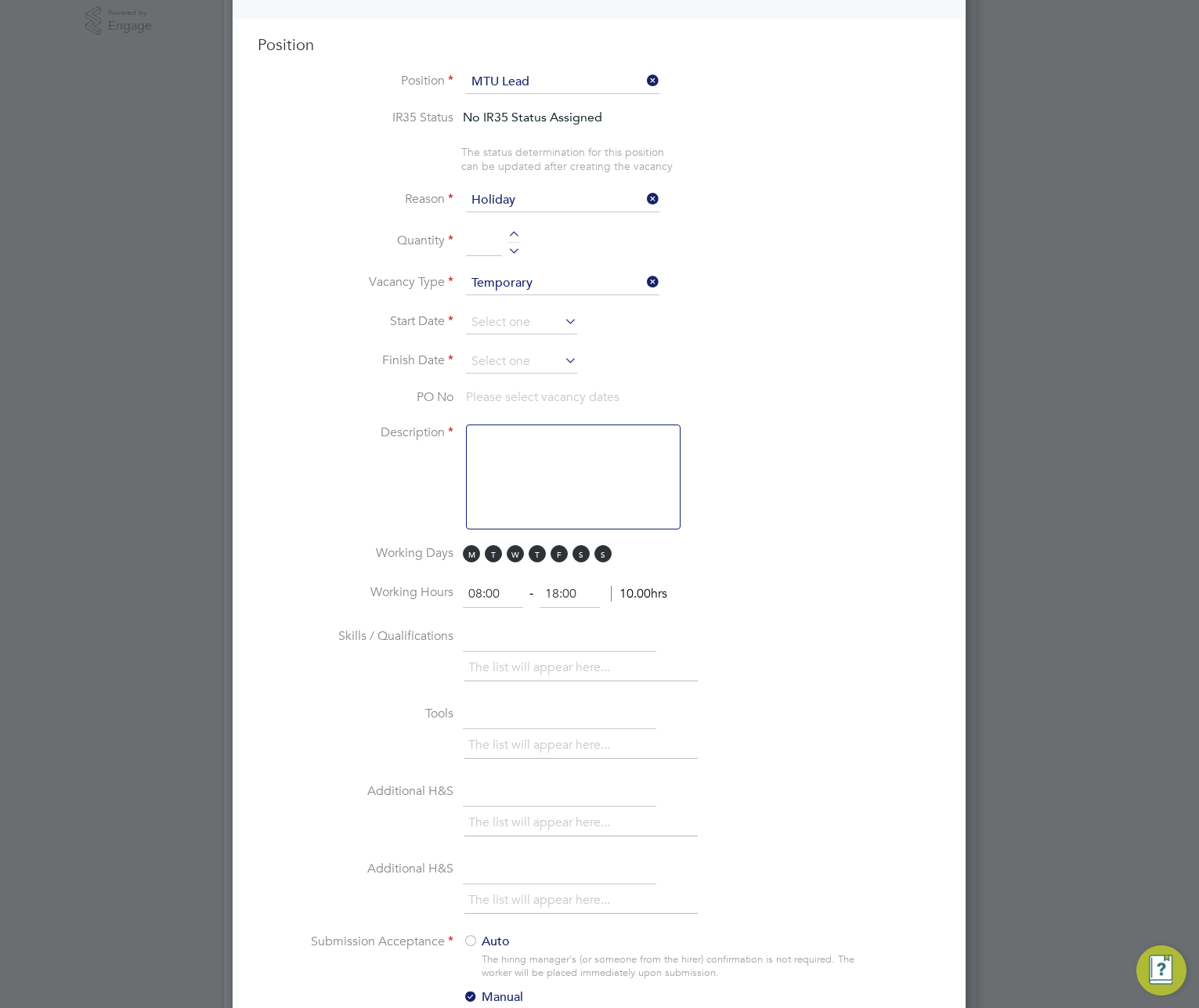
click at [508, 232] on div at bounding box center [514, 237] width 14 height 11
type input "1"
click at [535, 331] on input at bounding box center [522, 323] width 111 height 23
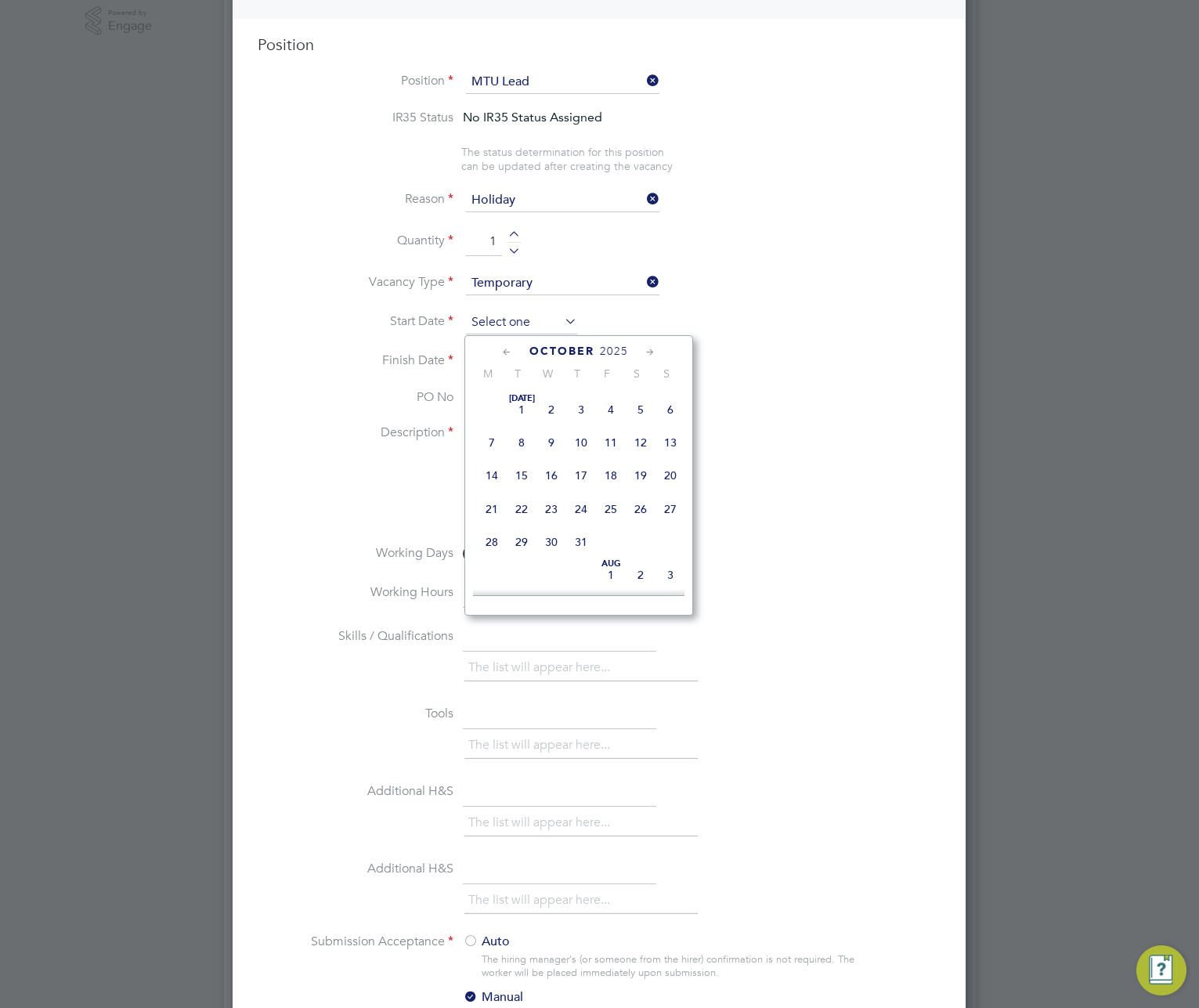
scroll to position [475, 0]
click at [493, 406] on span "29" at bounding box center [492, 398] width 30 height 30
type input "29 Sep 2025"
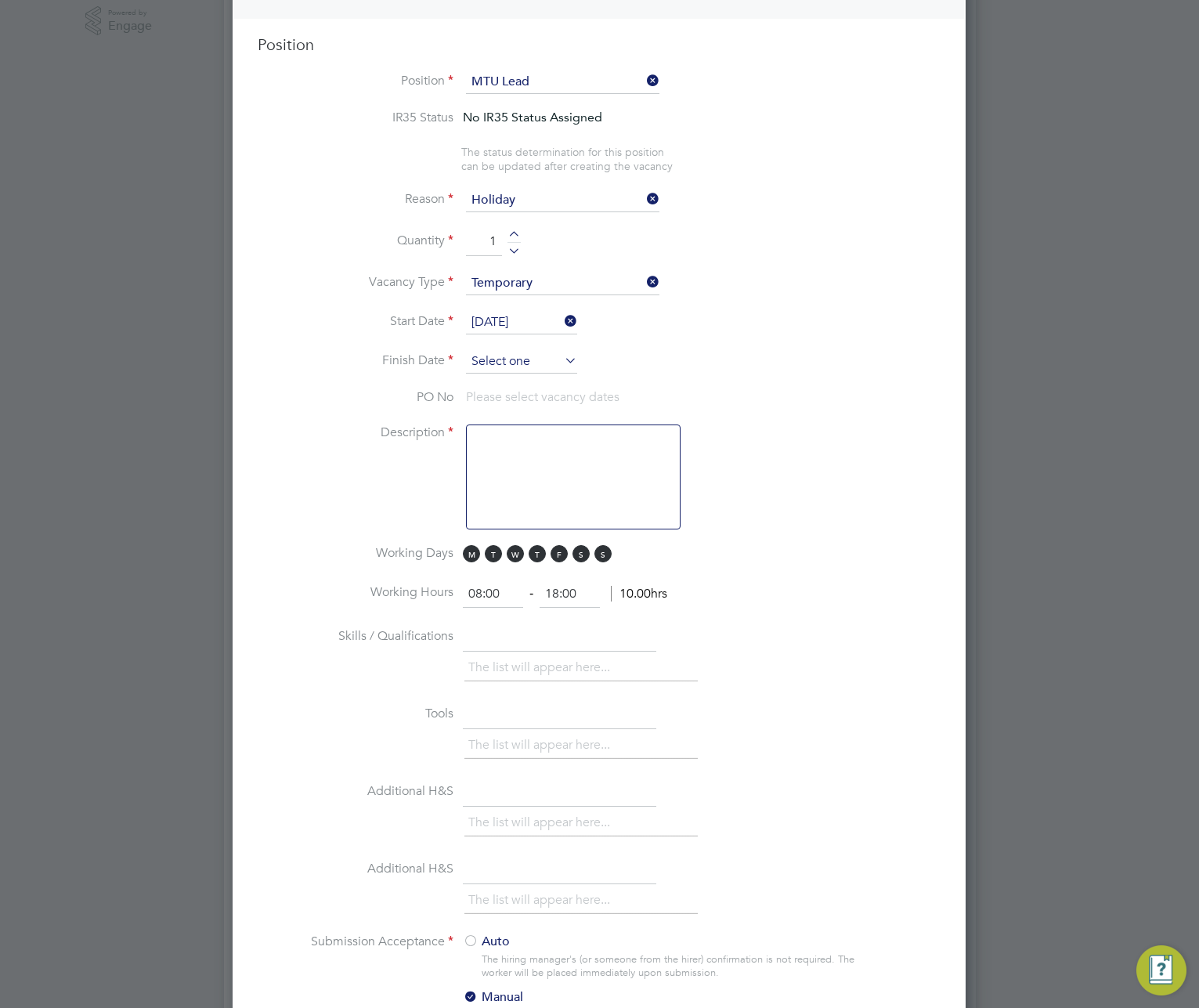
click at [552, 367] on input at bounding box center [522, 361] width 111 height 23
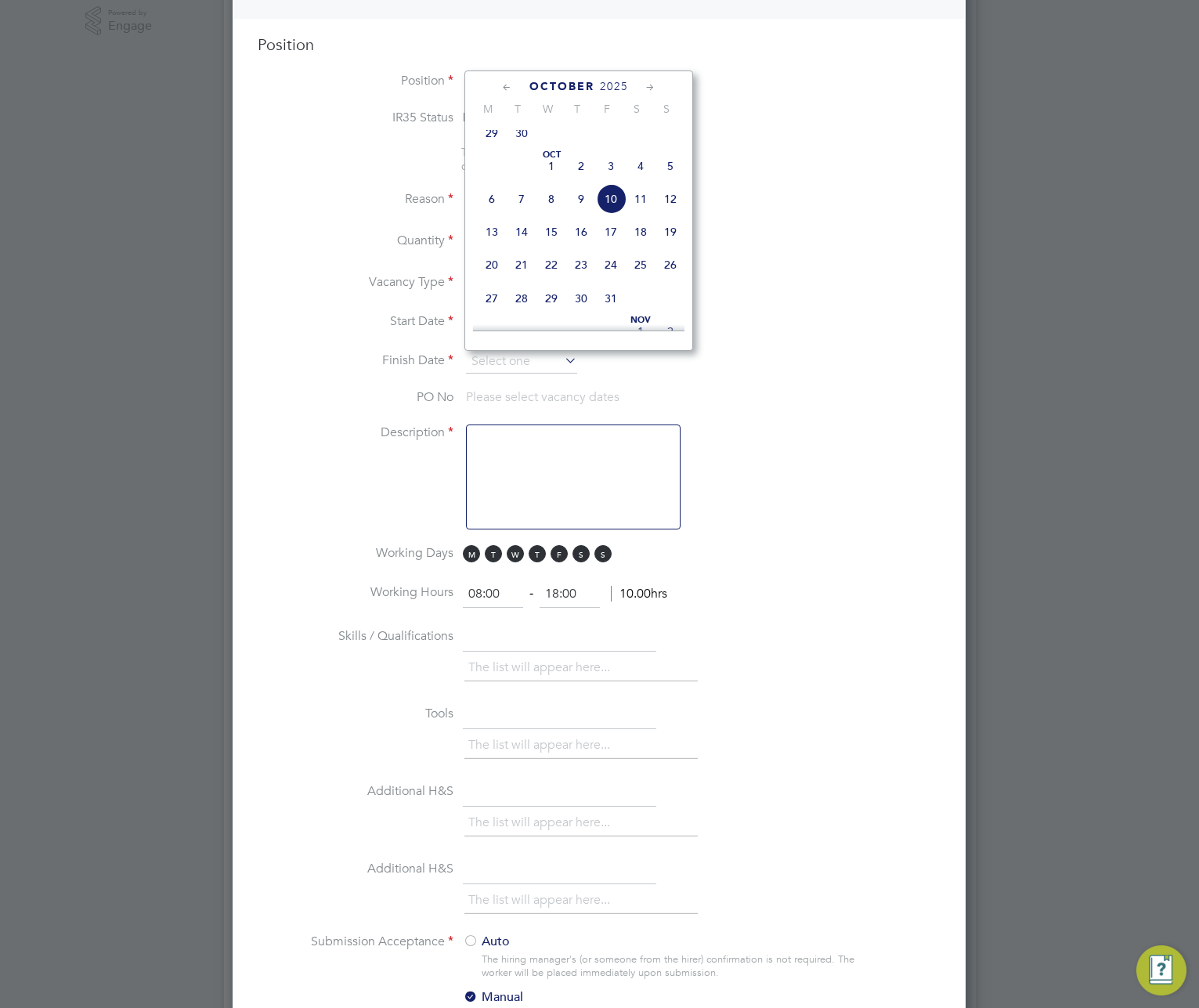
click at [614, 311] on span "31" at bounding box center [610, 298] width 30 height 30
type input "31 Oct 2025"
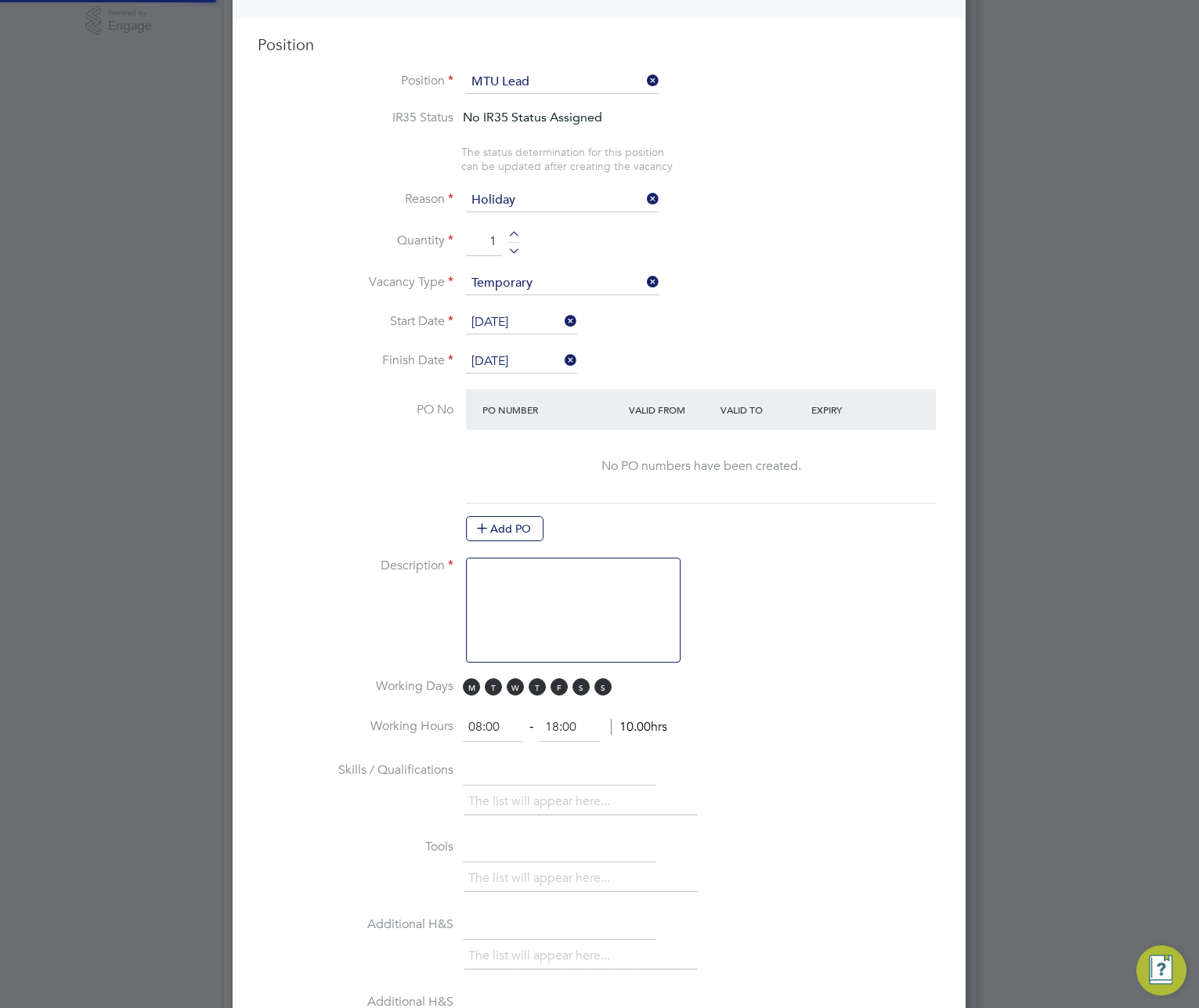
scroll to position [2343, 734]
click at [743, 372] on li "Finish Date 31 Oct 2025" at bounding box center [599, 369] width 683 height 40
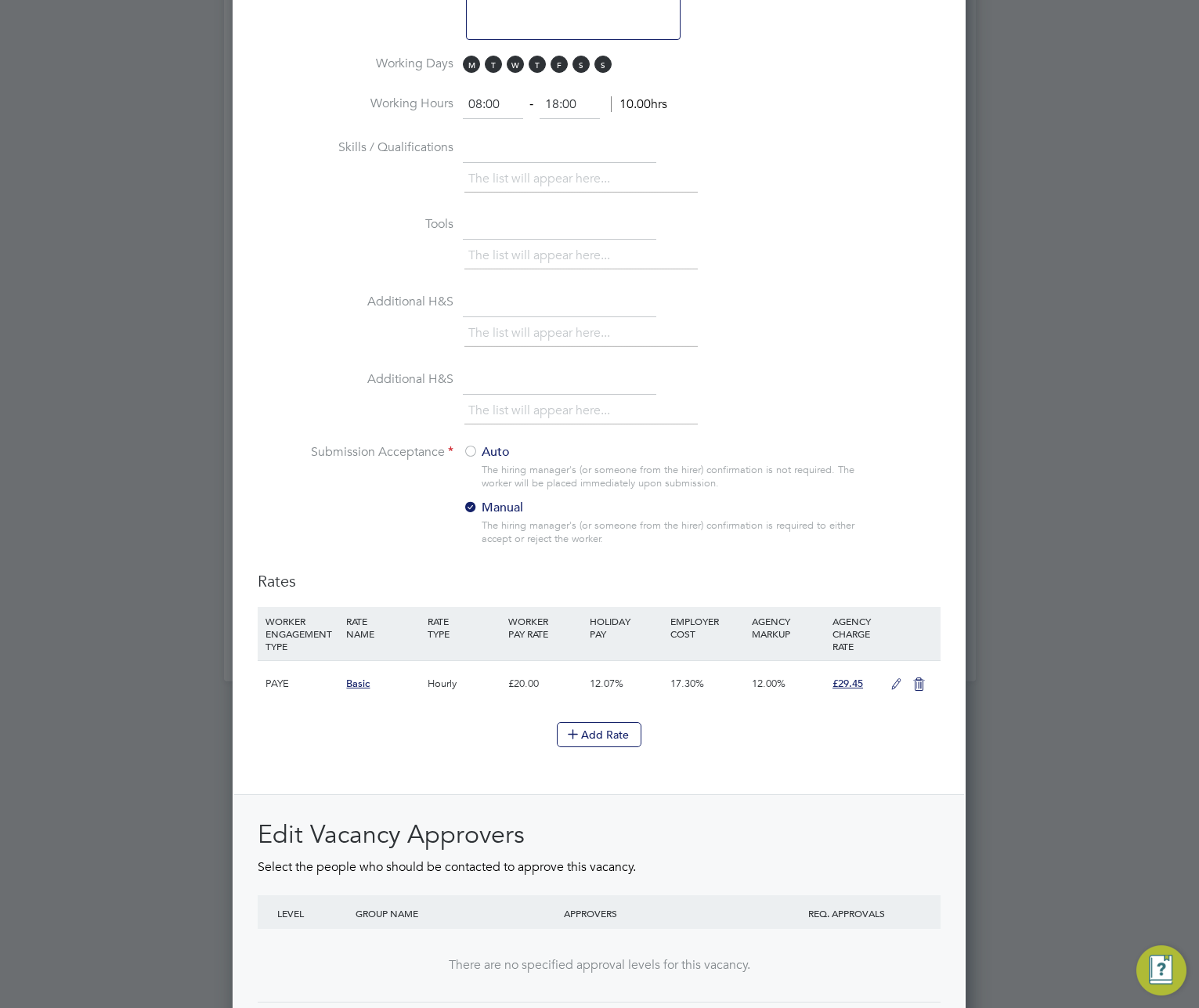
scroll to position [1443, 0]
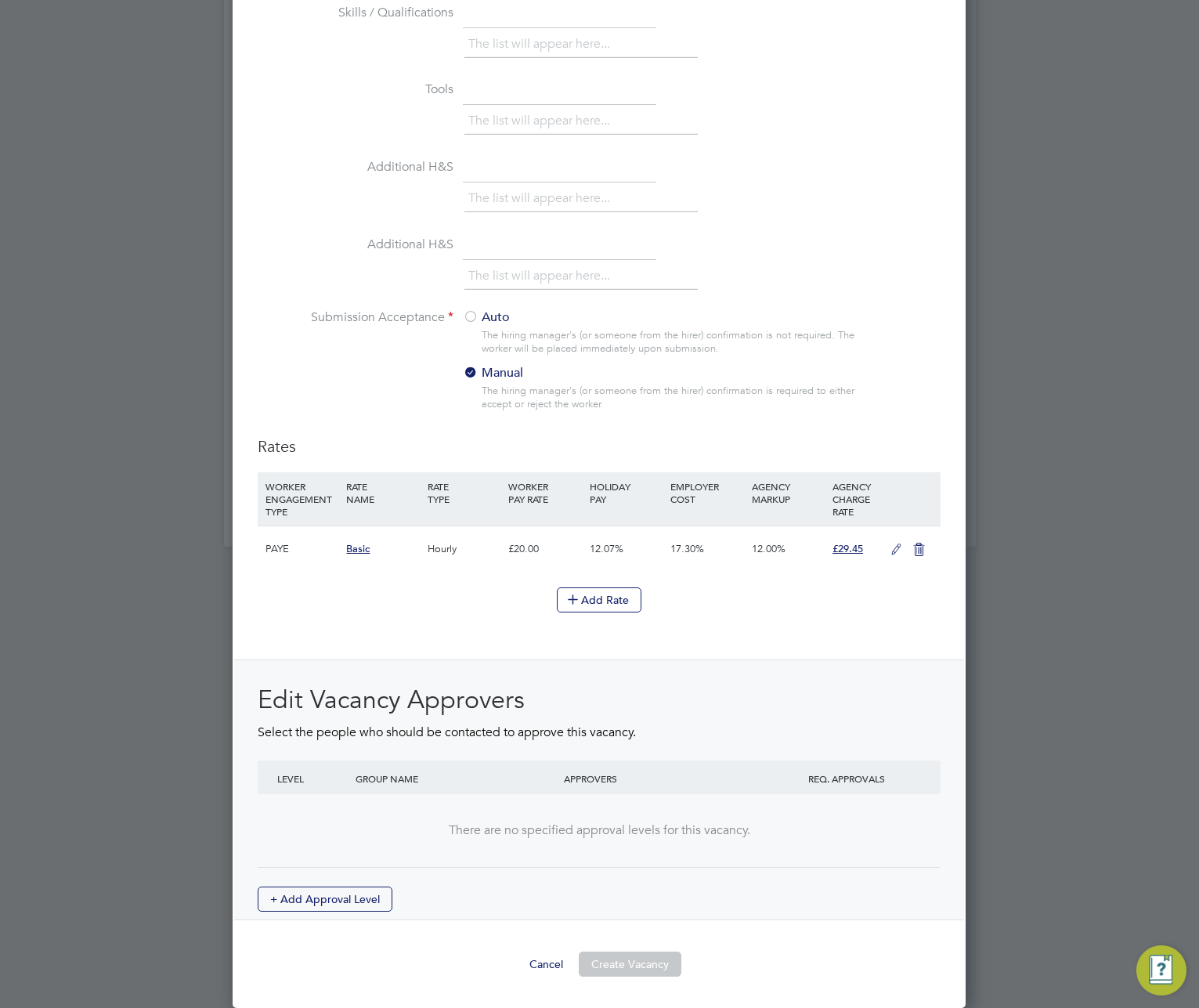
click at [479, 321] on label "Auto" at bounding box center [560, 318] width 196 height 16
click at [630, 959] on button "Create Vacancy" at bounding box center [630, 964] width 102 height 25
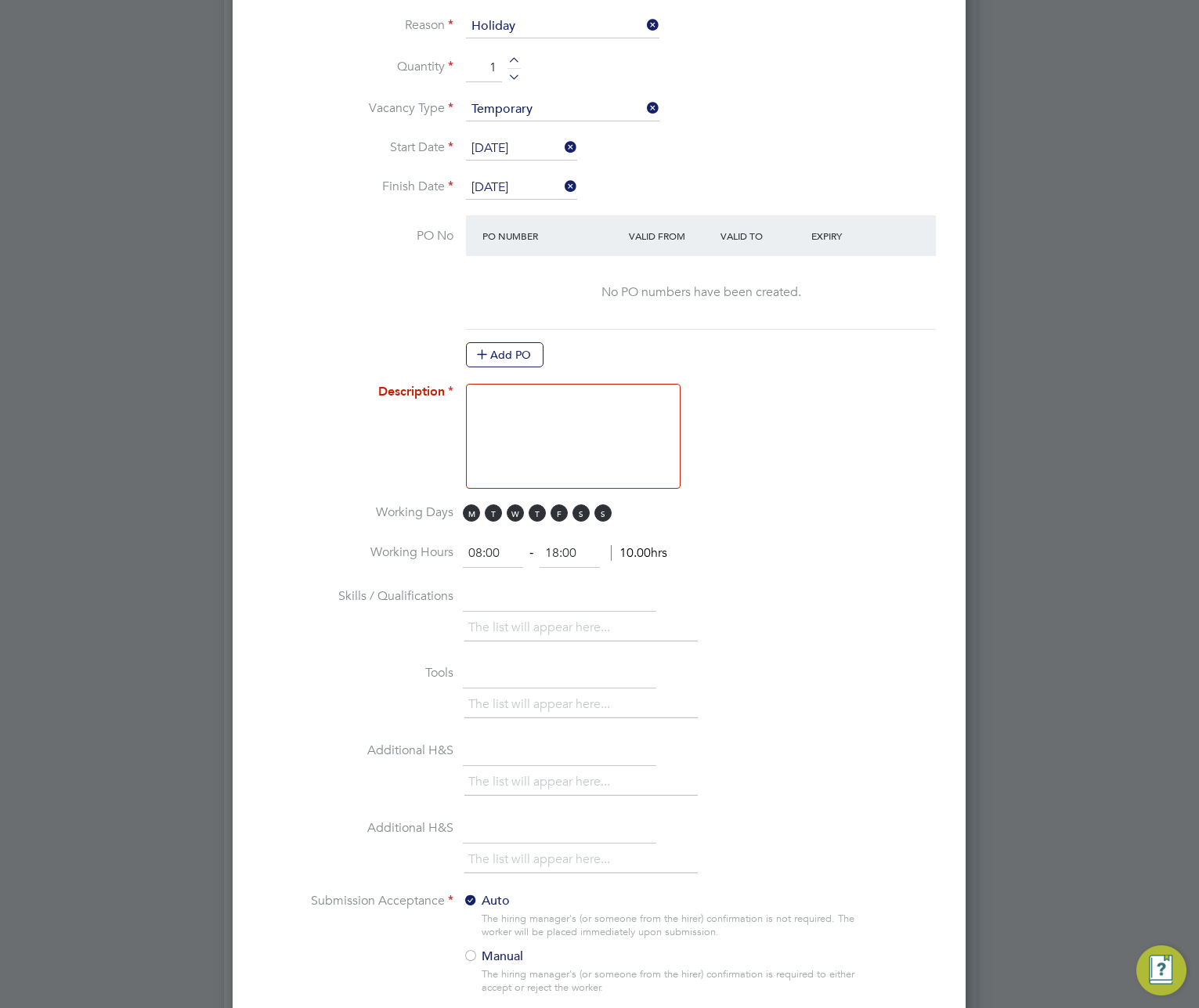
scroll to position [799, 0]
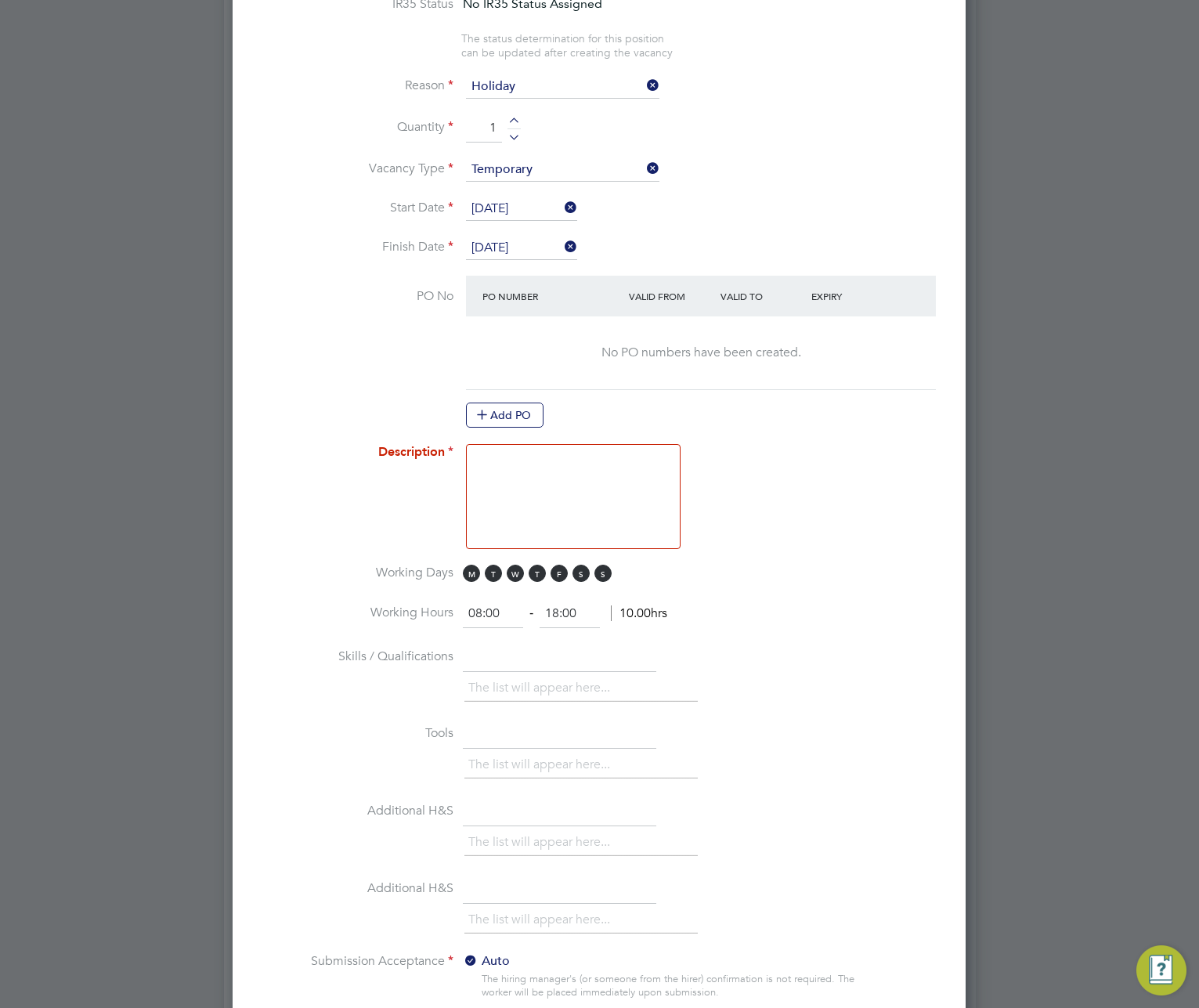
click at [579, 475] on textarea at bounding box center [573, 497] width 214 height 105
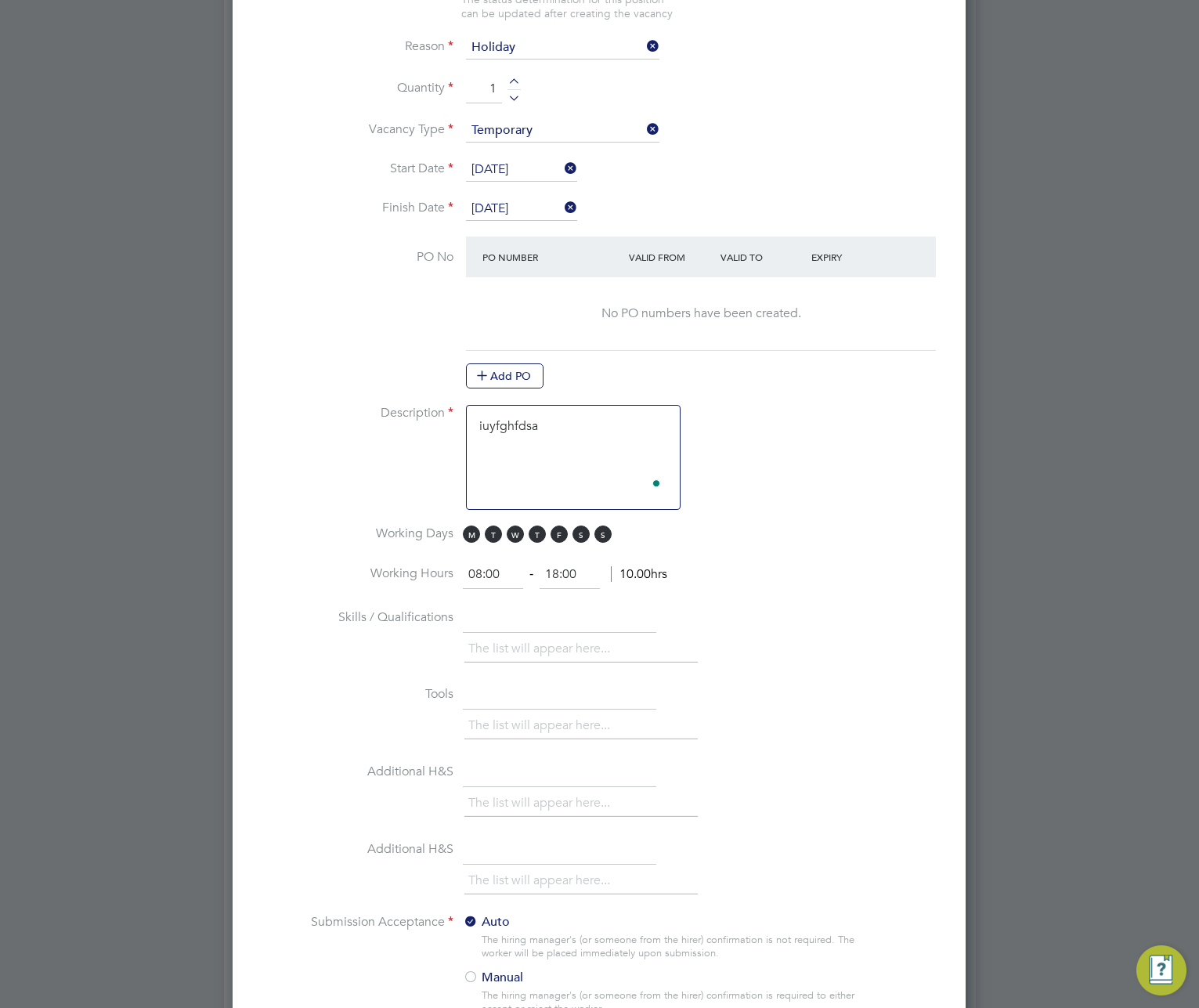
type textarea "iuyfghfdsa"
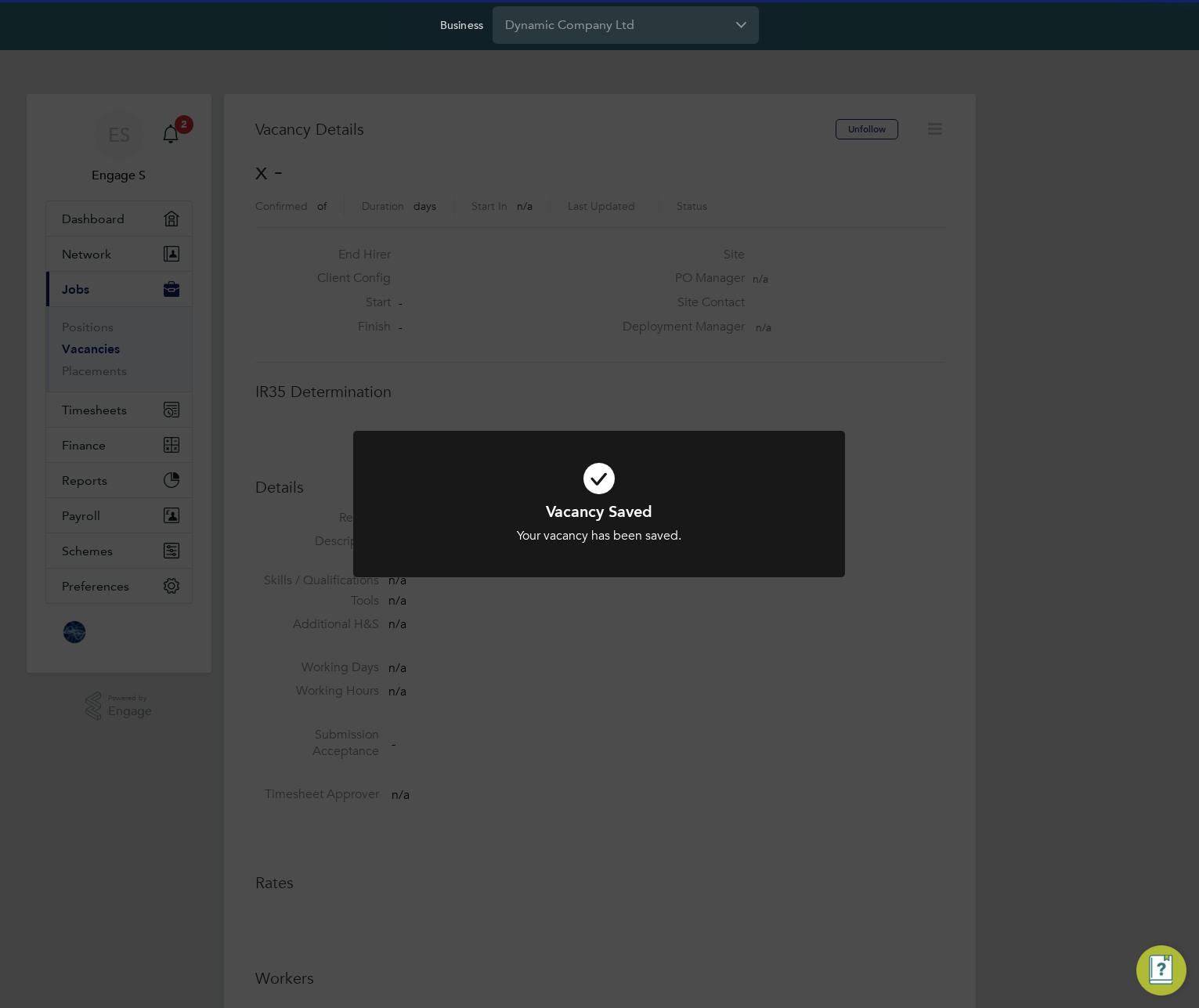
scroll to position [8, 8]
click at [1023, 352] on div "Vacancy Saved Your vacancy has been saved. Cancel Okay" at bounding box center [599, 504] width 1199 height 1008
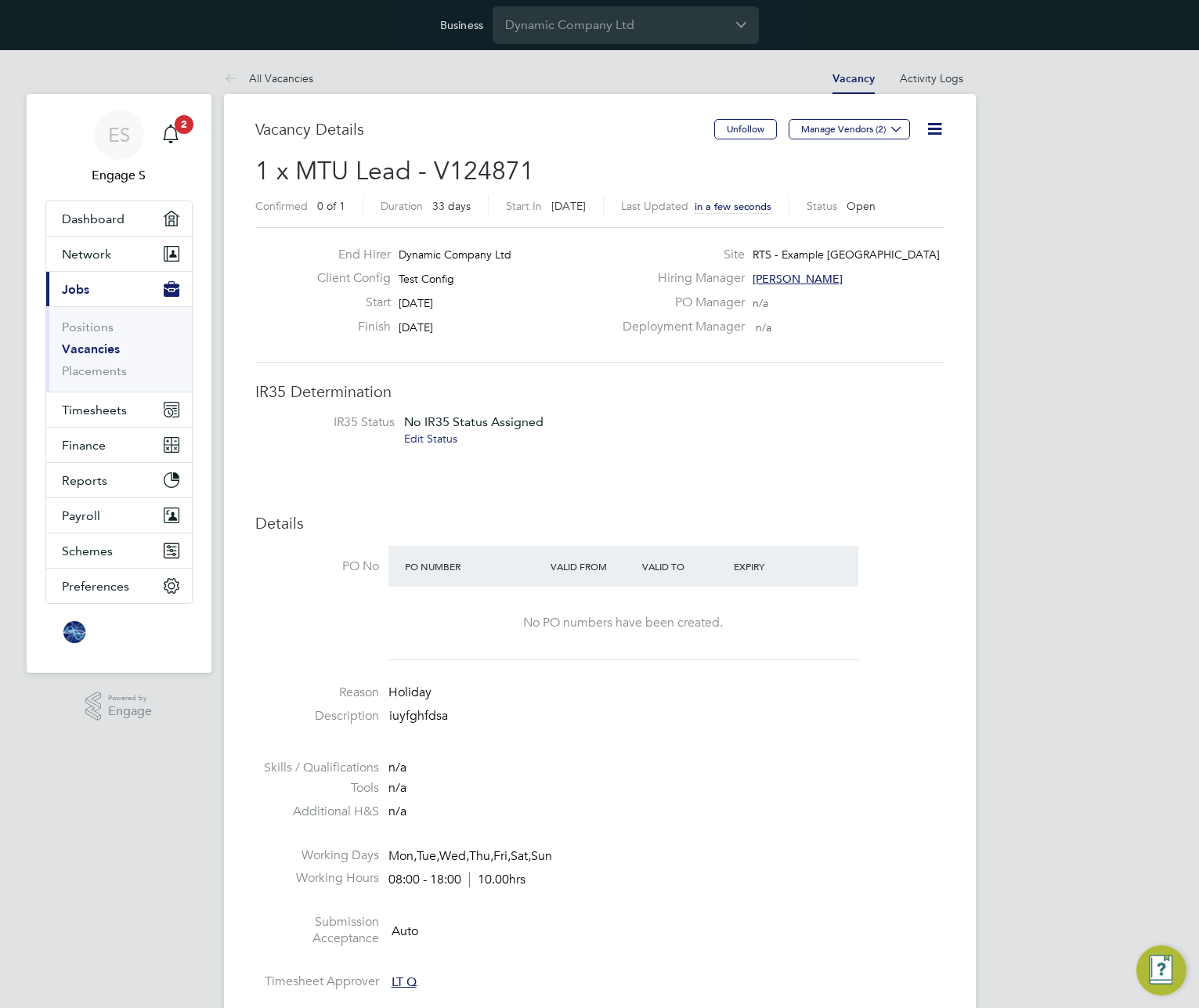
click at [931, 127] on icon at bounding box center [935, 129] width 19 height 19
click at [898, 185] on li "Update Status" at bounding box center [896, 188] width 91 height 22
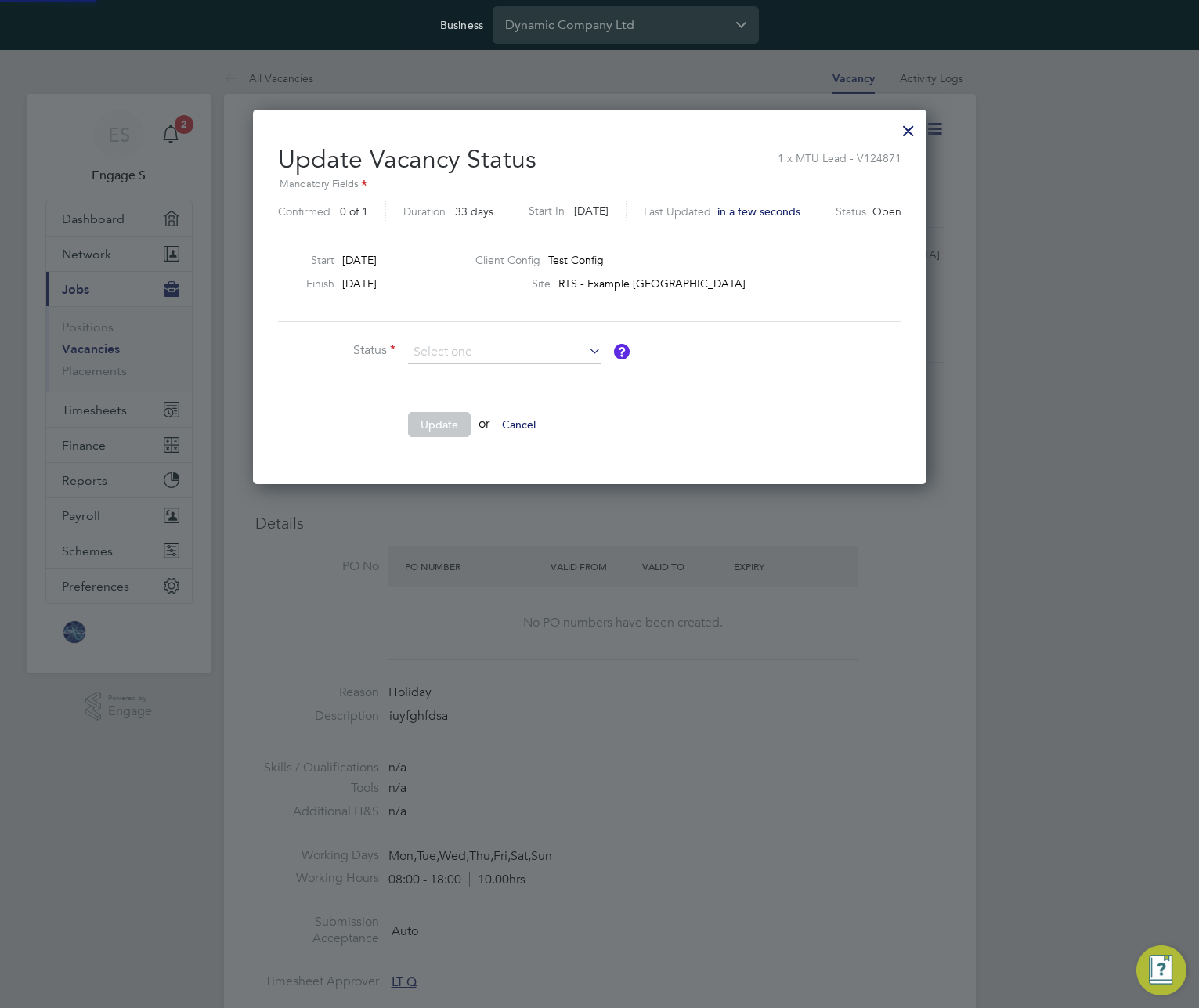
scroll to position [373, 693]
click at [468, 397] on li "Closed" at bounding box center [505, 394] width 195 height 20
type input "Closed"
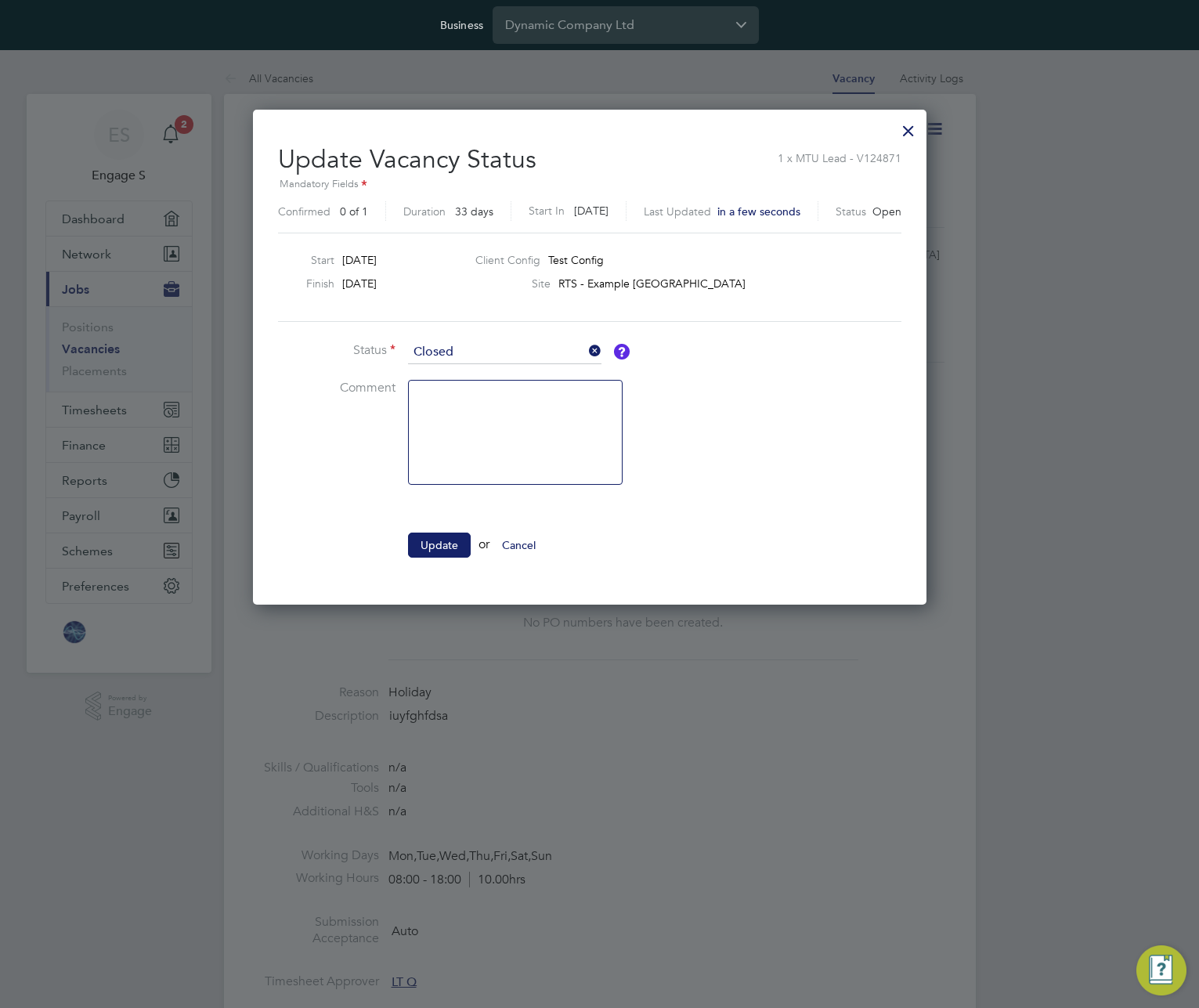
scroll to position [494, 693]
click at [437, 536] on button "Update" at bounding box center [439, 545] width 63 height 25
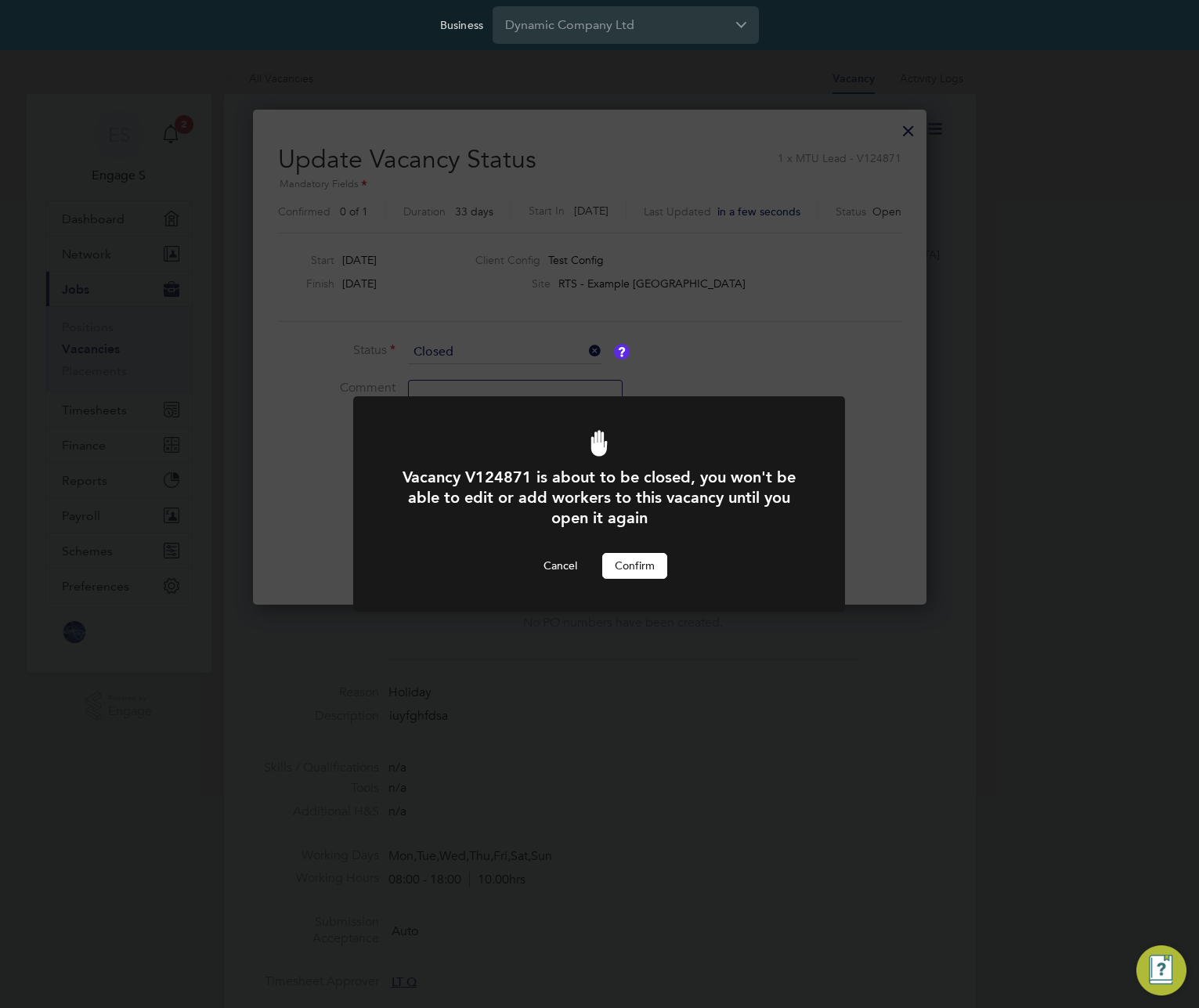
click at [640, 574] on button "Confirm" at bounding box center [635, 565] width 65 height 25
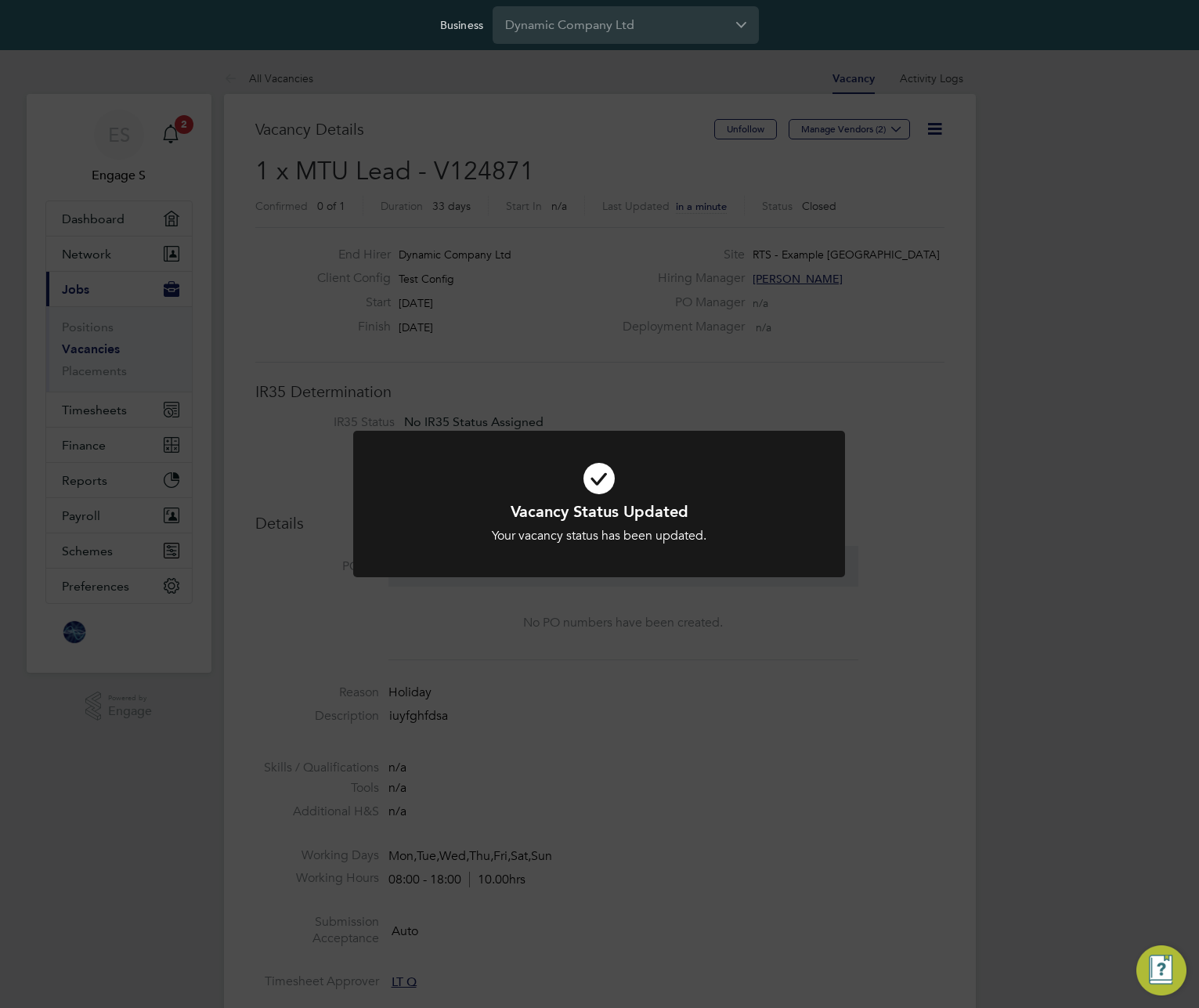
scroll to position [46, 110]
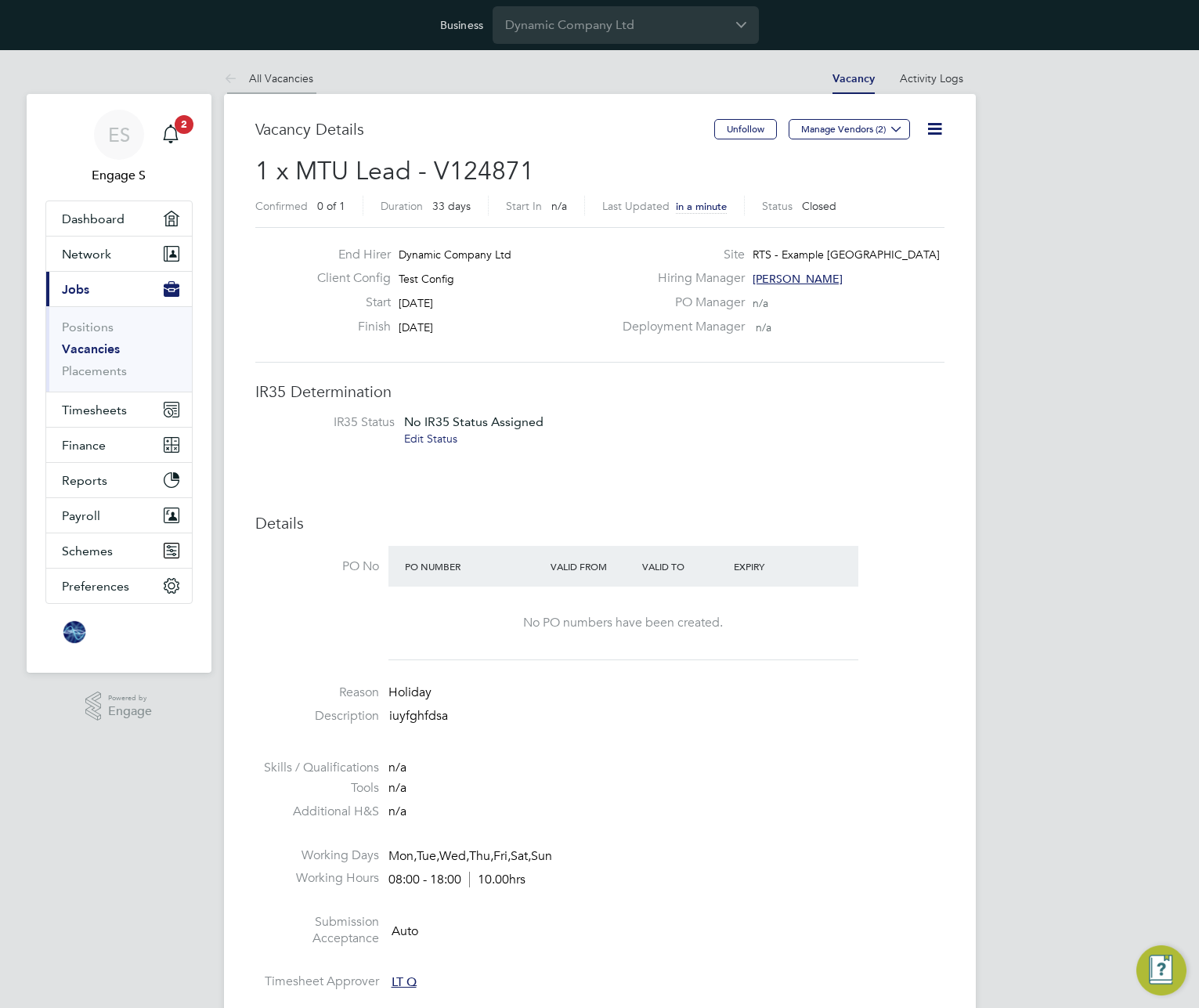
click at [274, 78] on link "All Vacancies" at bounding box center [269, 77] width 90 height 14
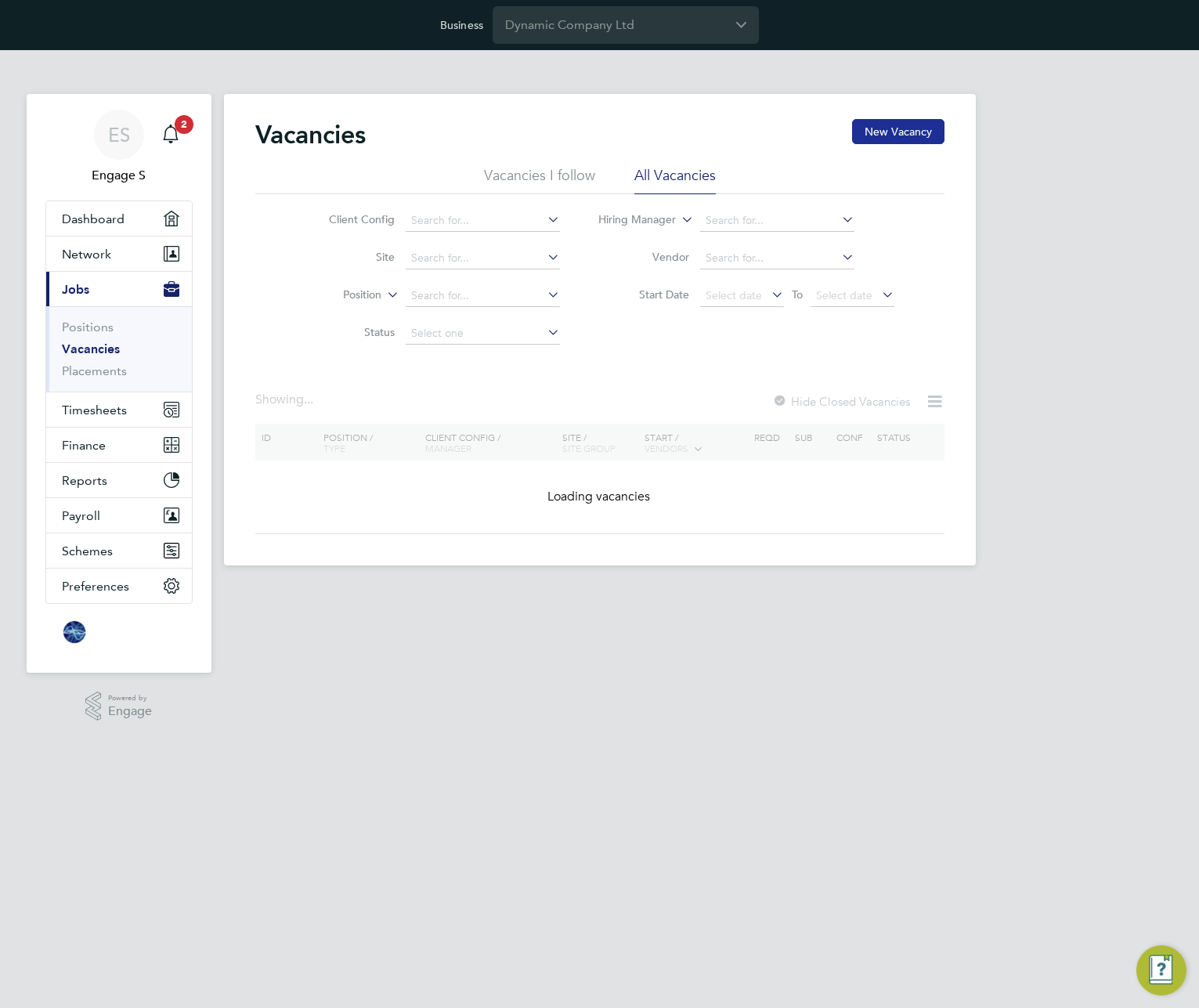
click at [901, 135] on button "New Vacancy" at bounding box center [898, 131] width 93 height 25
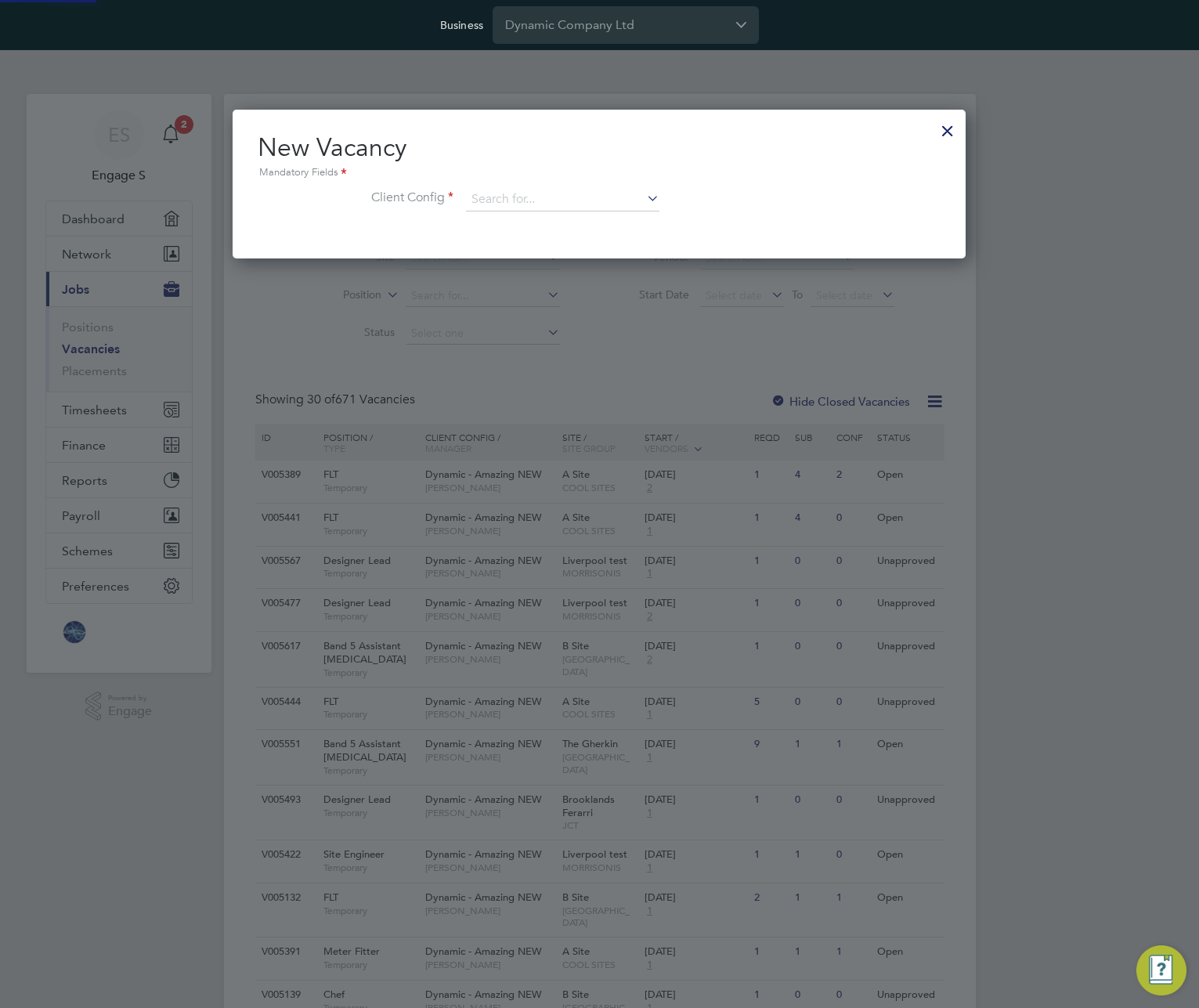
scroll to position [149, 734]
click at [565, 204] on input at bounding box center [563, 199] width 194 height 23
click at [546, 219] on li "Test Config" at bounding box center [563, 222] width 195 height 21
type input "Test Config"
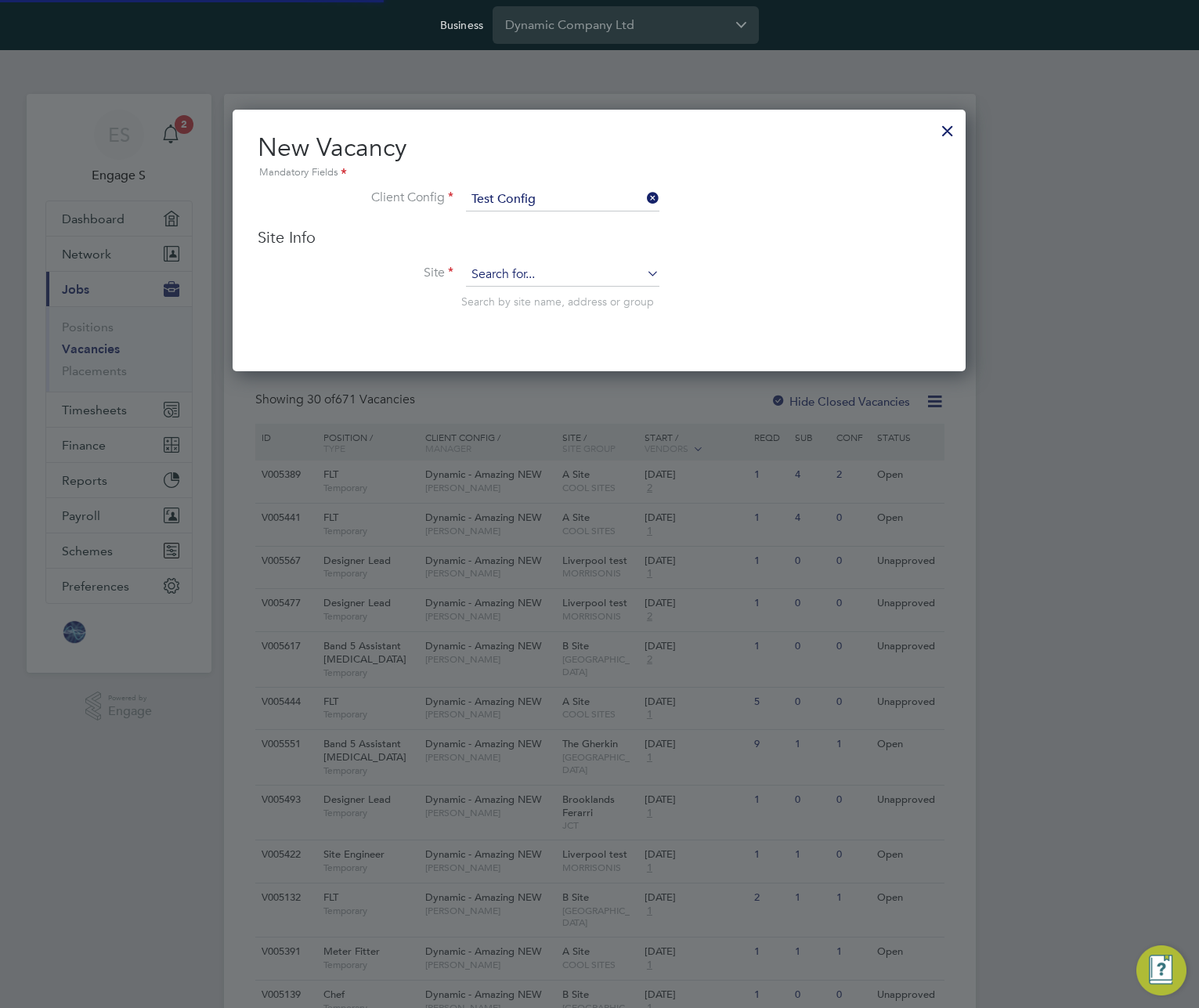
click at [615, 272] on input at bounding box center [563, 274] width 194 height 23
click at [573, 298] on li "C20038 - Test Site" at bounding box center [565, 298] width 201 height 21
type input "C20038 - Test Site"
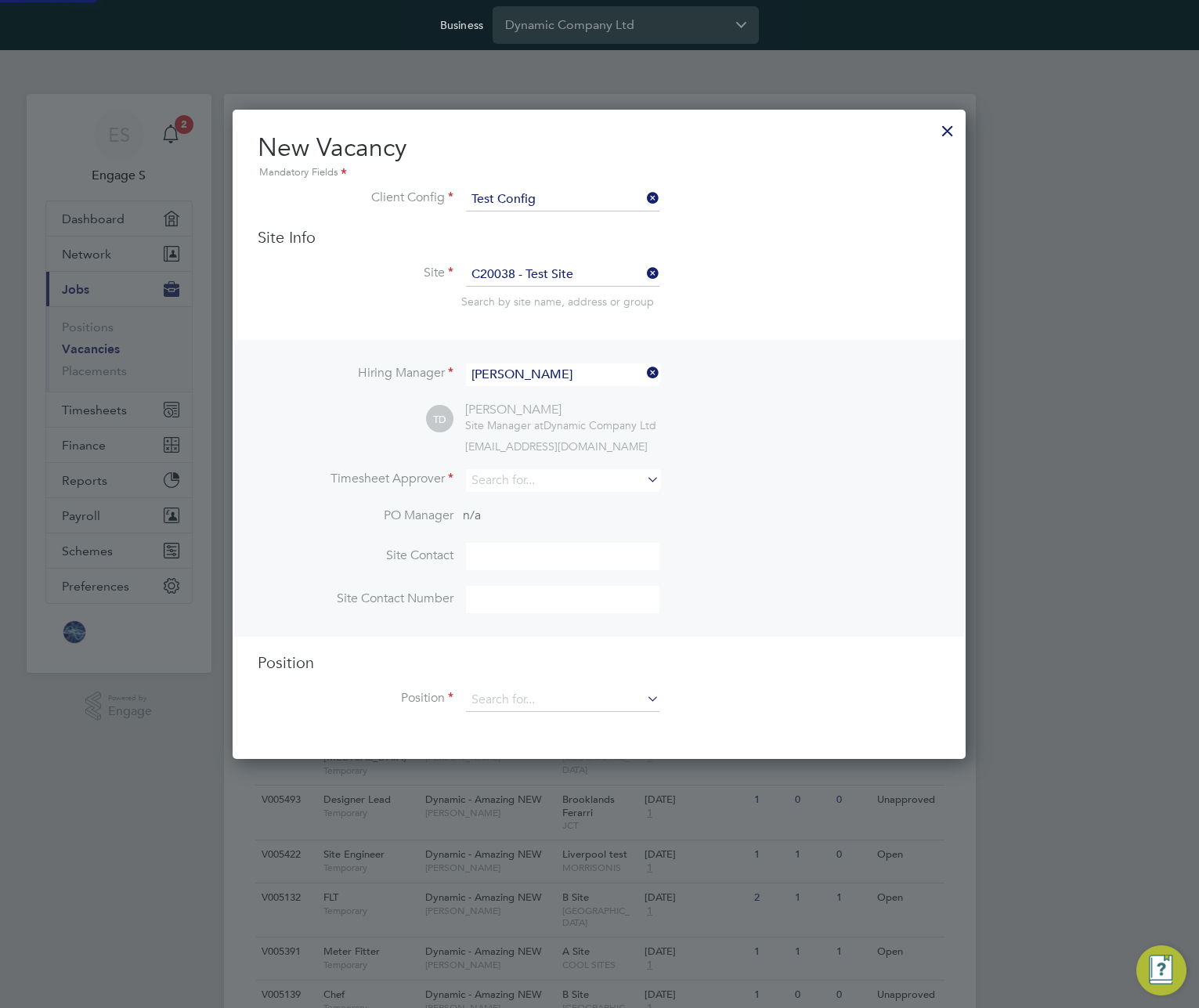
scroll to position [650, 734]
click at [585, 481] on input at bounding box center [563, 481] width 194 height 23
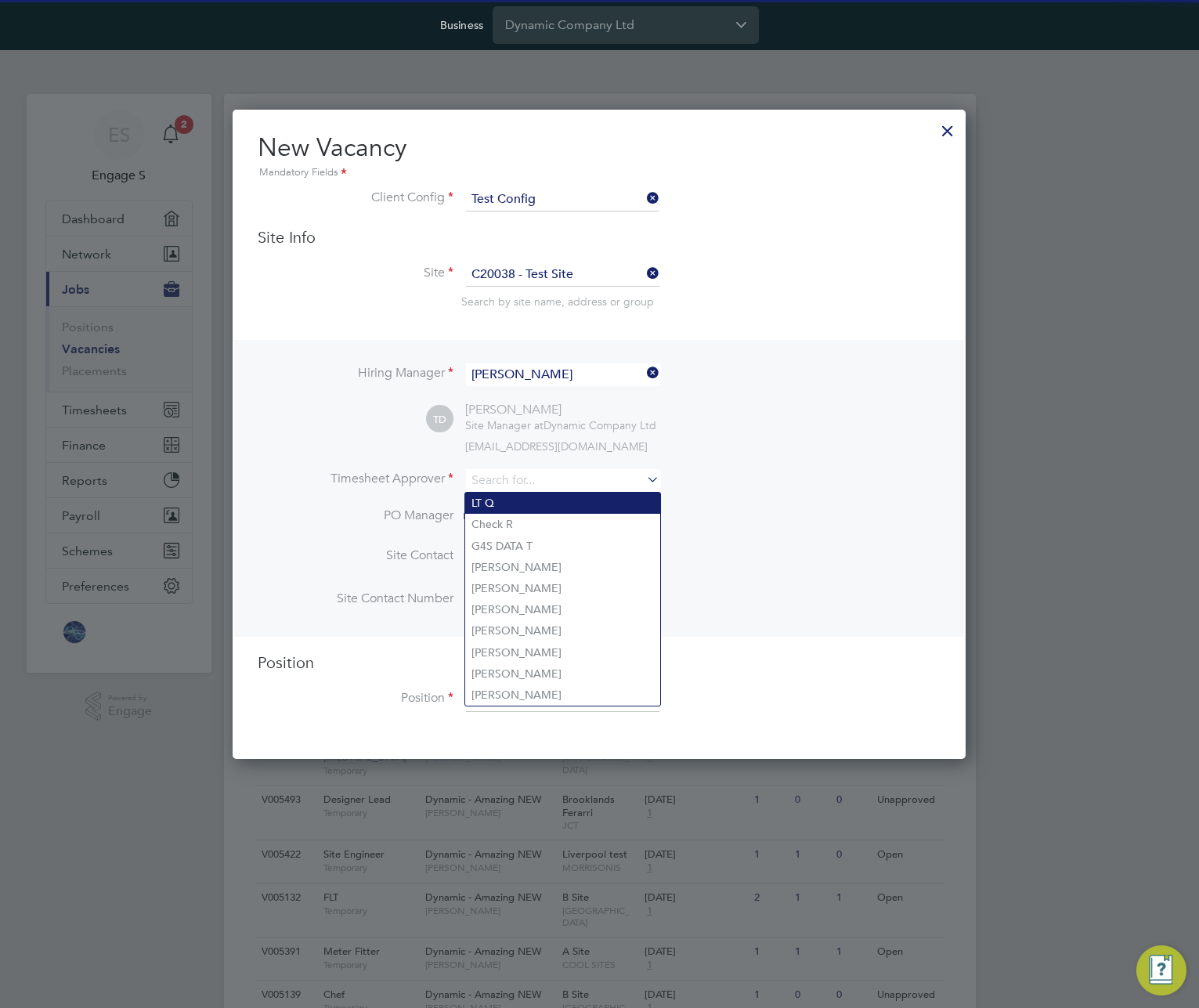
click at [557, 506] on li "LT Q" at bounding box center [563, 503] width 195 height 21
type input "LT Q"
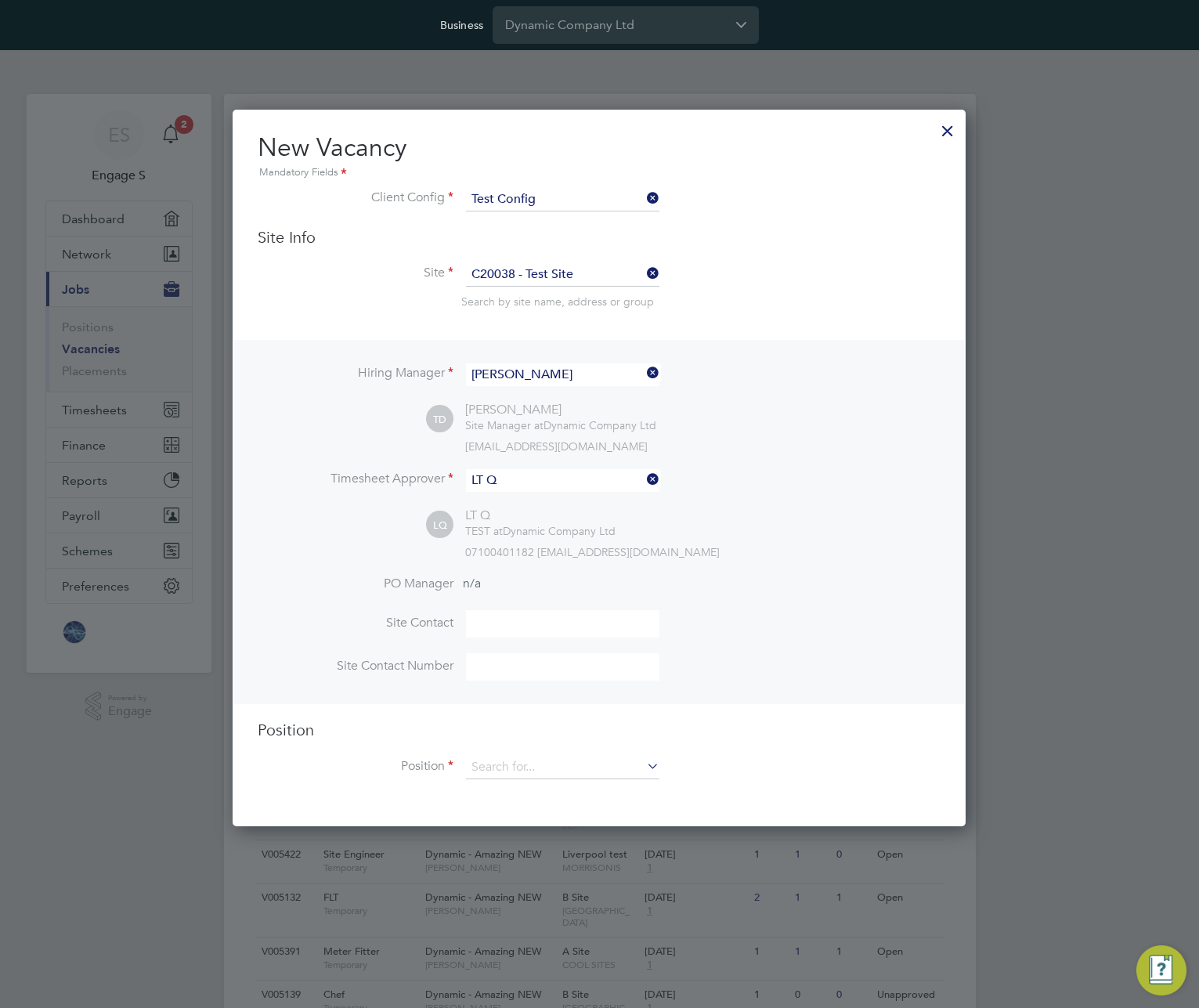
scroll to position [719, 734]
click at [560, 777] on input at bounding box center [563, 767] width 194 height 23
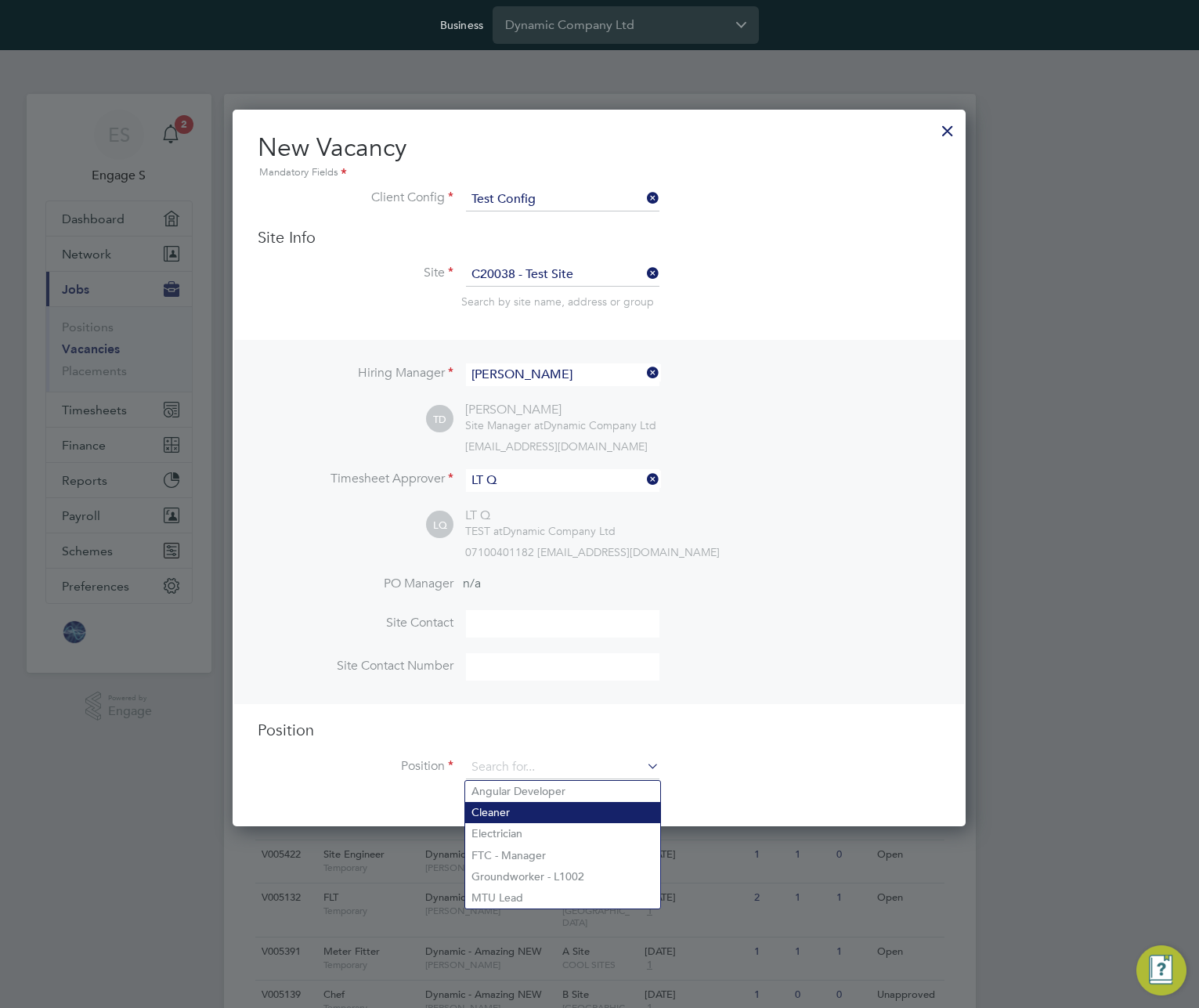
click at [544, 814] on li "Cleaner" at bounding box center [563, 813] width 195 height 21
type input "Cleaner"
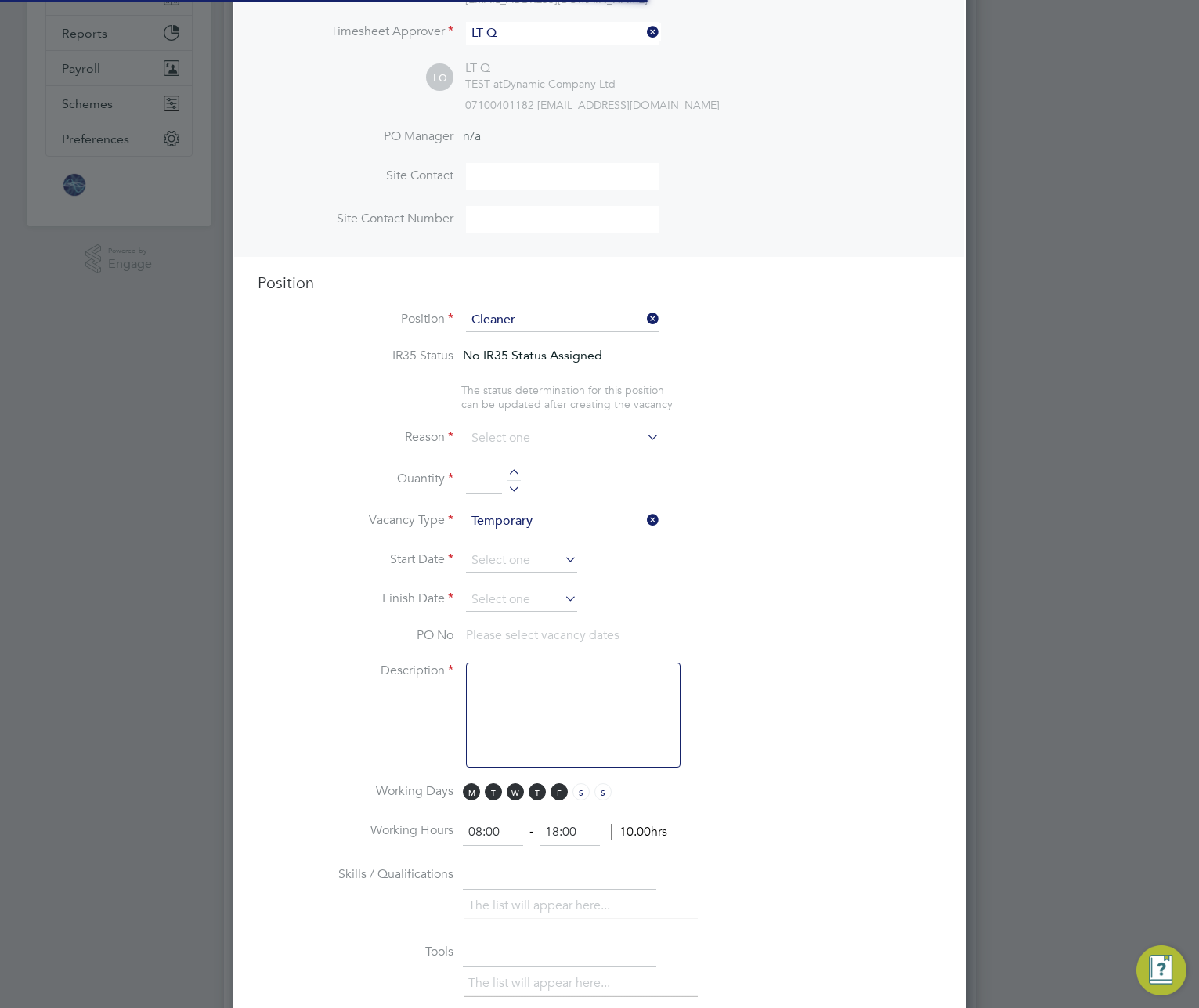
scroll to position [2237, 734]
type textarea "Candidates will be required: To work within the client Health and Safety policy…"
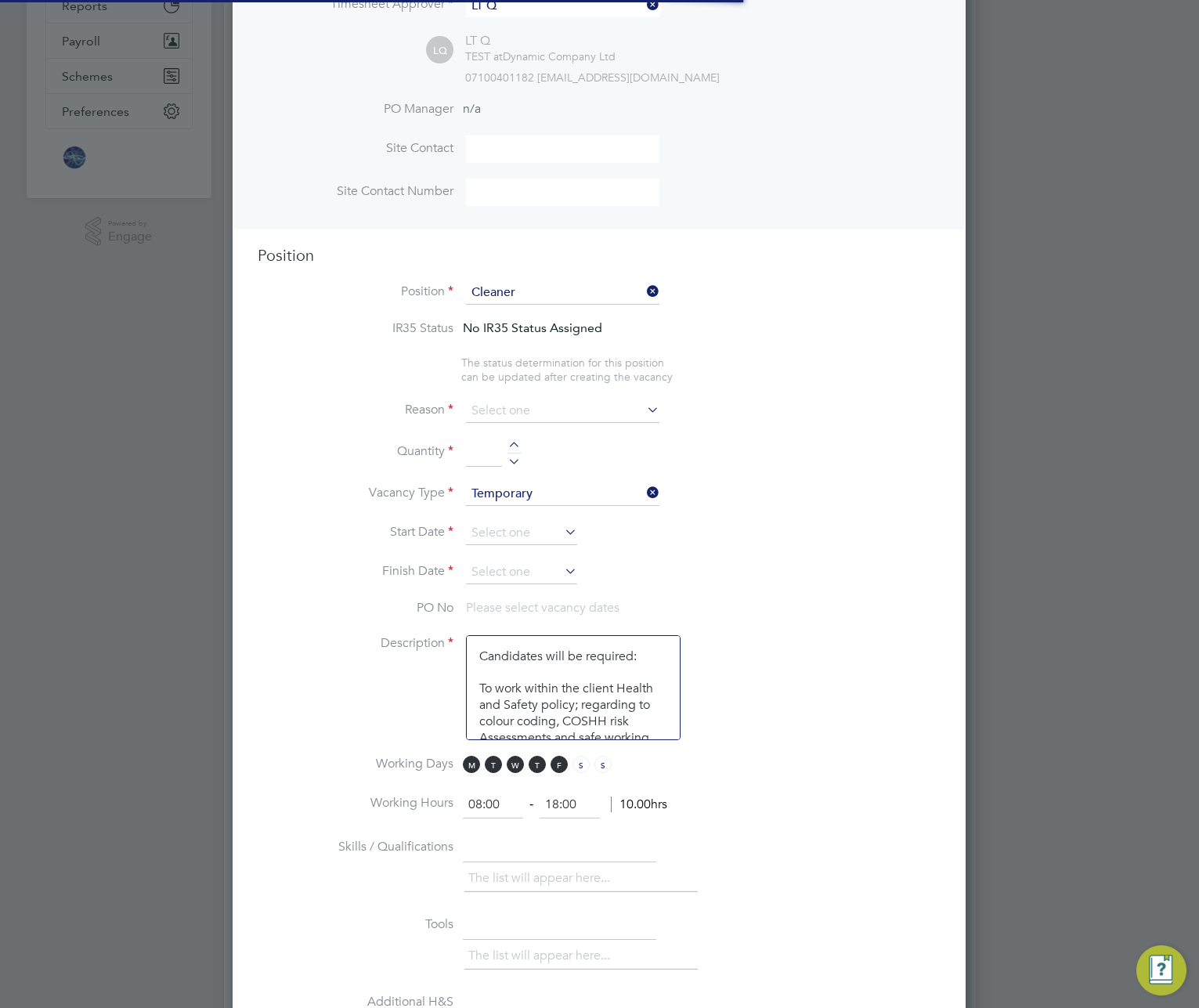
scroll to position [46, 82]
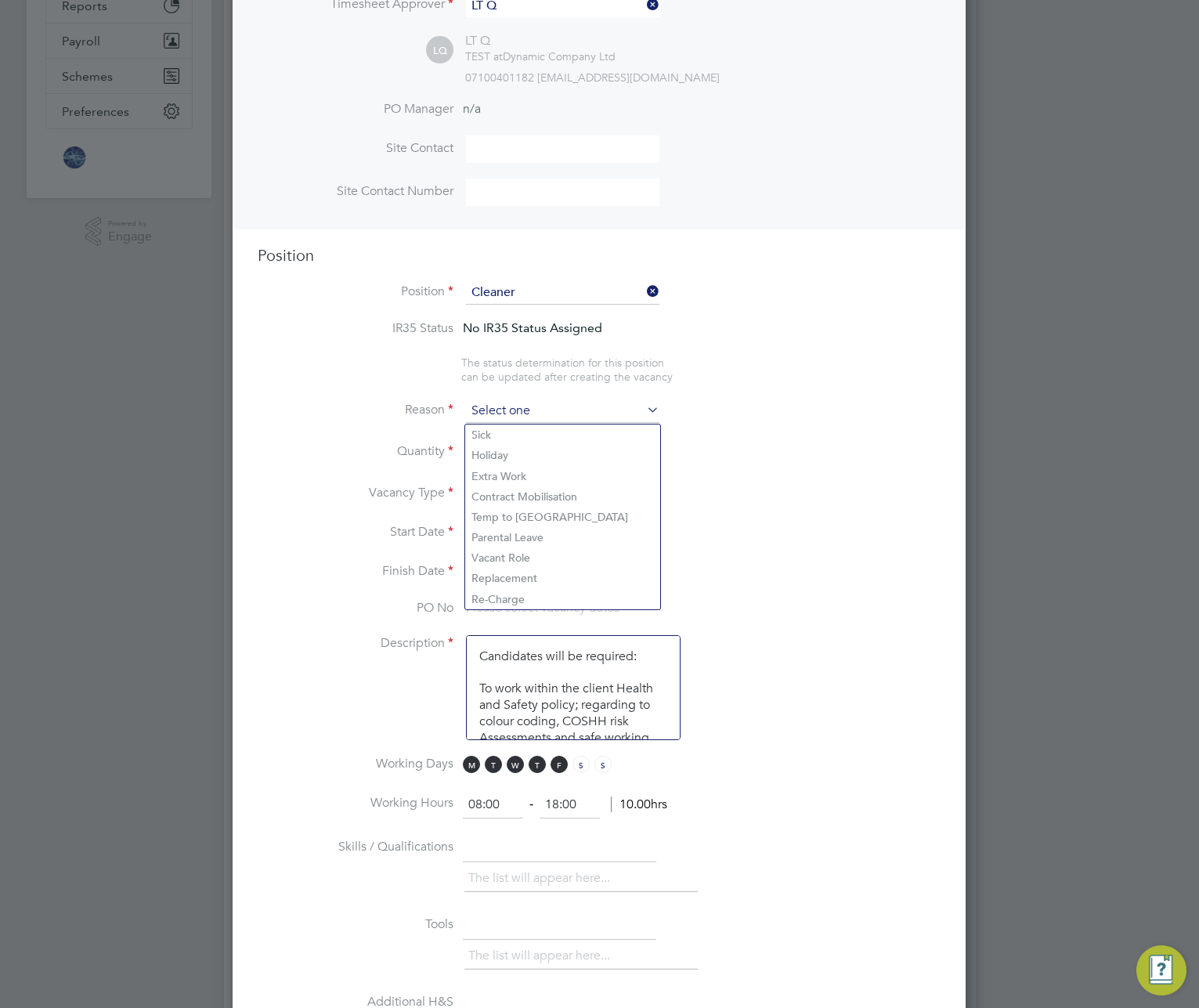
click at [570, 421] on input at bounding box center [563, 410] width 194 height 23
click at [547, 452] on li "Holiday" at bounding box center [563, 455] width 195 height 20
type input "Holiday"
click at [515, 452] on div at bounding box center [514, 448] width 14 height 11
type input "1"
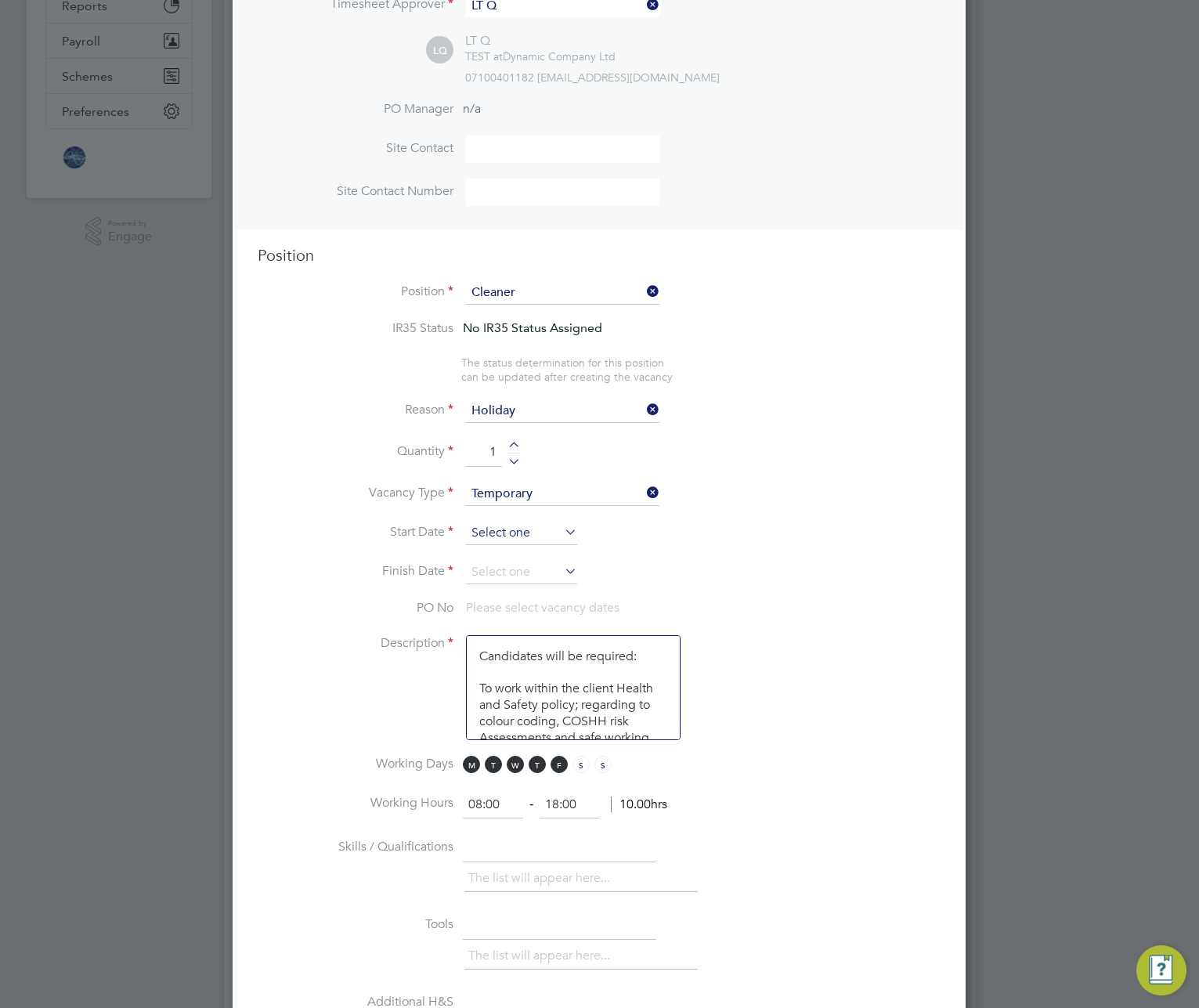
scroll to position [475, 0]
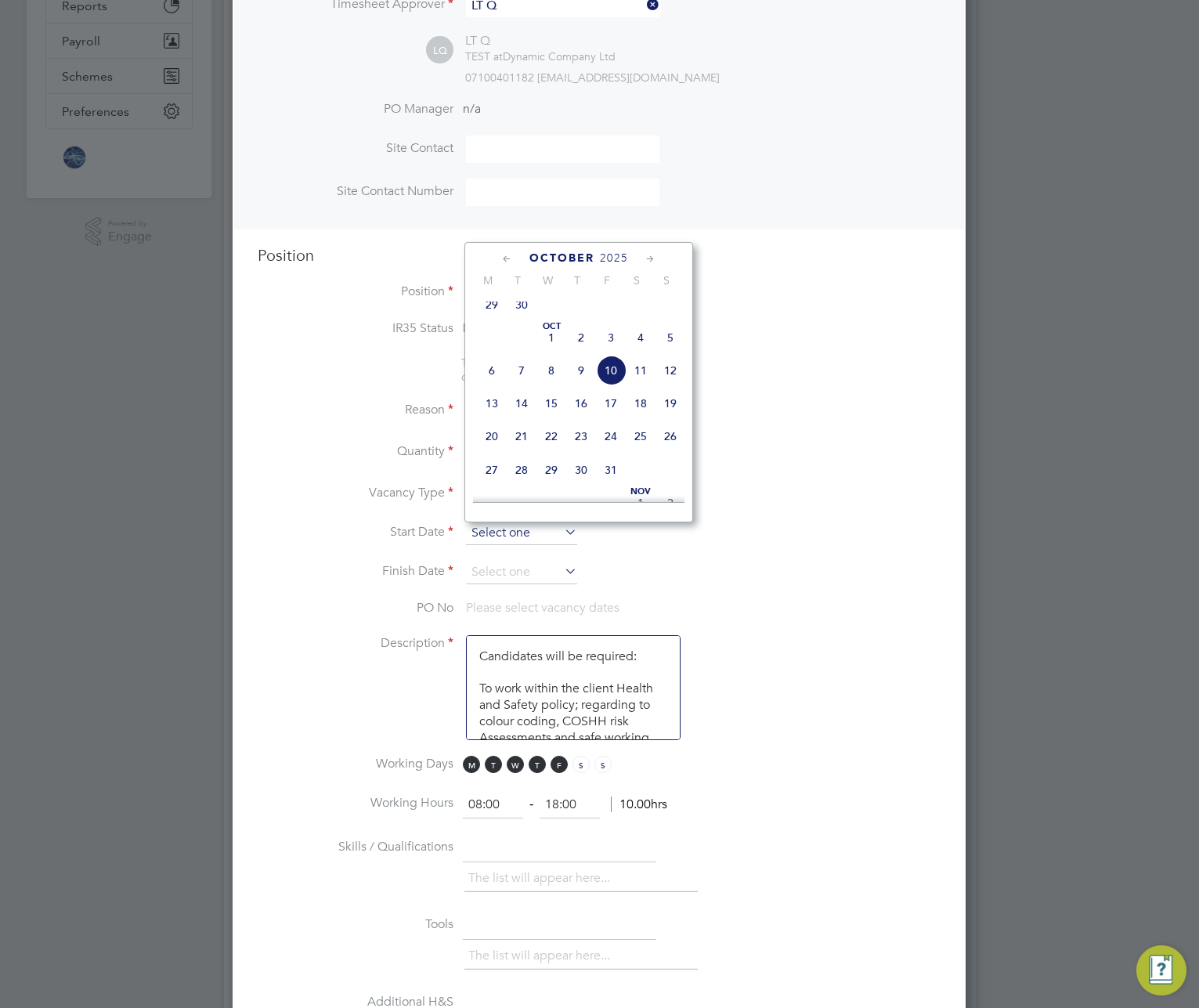
click at [528, 535] on input at bounding box center [522, 533] width 111 height 23
click at [549, 331] on span "Oct" at bounding box center [551, 327] width 30 height 8
type input "01 Oct 2025"
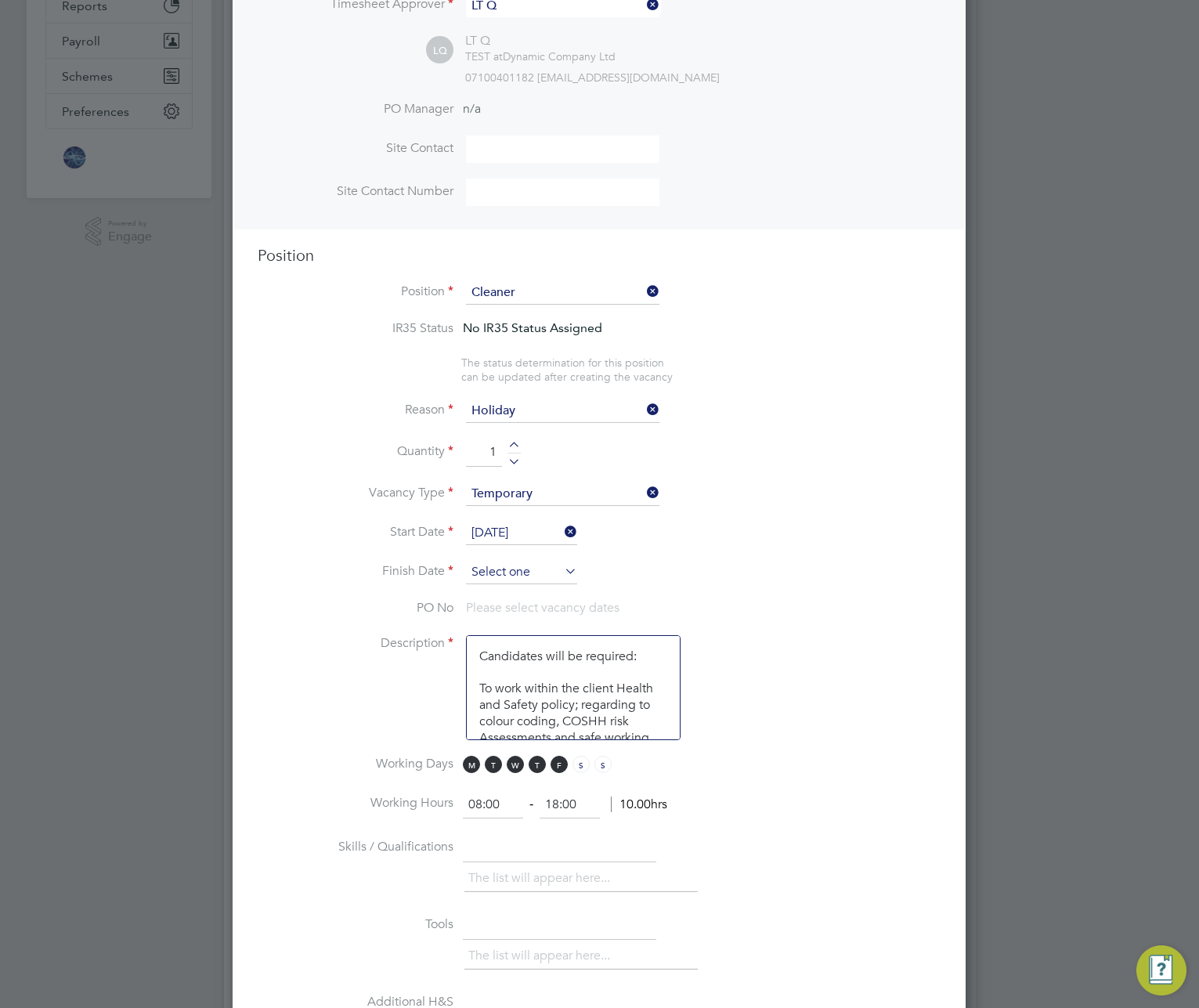
drag, startPoint x: 536, startPoint y: 578, endPoint x: 546, endPoint y: 577, distance: 10.0
click at [538, 577] on input at bounding box center [522, 573] width 111 height 23
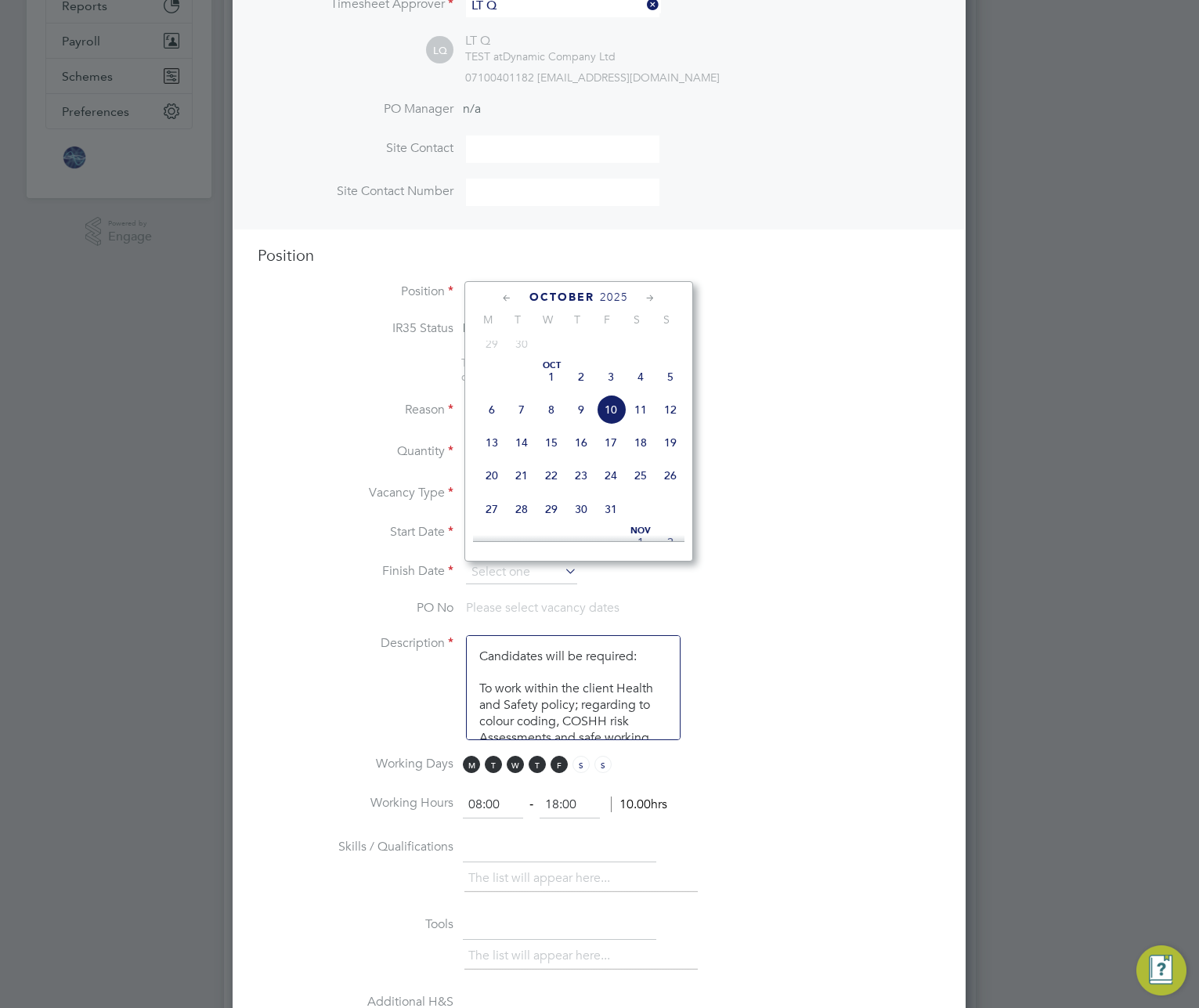
click at [614, 522] on span "31" at bounding box center [610, 509] width 30 height 30
type input "31 Oct 2025"
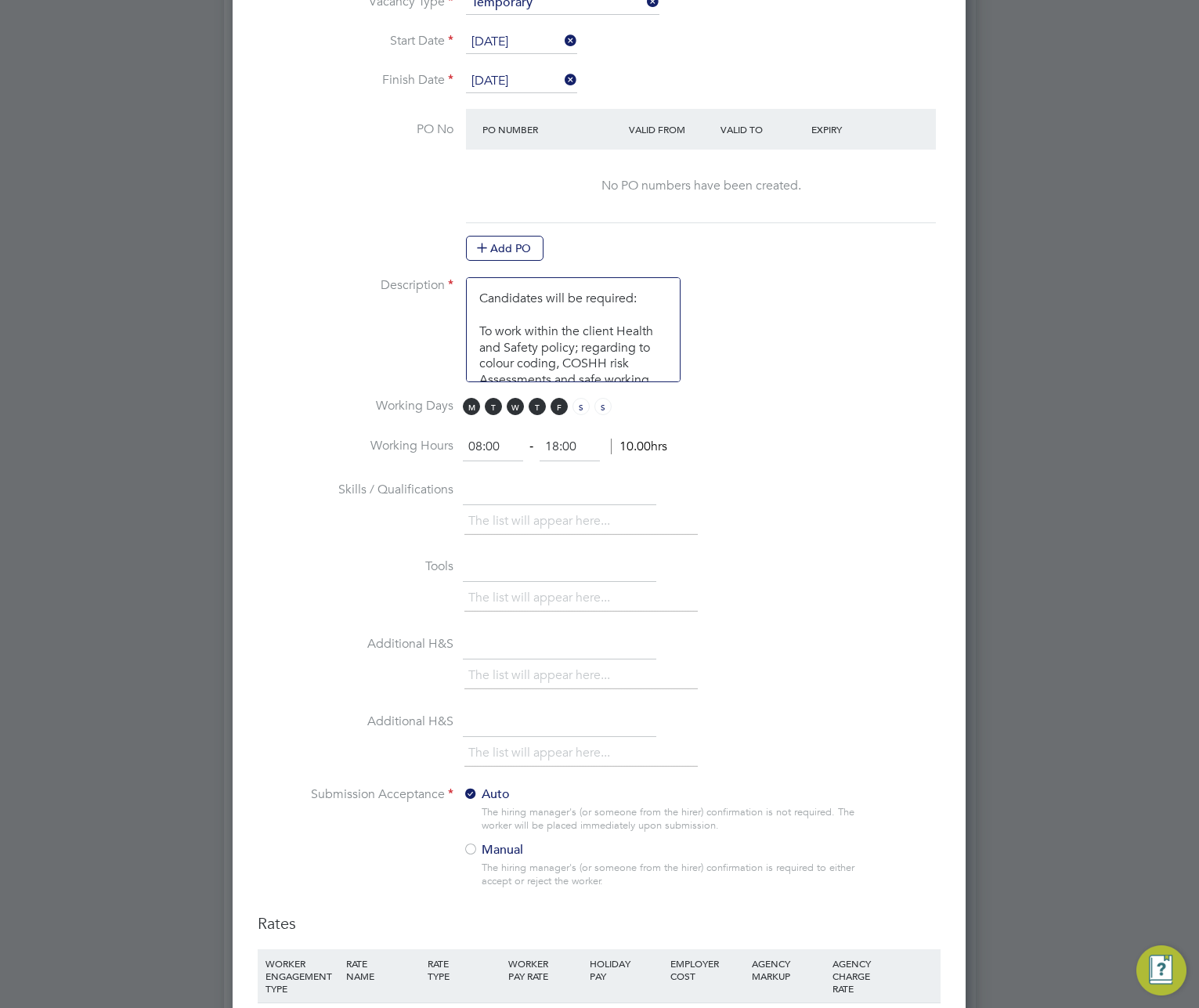
scroll to position [1443, 0]
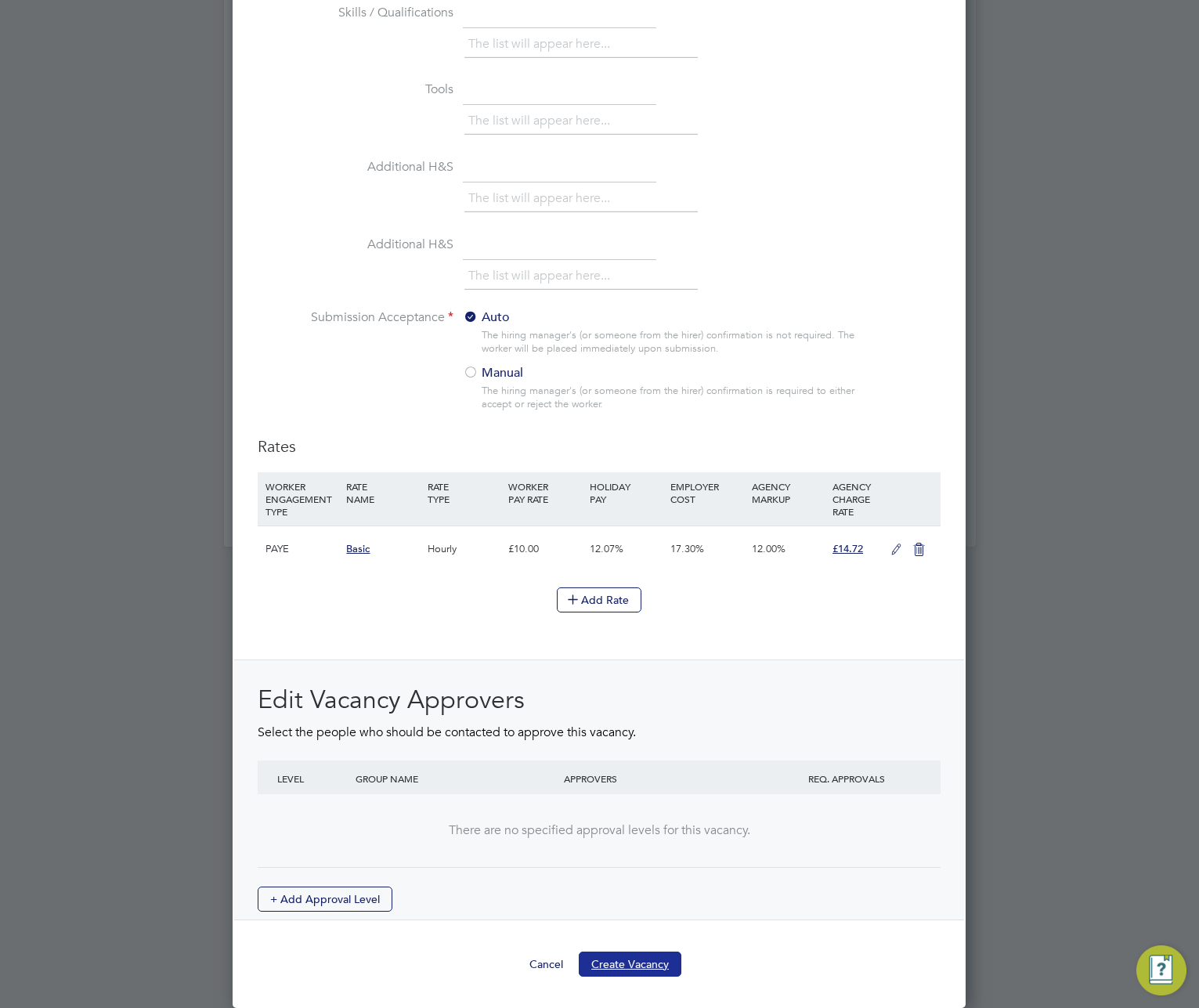
drag, startPoint x: 638, startPoint y: 959, endPoint x: 645, endPoint y: 963, distance: 8.1
click at [638, 960] on button "Create Vacancy" at bounding box center [630, 964] width 102 height 25
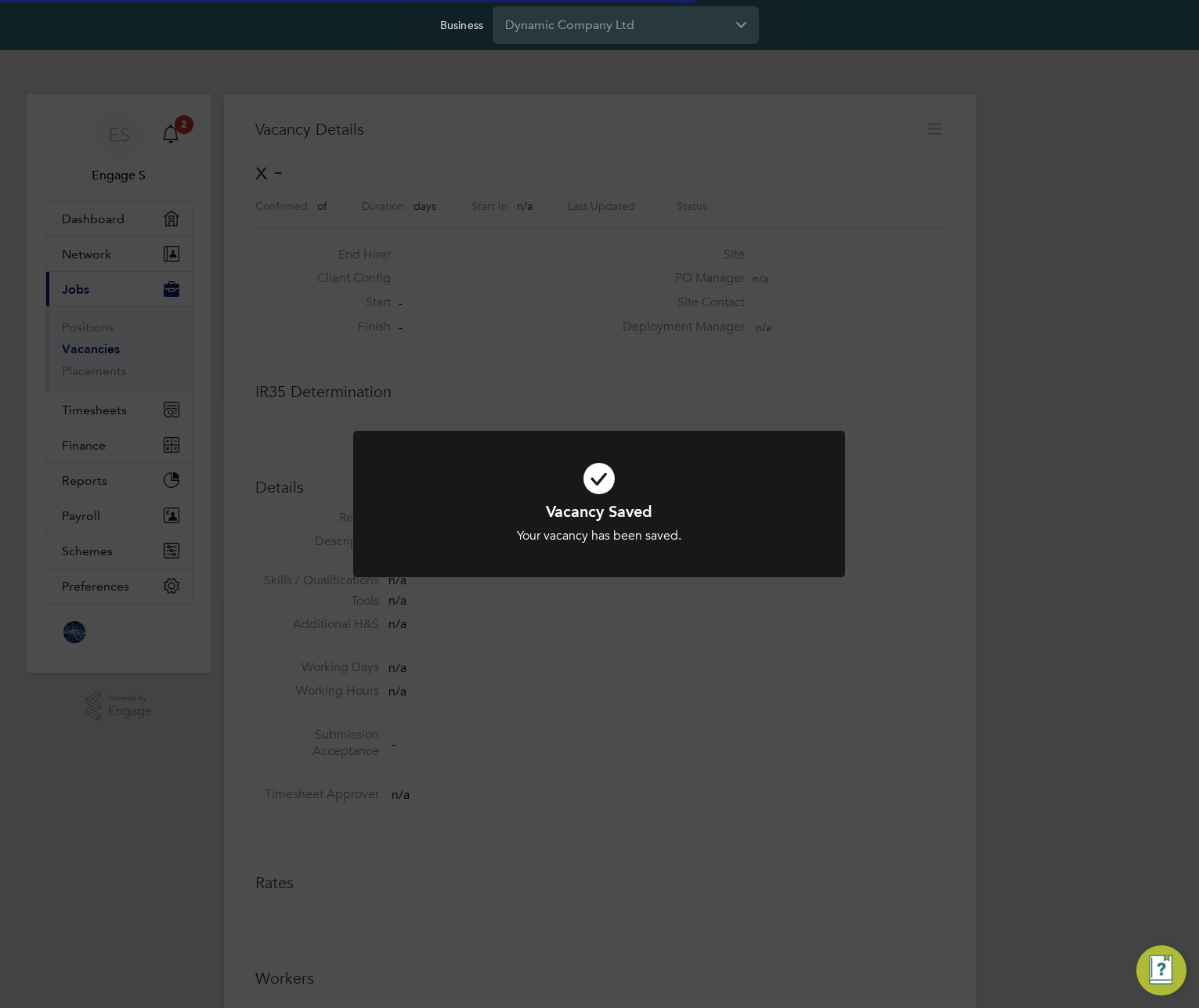
scroll to position [8, 8]
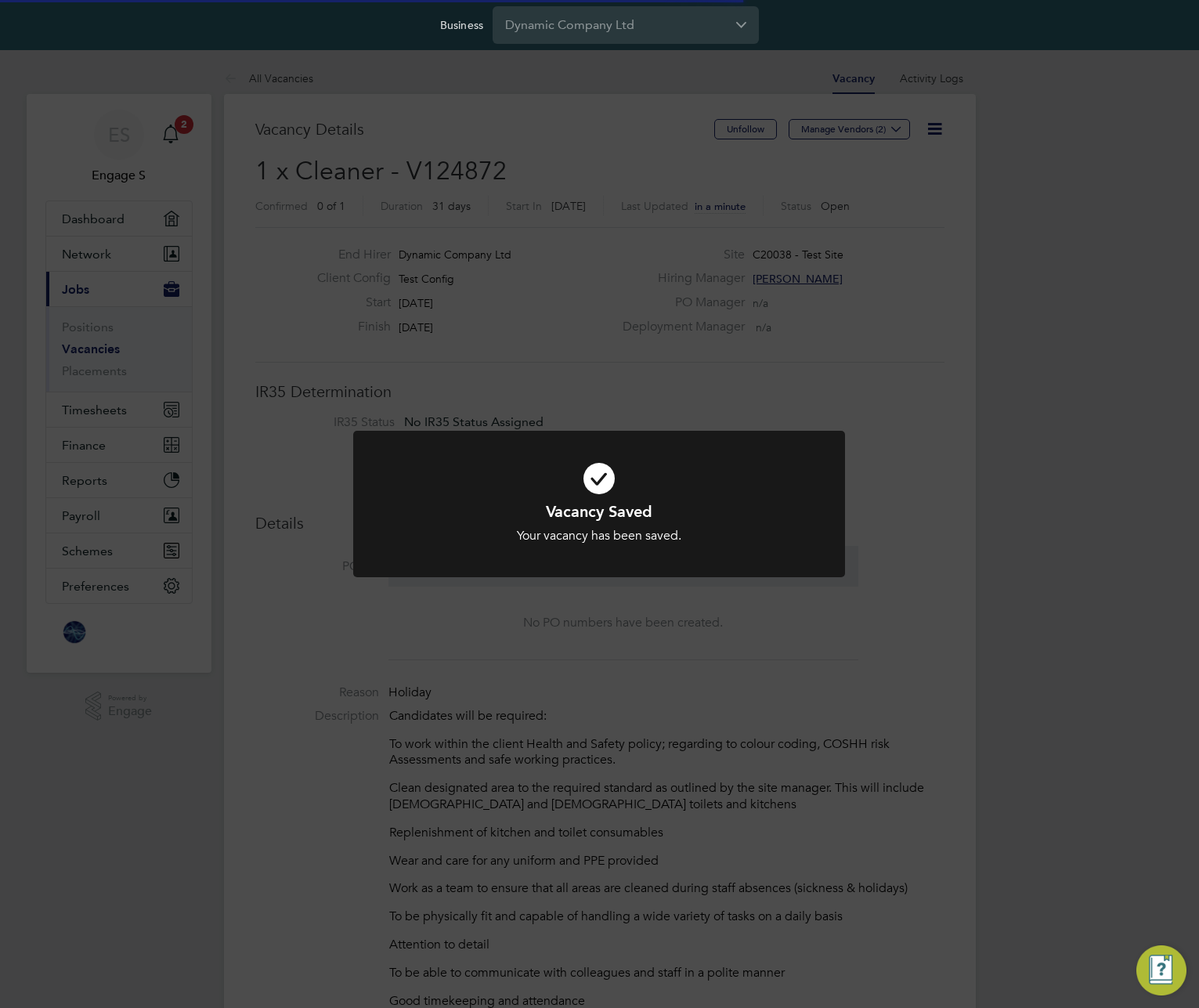
click at [917, 424] on div "Vacancy Saved Your vacancy has been saved. Cancel Okay" at bounding box center [599, 504] width 1199 height 1008
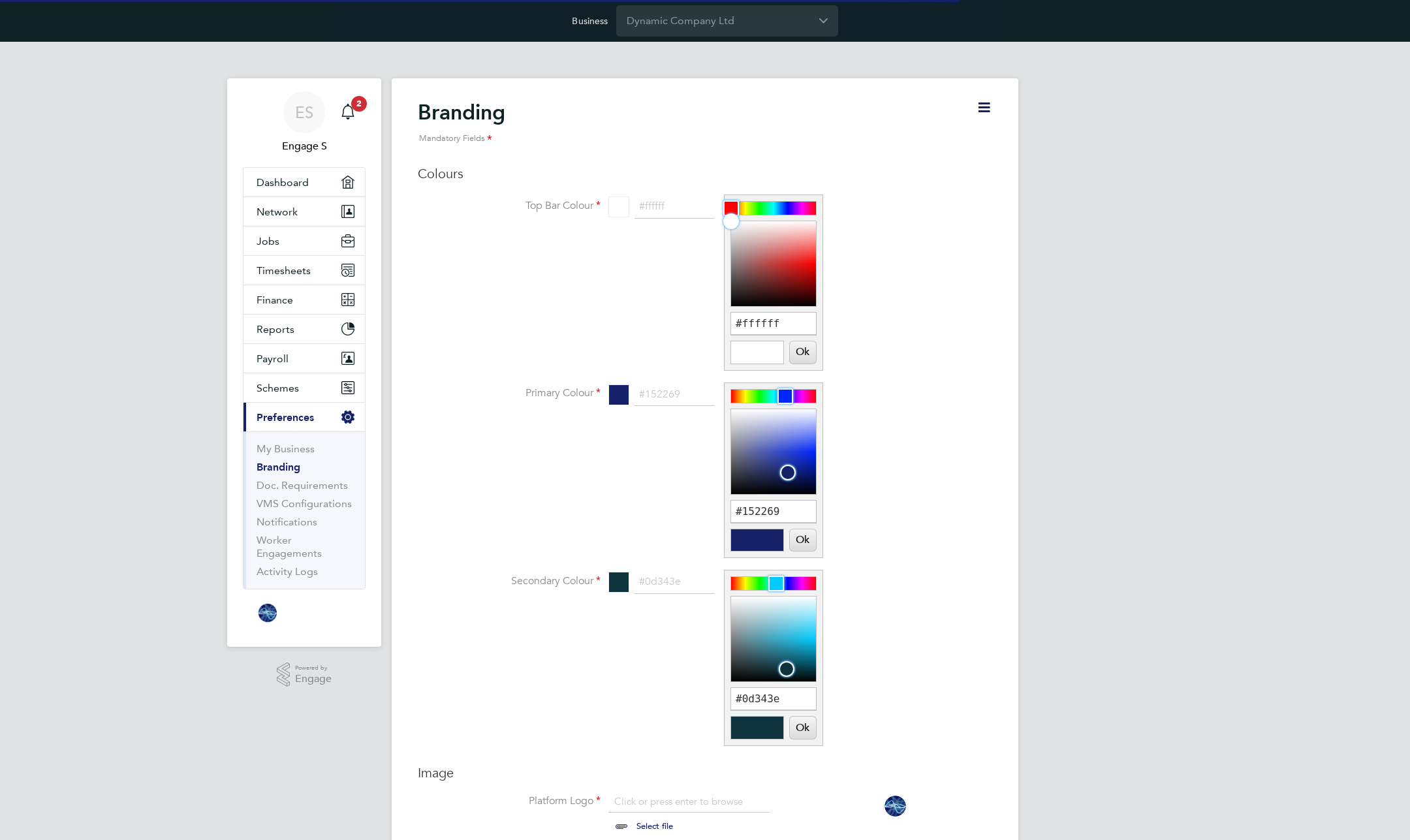
scroll to position [17, 162]
drag, startPoint x: 735, startPoint y: 222, endPoint x: 749, endPoint y: 237, distance: 20.5
click at [749, 237] on div at bounding box center [749, 236] width 15 height 15
type input "#ffffff"
drag, startPoint x: 746, startPoint y: 235, endPoint x: 735, endPoint y: 220, distance: 18.6
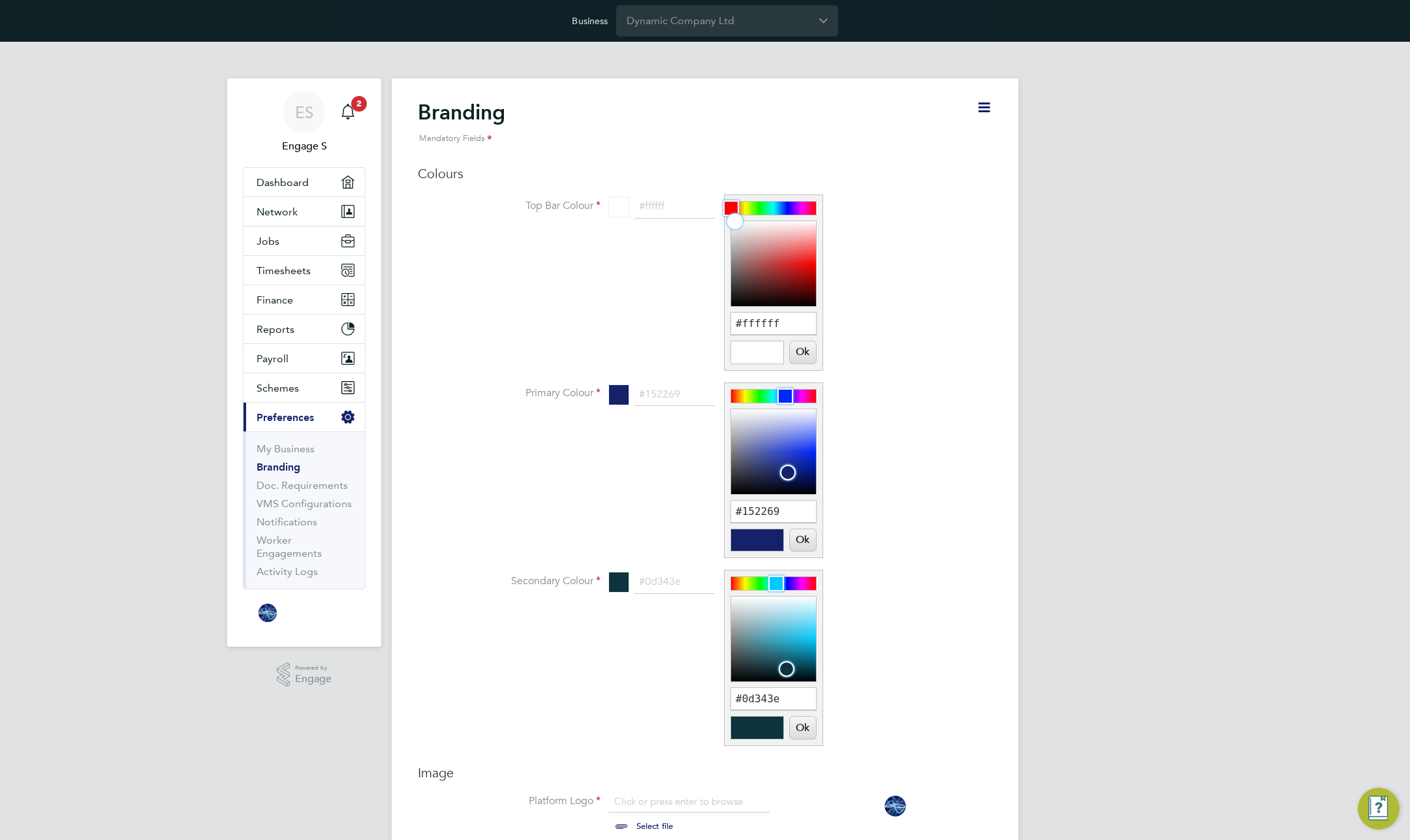
click at [735, 220] on div at bounding box center [735, 221] width 15 height 15
click at [804, 353] on button "Ok" at bounding box center [802, 352] width 26 height 22
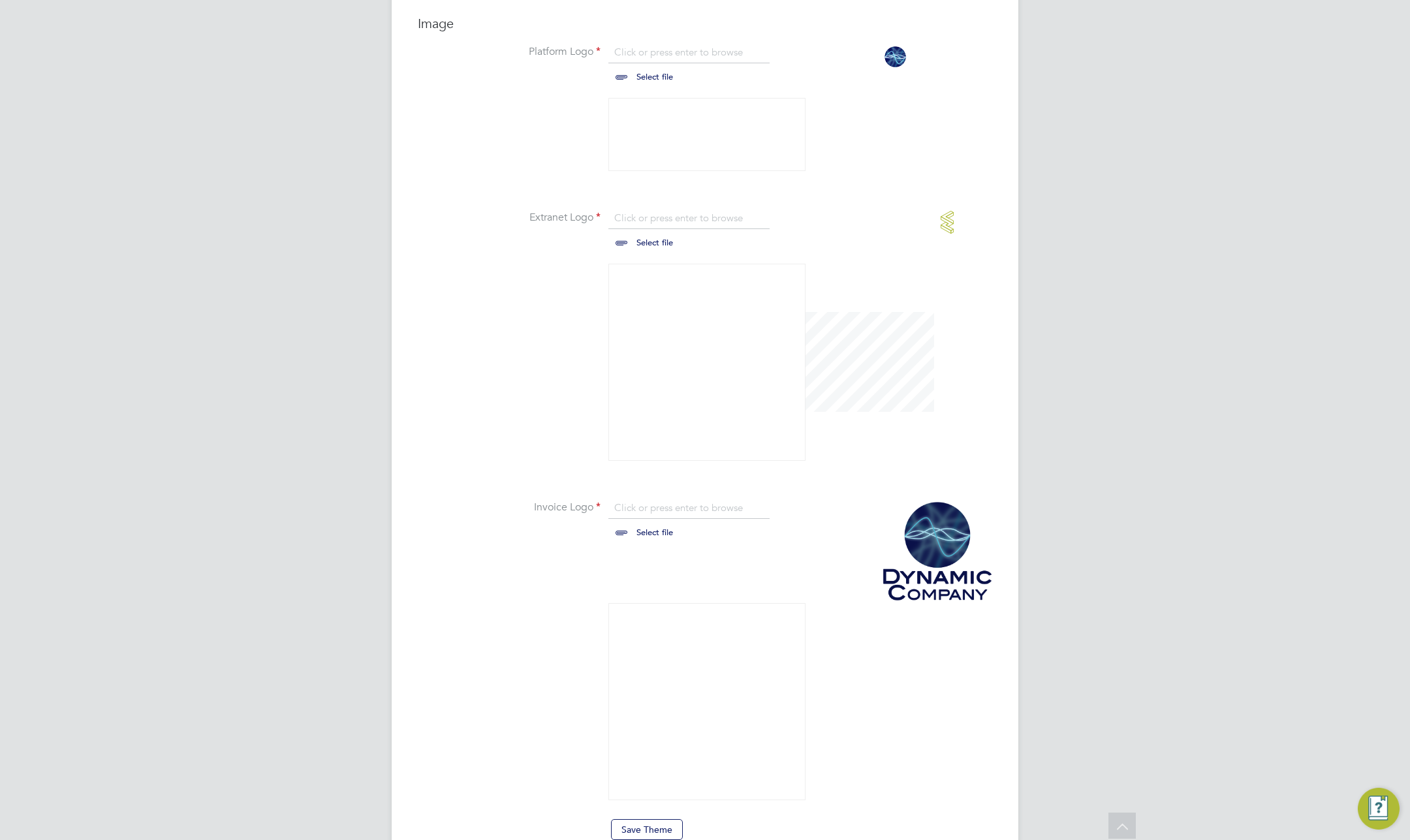
scroll to position [815, 0]
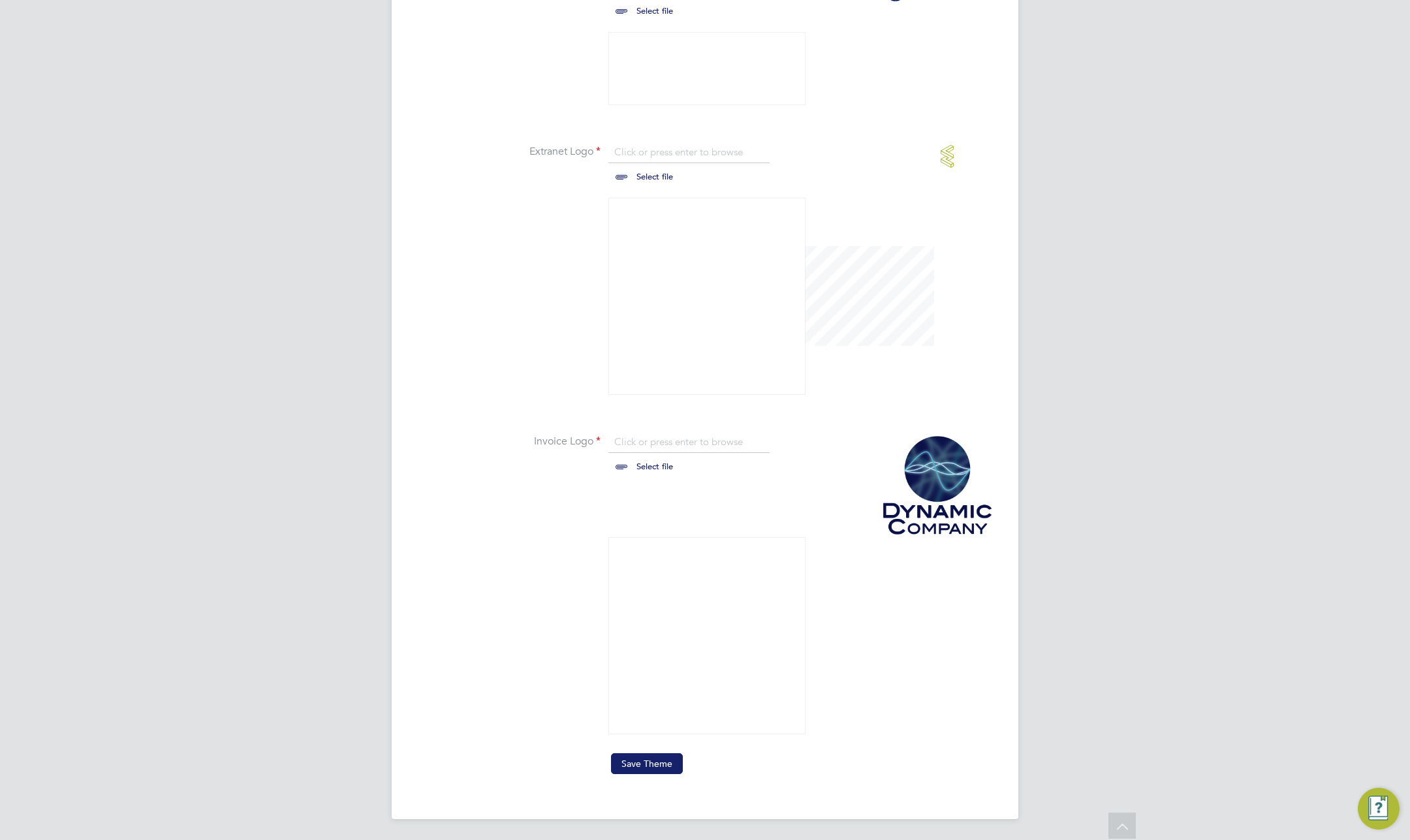
click at [657, 759] on button "Save Theme" at bounding box center [647, 763] width 72 height 21
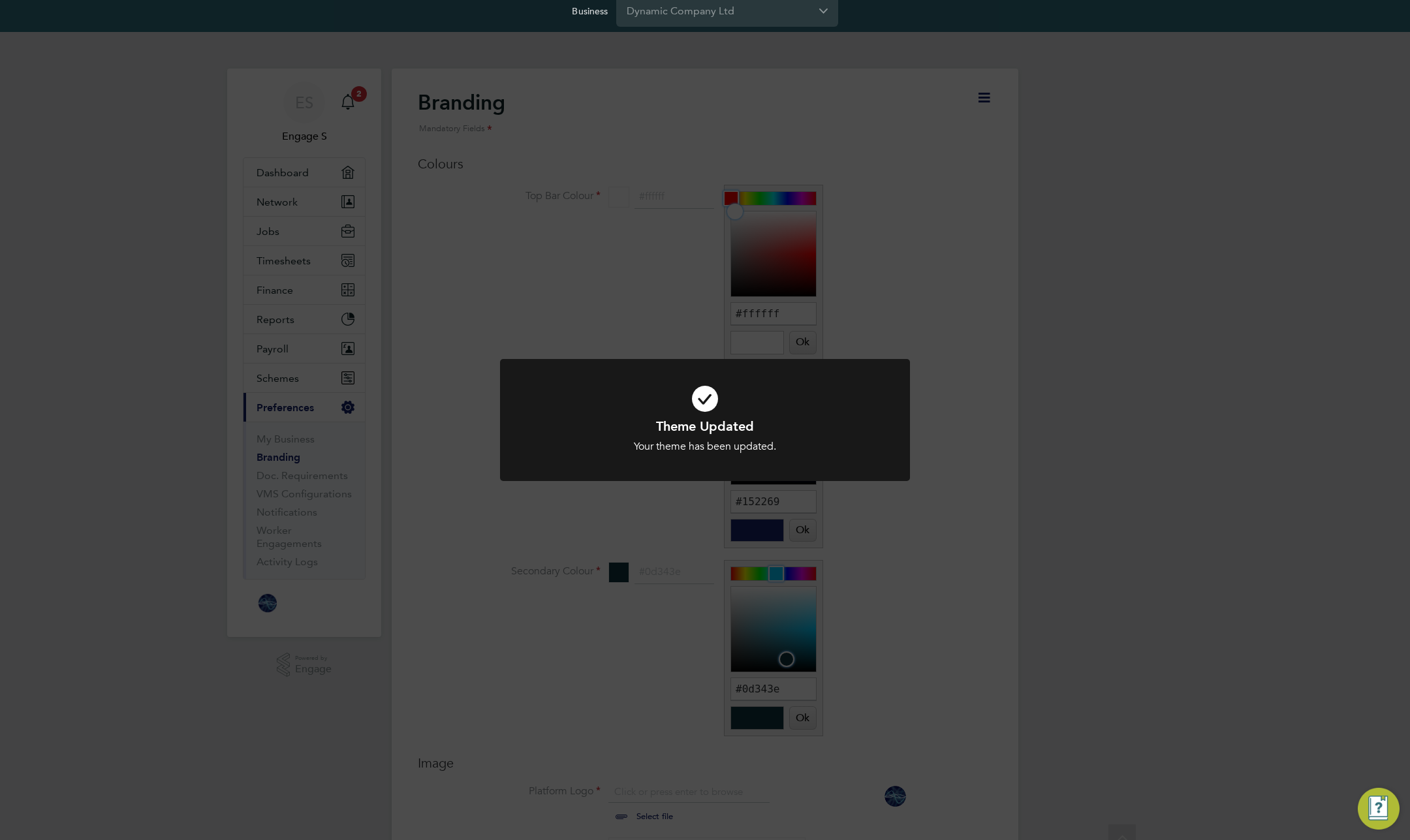
scroll to position [9, 0]
click at [1013, 54] on div "Theme Updated Your theme has been updated. Cancel Okay" at bounding box center [705, 420] width 1410 height 840
